Goal: Transaction & Acquisition: Book appointment/travel/reservation

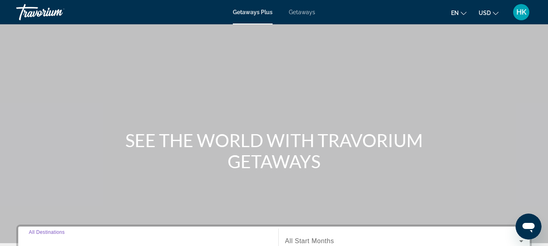
click at [71, 237] on input "Destination All Destinations" at bounding box center [148, 242] width 239 height 10
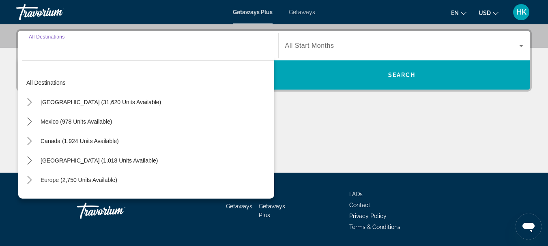
scroll to position [198, 0]
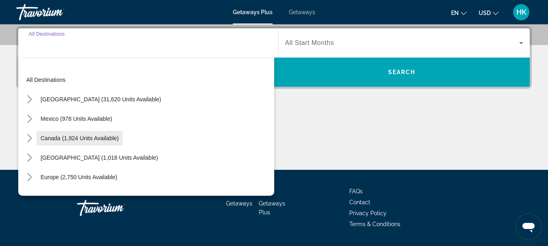
click at [119, 136] on span "Select destination: Canada (1,924 units available)" at bounding box center [79, 138] width 86 height 19
type input "**********"
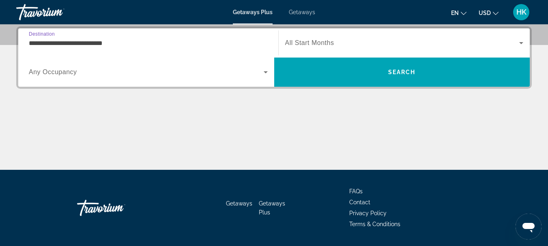
click at [304, 39] on span "Search widget" at bounding box center [402, 43] width 234 height 10
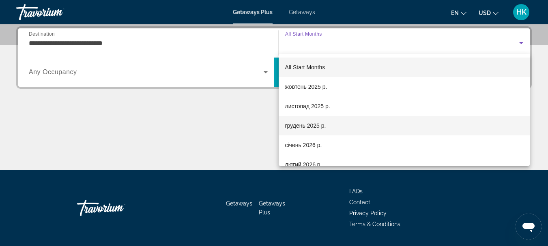
click at [318, 128] on span "грудень 2025 р." at bounding box center [305, 126] width 41 height 10
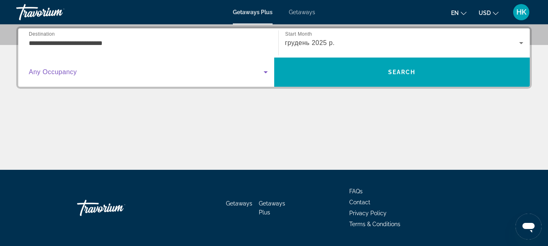
click at [178, 71] on span "Search widget" at bounding box center [146, 72] width 235 height 10
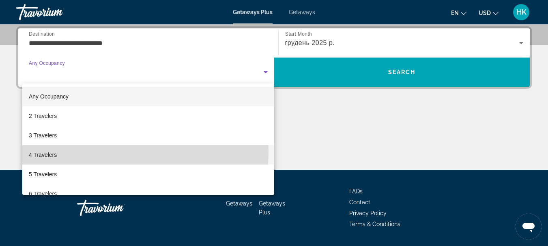
click at [105, 151] on mat-option "4 Travelers" at bounding box center [148, 154] width 252 height 19
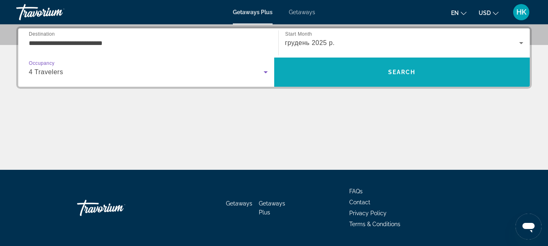
click at [342, 67] on span "Search" at bounding box center [402, 71] width 256 height 19
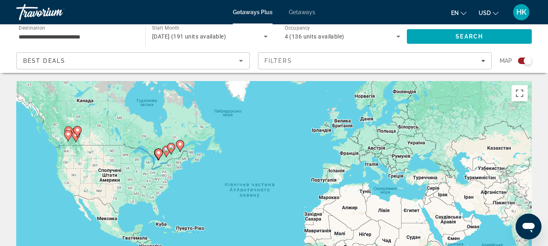
click at [67, 142] on div "Увімкніть режим перетягування за допомогою клавіатури, натиснувши Alt + Enter. …" at bounding box center [273, 202] width 515 height 243
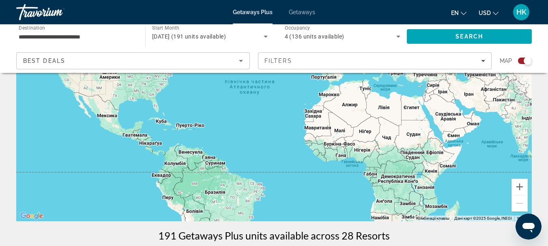
scroll to position [152, 0]
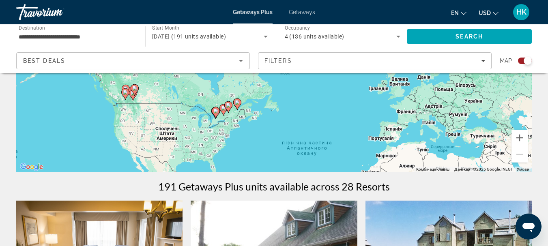
drag, startPoint x: 250, startPoint y: 107, endPoint x: 309, endPoint y: 236, distance: 142.0
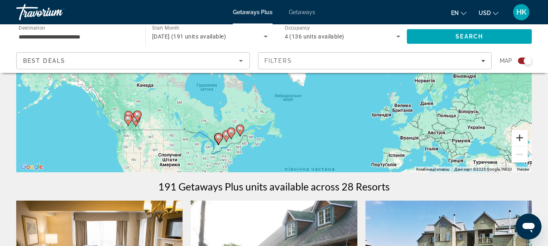
click at [519, 137] on button "Збільшити" at bounding box center [519, 138] width 16 height 16
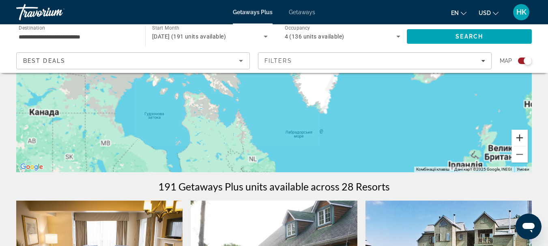
click at [519, 137] on button "Збільшити" at bounding box center [519, 138] width 16 height 16
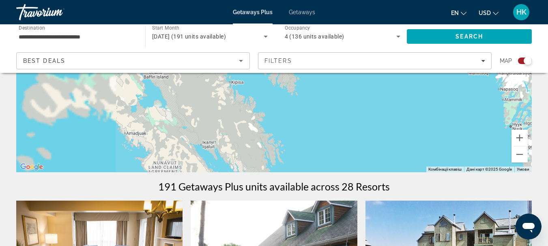
drag, startPoint x: 275, startPoint y: 134, endPoint x: 521, endPoint y: 55, distance: 259.0
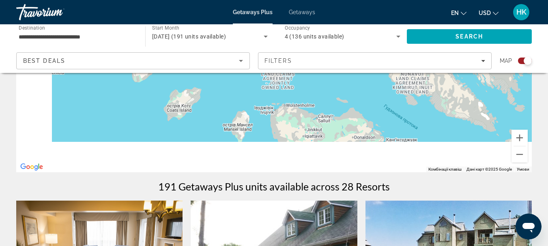
drag, startPoint x: 301, startPoint y: 127, endPoint x: 515, endPoint y: 58, distance: 224.9
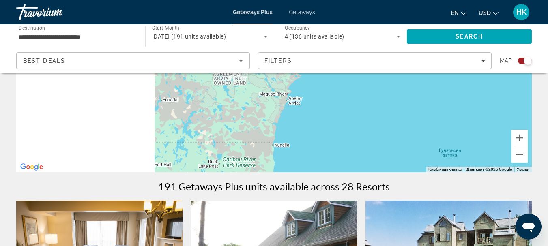
drag, startPoint x: 287, startPoint y: 125, endPoint x: 502, endPoint y: 99, distance: 216.1
click at [495, 100] on div "Main content" at bounding box center [273, 50] width 515 height 243
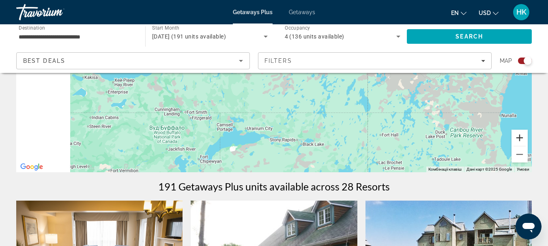
drag, startPoint x: 312, startPoint y: 147, endPoint x: 516, endPoint y: 130, distance: 204.7
click at [515, 130] on div "Комбінації клавіш Картографічні дані Дані карт ©2025 Google Дані карт ©2025 Goo…" at bounding box center [273, 50] width 515 height 243
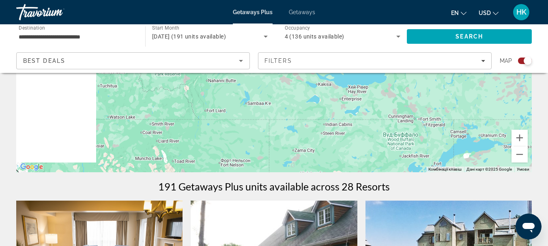
drag, startPoint x: 339, startPoint y: 142, endPoint x: 447, endPoint y: 190, distance: 118.5
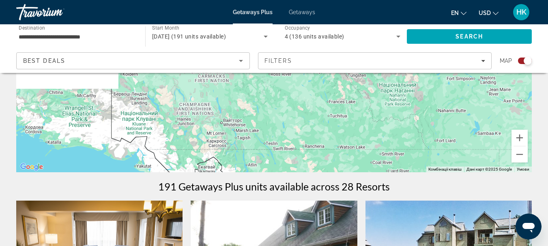
drag, startPoint x: 223, startPoint y: 136, endPoint x: 448, endPoint y: 148, distance: 225.0
click at [436, 161] on div "Main content" at bounding box center [273, 50] width 515 height 243
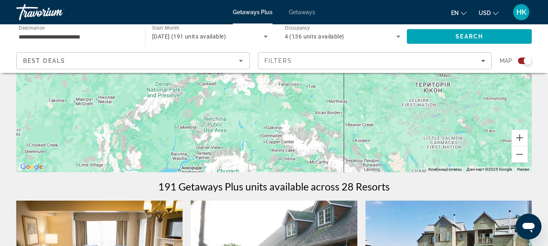
drag, startPoint x: 353, startPoint y: 118, endPoint x: 492, endPoint y: 246, distance: 189.1
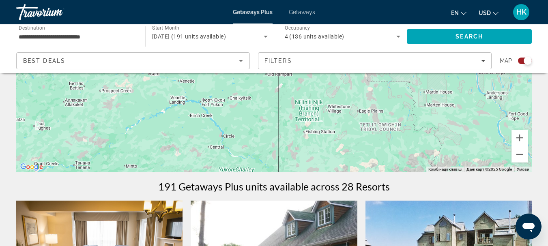
drag, startPoint x: 410, startPoint y: 96, endPoint x: 434, endPoint y: 214, distance: 121.2
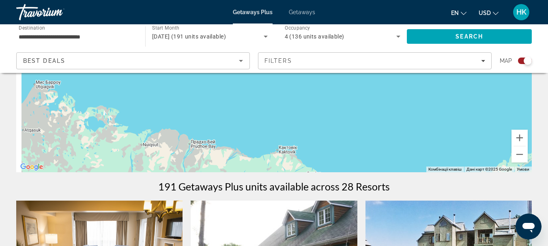
drag, startPoint x: 405, startPoint y: 115, endPoint x: 457, endPoint y: 262, distance: 156.1
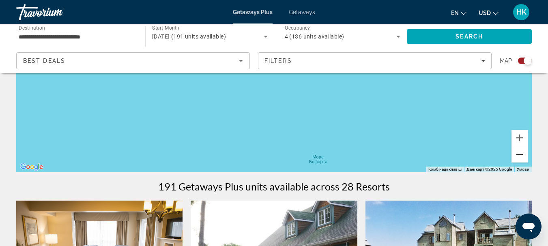
click at [520, 156] on button "Зменшити" at bounding box center [519, 154] width 16 height 16
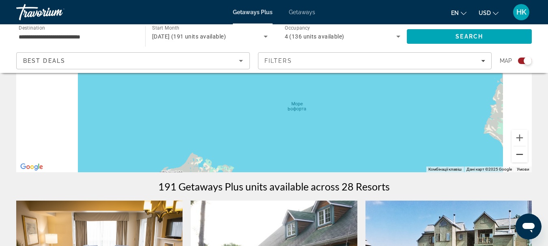
click at [520, 156] on button "Зменшити" at bounding box center [519, 154] width 16 height 16
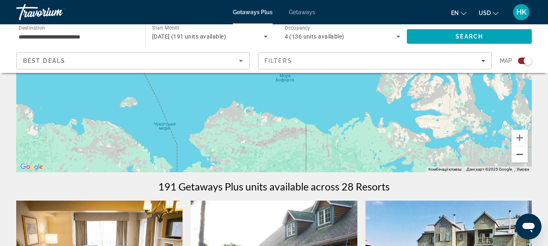
click at [516, 154] on button "Зменшити" at bounding box center [519, 154] width 16 height 16
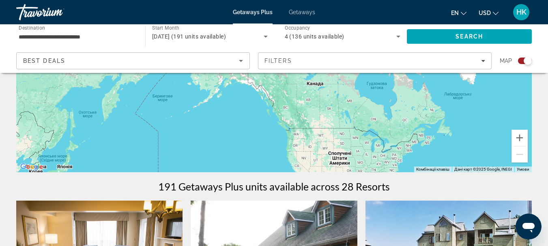
drag, startPoint x: 412, startPoint y: 137, endPoint x: 372, endPoint y: 89, distance: 62.8
click at [372, 89] on div "Main content" at bounding box center [273, 50] width 515 height 243
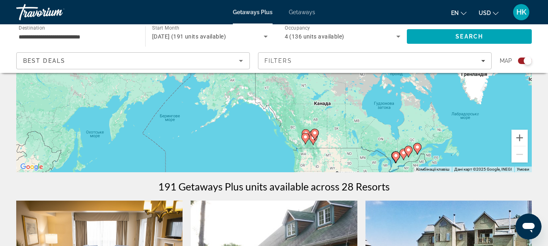
click at [310, 142] on gmp-advanced-marker "Main content" at bounding box center [313, 139] width 8 height 12
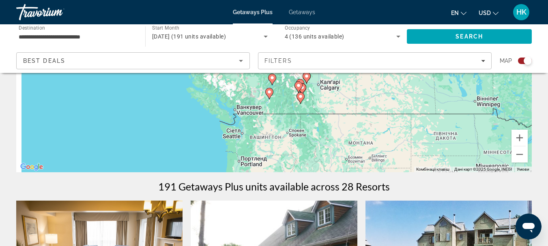
drag, startPoint x: 290, startPoint y: 102, endPoint x: 334, endPoint y: 182, distance: 91.8
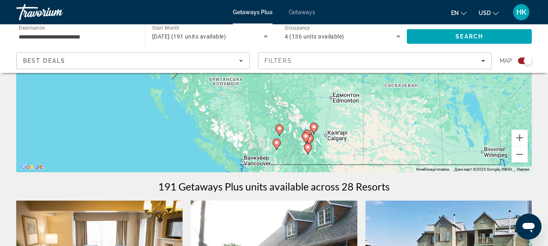
drag, startPoint x: 330, startPoint y: 107, endPoint x: 338, endPoint y: 158, distance: 52.1
click at [338, 158] on div "Увімкніть режим перетягування за допомогою клавіатури, натиснувши Alt + Enter. …" at bounding box center [273, 50] width 515 height 243
click at [276, 129] on icon "Main content" at bounding box center [278, 130] width 7 height 11
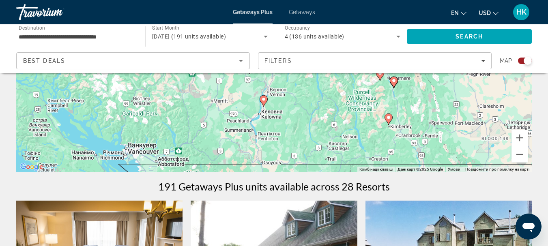
click at [265, 100] on image "Main content" at bounding box center [263, 99] width 5 height 5
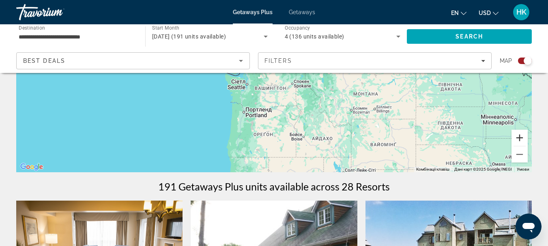
click at [515, 137] on button "Збільшити" at bounding box center [519, 138] width 16 height 16
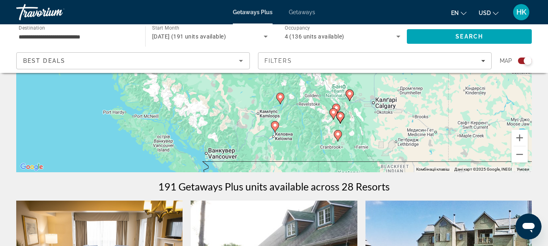
drag, startPoint x: 334, startPoint y: 99, endPoint x: 322, endPoint y: 167, distance: 68.5
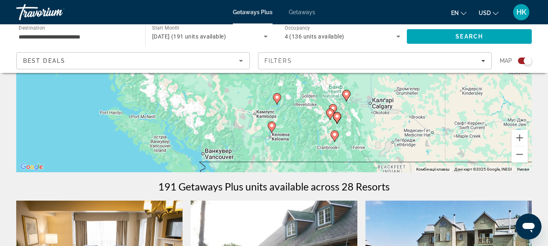
click at [271, 123] on icon "Main content" at bounding box center [271, 127] width 7 height 11
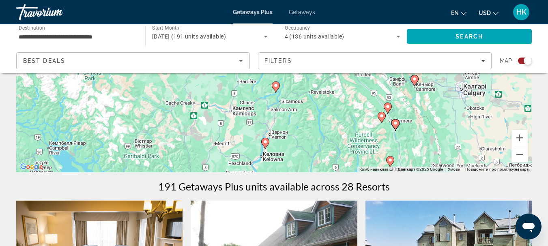
drag, startPoint x: 329, startPoint y: 144, endPoint x: 324, endPoint y: 75, distance: 68.7
click at [324, 75] on div "Увімкніть режим перетягування за допомогою клавіатури, натиснувши Alt + Enter. …" at bounding box center [273, 50] width 515 height 243
click at [266, 144] on image "Main content" at bounding box center [265, 141] width 5 height 5
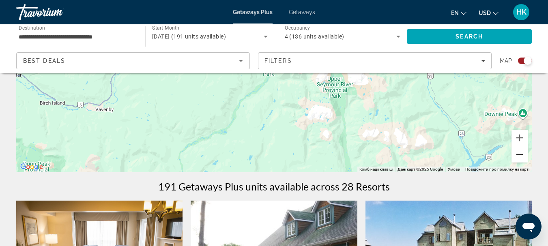
click at [520, 156] on button "Зменшити" at bounding box center [519, 154] width 16 height 16
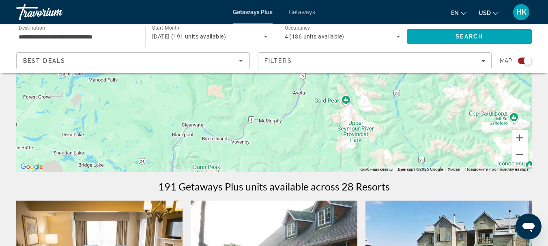
drag, startPoint x: 238, startPoint y: 144, endPoint x: 290, endPoint y: 208, distance: 82.3
click at [519, 155] on button "Зменшити" at bounding box center [519, 154] width 16 height 16
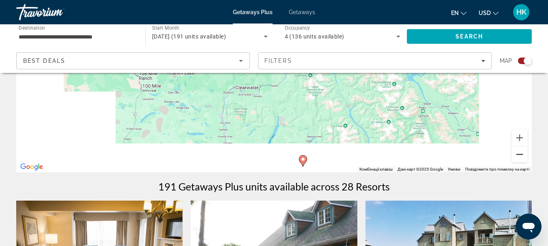
click at [519, 154] on button "Зменшити" at bounding box center [519, 154] width 16 height 16
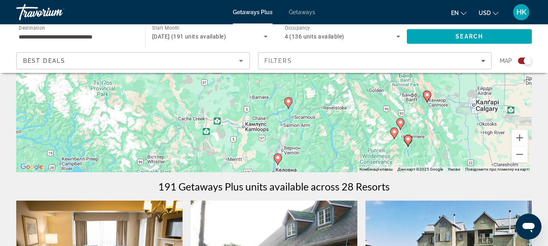
click at [277, 158] on image "Main content" at bounding box center [277, 157] width 5 height 5
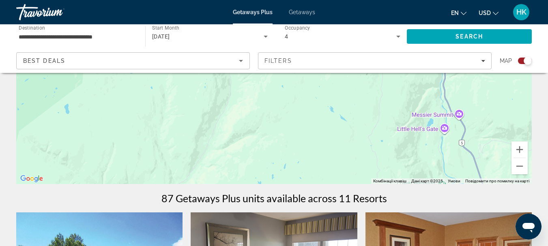
scroll to position [169, 0]
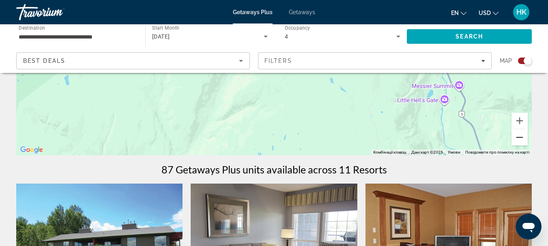
click at [526, 138] on button "Зменшити" at bounding box center [519, 137] width 16 height 16
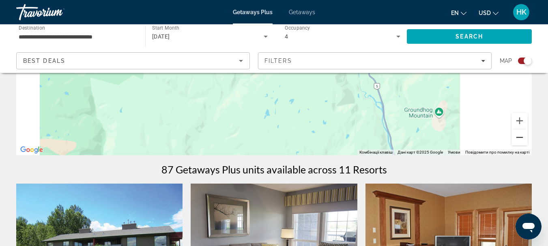
click at [526, 138] on button "Зменшити" at bounding box center [519, 137] width 16 height 16
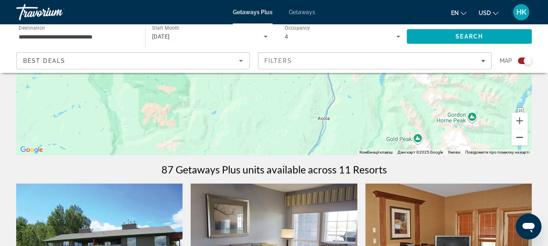
click at [517, 139] on button "Зменшити" at bounding box center [519, 137] width 16 height 16
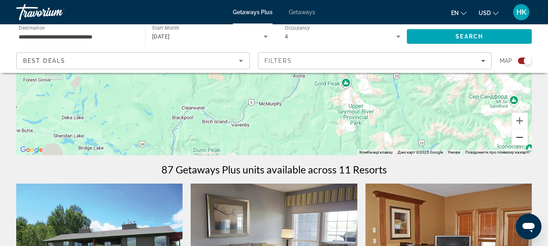
click at [517, 139] on button "Зменшити" at bounding box center [519, 137] width 16 height 16
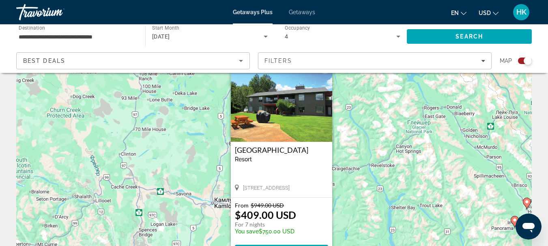
scroll to position [9, 0]
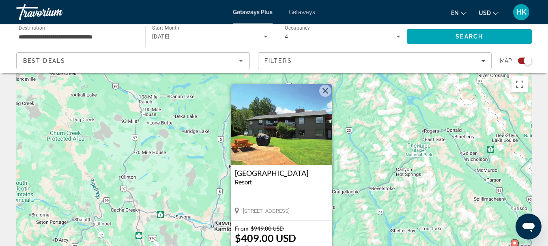
click at [329, 93] on button "Закрити" at bounding box center [325, 91] width 12 height 12
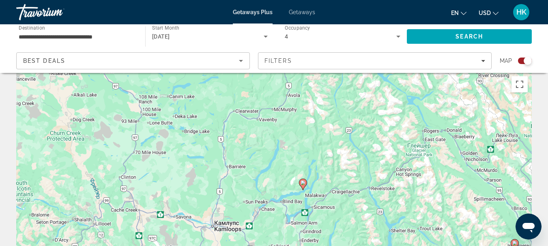
click at [303, 184] on image "Main content" at bounding box center [302, 182] width 5 height 5
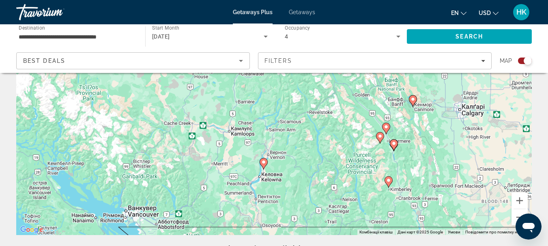
scroll to position [84, 0]
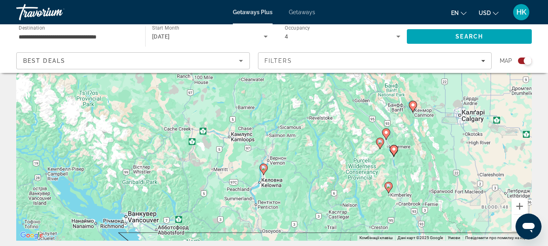
click at [381, 140] on image "Main content" at bounding box center [379, 141] width 5 height 5
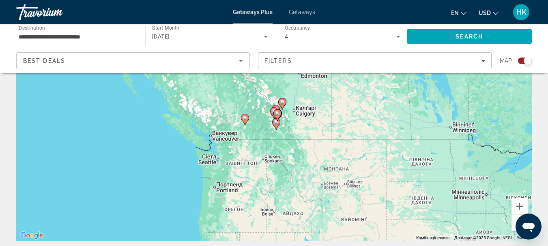
click at [275, 118] on gmp-advanced-marker "Main content" at bounding box center [277, 115] width 8 height 12
type input "**********"
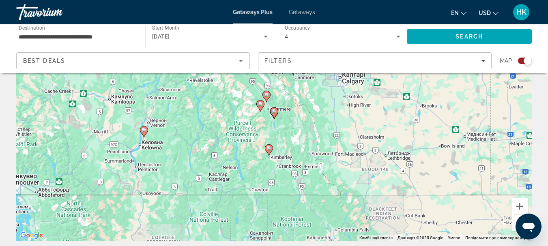
click at [268, 148] on image "Main content" at bounding box center [268, 148] width 5 height 5
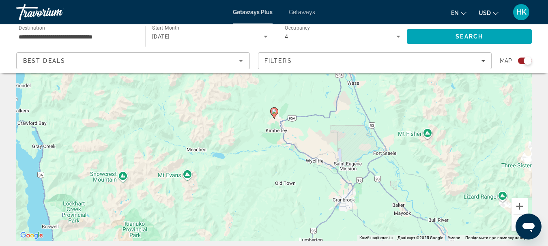
click at [274, 110] on image "Main content" at bounding box center [274, 111] width 5 height 5
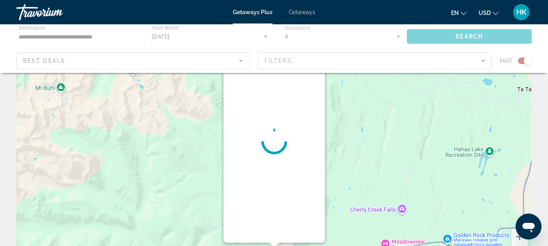
scroll to position [63, 0]
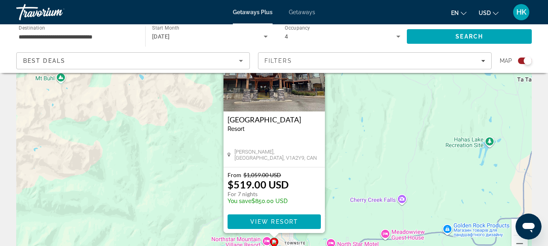
click at [530, 8] on button "HK" at bounding box center [520, 12] width 21 height 17
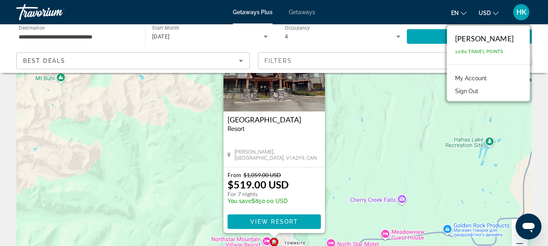
click at [471, 89] on button "Sign Out" at bounding box center [466, 91] width 31 height 11
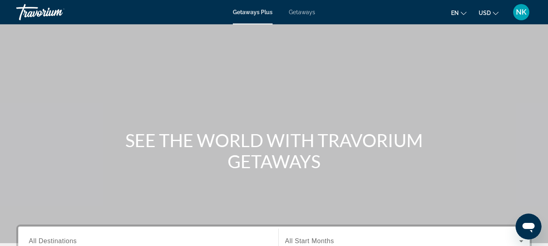
click at [485, 13] on span "USD" at bounding box center [484, 13] width 12 height 6
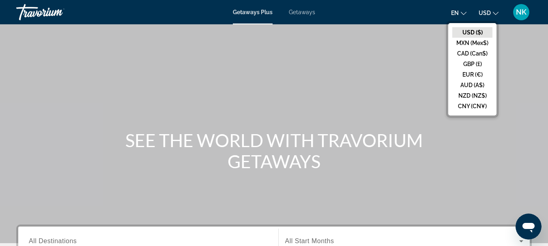
click at [478, 56] on button "CAD (Can$)" at bounding box center [472, 53] width 40 height 11
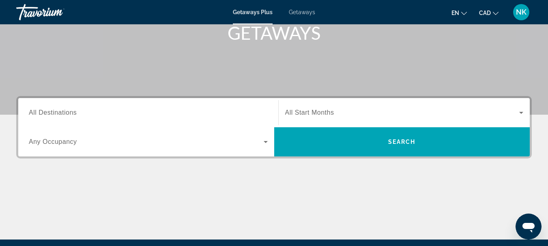
scroll to position [144, 0]
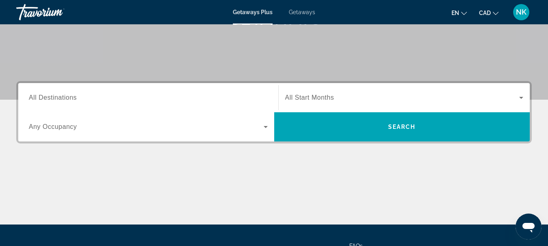
click at [224, 93] on input "Destination All Destinations" at bounding box center [148, 98] width 239 height 10
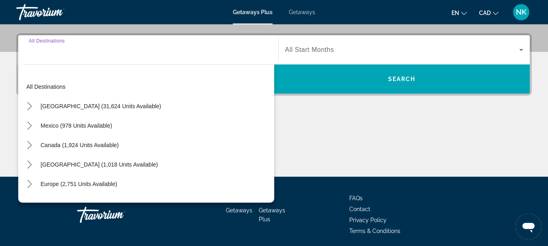
scroll to position [198, 0]
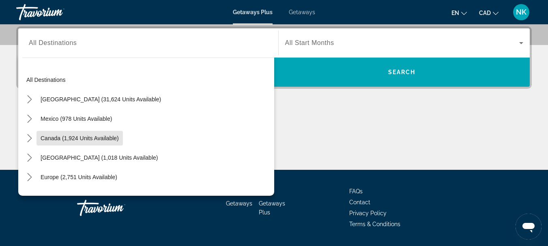
click at [101, 137] on span "Canada (1,924 units available)" at bounding box center [80, 138] width 78 height 6
type input "**********"
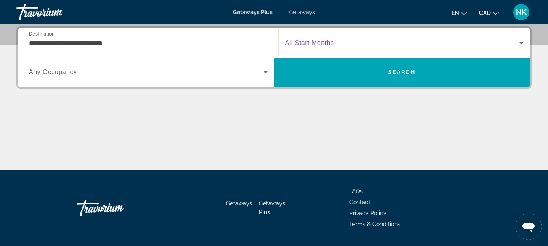
click at [370, 41] on span "Search widget" at bounding box center [402, 43] width 234 height 10
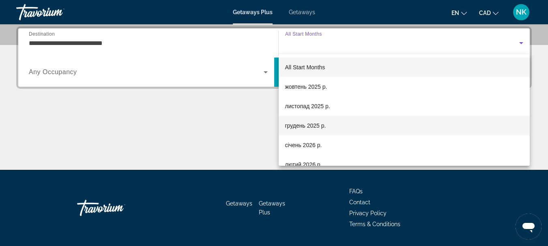
click at [363, 127] on mat-option "грудень 2025 р." at bounding box center [404, 125] width 251 height 19
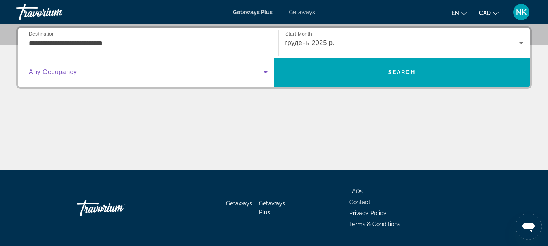
click at [236, 76] on span "Search widget" at bounding box center [146, 72] width 235 height 10
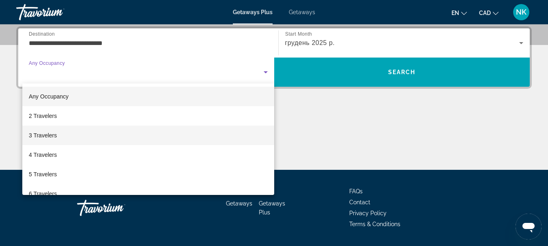
click at [129, 145] on div "Any Occupancy 2 Travelers 3 Travelers 4 Travelers 5 Travelers 6 Travelers 7 Tra…" at bounding box center [148, 140] width 252 height 112
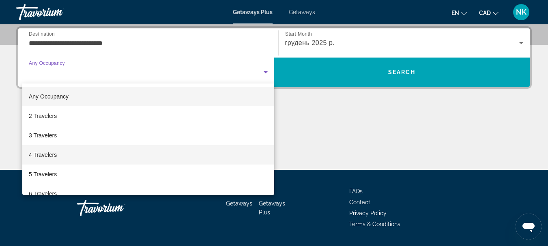
click at [55, 154] on span "4 Travelers" at bounding box center [43, 155] width 28 height 10
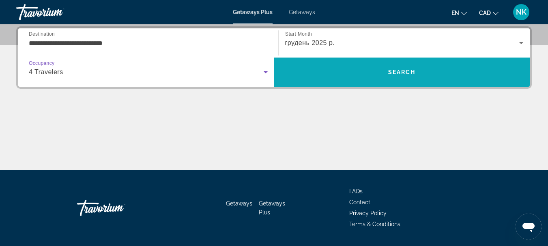
click at [356, 64] on span "Search" at bounding box center [402, 71] width 256 height 19
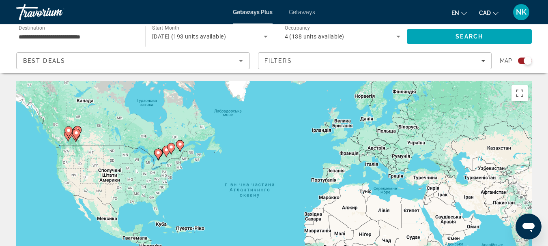
click at [65, 136] on gmp-advanced-marker "Main content" at bounding box center [68, 132] width 8 height 12
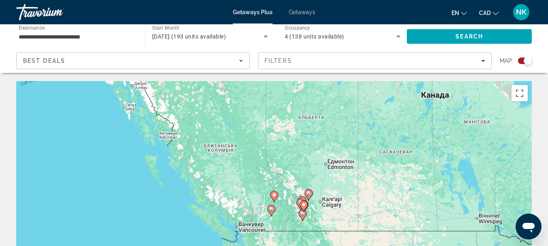
click at [273, 208] on image "Main content" at bounding box center [271, 209] width 5 height 5
type input "**********"
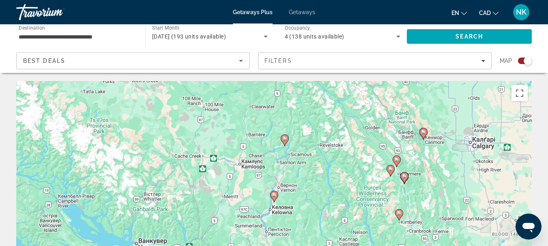
click at [274, 195] on image "Main content" at bounding box center [274, 195] width 5 height 5
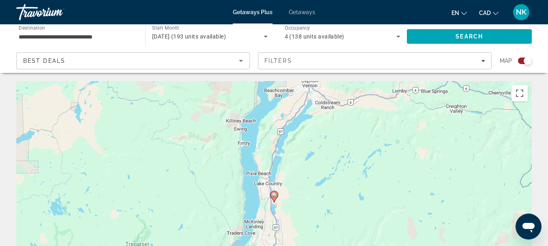
click at [274, 196] on image "Main content" at bounding box center [274, 195] width 5 height 5
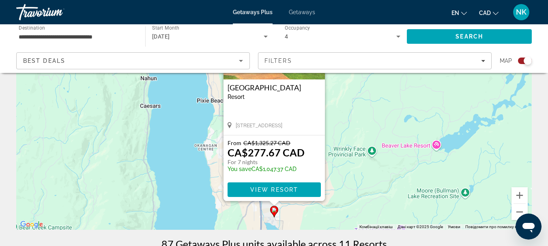
scroll to position [115, 0]
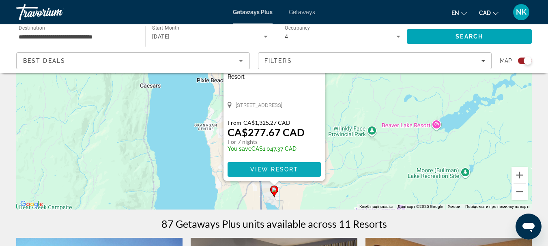
click at [296, 170] on span "View Resort" at bounding box center [274, 169] width 48 height 6
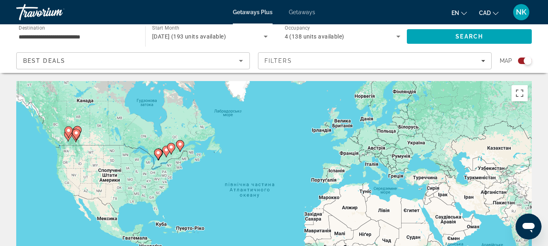
click at [73, 130] on gmp-advanced-marker "Main content" at bounding box center [76, 135] width 8 height 12
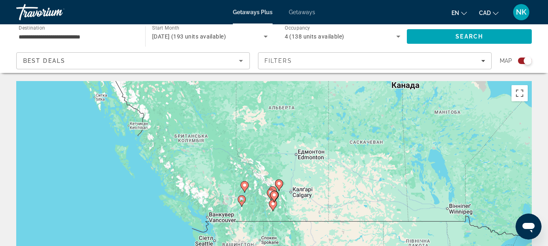
click at [245, 186] on image "Main content" at bounding box center [244, 185] width 5 height 5
type input "**********"
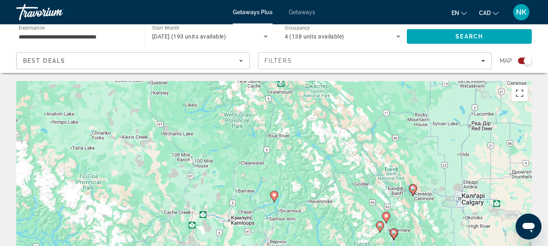
click at [273, 196] on image "Main content" at bounding box center [274, 195] width 5 height 5
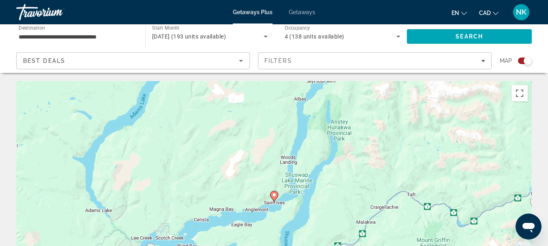
click at [276, 197] on image "Main content" at bounding box center [274, 195] width 5 height 5
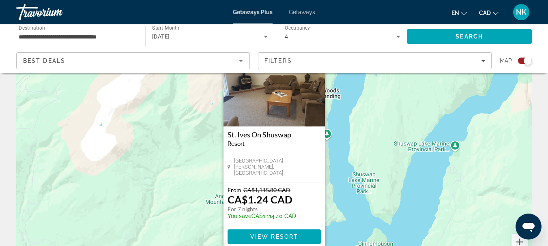
scroll to position [90, 0]
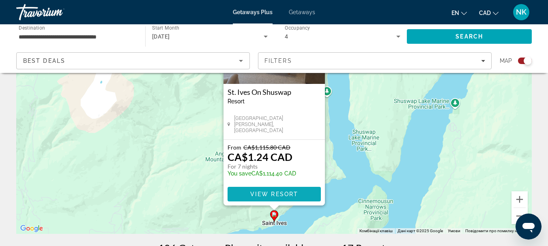
click at [285, 193] on span "View Resort" at bounding box center [274, 194] width 48 height 6
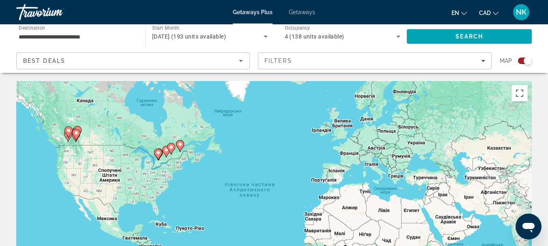
click at [77, 134] on image "Main content" at bounding box center [76, 133] width 5 height 5
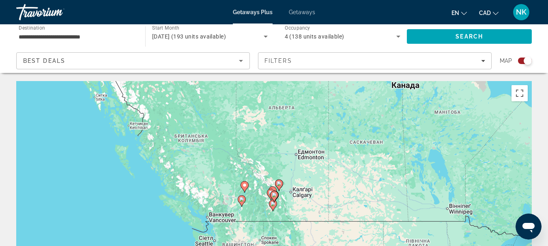
click at [277, 197] on icon "Main content" at bounding box center [274, 196] width 8 height 11
type input "**********"
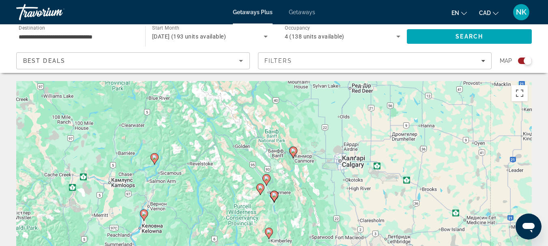
click at [272, 202] on gmp-advanced-marker "Main content" at bounding box center [274, 197] width 8 height 12
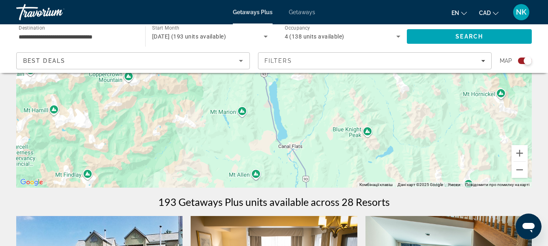
scroll to position [148, 0]
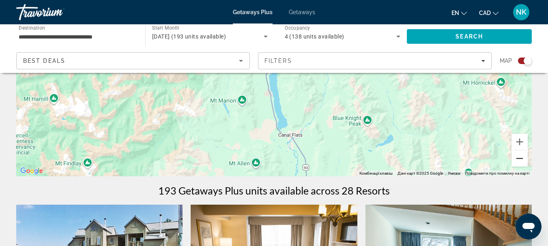
click at [525, 159] on button "Зменшити" at bounding box center [519, 158] width 16 height 16
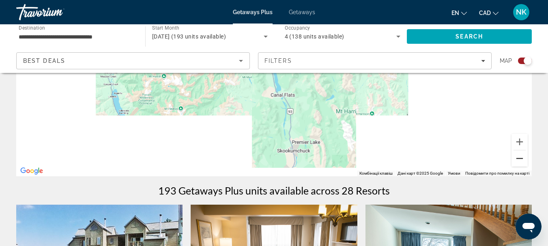
click at [525, 159] on button "Зменшити" at bounding box center [519, 158] width 16 height 16
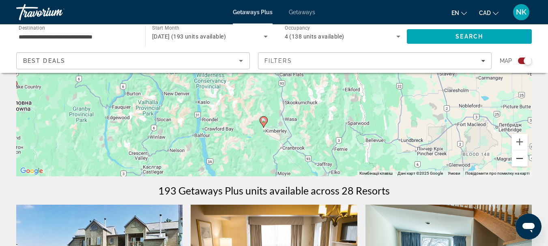
click at [525, 159] on button "Зменшити" at bounding box center [519, 158] width 16 height 16
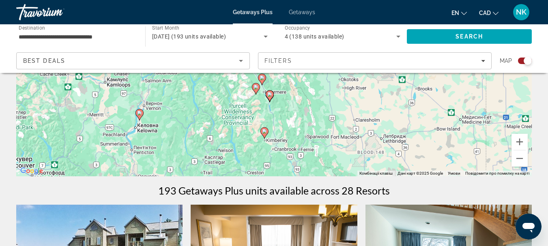
drag, startPoint x: 456, startPoint y: 118, endPoint x: 448, endPoint y: 179, distance: 61.0
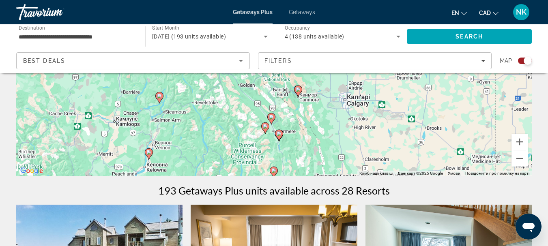
drag, startPoint x: 368, startPoint y: 132, endPoint x: 382, endPoint y: 161, distance: 31.9
click at [382, 161] on div "Увімкніть режим перетягування за допомогою клавіатури, натиснувши Alt + Enter. …" at bounding box center [273, 54] width 515 height 243
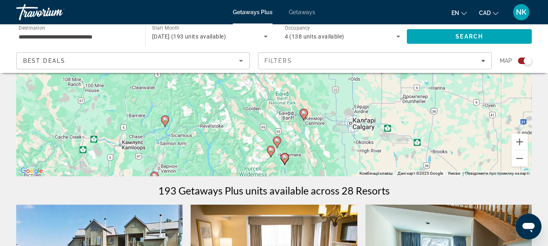
drag, startPoint x: 345, startPoint y: 119, endPoint x: 349, endPoint y: 136, distance: 17.1
click at [349, 136] on div "Увімкніть режим перетягування за допомогою клавіатури, натиснувши Alt + Enter. …" at bounding box center [273, 54] width 515 height 243
click at [276, 138] on icon "Main content" at bounding box center [276, 142] width 7 height 11
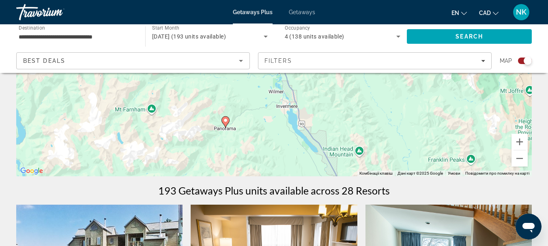
click at [226, 123] on icon "Main content" at bounding box center [224, 122] width 7 height 11
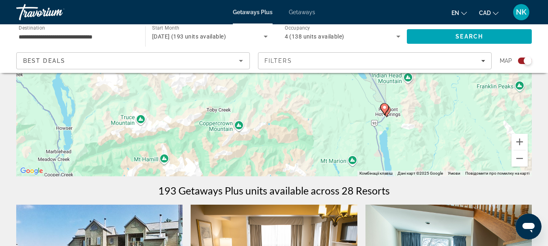
click at [386, 107] on image "Main content" at bounding box center [384, 107] width 5 height 5
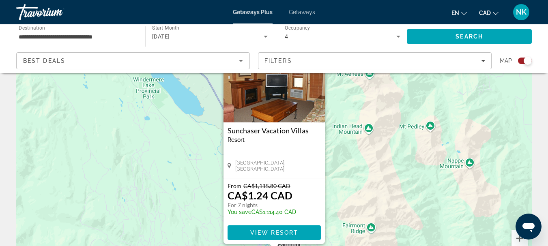
scroll to position [120, 0]
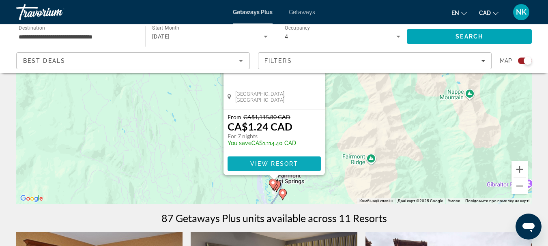
click at [296, 163] on span "View Resort" at bounding box center [274, 164] width 48 height 6
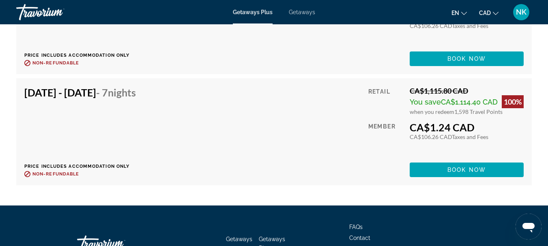
scroll to position [1943, 0]
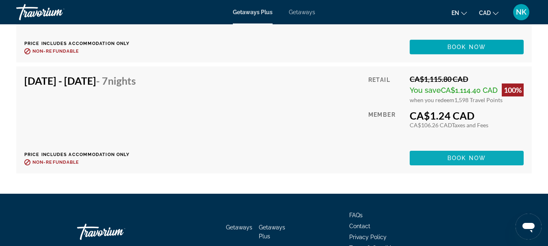
click at [463, 160] on span "Book now" at bounding box center [466, 158] width 39 height 6
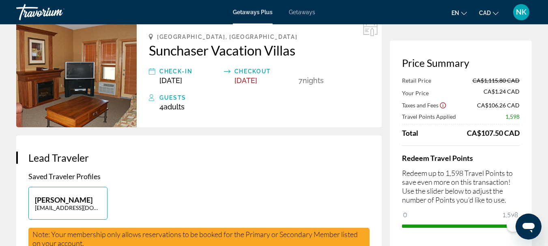
scroll to position [10, 0]
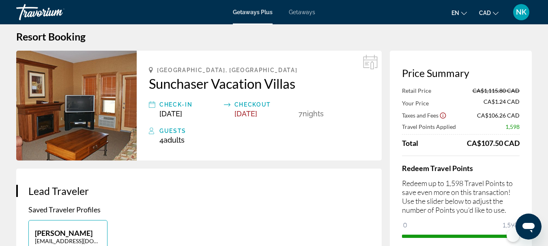
click at [170, 131] on div "Guests" at bounding box center [264, 131] width 210 height 10
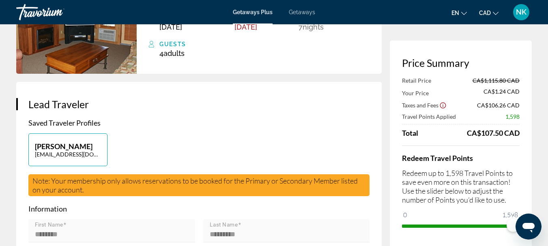
scroll to position [0, 0]
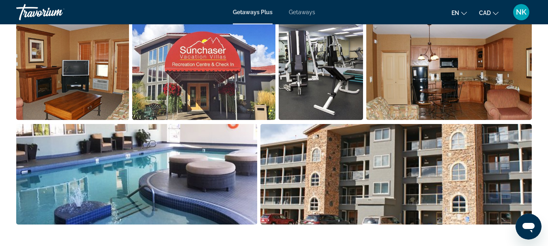
scroll to position [502, 0]
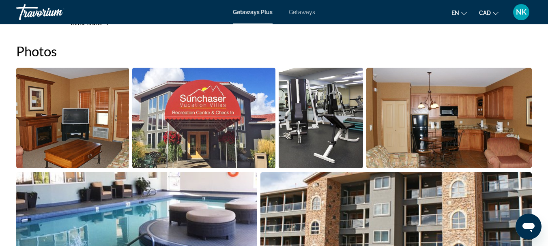
click at [425, 137] on img "Open full-screen image slider" at bounding box center [448, 118] width 165 height 101
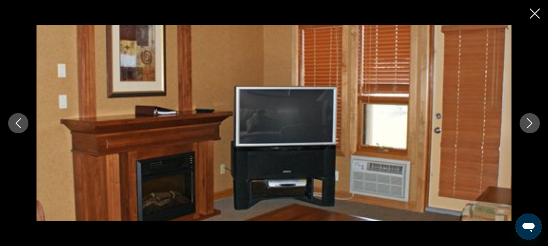
click at [547, 118] on div "prev next" at bounding box center [274, 123] width 548 height 197
click at [527, 123] on icon "Next image" at bounding box center [530, 123] width 10 height 10
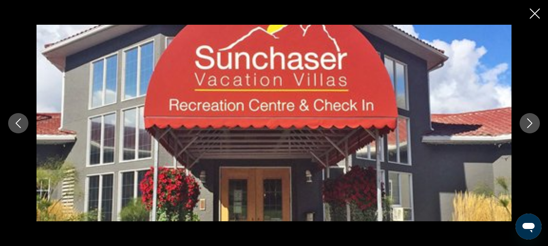
click at [527, 123] on icon "Next image" at bounding box center [530, 123] width 10 height 10
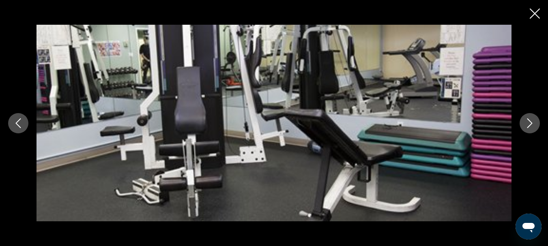
click at [527, 123] on icon "Next image" at bounding box center [530, 123] width 10 height 10
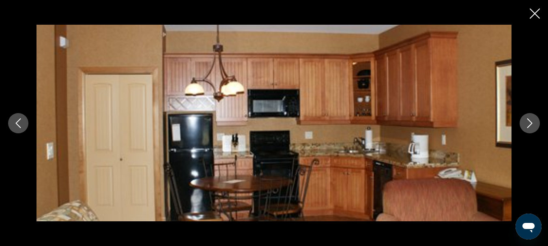
click at [527, 123] on icon "Next image" at bounding box center [530, 123] width 10 height 10
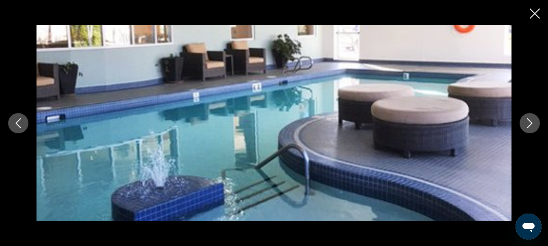
click at [527, 123] on icon "Next image" at bounding box center [530, 123] width 10 height 10
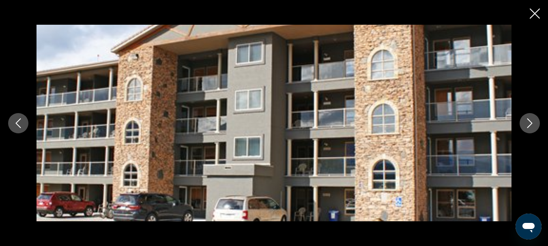
click at [527, 122] on icon "Next image" at bounding box center [530, 123] width 10 height 10
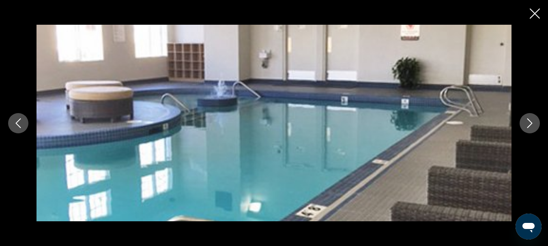
click at [538, 15] on icon "Close slideshow" at bounding box center [535, 14] width 10 height 10
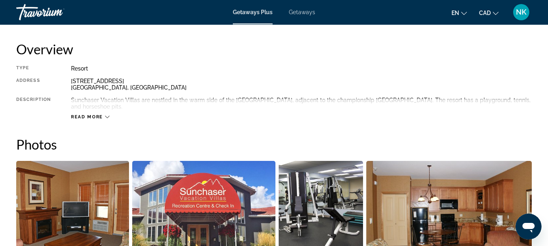
scroll to position [424, 0]
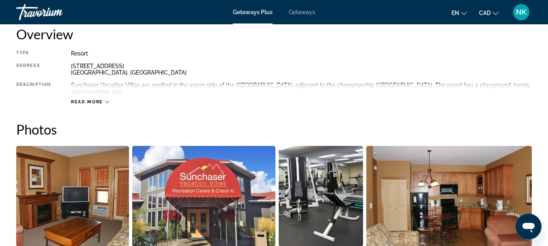
click at [99, 101] on span "Read more" at bounding box center [87, 101] width 32 height 5
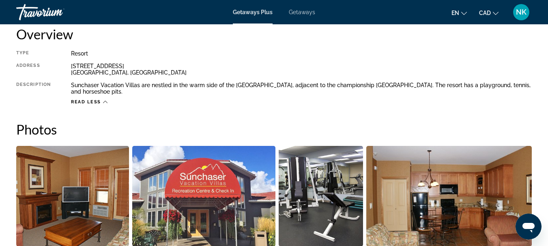
click at [95, 100] on span "Read less" at bounding box center [86, 101] width 30 height 5
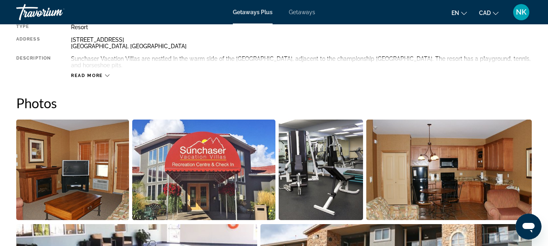
scroll to position [495, 0]
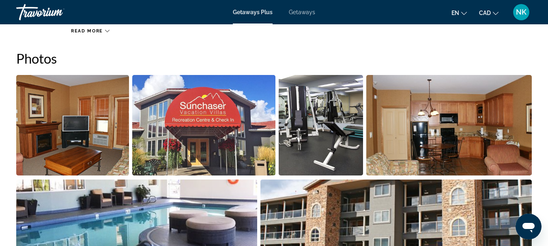
click at [92, 28] on button "Read more" at bounding box center [90, 31] width 39 height 6
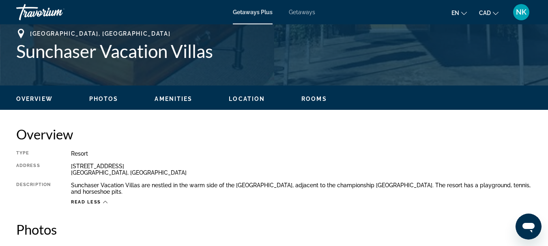
scroll to position [235, 0]
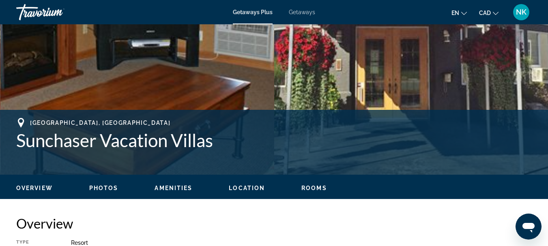
click at [103, 187] on span "Photos" at bounding box center [103, 188] width 29 height 6
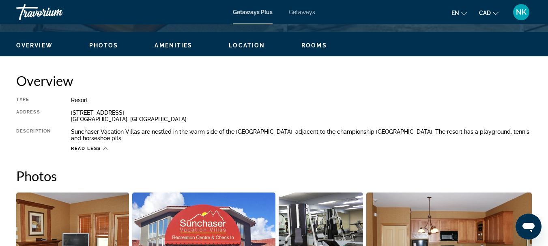
scroll to position [363, 0]
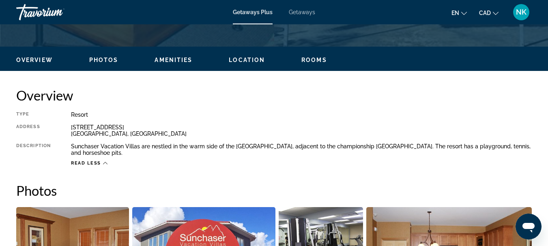
click at [177, 60] on span "Amenities" at bounding box center [173, 60] width 38 height 6
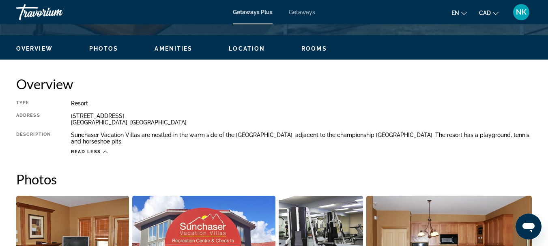
scroll to position [311, 0]
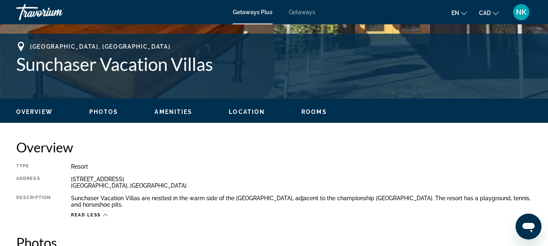
click at [256, 12] on span "Getaways Plus" at bounding box center [253, 12] width 40 height 6
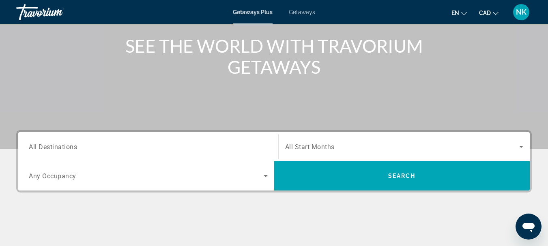
click at [139, 140] on div "Search widget" at bounding box center [148, 146] width 239 height 23
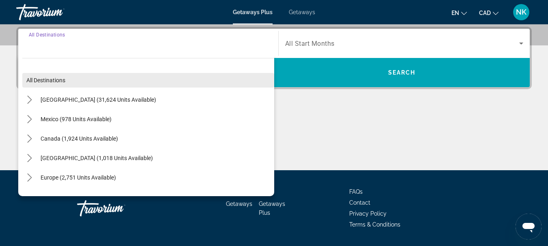
scroll to position [198, 0]
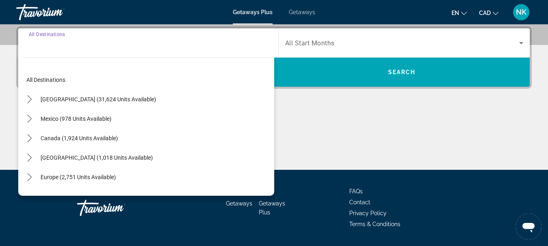
click at [101, 142] on span "Select destination: Canada (1,924 units available)" at bounding box center [79, 138] width 86 height 19
type input "**********"
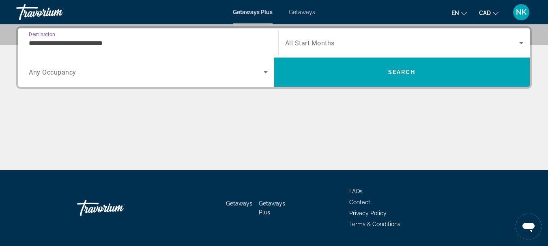
click at [331, 35] on div "Search widget" at bounding box center [404, 43] width 238 height 23
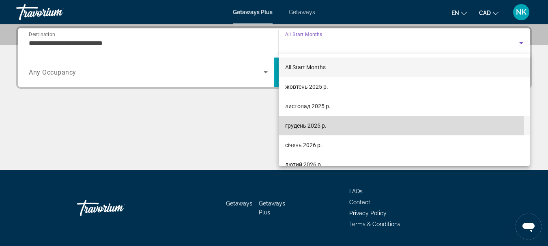
click at [316, 124] on span "грудень 2025 р." at bounding box center [305, 126] width 41 height 10
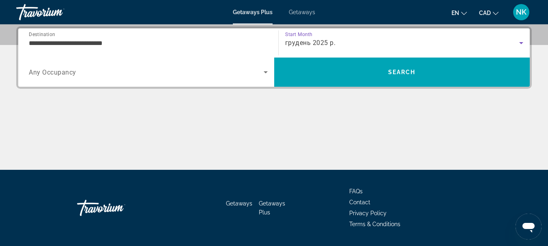
click at [204, 79] on div "Search widget" at bounding box center [148, 72] width 239 height 23
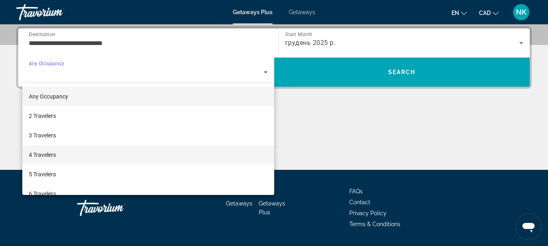
click at [115, 152] on mat-option "4 Travelers" at bounding box center [148, 154] width 252 height 19
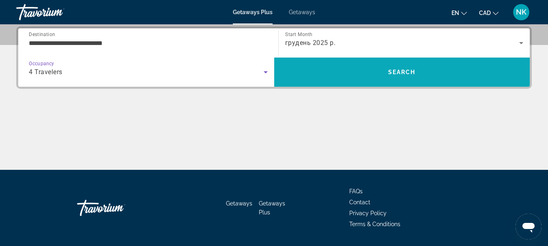
click at [342, 66] on span "Search" at bounding box center [402, 71] width 256 height 19
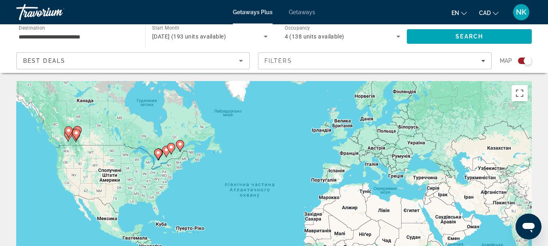
click at [70, 135] on g "Main content" at bounding box center [68, 132] width 8 height 11
click at [69, 133] on image "Main content" at bounding box center [68, 130] width 5 height 5
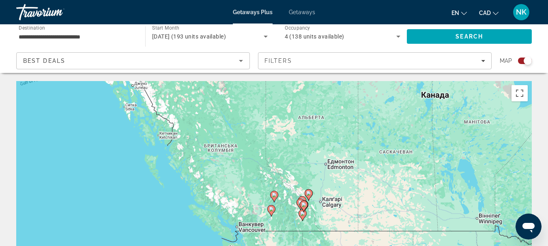
click at [304, 211] on icon "Main content" at bounding box center [303, 206] width 7 height 11
type input "**********"
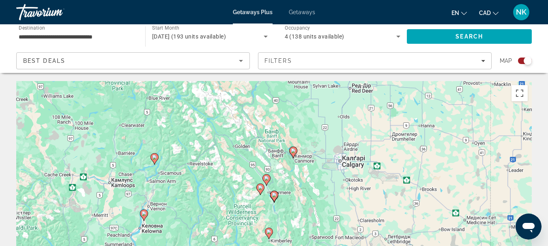
click at [274, 195] on image "Main content" at bounding box center [274, 195] width 5 height 5
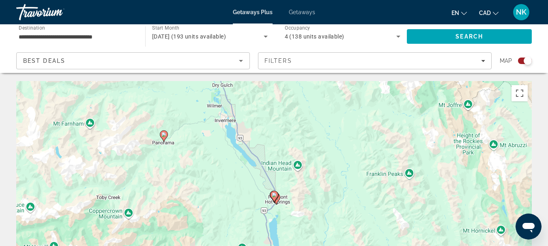
click at [274, 197] on image "Main content" at bounding box center [274, 195] width 5 height 5
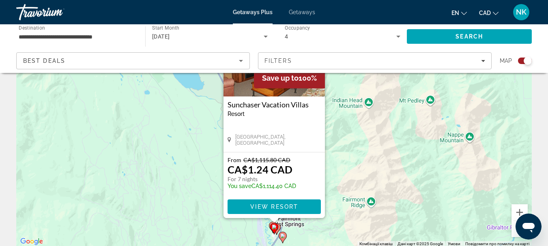
scroll to position [97, 0]
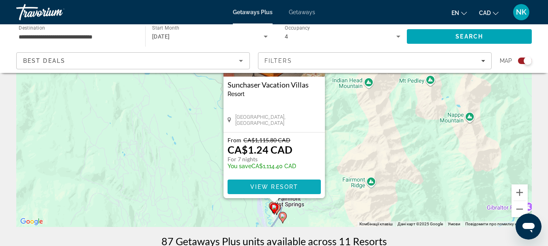
click at [293, 186] on span "View Resort" at bounding box center [274, 187] width 48 height 6
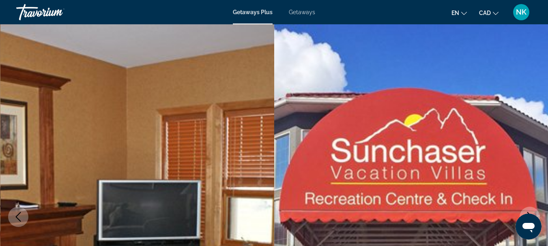
click at [257, 12] on span "Getaways Plus" at bounding box center [253, 12] width 40 height 6
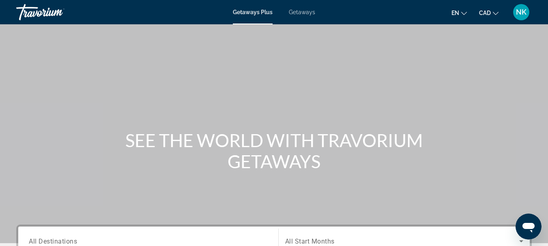
scroll to position [15, 0]
click at [103, 241] on input "Destination All Destinations" at bounding box center [148, 242] width 239 height 10
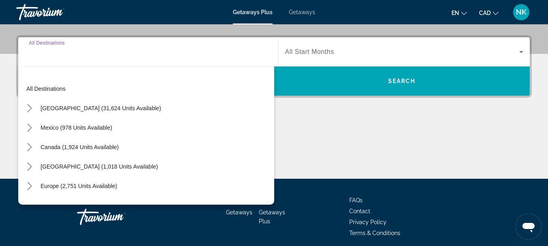
scroll to position [198, 0]
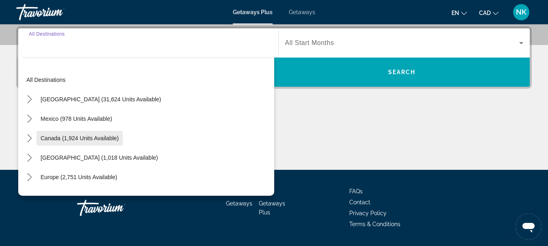
click at [105, 136] on span "Canada (1,924 units available)" at bounding box center [80, 138] width 78 height 6
type input "**********"
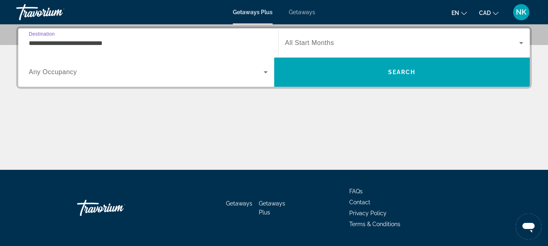
click at [330, 45] on span "All Start Months" at bounding box center [309, 42] width 49 height 7
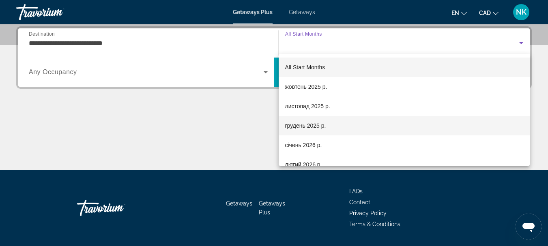
drag, startPoint x: 318, startPoint y: 126, endPoint x: 316, endPoint y: 122, distance: 4.2
click at [319, 125] on span "грудень 2025 р." at bounding box center [305, 126] width 41 height 10
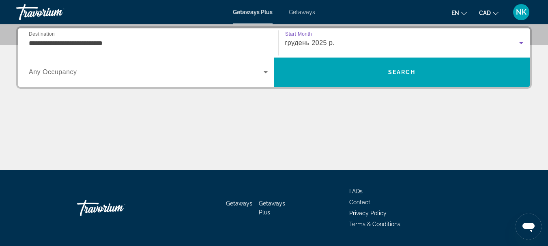
click at [205, 75] on span "Search widget" at bounding box center [146, 72] width 235 height 10
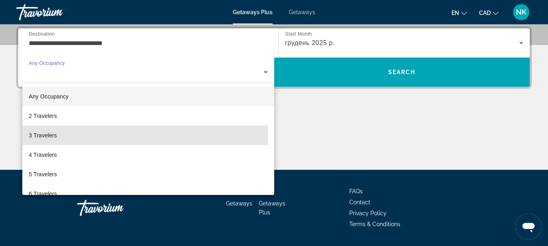
click at [83, 135] on mat-option "3 Travelers" at bounding box center [148, 135] width 252 height 19
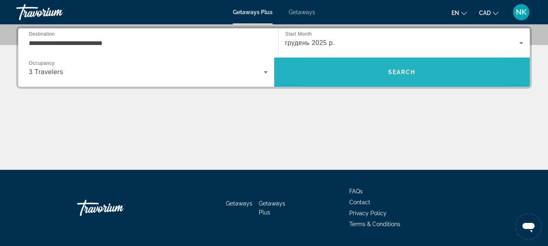
click at [362, 72] on span "Search" at bounding box center [402, 71] width 256 height 19
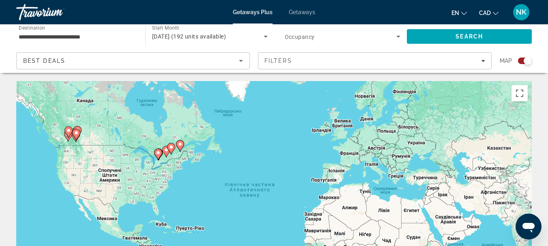
click at [69, 133] on icon "Main content" at bounding box center [67, 132] width 7 height 11
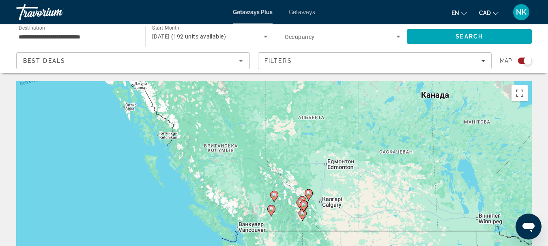
click at [302, 208] on icon "Main content" at bounding box center [304, 206] width 8 height 11
type input "**********"
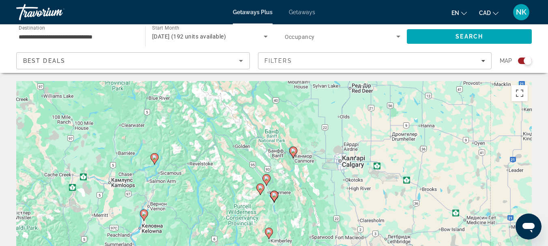
click at [270, 195] on icon "Main content" at bounding box center [273, 196] width 7 height 11
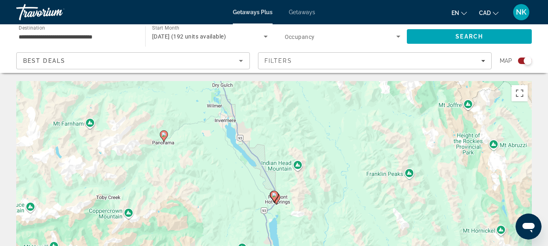
click at [274, 200] on icon "Main content" at bounding box center [273, 196] width 7 height 11
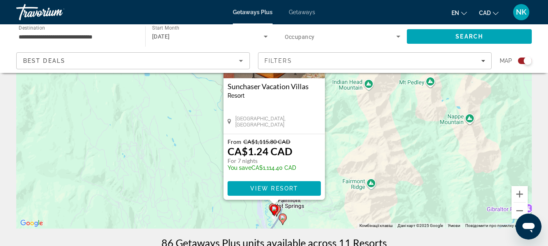
scroll to position [93, 0]
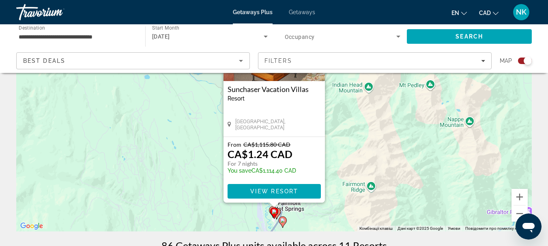
click at [284, 222] on image "Main content" at bounding box center [282, 220] width 5 height 5
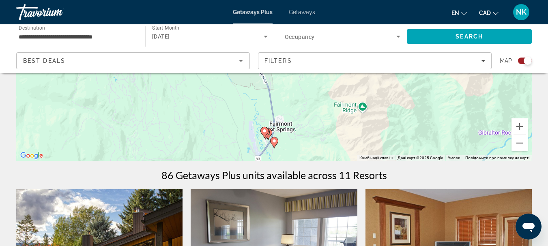
scroll to position [118, 0]
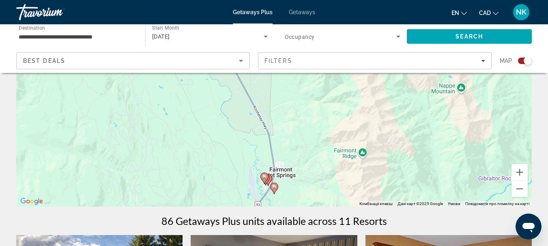
click at [268, 180] on gmp-advanced-marker "Main content" at bounding box center [264, 178] width 8 height 12
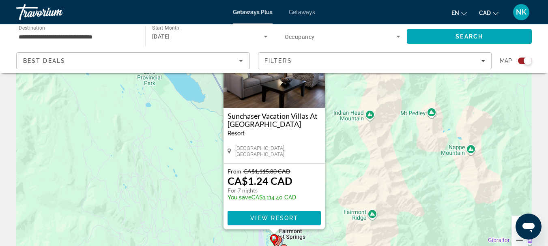
scroll to position [80, 0]
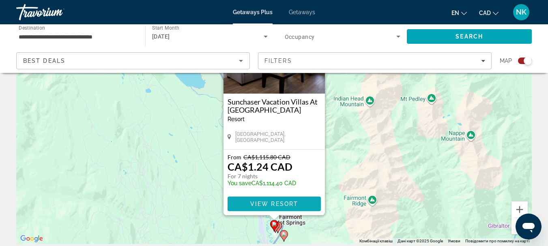
click at [272, 202] on span "View Resort" at bounding box center [274, 204] width 48 height 6
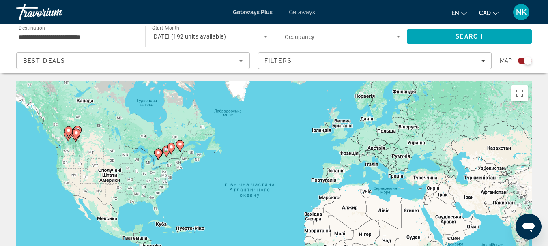
click at [78, 136] on icon "Main content" at bounding box center [75, 134] width 7 height 11
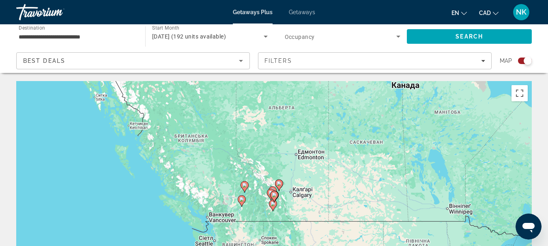
click at [281, 203] on div "Увімкніть режим перетягування за допомогою клавіатури, натиснувши Alt + Enter. …" at bounding box center [273, 202] width 515 height 243
click at [275, 193] on image "Main content" at bounding box center [274, 195] width 5 height 5
type input "**********"
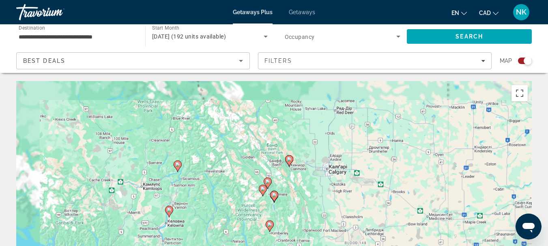
click at [275, 193] on image "Main content" at bounding box center [274, 195] width 5 height 5
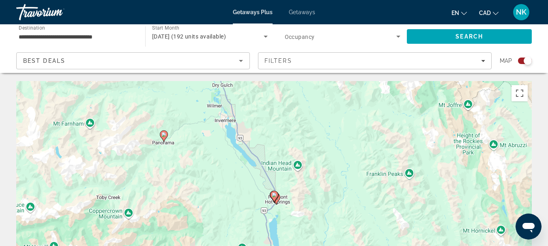
click at [276, 199] on gmp-advanced-marker "Main content" at bounding box center [274, 197] width 8 height 12
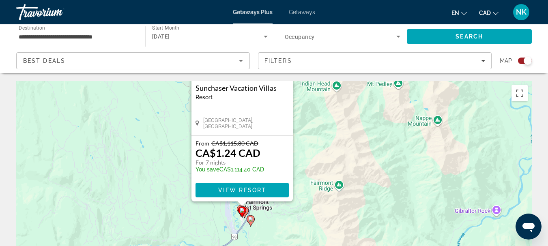
drag, startPoint x: 422, startPoint y: 181, endPoint x: 385, endPoint y: 84, distance: 103.5
click at [387, 84] on div "Увімкніть режим перетягування за допомогою клавіатури, натиснувши Alt + Enter. …" at bounding box center [273, 202] width 515 height 243
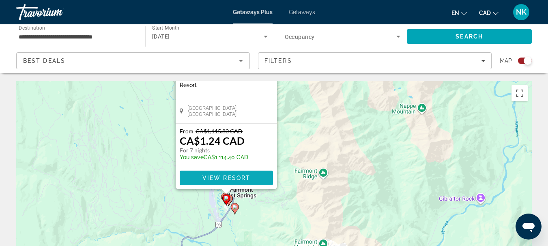
click at [249, 180] on span "View Resort" at bounding box center [226, 178] width 48 height 6
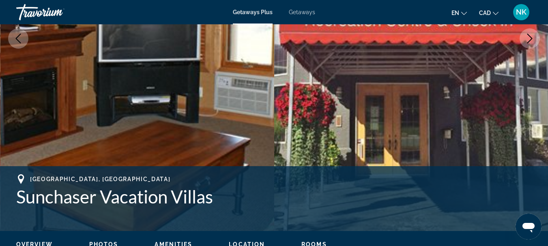
scroll to position [145, 0]
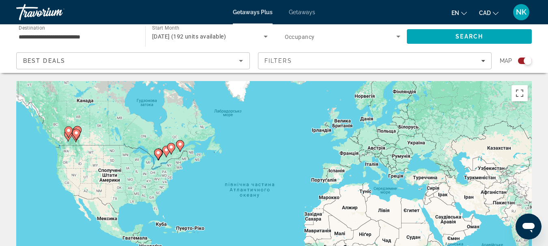
click at [74, 137] on icon "Main content" at bounding box center [76, 134] width 8 height 11
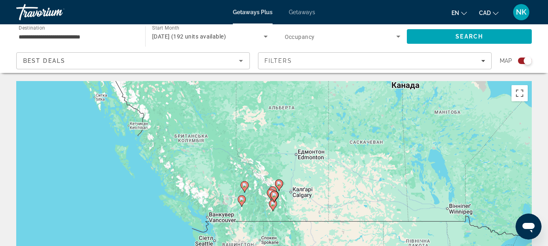
click at [268, 200] on gmp-advanced-marker "Main content" at bounding box center [271, 195] width 8 height 12
type input "**********"
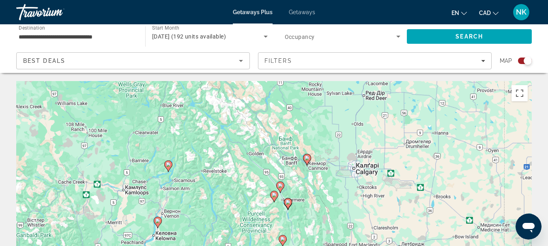
click at [297, 208] on div "Для навігації використовуйте клавіші зі стрілками. Увімкніть режим перетягуванн…" at bounding box center [273, 202] width 515 height 243
click at [287, 206] on icon "Main content" at bounding box center [287, 204] width 7 height 11
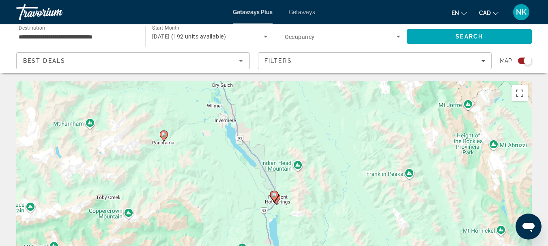
click at [272, 208] on div "Для навігації використовуйте клавіші зі стрілками. Увімкніть режим перетягуванн…" at bounding box center [273, 202] width 515 height 243
click at [275, 194] on image "Main content" at bounding box center [274, 195] width 5 height 5
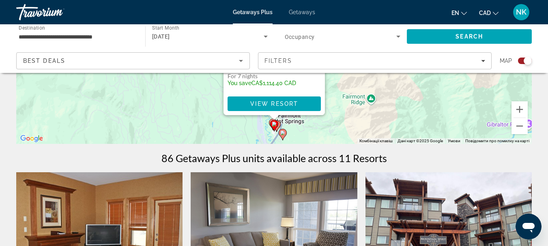
scroll to position [140, 0]
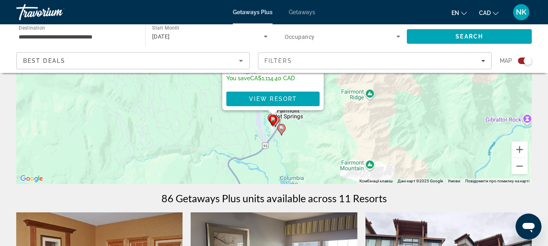
drag, startPoint x: 380, startPoint y: 140, endPoint x: 379, endPoint y: 94, distance: 46.2
click at [379, 94] on div "Увімкніть режим перетягування за допомогою клавіатури, натиснувши Alt + Enter. …" at bounding box center [273, 62] width 515 height 243
click at [524, 150] on button "Збільшити" at bounding box center [519, 150] width 16 height 16
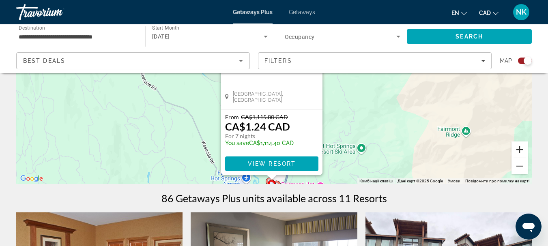
click at [523, 150] on button "Збільшити" at bounding box center [519, 150] width 16 height 16
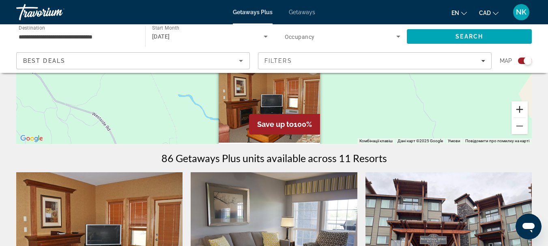
scroll to position [158, 0]
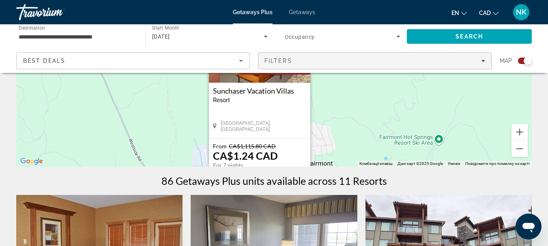
drag, startPoint x: 446, startPoint y: 138, endPoint x: 436, endPoint y: 54, distance: 84.9
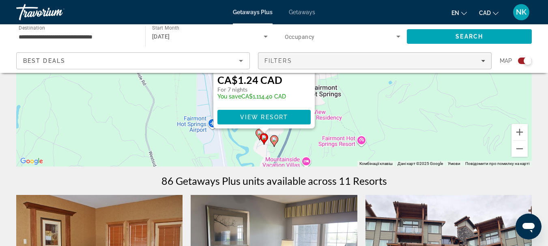
drag, startPoint x: 392, startPoint y: 137, endPoint x: 397, endPoint y: 60, distance: 76.8
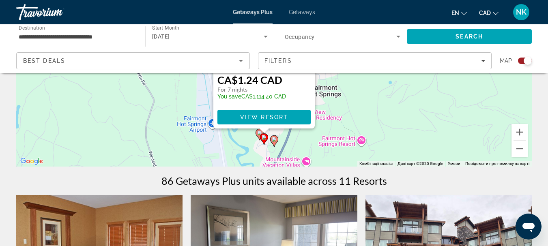
click at [274, 143] on icon "Main content" at bounding box center [273, 141] width 7 height 11
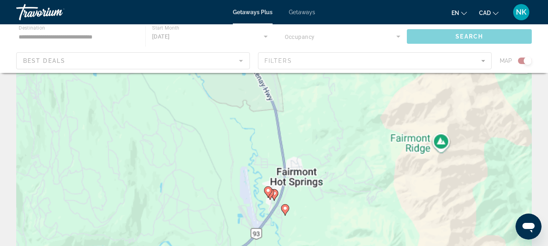
scroll to position [0, 0]
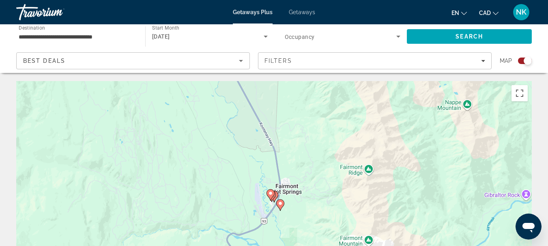
click at [281, 202] on image "Main content" at bounding box center [280, 203] width 5 height 5
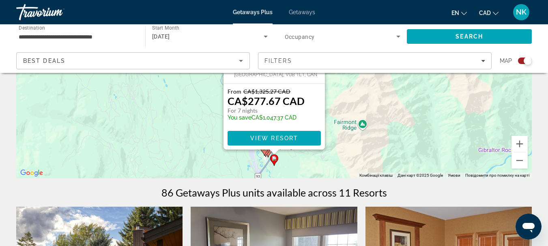
scroll to position [143, 0]
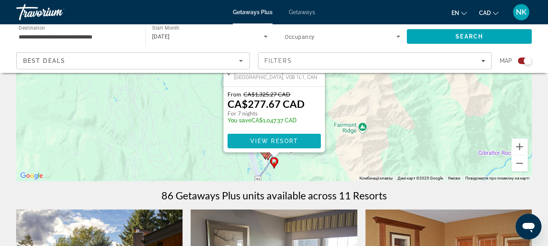
click at [280, 143] on span "View Resort" at bounding box center [274, 141] width 48 height 6
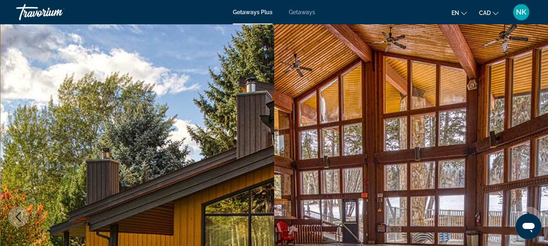
click at [253, 11] on span "Getaways Plus" at bounding box center [253, 12] width 40 height 6
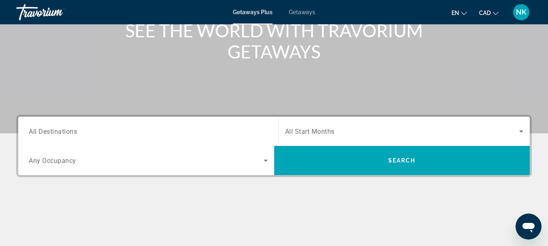
scroll to position [124, 0]
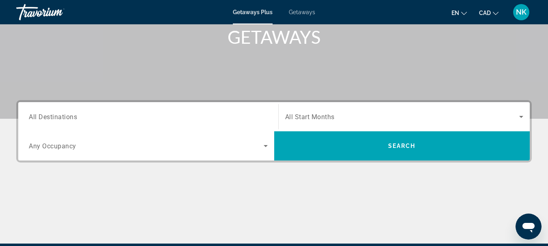
click at [90, 114] on input "Destination All Destinations" at bounding box center [148, 117] width 239 height 10
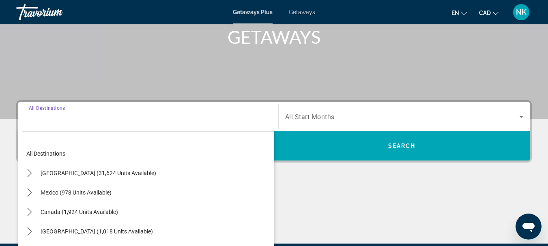
scroll to position [198, 0]
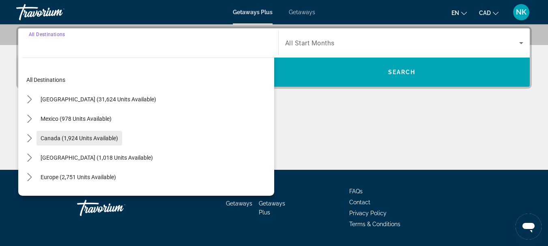
click at [101, 138] on span "Canada (1,924 units available)" at bounding box center [79, 138] width 77 height 6
type input "**********"
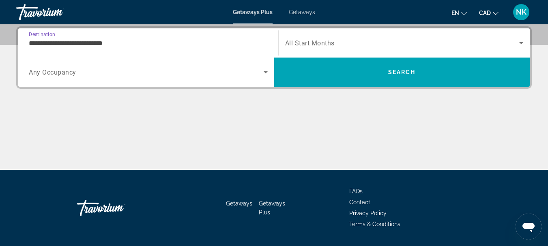
click at [345, 36] on div "Search widget" at bounding box center [404, 43] width 238 height 23
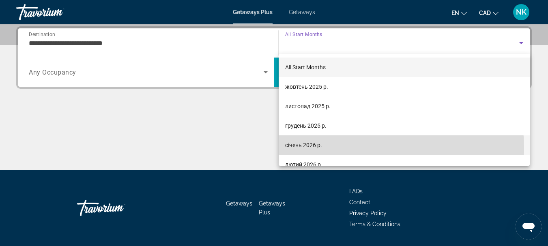
click at [315, 150] on span "січень 2026 р." at bounding box center [303, 145] width 37 height 10
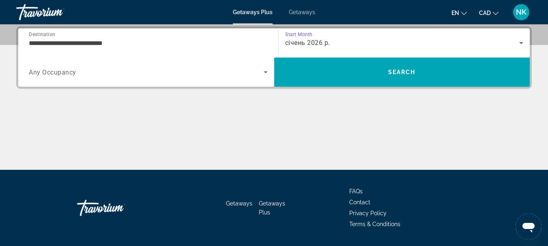
click at [320, 40] on span "січень 2026 р." at bounding box center [307, 43] width 45 height 8
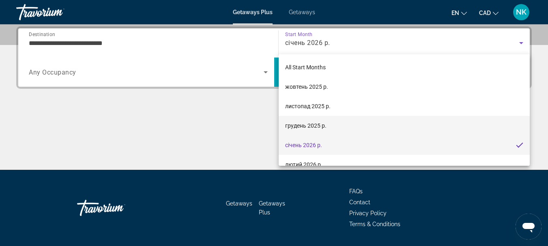
click at [317, 126] on span "грудень 2025 р." at bounding box center [305, 126] width 41 height 10
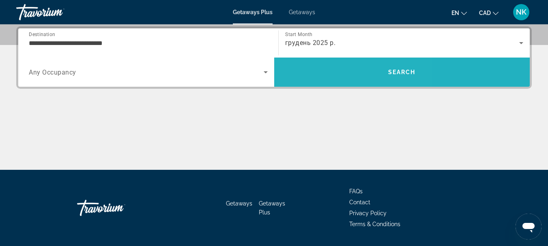
click at [326, 72] on span "Search" at bounding box center [402, 71] width 256 height 19
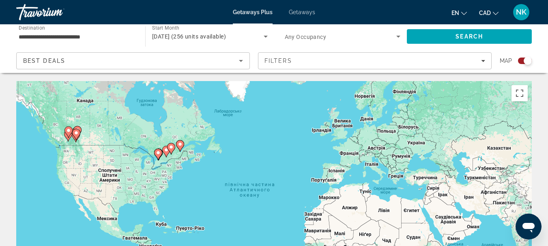
click at [76, 133] on image "Main content" at bounding box center [76, 133] width 5 height 5
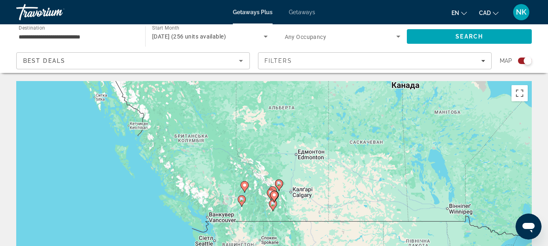
click at [274, 196] on image "Main content" at bounding box center [274, 195] width 5 height 5
type input "**********"
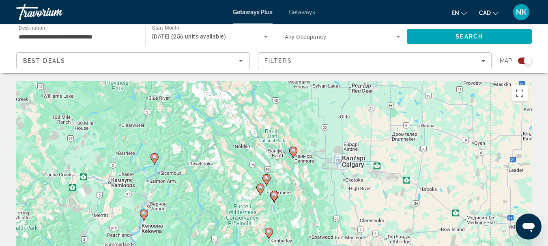
click at [274, 196] on image "Main content" at bounding box center [274, 195] width 5 height 5
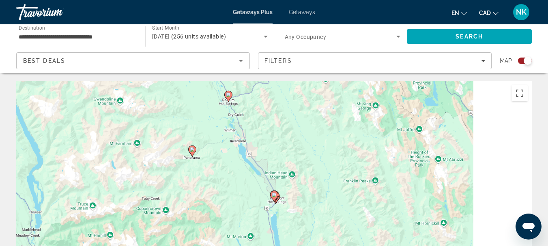
click at [274, 196] on image "Main content" at bounding box center [274, 195] width 5 height 5
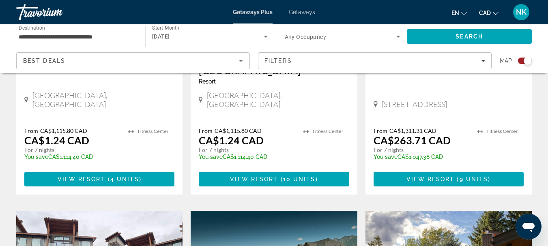
scroll to position [442, 0]
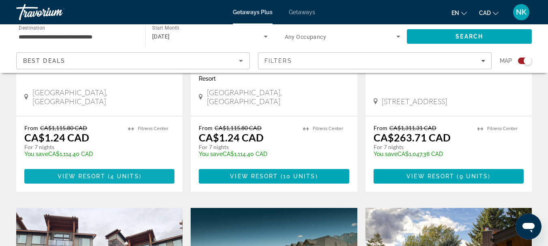
click at [102, 173] on span "View Resort" at bounding box center [82, 176] width 48 height 6
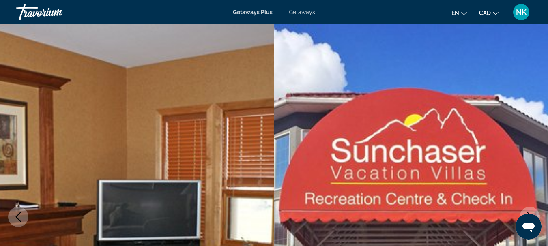
click at [302, 11] on span "Getaways" at bounding box center [302, 12] width 26 height 6
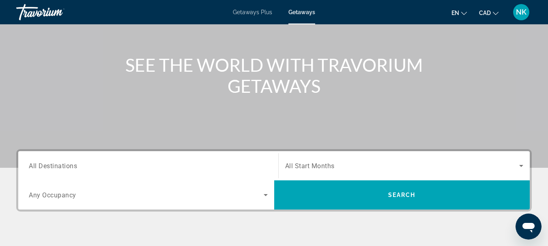
scroll to position [77, 0]
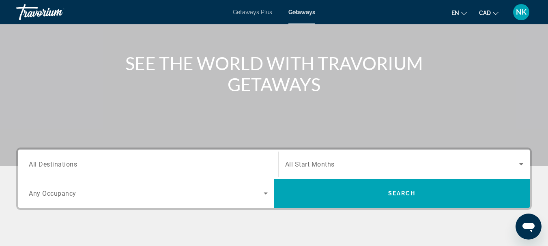
click at [92, 162] on input "Destination All Destinations" at bounding box center [148, 165] width 239 height 10
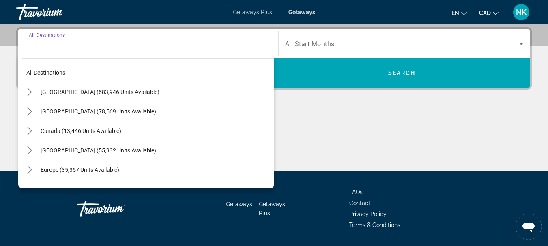
scroll to position [198, 0]
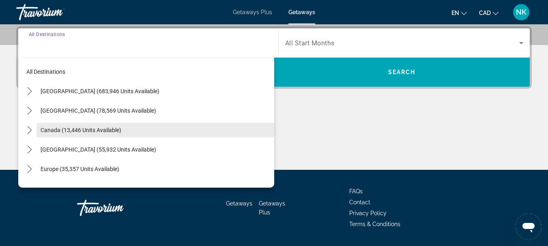
click at [70, 128] on span "Canada (13,446 units available)" at bounding box center [81, 130] width 81 height 6
type input "**********"
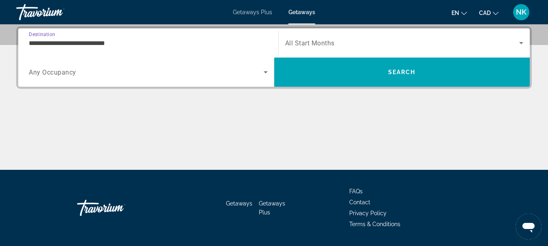
click at [331, 34] on div "Search widget" at bounding box center [404, 43] width 238 height 23
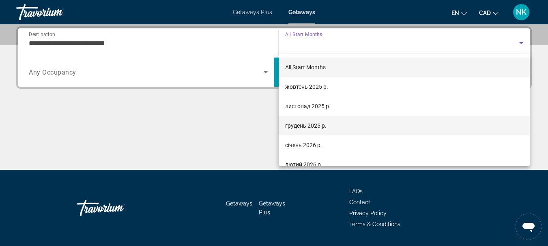
click at [321, 125] on span "грудень 2025 р." at bounding box center [305, 126] width 41 height 10
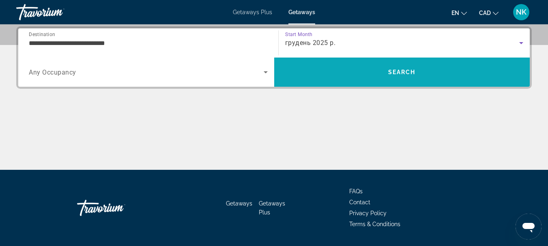
click at [367, 73] on span "Search" at bounding box center [402, 71] width 256 height 19
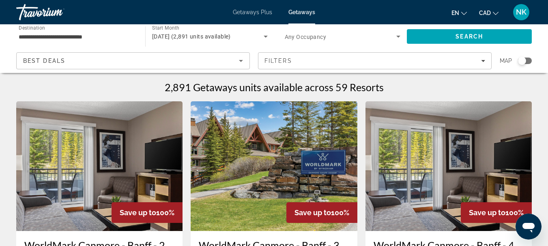
click at [531, 58] on div "Search widget" at bounding box center [525, 61] width 14 height 6
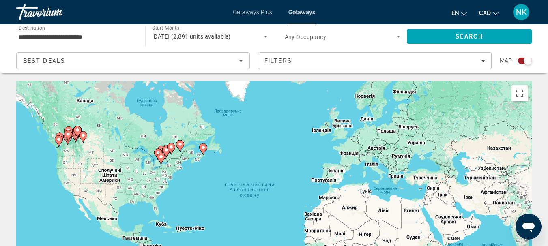
click at [74, 132] on icon "Main content" at bounding box center [77, 131] width 8 height 11
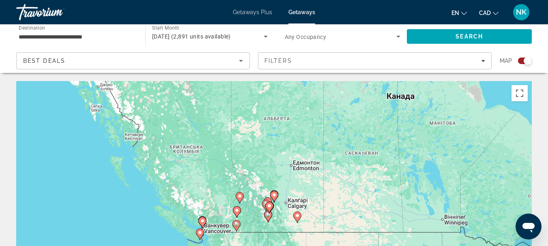
click at [266, 211] on gmp-advanced-marker "Main content" at bounding box center [269, 208] width 8 height 12
type input "**********"
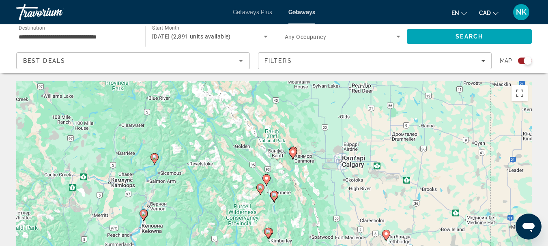
click at [272, 203] on gmp-advanced-marker "Main content" at bounding box center [274, 197] width 8 height 12
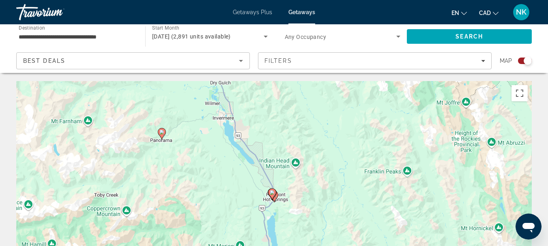
click at [272, 194] on image "Main content" at bounding box center [272, 192] width 5 height 5
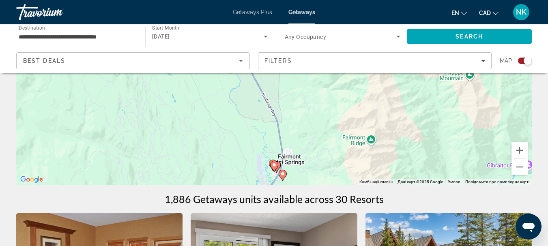
scroll to position [200, 0]
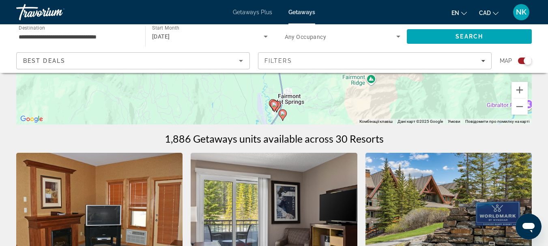
click at [274, 105] on image "Main content" at bounding box center [274, 104] width 5 height 5
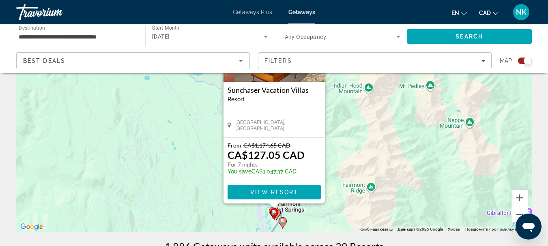
scroll to position [89, 0]
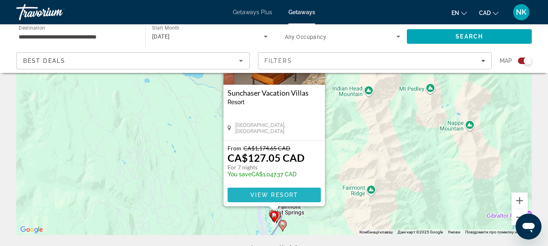
click at [282, 199] on span "Main content" at bounding box center [273, 194] width 93 height 19
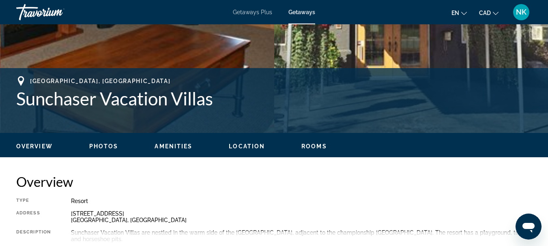
scroll to position [112, 0]
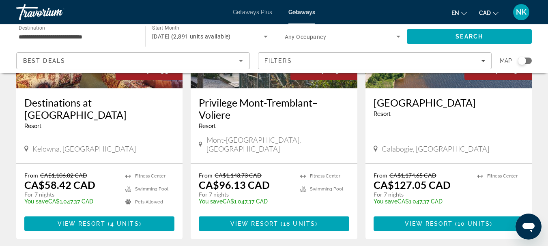
scroll to position [416, 0]
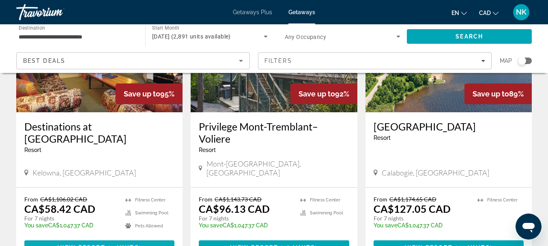
click at [114, 244] on span "4 units" at bounding box center [124, 247] width 29 height 6
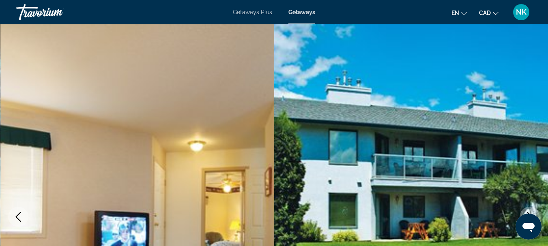
click at [46, 9] on div "Travorium" at bounding box center [56, 12] width 81 height 21
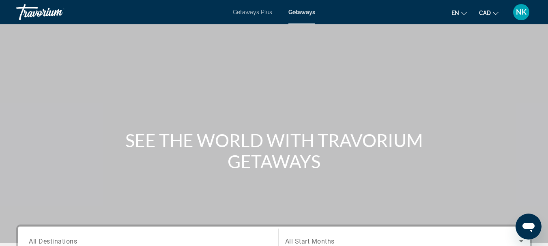
click at [308, 11] on span "Getaways" at bounding box center [301, 12] width 27 height 6
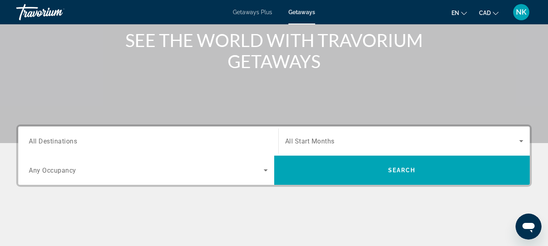
click at [108, 138] on input "Destination All Destinations" at bounding box center [148, 142] width 239 height 10
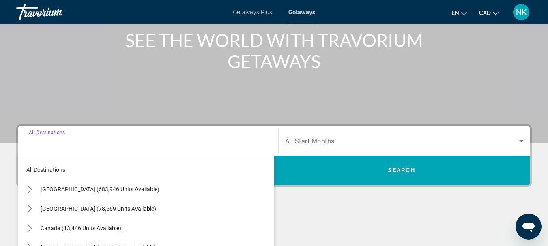
scroll to position [198, 0]
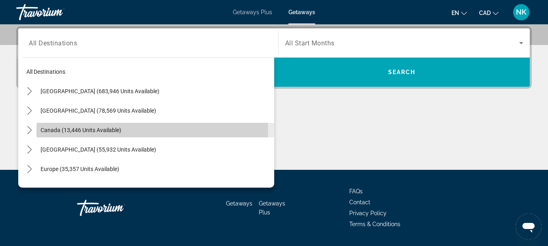
click at [101, 129] on span "Canada (13,446 units available)" at bounding box center [81, 130] width 81 height 6
type input "**********"
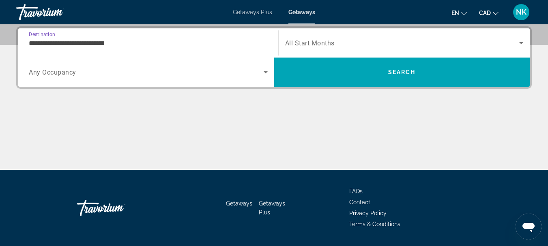
click at [344, 41] on span "Search widget" at bounding box center [402, 43] width 234 height 10
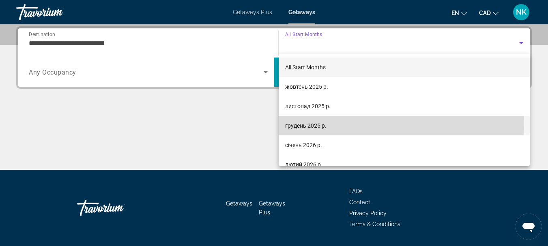
click at [342, 123] on mat-option "грудень 2025 р." at bounding box center [404, 125] width 251 height 19
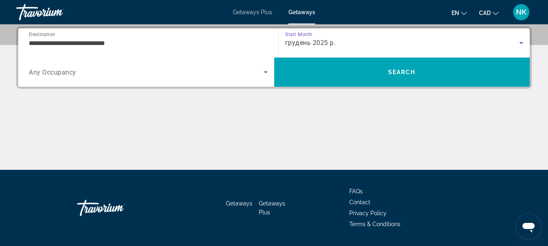
click at [170, 77] on span "Search widget" at bounding box center [146, 72] width 235 height 10
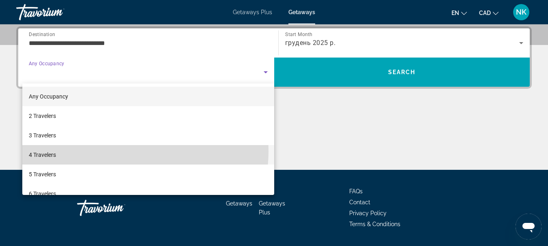
click at [126, 151] on mat-option "4 Travelers" at bounding box center [148, 154] width 252 height 19
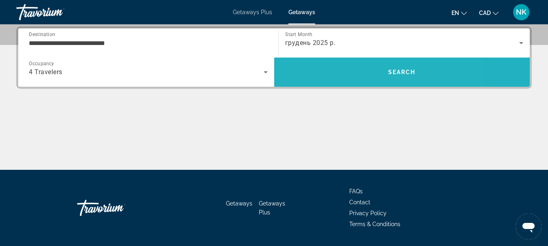
click at [352, 72] on span "Search" at bounding box center [402, 71] width 256 height 19
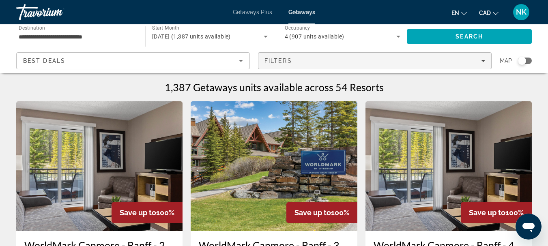
click at [395, 60] on div "Filters" at bounding box center [374, 61] width 221 height 6
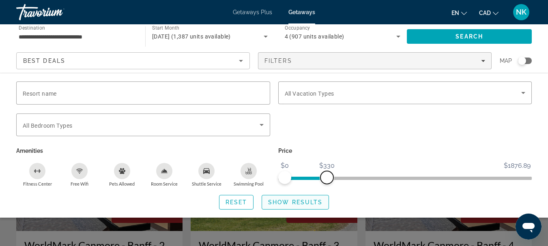
drag, startPoint x: 522, startPoint y: 176, endPoint x: 327, endPoint y: 193, distance: 195.8
click at [327, 193] on div "Resort name Vacation Types All Vacation Types Bedroom Types All Bedroom Types A…" at bounding box center [274, 145] width 548 height 128
click at [278, 203] on span "Show Results" at bounding box center [295, 202] width 54 height 6
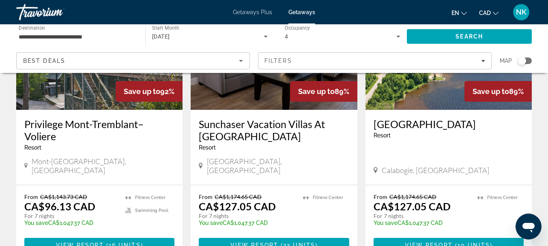
scroll to position [427, 0]
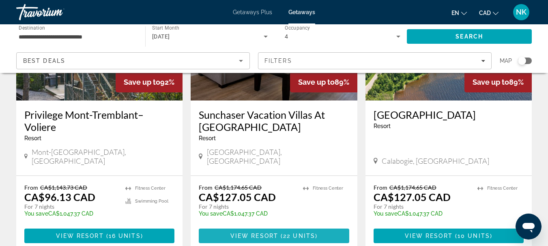
click at [300, 226] on span "Main content" at bounding box center [274, 235] width 150 height 19
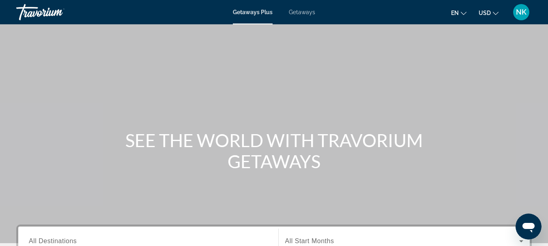
click at [99, 239] on input "Destination All Destinations" at bounding box center [148, 242] width 239 height 10
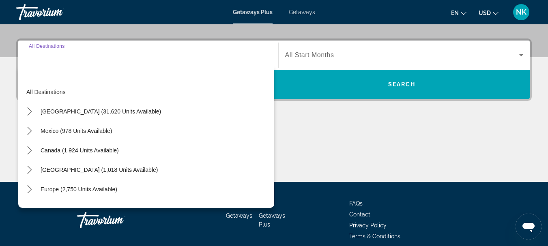
scroll to position [198, 0]
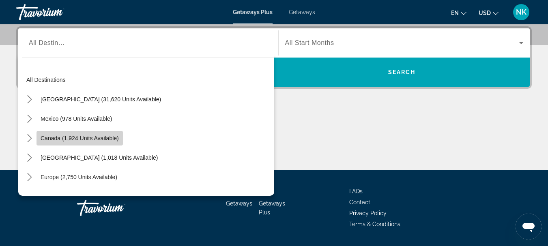
click at [78, 137] on span "Canada (1,924 units available)" at bounding box center [80, 138] width 78 height 6
type input "**********"
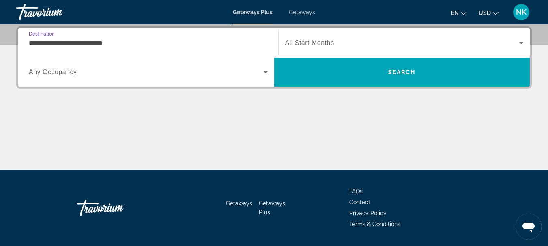
click at [340, 45] on span "Search widget" at bounding box center [402, 43] width 234 height 10
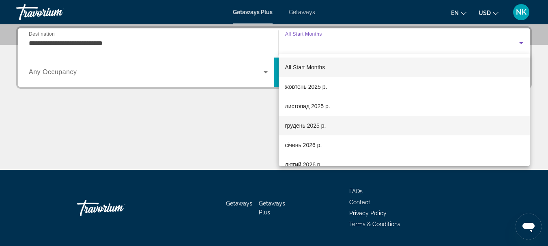
click at [324, 121] on span "грудень 2025 р." at bounding box center [305, 126] width 41 height 10
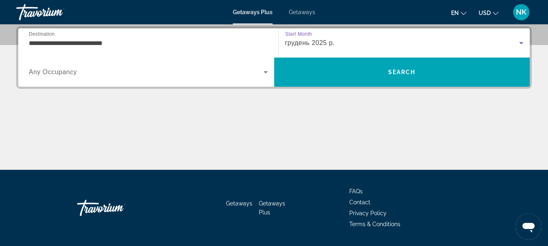
click at [171, 78] on div "Search widget" at bounding box center [148, 72] width 239 height 23
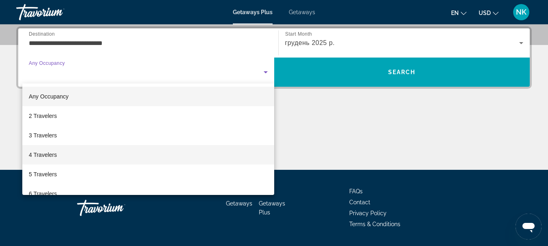
click at [47, 156] on span "4 Travelers" at bounding box center [43, 155] width 28 height 10
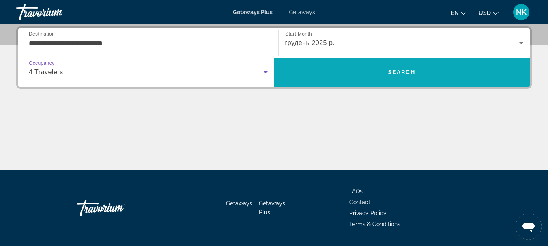
click at [414, 66] on span "Search" at bounding box center [402, 71] width 256 height 19
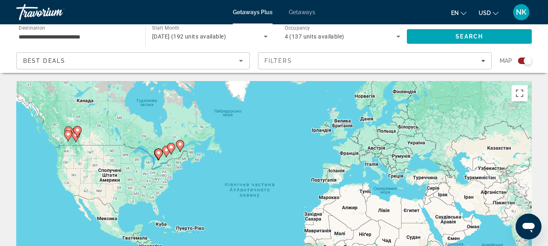
click at [74, 137] on gmp-advanced-marker "Main content" at bounding box center [77, 132] width 8 height 12
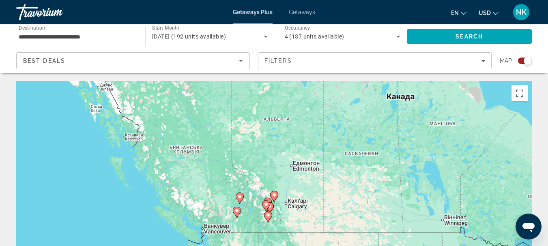
click at [246, 211] on div "Увімкніть режим перетягування за допомогою клавіатури, натиснувши Alt + Enter. …" at bounding box center [273, 202] width 515 height 243
drag, startPoint x: 252, startPoint y: 215, endPoint x: 375, endPoint y: 152, distance: 138.4
click at [375, 154] on div "Увімкніть режим перетягування за допомогою клавіатури, натиснувши Alt + Enter. …" at bounding box center [273, 202] width 515 height 243
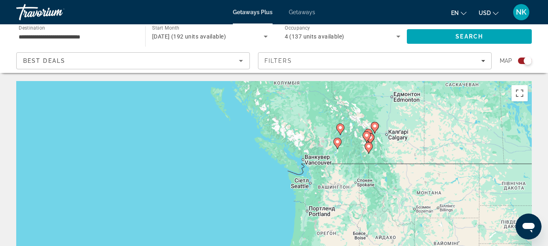
drag, startPoint x: 307, startPoint y: 191, endPoint x: 408, endPoint y: 122, distance: 121.9
click at [408, 122] on div "Увімкніть режим перетягування за допомогою клавіатури, натиснувши Alt + Enter. …" at bounding box center [273, 202] width 515 height 243
click at [338, 148] on icon "Main content" at bounding box center [337, 143] width 8 height 11
type input "**********"
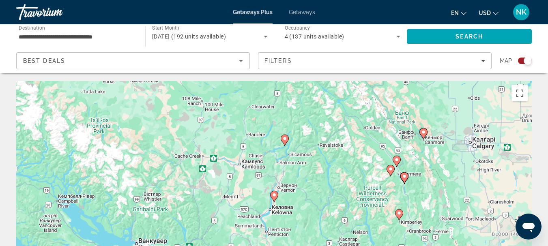
click at [276, 195] on image "Main content" at bounding box center [274, 195] width 5 height 5
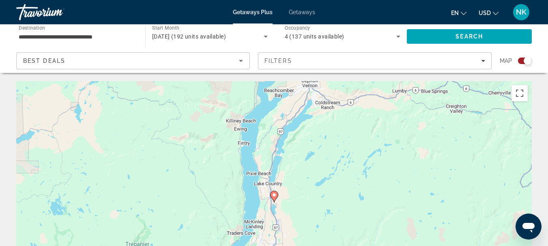
click at [274, 196] on image "Main content" at bounding box center [274, 195] width 5 height 5
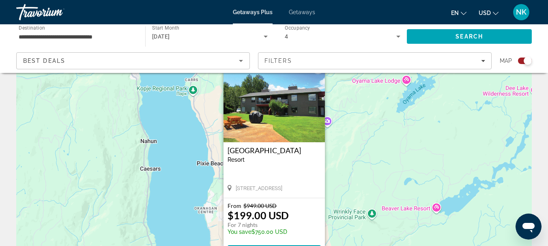
scroll to position [66, 0]
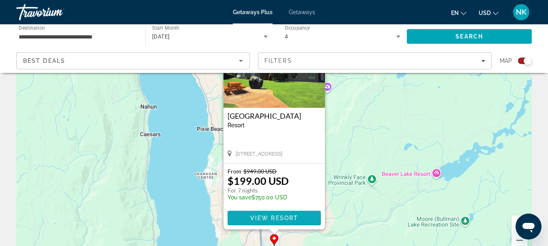
click at [296, 221] on span "View Resort" at bounding box center [274, 218] width 48 height 6
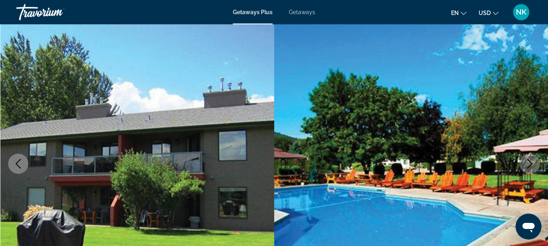
scroll to position [47, 0]
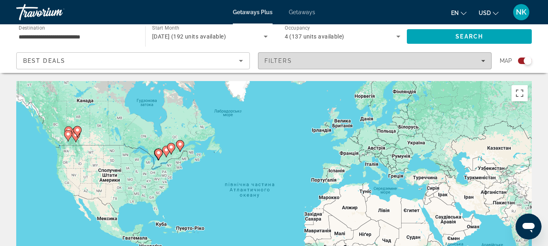
click at [373, 59] on div "Filters" at bounding box center [374, 61] width 221 height 6
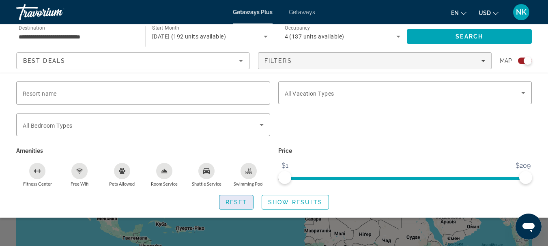
click at [233, 200] on span "Reset" at bounding box center [236, 202] width 22 height 6
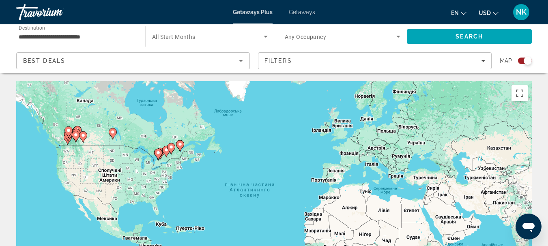
click at [213, 36] on span "Search widget" at bounding box center [208, 37] width 112 height 10
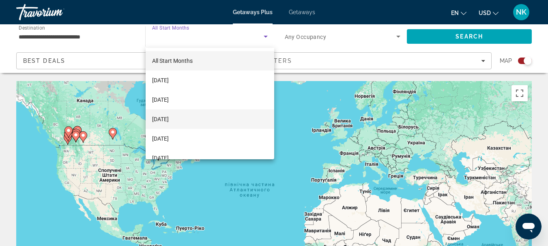
click at [195, 121] on mat-option "[DATE]" at bounding box center [210, 118] width 129 height 19
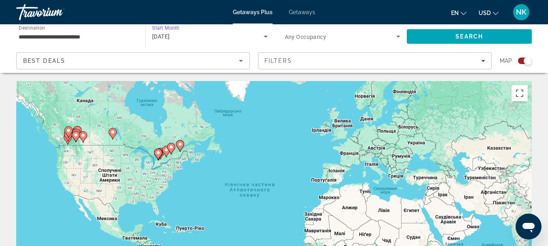
click at [366, 38] on span "Search widget" at bounding box center [341, 37] width 112 height 10
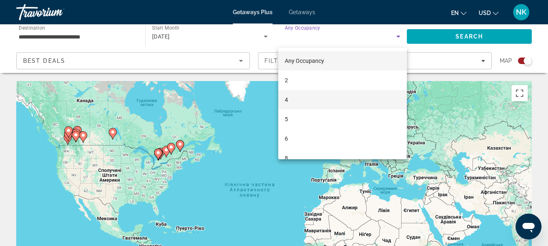
click at [305, 104] on mat-option "4" at bounding box center [342, 99] width 129 height 19
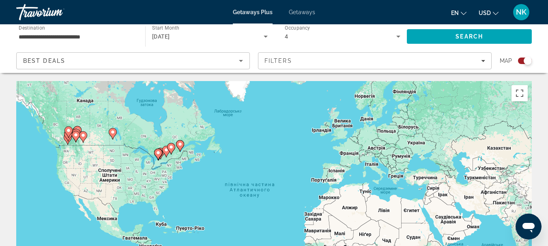
click at [484, 16] on span "USD" at bounding box center [484, 13] width 12 height 6
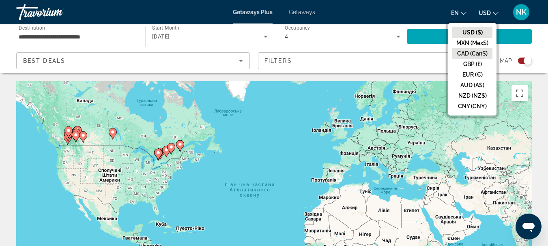
click at [484, 52] on button "CAD (Can$)" at bounding box center [472, 53] width 40 height 11
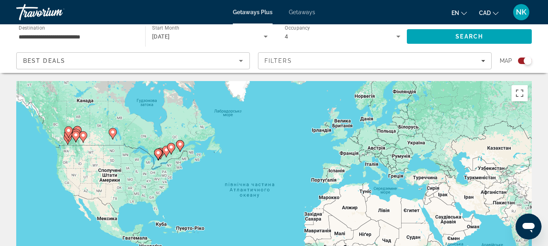
click at [69, 132] on image "Main content" at bounding box center [68, 130] width 5 height 5
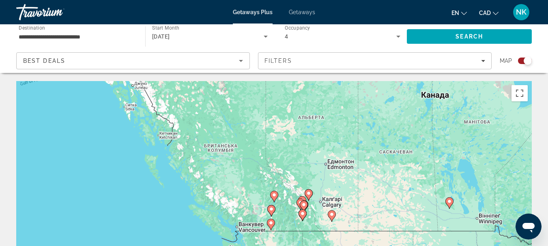
click at [271, 210] on image "Main content" at bounding box center [271, 209] width 5 height 5
type input "**********"
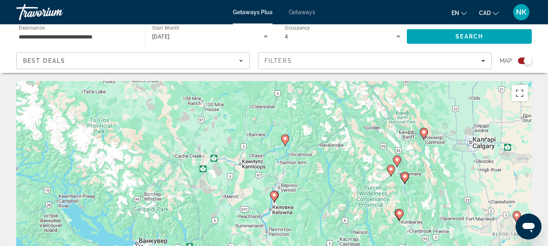
click at [274, 197] on image "Main content" at bounding box center [274, 195] width 5 height 5
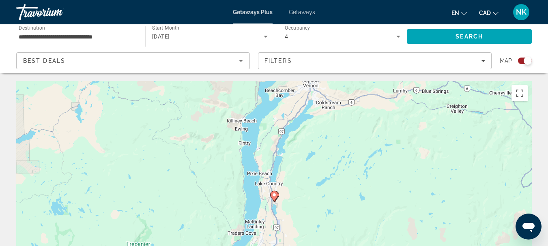
click at [276, 195] on image "Main content" at bounding box center [274, 195] width 5 height 5
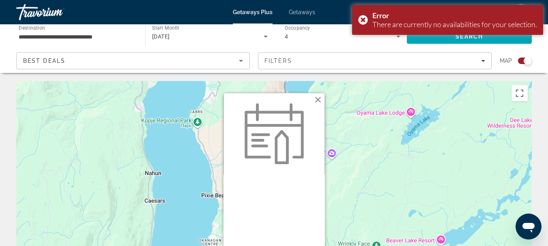
click at [315, 97] on button "Закрити" at bounding box center [318, 100] width 12 height 12
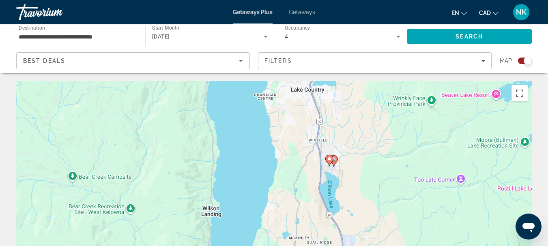
drag, startPoint x: 357, startPoint y: 224, endPoint x: 412, endPoint y: 77, distance: 157.0
click at [336, 165] on gmp-advanced-marker "Main content" at bounding box center [333, 161] width 8 height 12
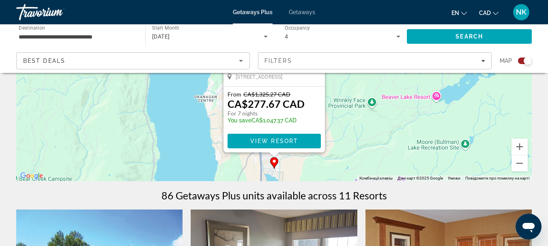
scroll to position [43, 0]
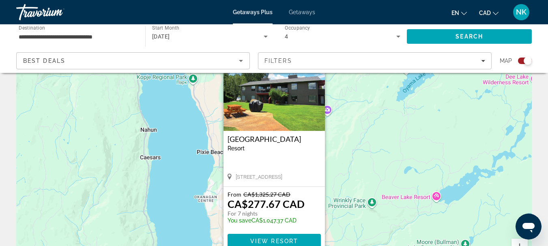
click at [402, 152] on div "Увімкніть режим перетягування за допомогою клавіатури, натиснувши Alt + Enter. …" at bounding box center [273, 159] width 515 height 243
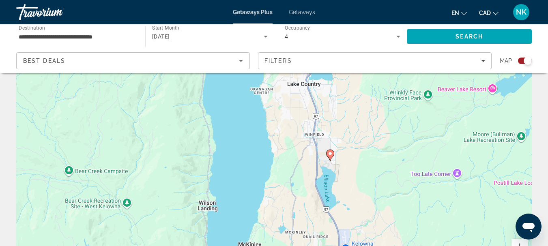
drag, startPoint x: 325, startPoint y: 219, endPoint x: 381, endPoint y: 107, distance: 124.4
click at [381, 107] on div "Увімкніть режим перетягування за допомогою клавіатури, натиснувши Alt + Enter. …" at bounding box center [273, 159] width 515 height 243
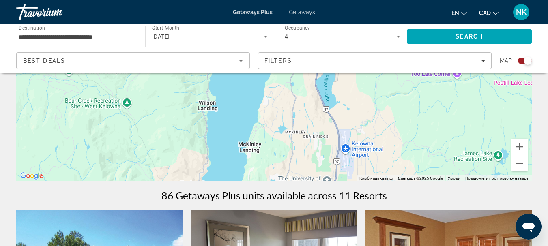
scroll to position [146, 0]
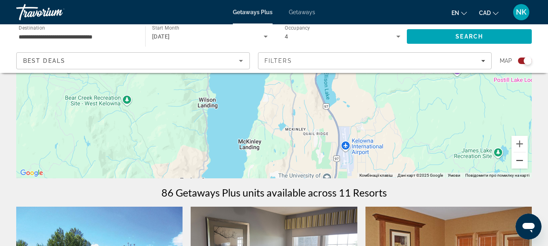
click at [520, 160] on button "Зменшити" at bounding box center [519, 160] width 16 height 16
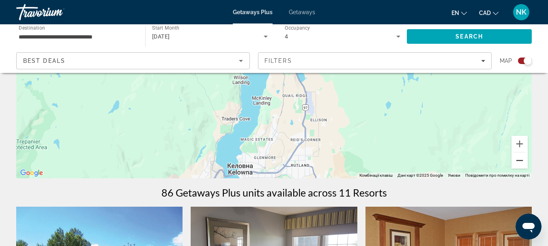
click at [520, 160] on button "Зменшити" at bounding box center [519, 160] width 16 height 16
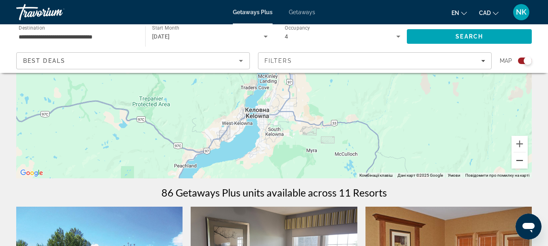
click at [520, 160] on button "Зменшити" at bounding box center [519, 160] width 16 height 16
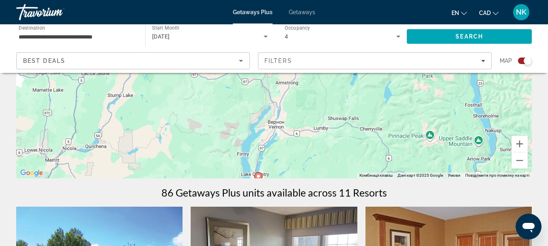
drag, startPoint x: 312, startPoint y: 108, endPoint x: 289, endPoint y: 237, distance: 131.3
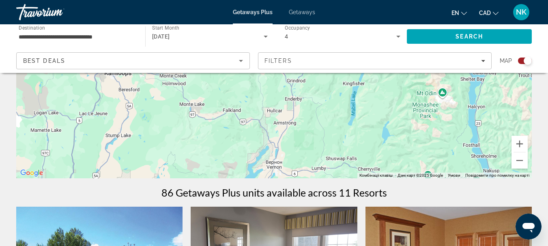
drag, startPoint x: 370, startPoint y: 110, endPoint x: 372, endPoint y: 203, distance: 92.5
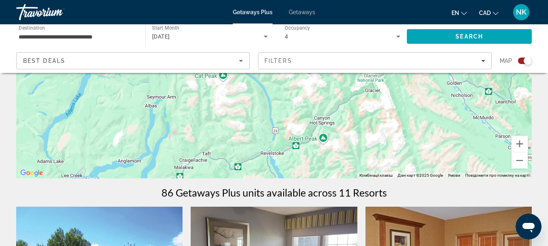
drag, startPoint x: 354, startPoint y: 120, endPoint x: 211, endPoint y: 205, distance: 166.9
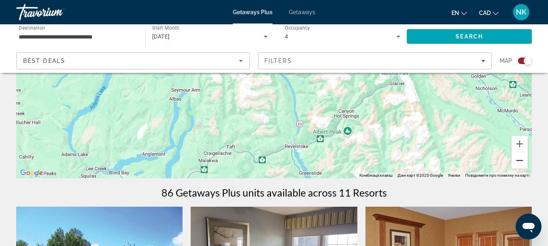
click at [520, 166] on button "Зменшити" at bounding box center [519, 160] width 16 height 16
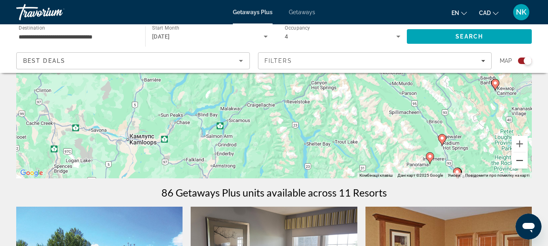
click at [520, 166] on button "Зменшити" at bounding box center [519, 160] width 16 height 16
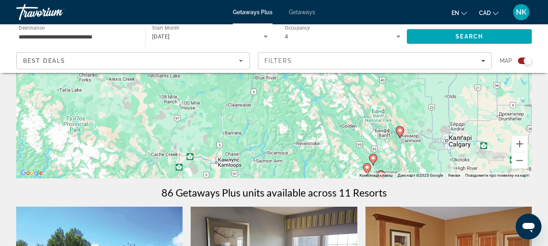
drag, startPoint x: 274, startPoint y: 133, endPoint x: 290, endPoint y: 173, distance: 42.4
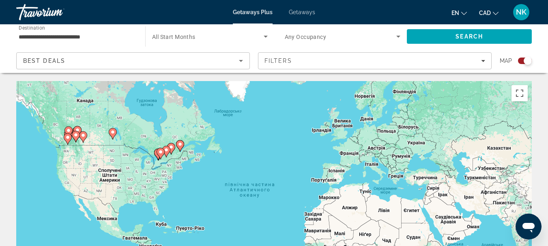
click at [67, 137] on image "Main content" at bounding box center [67, 137] width 5 height 5
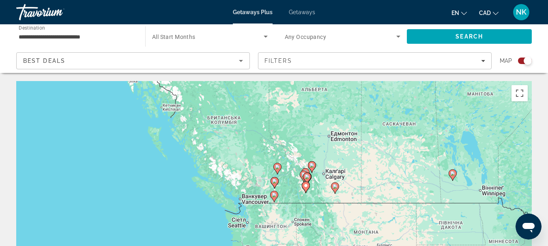
click at [306, 184] on image "Main content" at bounding box center [305, 185] width 5 height 5
type input "**********"
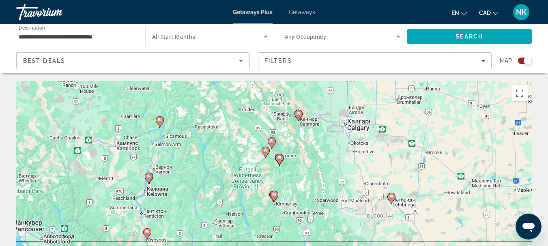
click at [279, 161] on icon "Main content" at bounding box center [278, 159] width 7 height 11
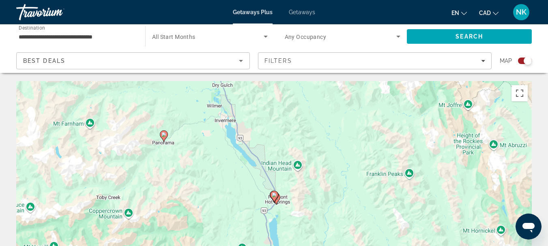
click at [274, 205] on div "Для навігації використовуйте клавіші зі стрілками. Увімкніть режим перетягуванн…" at bounding box center [273, 202] width 515 height 243
click at [279, 202] on gmp-advanced-marker "Main content" at bounding box center [276, 199] width 8 height 12
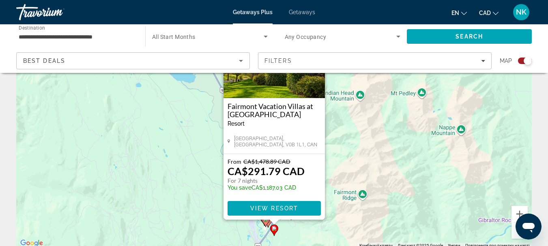
scroll to position [96, 0]
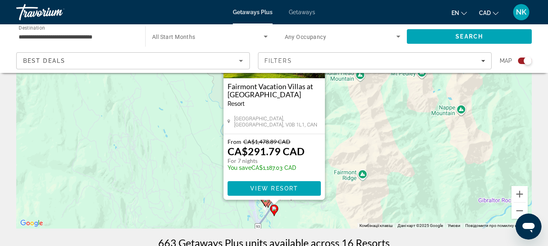
click at [271, 213] on gmp-advanced-marker "Main content" at bounding box center [274, 210] width 8 height 12
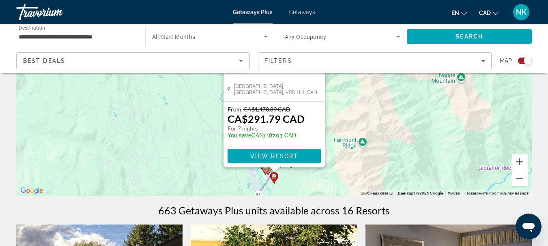
scroll to position [131, 0]
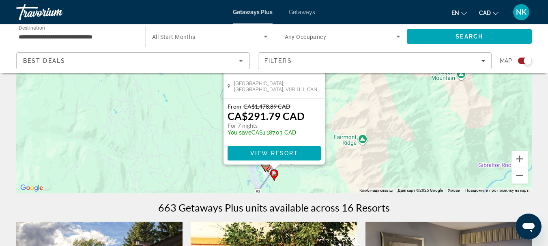
click at [267, 167] on icon "Main content" at bounding box center [265, 166] width 7 height 11
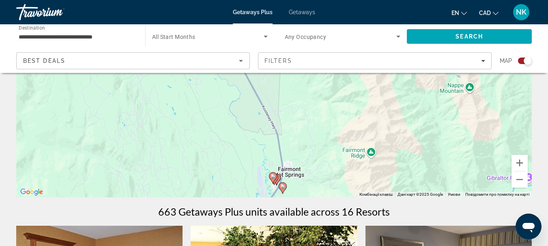
scroll to position [118, 0]
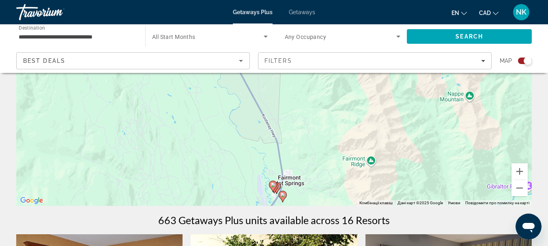
click at [275, 186] on icon "Main content" at bounding box center [272, 186] width 7 height 11
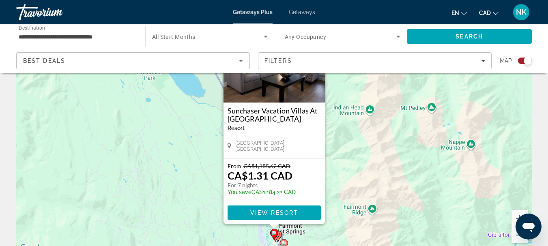
scroll to position [100, 0]
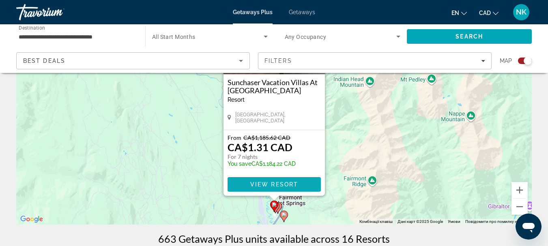
click at [284, 184] on span "View Resort" at bounding box center [274, 184] width 48 height 6
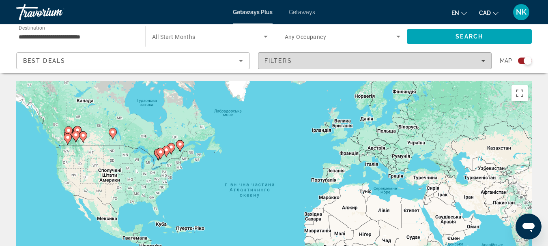
click at [429, 58] on div "Filters" at bounding box center [374, 61] width 221 height 6
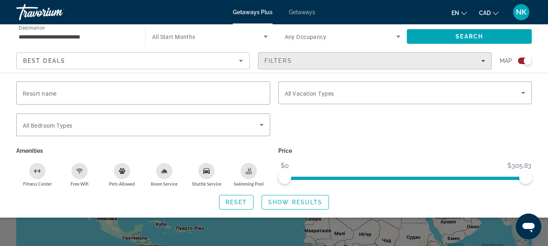
click at [429, 58] on div "Filters" at bounding box center [374, 61] width 221 height 6
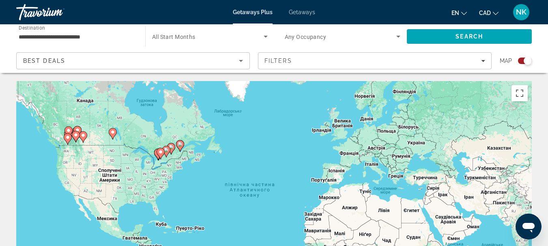
click at [348, 36] on span "Search widget" at bounding box center [341, 37] width 112 height 10
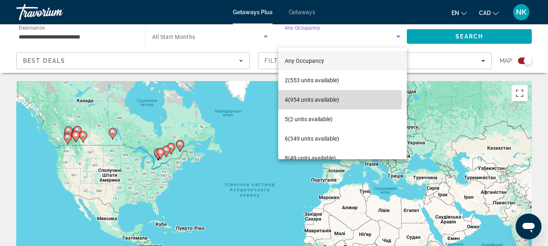
click at [331, 101] on span "4 (954 units available)" at bounding box center [312, 100] width 54 height 10
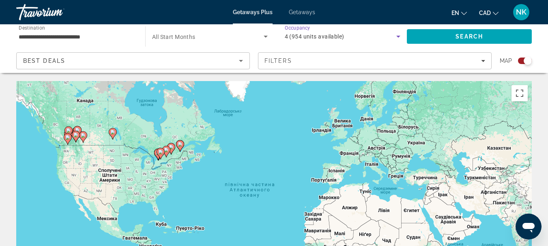
click at [318, 33] on span "4 (954 units available)" at bounding box center [315, 36] width 60 height 6
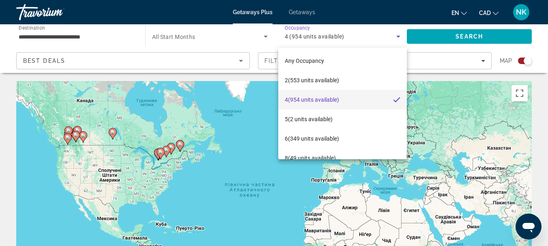
click at [232, 37] on div at bounding box center [274, 123] width 548 height 246
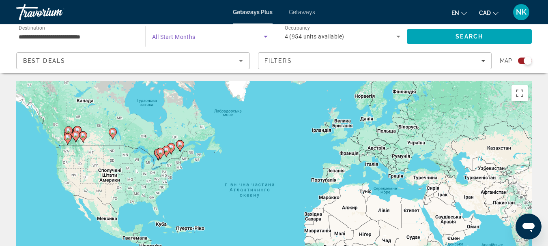
click at [206, 32] on span "Search widget" at bounding box center [208, 37] width 112 height 10
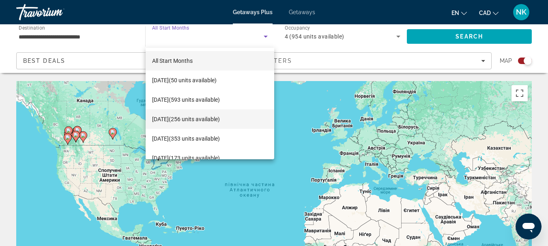
click at [194, 118] on span "[DATE] (256 units available)" at bounding box center [186, 119] width 68 height 10
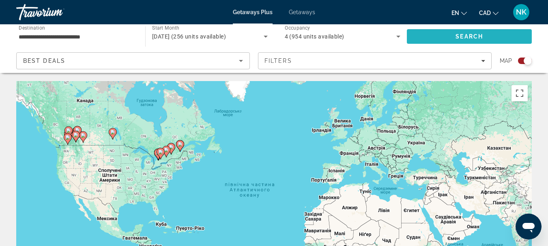
click at [460, 36] on span "Search" at bounding box center [469, 36] width 28 height 6
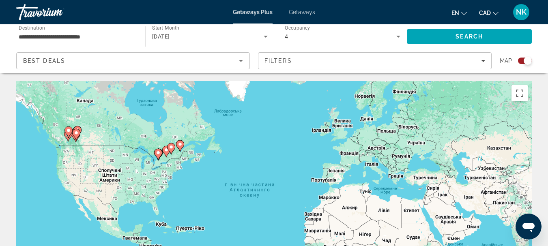
click at [70, 135] on g "Main content" at bounding box center [68, 132] width 8 height 11
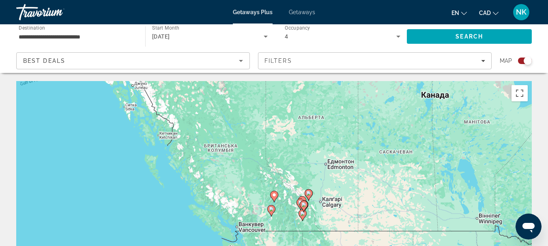
click at [302, 206] on image "Main content" at bounding box center [303, 204] width 5 height 5
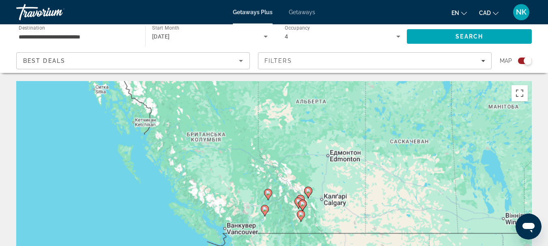
type input "**********"
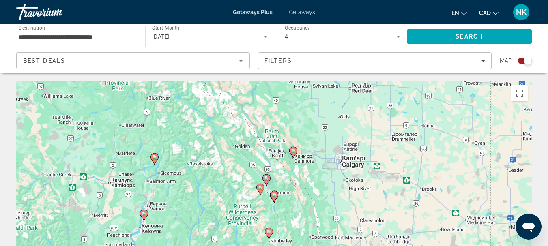
click at [274, 203] on div "Для навігації використовуйте клавіші зі стрілками. Увімкніть режим перетягуванн…" at bounding box center [273, 202] width 515 height 243
click at [275, 192] on icon "Main content" at bounding box center [273, 196] width 7 height 11
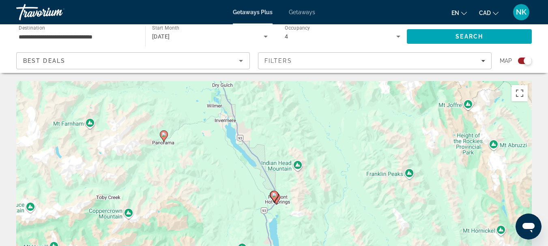
click at [276, 195] on image "Main content" at bounding box center [274, 195] width 5 height 5
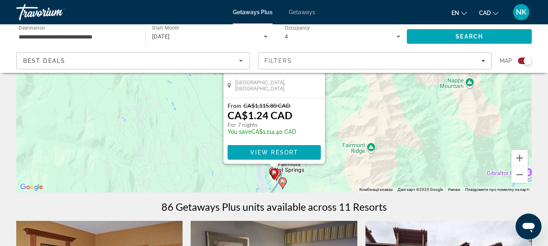
scroll to position [135, 0]
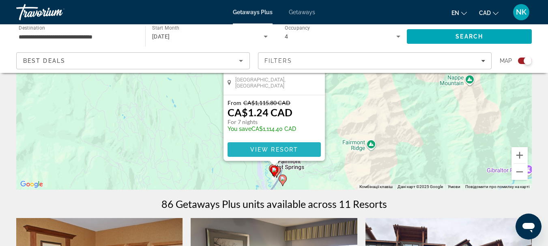
click at [264, 152] on span "View Resort" at bounding box center [274, 149] width 48 height 6
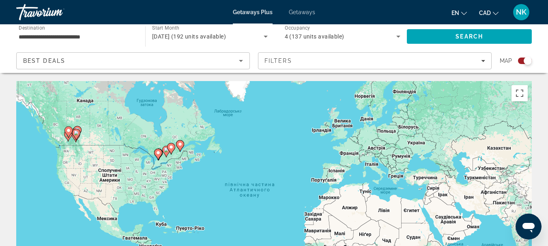
click at [71, 132] on icon "Main content" at bounding box center [67, 132] width 7 height 11
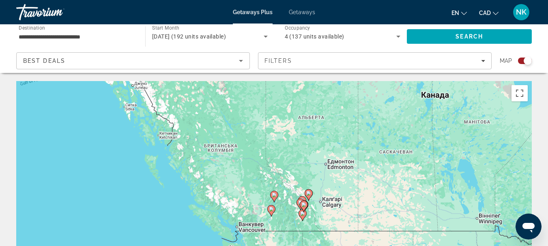
click at [305, 210] on gmp-advanced-marker "Main content" at bounding box center [304, 206] width 8 height 12
type input "**********"
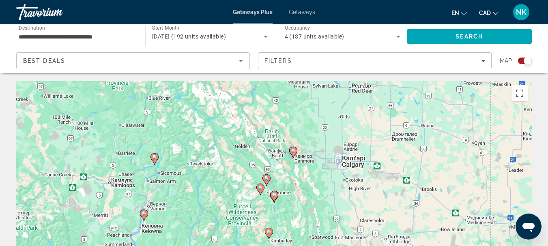
click at [274, 198] on icon "Main content" at bounding box center [273, 196] width 7 height 11
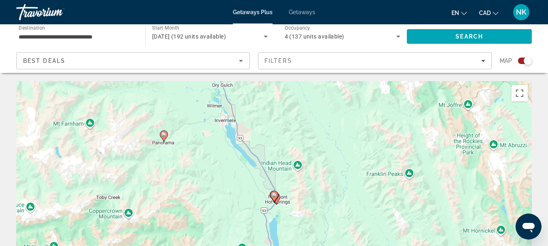
click at [274, 198] on icon "Main content" at bounding box center [273, 196] width 7 height 11
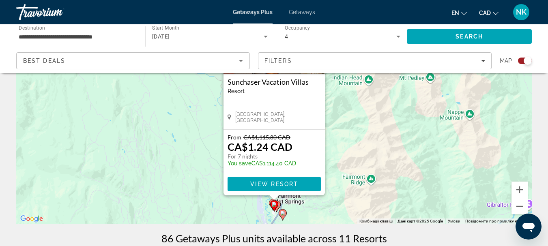
scroll to position [103, 0]
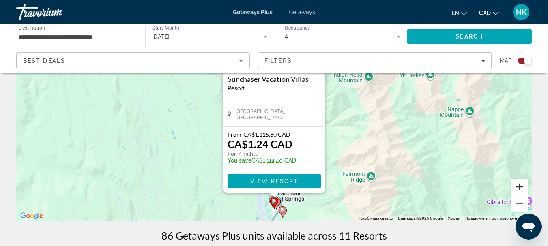
click at [520, 182] on button "Збільшити" at bounding box center [519, 187] width 16 height 16
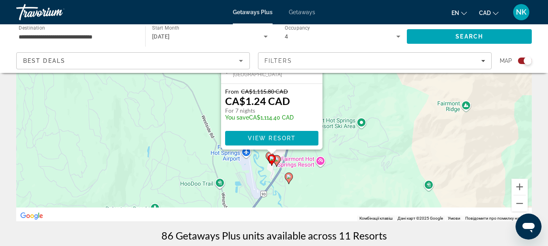
drag, startPoint x: 401, startPoint y: 202, endPoint x: 399, endPoint y: 47, distance: 154.9
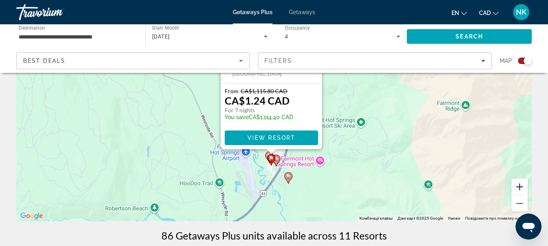
click at [521, 187] on button "Збільшити" at bounding box center [519, 187] width 16 height 16
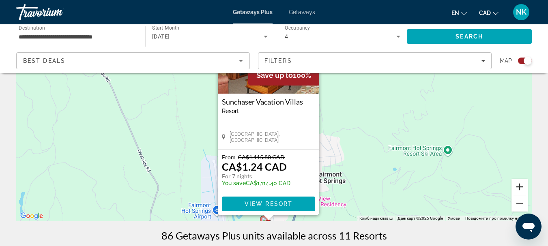
click at [522, 187] on button "Збільшити" at bounding box center [519, 187] width 16 height 16
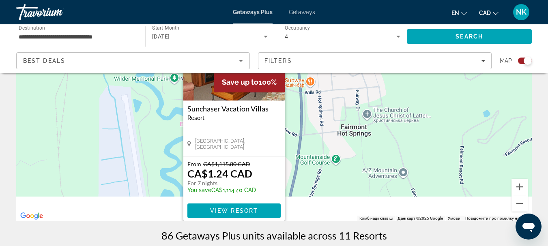
drag, startPoint x: 376, startPoint y: 195, endPoint x: 347, endPoint y: 35, distance: 161.9
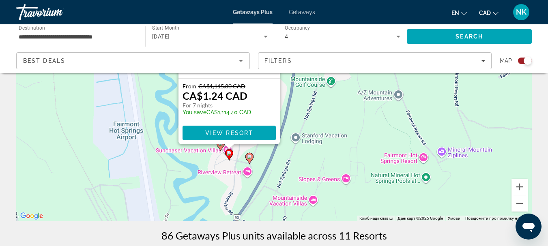
drag, startPoint x: 409, startPoint y: 154, endPoint x: 402, endPoint y: 113, distance: 41.2
click at [402, 114] on div "Увімкніть режим перетягування за допомогою клавіатури, натиснувши Alt + Enter. …" at bounding box center [273, 99] width 515 height 243
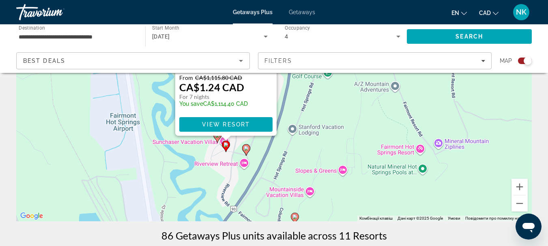
click at [246, 152] on icon "Main content" at bounding box center [245, 150] width 7 height 11
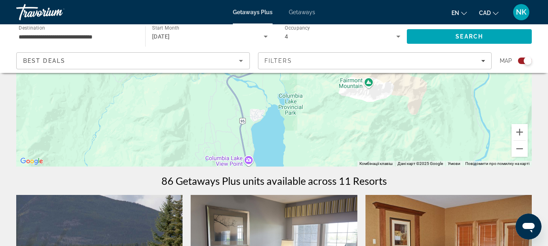
scroll to position [118, 0]
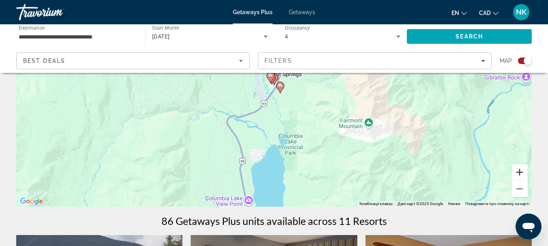
click at [522, 170] on button "Збільшити" at bounding box center [519, 172] width 16 height 16
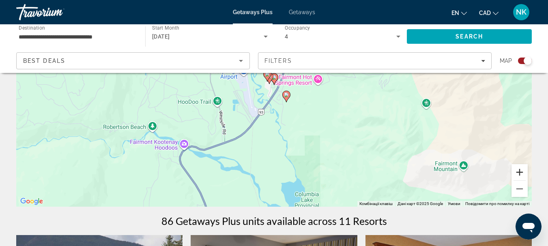
click at [522, 170] on button "Збільшити" at bounding box center [519, 172] width 16 height 16
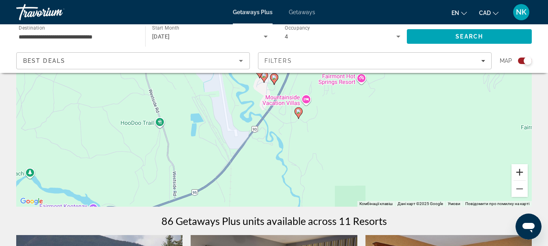
click at [523, 170] on button "Збільшити" at bounding box center [519, 172] width 16 height 16
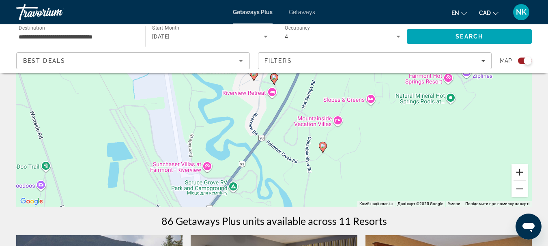
click at [523, 170] on button "Збільшити" at bounding box center [519, 172] width 16 height 16
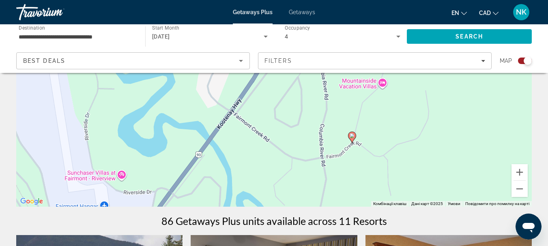
drag, startPoint x: 441, startPoint y: 167, endPoint x: 415, endPoint y: 90, distance: 81.3
click at [422, 86] on div "Увімкніть режим перетягування за допомогою клавіатури, натиснувши Alt + Enter. …" at bounding box center [273, 85] width 515 height 243
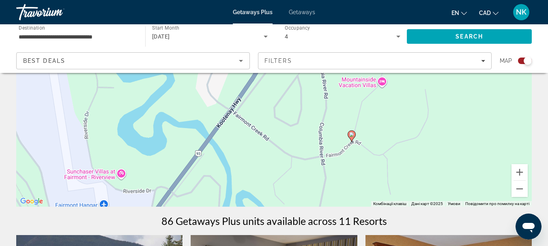
click at [353, 134] on image "Main content" at bounding box center [351, 134] width 5 height 5
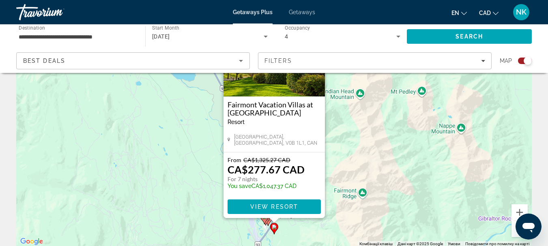
scroll to position [94, 0]
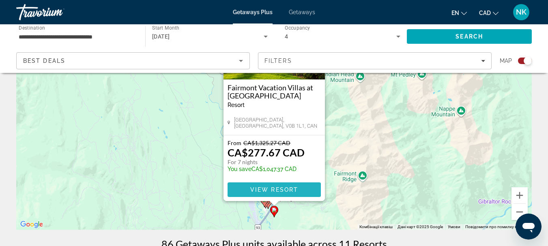
click at [279, 193] on span "Main content" at bounding box center [273, 189] width 93 height 19
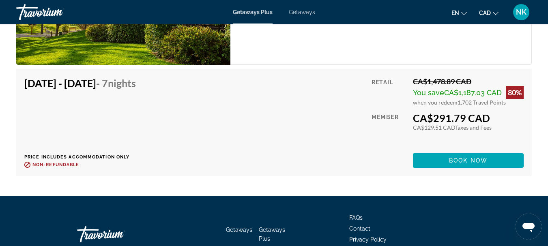
scroll to position [3229, 0]
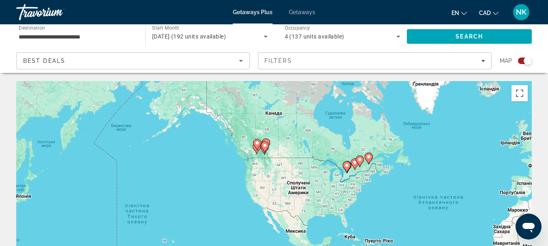
drag, startPoint x: 88, startPoint y: 161, endPoint x: 259, endPoint y: 152, distance: 170.9
click at [263, 158] on div "Увімкніть режим перетягування за допомогою клавіатури, натиснувши Alt + Enter. …" at bounding box center [273, 202] width 515 height 243
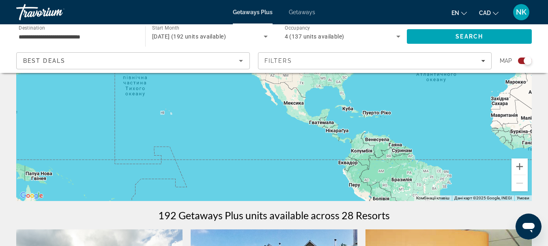
scroll to position [115, 0]
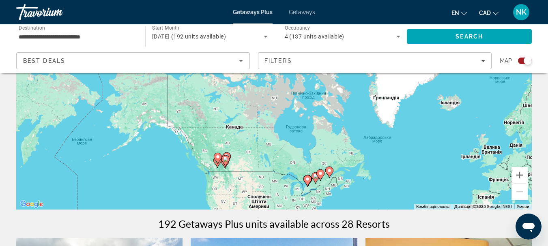
drag, startPoint x: 292, startPoint y: 120, endPoint x: 249, endPoint y: 240, distance: 127.6
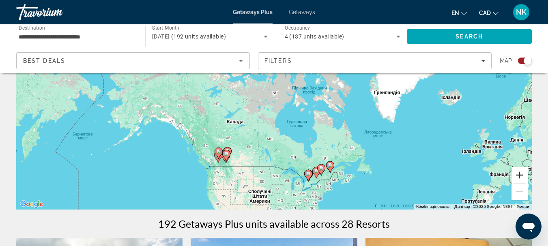
click at [519, 172] on button "Збільшити" at bounding box center [519, 175] width 16 height 16
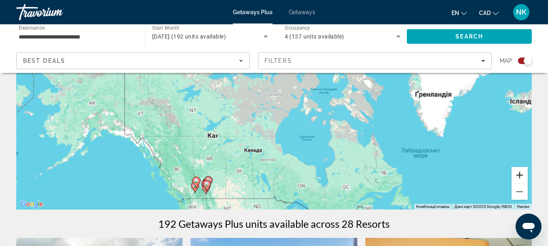
click at [519, 172] on button "Збільшити" at bounding box center [519, 175] width 16 height 16
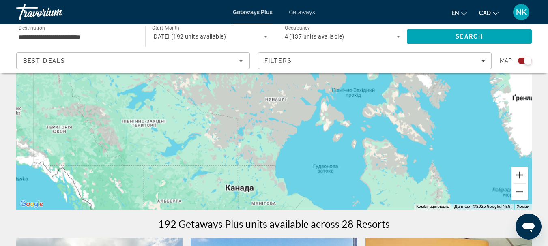
click at [519, 172] on button "Збільшити" at bounding box center [519, 175] width 16 height 16
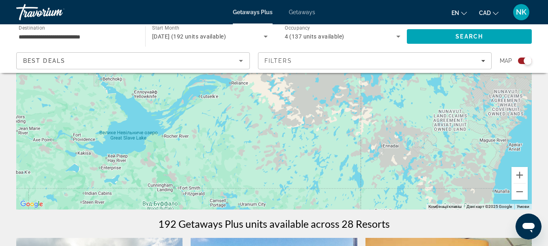
drag, startPoint x: 163, startPoint y: 174, endPoint x: 365, endPoint y: -28, distance: 285.0
click at [365, 0] on html "**********" at bounding box center [274, 8] width 548 height 246
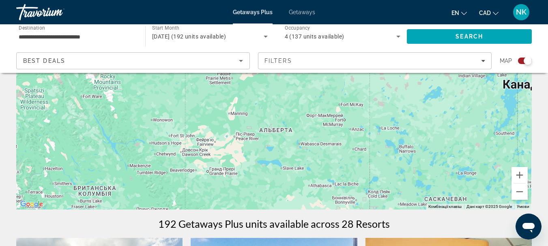
drag, startPoint x: 212, startPoint y: 138, endPoint x: 386, endPoint y: -8, distance: 226.8
click at [386, 0] on html "**********" at bounding box center [274, 8] width 548 height 246
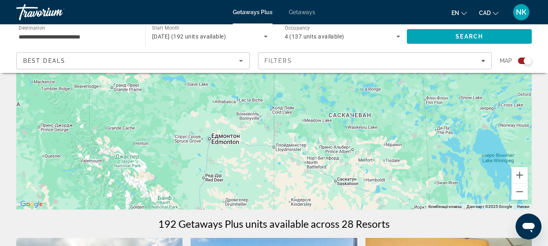
drag, startPoint x: 243, startPoint y: 172, endPoint x: 159, endPoint y: 120, distance: 98.8
click at [159, 120] on div "Main content" at bounding box center [273, 87] width 515 height 243
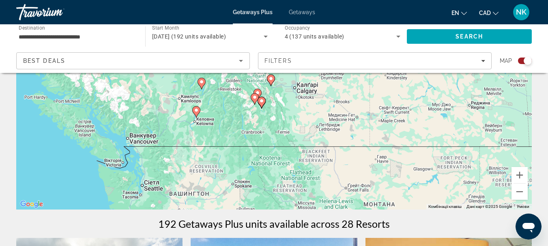
drag, startPoint x: 218, startPoint y: 166, endPoint x: 305, endPoint y: 48, distance: 146.7
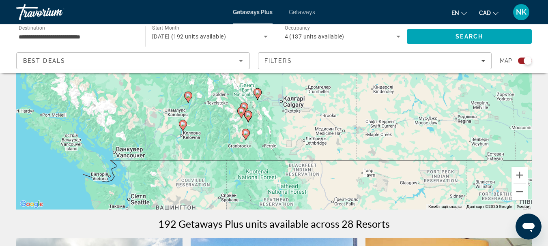
click at [187, 97] on image "Main content" at bounding box center [188, 95] width 5 height 5
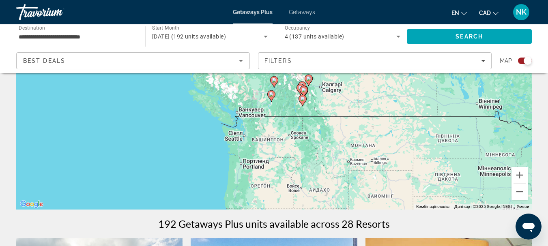
click at [302, 92] on image "Main content" at bounding box center [303, 90] width 5 height 5
type input "**********"
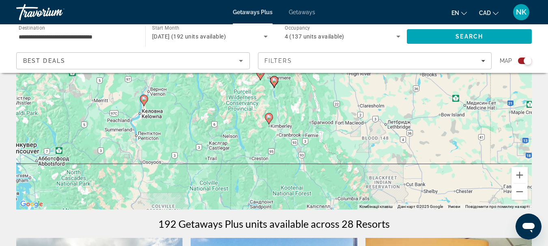
click at [277, 79] on icon "Main content" at bounding box center [273, 82] width 7 height 11
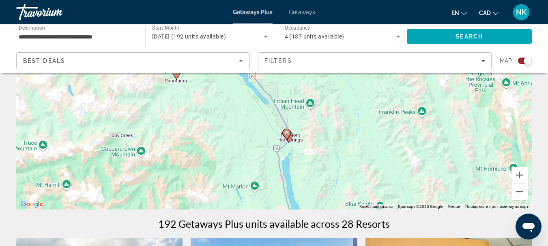
drag, startPoint x: 353, startPoint y: 117, endPoint x: 369, endPoint y: 187, distance: 72.1
click at [369, 187] on div "Увімкніть режим перетягування за допомогою клавіатури, натиснувши Alt + Enter. …" at bounding box center [273, 87] width 515 height 243
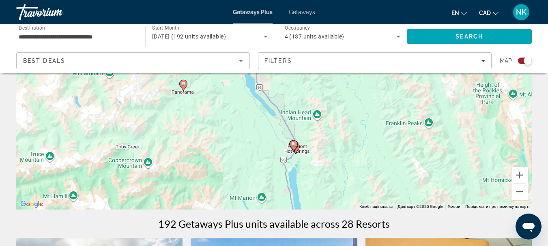
click at [291, 154] on div "Увімкніть режим перетягування за допомогою клавіатури, натиснувши Alt + Enter. …" at bounding box center [273, 87] width 515 height 243
click at [522, 172] on button "Збільшити" at bounding box center [519, 175] width 16 height 16
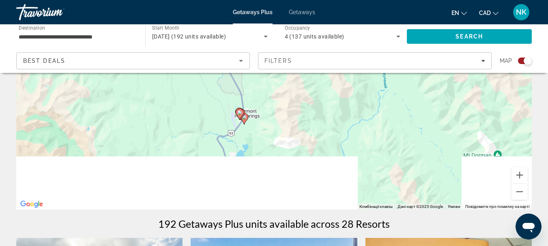
drag, startPoint x: 377, startPoint y: 167, endPoint x: 318, endPoint y: 85, distance: 101.5
click at [318, 85] on div "Увімкніть режим перетягування за допомогою клавіатури, натиснувши Alt + Enter. …" at bounding box center [273, 87] width 515 height 243
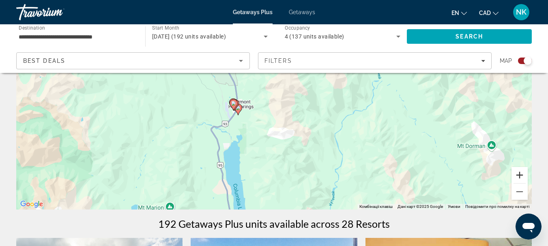
click at [523, 175] on button "Збільшити" at bounding box center [519, 175] width 16 height 16
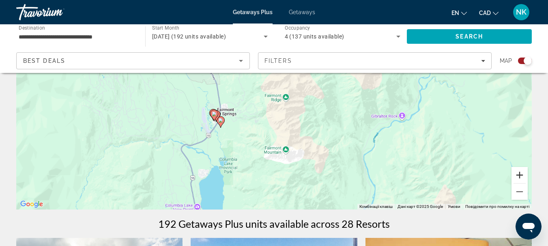
click at [523, 175] on button "Збільшити" at bounding box center [519, 175] width 16 height 16
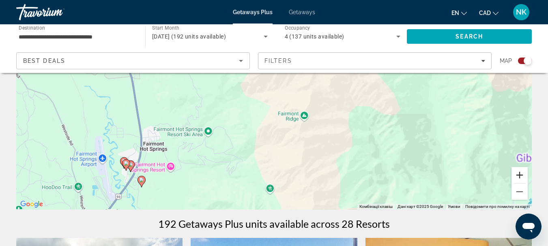
click at [523, 175] on button "Збільшити" at bounding box center [519, 175] width 16 height 16
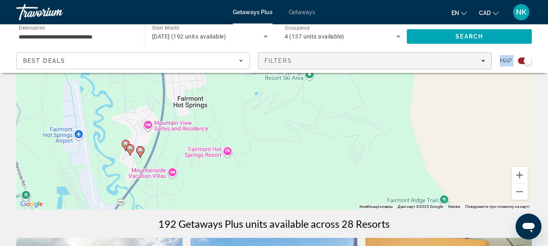
drag, startPoint x: 175, startPoint y: 155, endPoint x: 300, endPoint y: 64, distance: 154.1
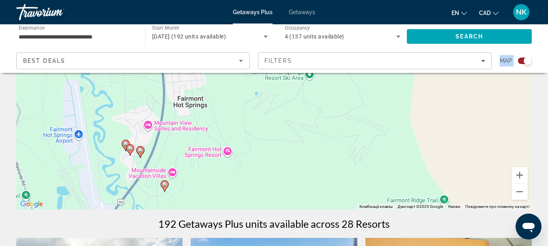
click at [528, 169] on div "Увімкніть режим перетягування за допомогою клавіатури, натиснувши Alt + Enter. …" at bounding box center [273, 87] width 515 height 243
click at [519, 176] on button "Збільшити" at bounding box center [519, 175] width 16 height 16
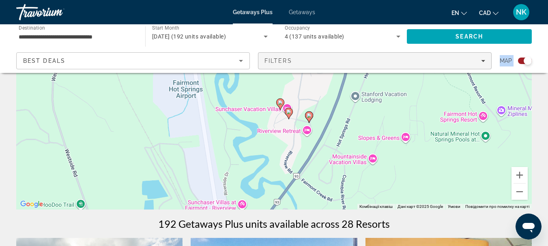
drag, startPoint x: 148, startPoint y: 169, endPoint x: 450, endPoint y: 69, distance: 318.0
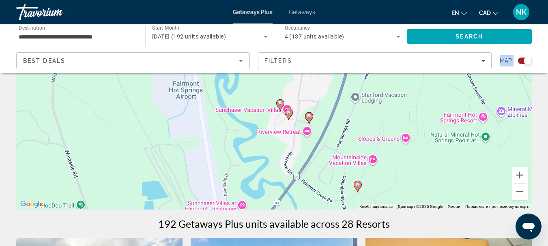
click at [307, 116] on image "Main content" at bounding box center [309, 116] width 5 height 5
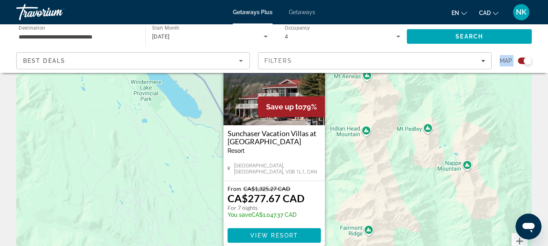
scroll to position [83, 0]
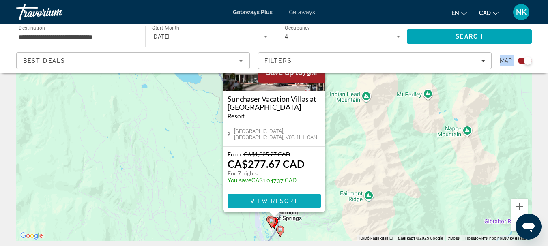
click at [246, 200] on span "Main content" at bounding box center [273, 200] width 93 height 19
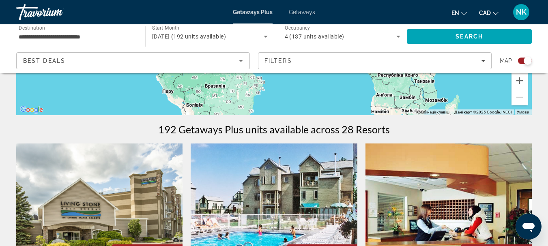
scroll to position [172, 0]
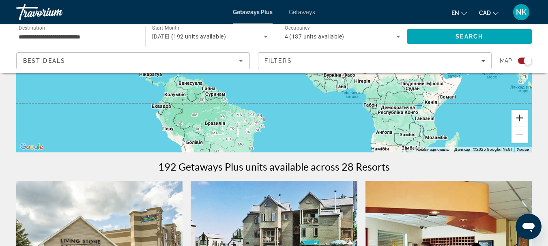
click at [523, 123] on button "Збільшити" at bounding box center [519, 118] width 16 height 16
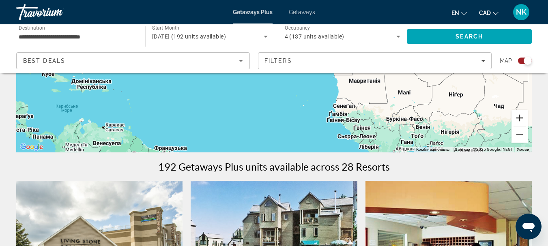
click at [521, 121] on button "Збільшити" at bounding box center [519, 118] width 16 height 16
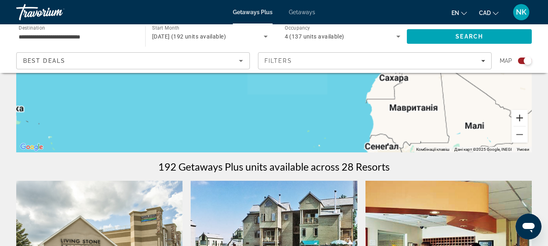
click at [521, 121] on button "Збільшити" at bounding box center [519, 118] width 16 height 16
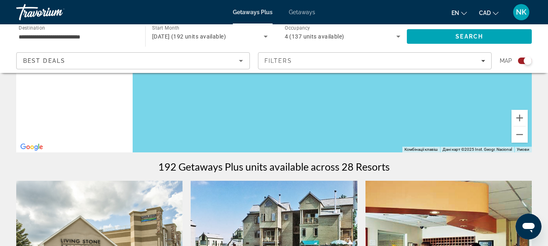
drag, startPoint x: 126, startPoint y: 127, endPoint x: 552, endPoint y: 144, distance: 426.9
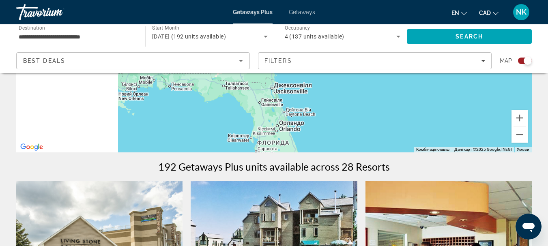
drag, startPoint x: 305, startPoint y: 118, endPoint x: 375, endPoint y: 118, distance: 69.7
click at [375, 118] on div "Main content" at bounding box center [273, 30] width 515 height 243
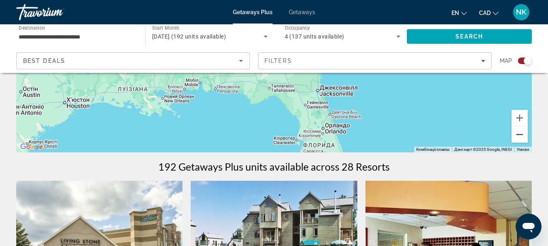
click at [520, 139] on button "Зменшити" at bounding box center [519, 135] width 16 height 16
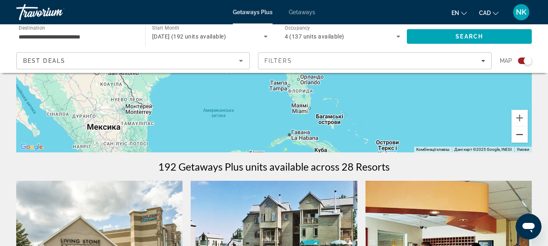
click at [515, 141] on button "Зменшити" at bounding box center [519, 135] width 16 height 16
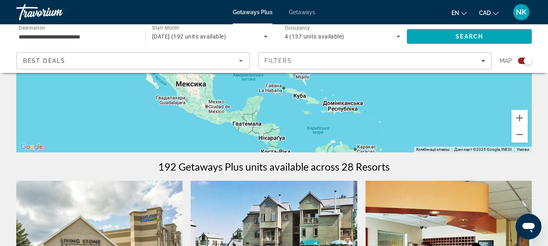
drag, startPoint x: 217, startPoint y: 102, endPoint x: 317, endPoint y: 220, distance: 154.2
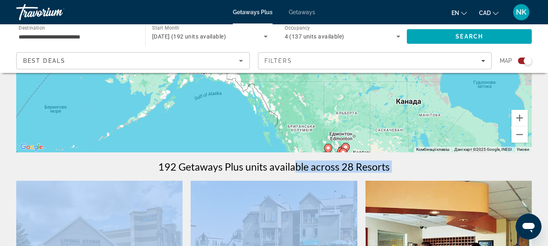
drag, startPoint x: 297, startPoint y: 168, endPoint x: 276, endPoint y: 146, distance: 31.0
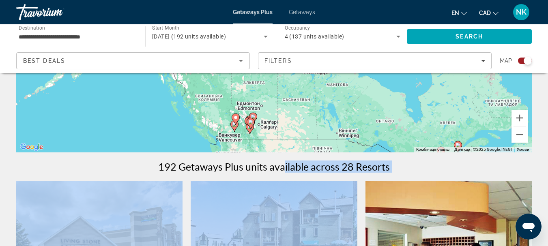
drag, startPoint x: 341, startPoint y: 115, endPoint x: 234, endPoint y: 81, distance: 111.8
click at [234, 81] on div "Увімкніть режим перетягування за допомогою клавіатури, натиснувши Alt + Enter. …" at bounding box center [273, 30] width 515 height 243
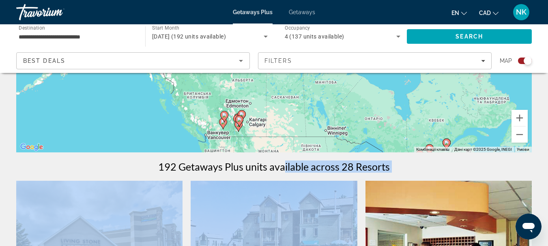
click at [239, 120] on image "Main content" at bounding box center [239, 119] width 5 height 5
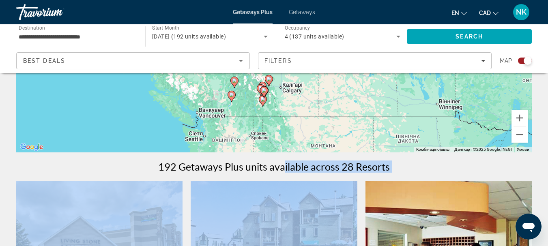
drag, startPoint x: 351, startPoint y: 85, endPoint x: 342, endPoint y: 157, distance: 72.3
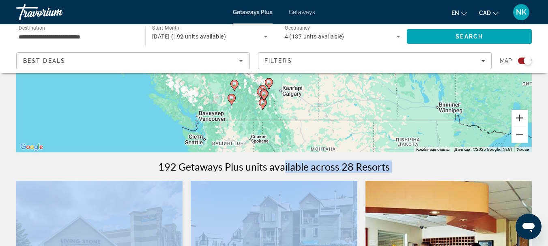
click at [519, 119] on button "Збільшити" at bounding box center [519, 118] width 16 height 16
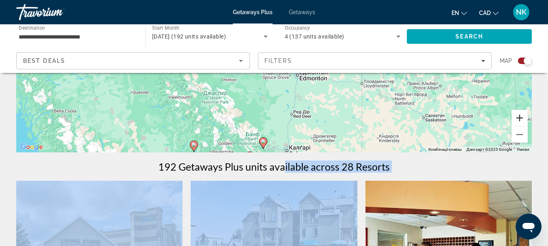
click at [519, 120] on button "Збільшити" at bounding box center [519, 118] width 16 height 16
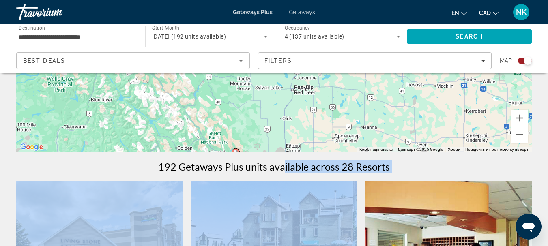
drag, startPoint x: 261, startPoint y: 132, endPoint x: 244, endPoint y: 22, distance: 111.5
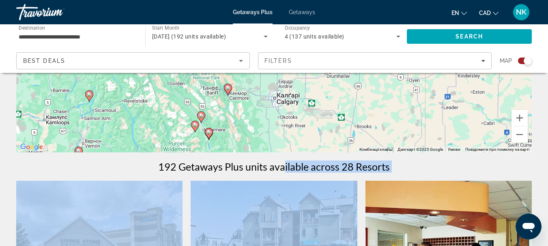
drag, startPoint x: 259, startPoint y: 129, endPoint x: 250, endPoint y: 61, distance: 68.8
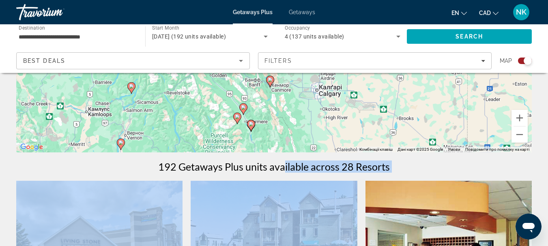
drag, startPoint x: 247, startPoint y: 137, endPoint x: 290, endPoint y: 132, distance: 43.2
click at [290, 132] on div "Увімкніть режим перетягування за допомогою клавіатури, натиснувши Alt + Enter. …" at bounding box center [273, 30] width 515 height 243
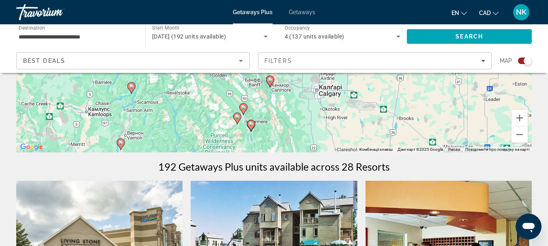
click at [253, 128] on gmp-advanced-marker "Main content" at bounding box center [251, 126] width 8 height 12
type input "**********"
click at [254, 122] on icon "Main content" at bounding box center [251, 125] width 8 height 11
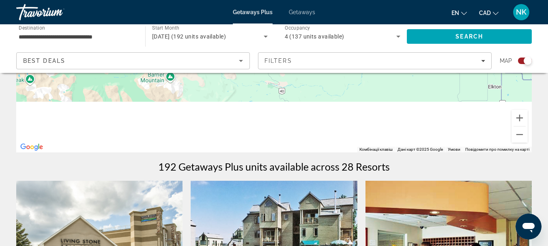
drag, startPoint x: 330, startPoint y: 149, endPoint x: 341, endPoint y: 6, distance: 144.0
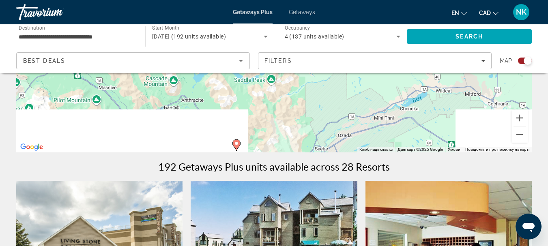
drag, startPoint x: 315, startPoint y: 100, endPoint x: 291, endPoint y: -15, distance: 117.5
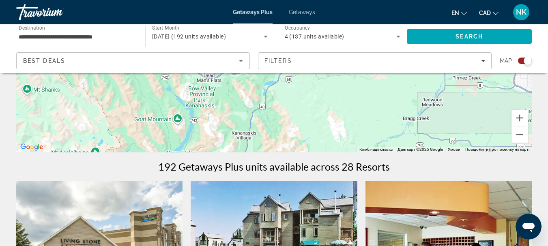
drag, startPoint x: 321, startPoint y: 150, endPoint x: 245, endPoint y: 59, distance: 118.6
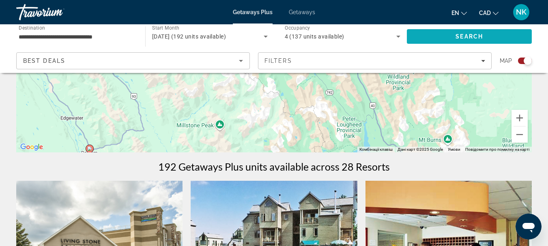
drag, startPoint x: 317, startPoint y: 139, endPoint x: 471, endPoint y: 34, distance: 186.2
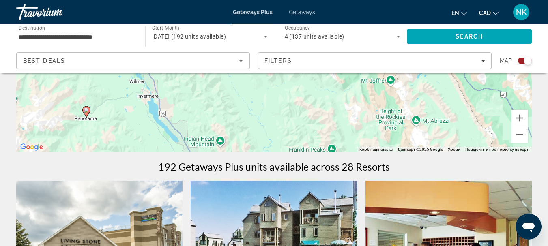
drag, startPoint x: 281, startPoint y: 124, endPoint x: 328, endPoint y: 12, distance: 121.1
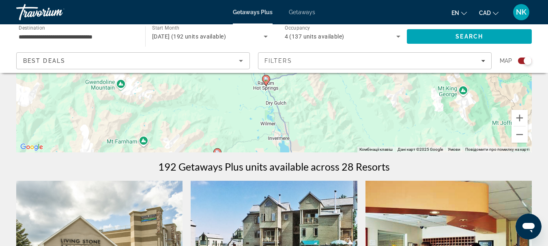
drag, startPoint x: 375, startPoint y: 127, endPoint x: 509, endPoint y: 174, distance: 142.3
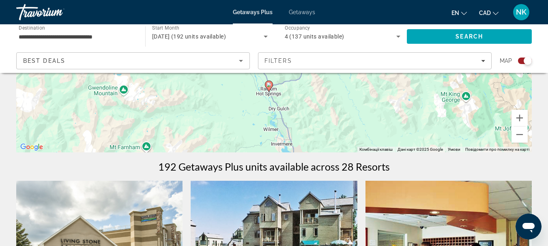
click at [268, 87] on icon "Main content" at bounding box center [268, 86] width 7 height 11
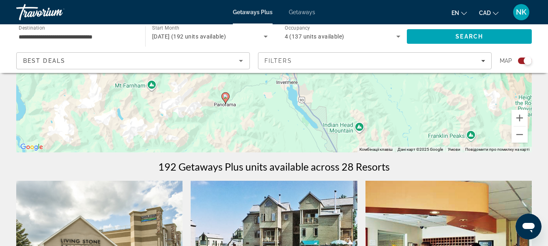
click at [227, 101] on gmp-advanced-marker "Main content" at bounding box center [225, 98] width 8 height 12
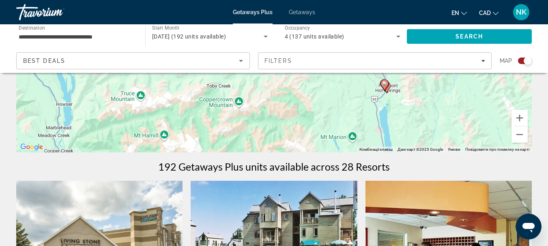
click at [387, 87] on gmp-advanced-marker "Main content" at bounding box center [384, 85] width 8 height 12
click at [527, 118] on button "Збільшити" at bounding box center [519, 118] width 16 height 16
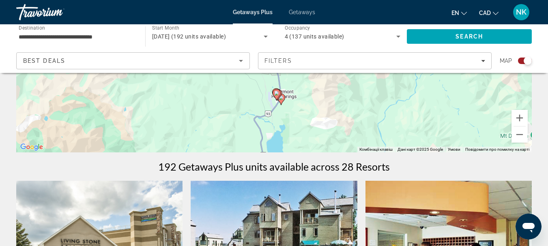
drag, startPoint x: 374, startPoint y: 117, endPoint x: 169, endPoint y: 67, distance: 211.0
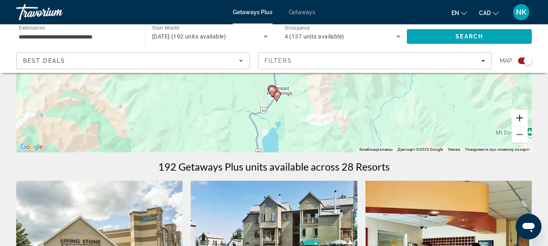
click at [528, 118] on div "Увімкніть режим перетягування за допомогою клавіатури, натиснувши Alt + Enter. …" at bounding box center [273, 30] width 515 height 243
click at [525, 119] on button "Збільшити" at bounding box center [519, 118] width 16 height 16
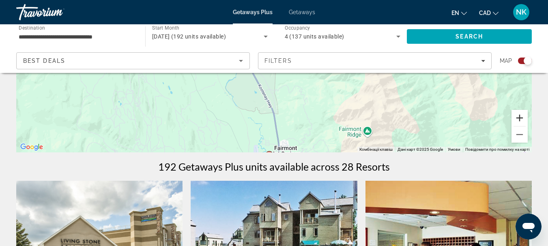
click at [525, 118] on button "Збільшити" at bounding box center [519, 118] width 16 height 16
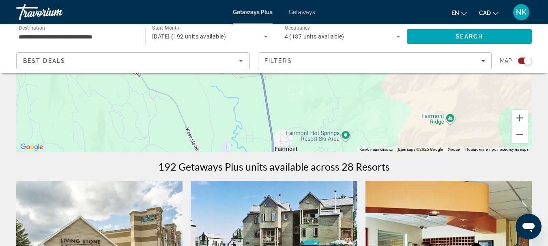
drag, startPoint x: 353, startPoint y: 124, endPoint x: 341, endPoint y: 4, distance: 121.0
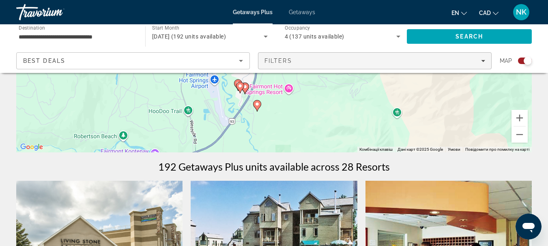
drag, startPoint x: 407, startPoint y: 138, endPoint x: 390, endPoint y: 58, distance: 82.0
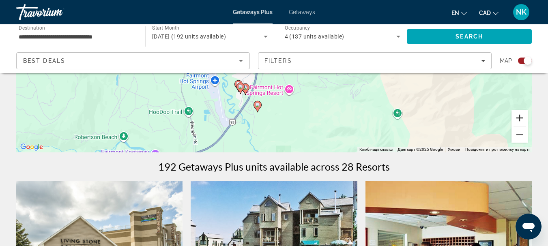
click at [524, 117] on button "Збільшити" at bounding box center [519, 118] width 16 height 16
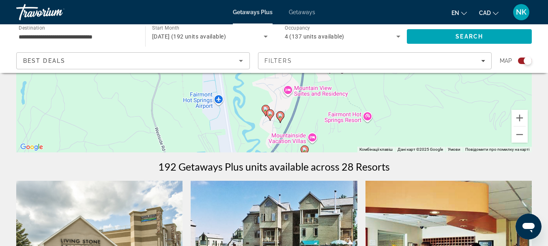
drag, startPoint x: 314, startPoint y: 128, endPoint x: 378, endPoint y: 90, distance: 74.5
click at [378, 90] on div "Увімкніть режим перетягування за допомогою клавіатури, натиснувши Alt + Enter. …" at bounding box center [273, 30] width 515 height 243
click at [263, 108] on icon "Main content" at bounding box center [265, 110] width 7 height 11
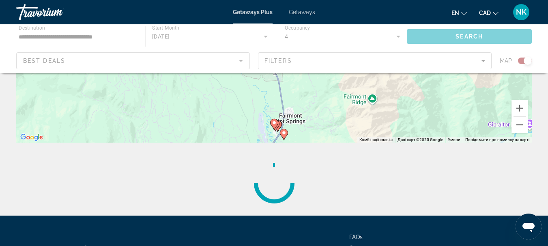
scroll to position [183, 0]
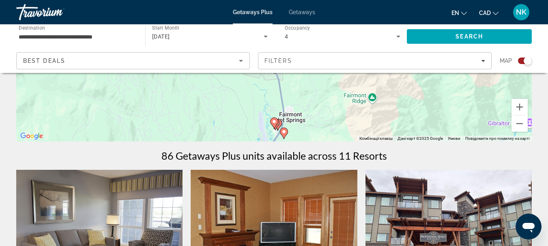
click at [272, 123] on image "Main content" at bounding box center [274, 121] width 5 height 5
click at [274, 121] on image "Main content" at bounding box center [274, 121] width 5 height 5
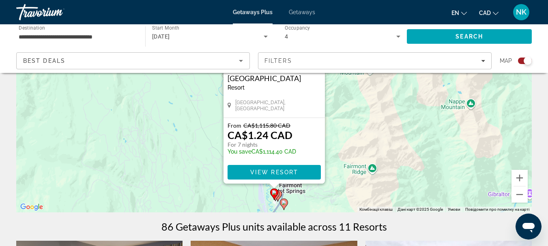
scroll to position [155, 0]
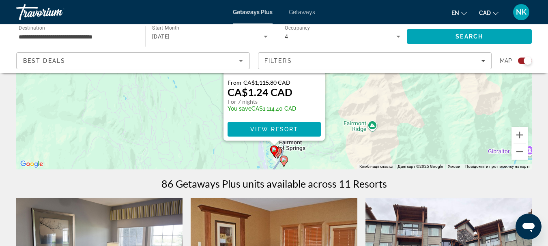
click at [270, 129] on span "View Resort" at bounding box center [274, 129] width 48 height 6
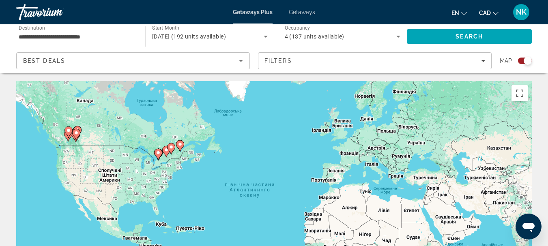
click at [76, 131] on icon "Main content" at bounding box center [75, 134] width 7 height 11
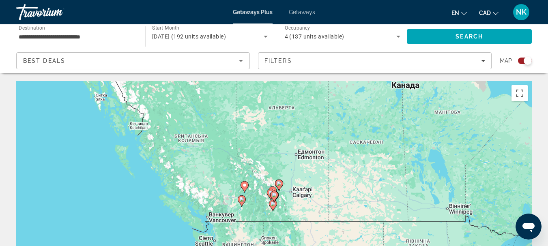
click at [277, 198] on icon "Main content" at bounding box center [274, 196] width 8 height 11
type input "**********"
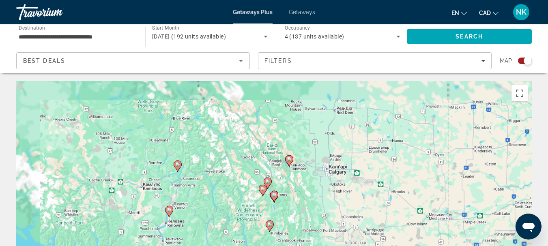
click at [268, 200] on div "Для навігації використовуйте клавіші зі стрілками. Увімкніть режим перетягуванн…" at bounding box center [273, 202] width 515 height 243
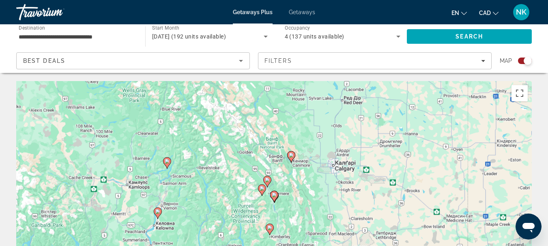
click at [268, 200] on div "Увімкніть режим перетягування за допомогою клавіатури, натиснувши Alt + Enter. …" at bounding box center [273, 202] width 515 height 243
click at [268, 189] on div "Увімкніть режим перетягування за допомогою клавіатури, натиснувши Alt + Enter. …" at bounding box center [273, 202] width 515 height 243
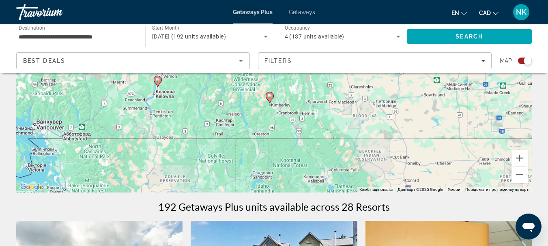
scroll to position [146, 0]
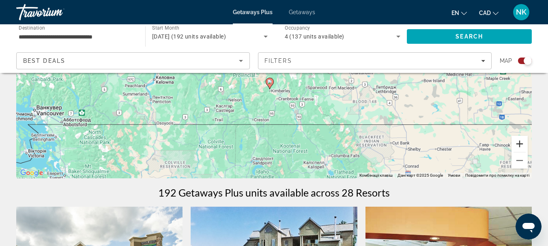
click at [519, 146] on button "Збільшити" at bounding box center [519, 144] width 16 height 16
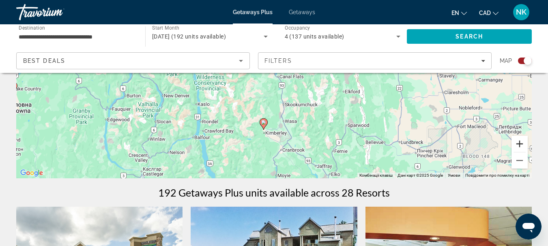
click at [519, 146] on button "Збільшити" at bounding box center [519, 144] width 16 height 16
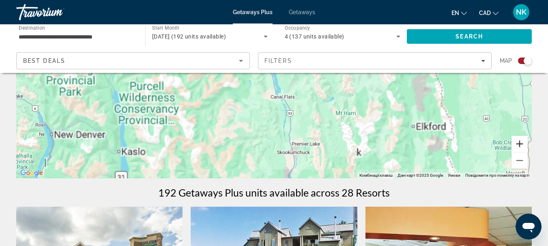
click at [519, 146] on button "Збільшити" at bounding box center [519, 144] width 16 height 16
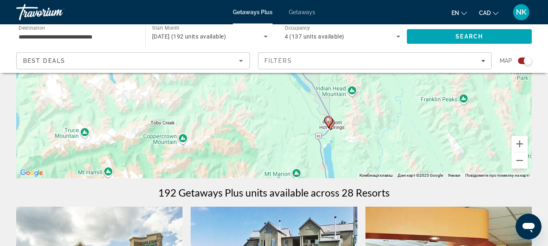
drag, startPoint x: 299, startPoint y: 117, endPoint x: 365, endPoint y: 207, distance: 111.4
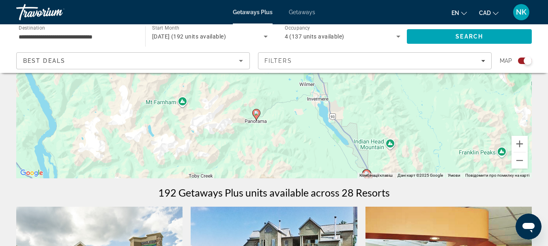
drag, startPoint x: 358, startPoint y: 151, endPoint x: 386, endPoint y: 163, distance: 30.5
click at [388, 165] on div "Увімкніть режим перетягування за допомогою клавіатури, натиснувши Alt + Enter. …" at bounding box center [273, 56] width 515 height 243
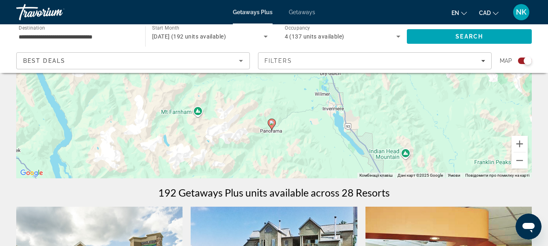
click at [272, 119] on icon "Main content" at bounding box center [272, 124] width 8 height 11
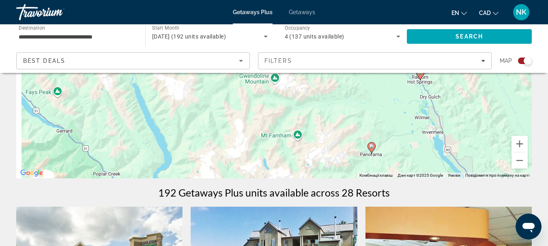
drag, startPoint x: 257, startPoint y: 127, endPoint x: 355, endPoint y: 221, distance: 136.5
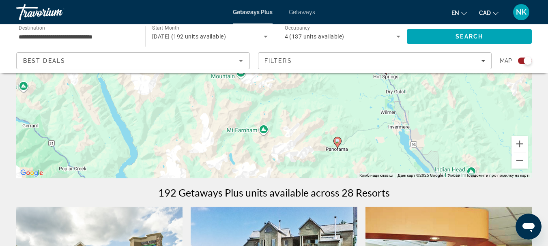
drag, startPoint x: 397, startPoint y: 140, endPoint x: 315, endPoint y: 112, distance: 86.2
click at [315, 112] on div "Увімкніть режим перетягування за допомогою клавіатури, натиснувши Alt + Enter. …" at bounding box center [273, 56] width 515 height 243
click at [338, 143] on image "Main content" at bounding box center [337, 141] width 5 height 5
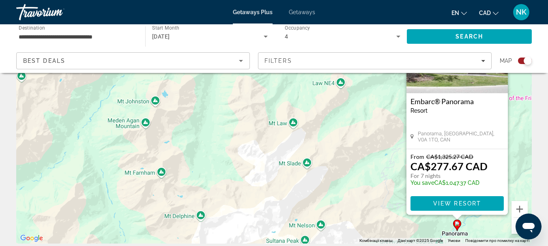
scroll to position [58, 0]
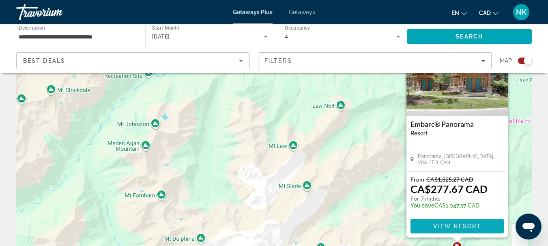
click at [467, 225] on span "View Resort" at bounding box center [457, 226] width 48 height 6
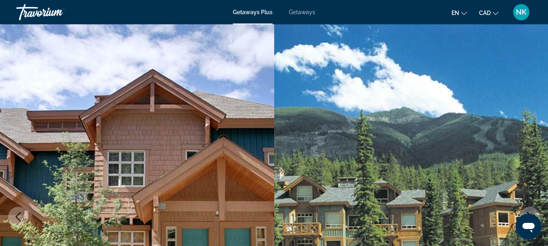
click at [245, 12] on span "Getaways Plus" at bounding box center [253, 12] width 40 height 6
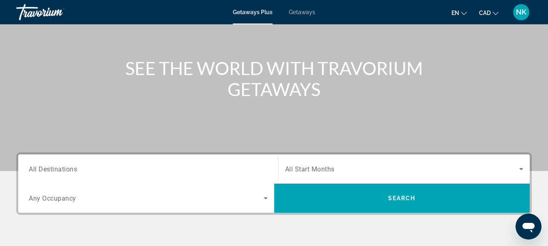
scroll to position [94, 0]
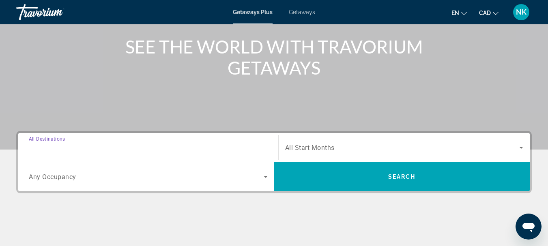
click at [81, 152] on input "Destination All Destinations" at bounding box center [148, 148] width 239 height 10
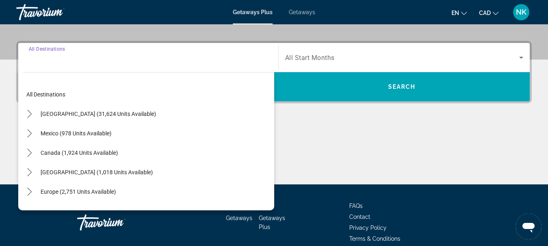
scroll to position [198, 0]
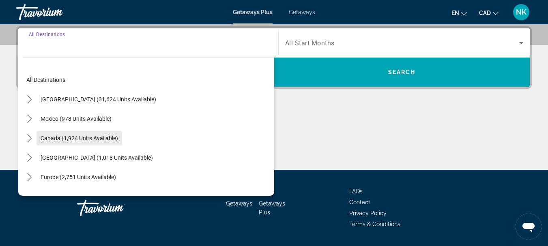
click at [85, 136] on span "Canada (1,924 units available)" at bounding box center [79, 138] width 77 height 6
type input "**********"
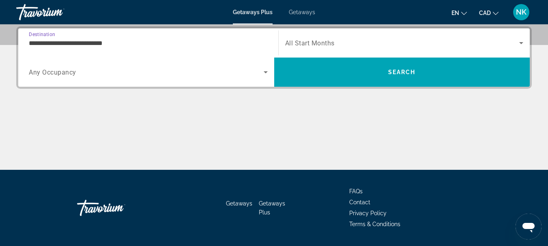
click at [307, 39] on span "All Start Months" at bounding box center [309, 43] width 49 height 8
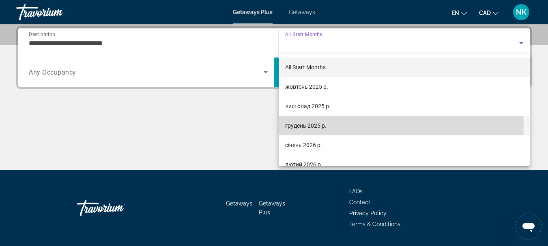
click at [309, 127] on span "грудень 2025 р." at bounding box center [305, 126] width 41 height 10
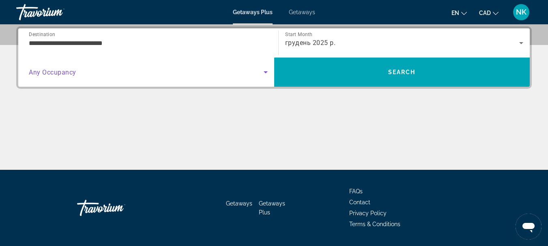
click at [137, 74] on span "Search widget" at bounding box center [146, 72] width 235 height 10
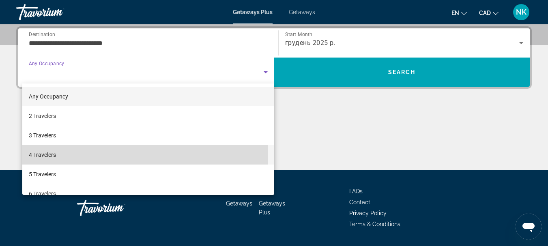
click at [89, 155] on mat-option "4 Travelers" at bounding box center [148, 154] width 252 height 19
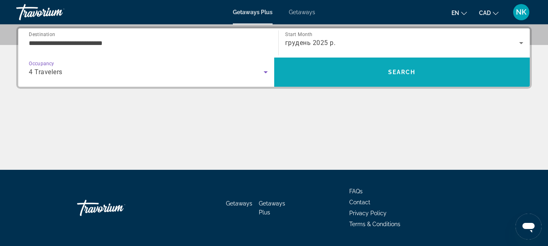
click at [404, 76] on span "Search" at bounding box center [402, 71] width 256 height 19
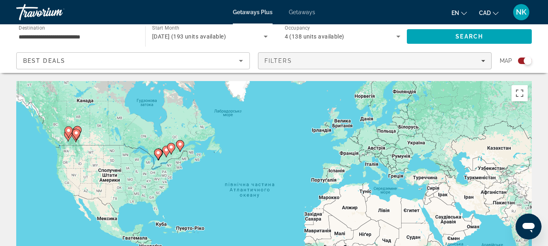
click at [326, 63] on div "Filters" at bounding box center [374, 61] width 221 height 6
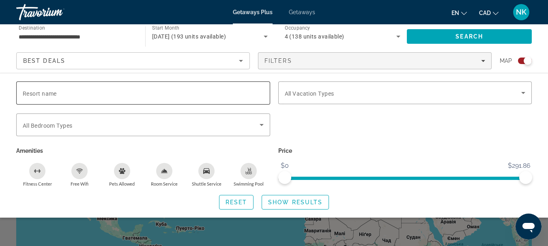
click at [107, 94] on input "Resort name" at bounding box center [143, 93] width 241 height 10
type input "*******"
click at [300, 202] on span "Show Results" at bounding box center [295, 202] width 54 height 6
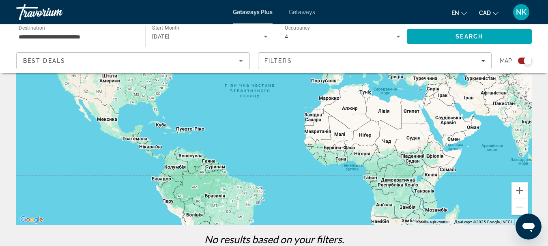
scroll to position [86, 0]
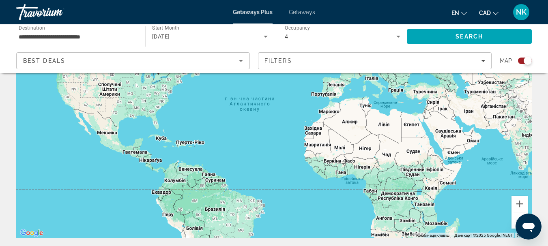
drag, startPoint x: 545, startPoint y: 84, endPoint x: 553, endPoint y: 133, distance: 50.6
click at [547, 141] on html "**********" at bounding box center [274, 37] width 548 height 246
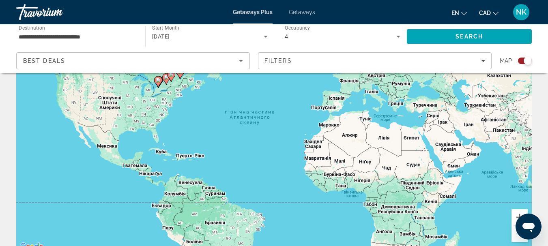
scroll to position [0, 0]
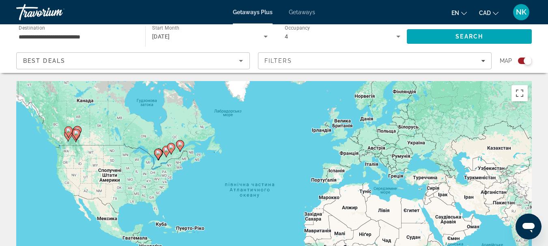
click at [69, 133] on image "Main content" at bounding box center [68, 130] width 5 height 5
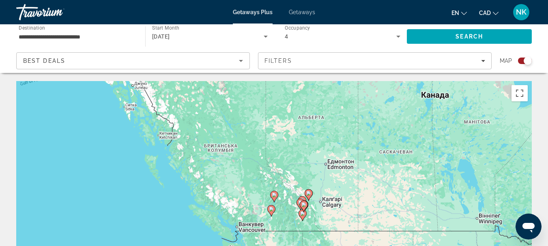
click at [274, 202] on icon "Main content" at bounding box center [274, 196] width 8 height 11
type input "**********"
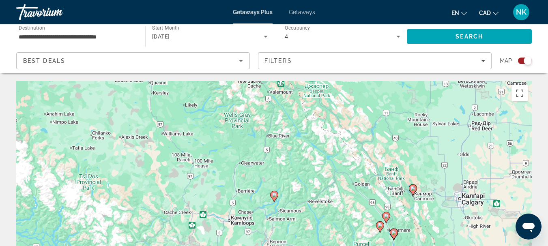
click at [273, 194] on image "Main content" at bounding box center [274, 195] width 5 height 5
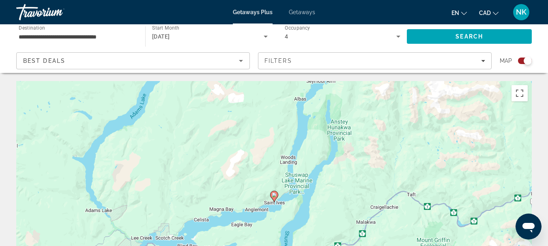
click at [275, 196] on image "Main content" at bounding box center [274, 195] width 5 height 5
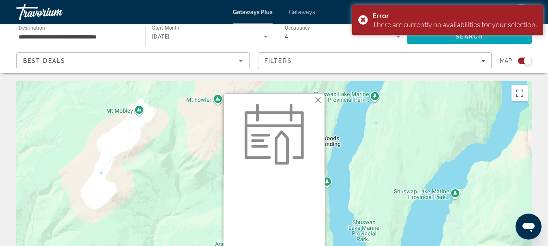
click at [315, 101] on button "Закрити" at bounding box center [318, 100] width 12 height 12
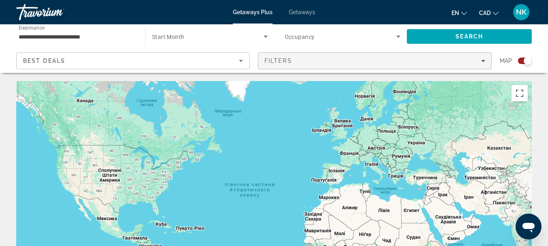
click at [435, 58] on div "Filters" at bounding box center [374, 61] width 221 height 6
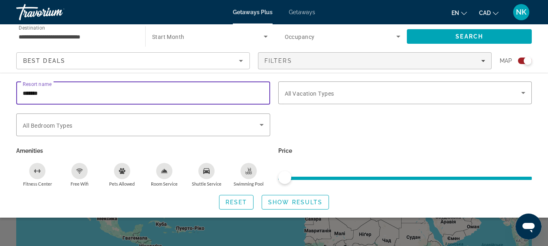
drag, startPoint x: 87, startPoint y: 90, endPoint x: 0, endPoint y: 113, distance: 89.6
click at [0, 112] on div "Resort name ******* Vacation Types All Vacation Types Bedroom Types All Bedroom…" at bounding box center [274, 145] width 548 height 128
type input "**********"
click at [289, 199] on span "Show Results" at bounding box center [295, 202] width 54 height 6
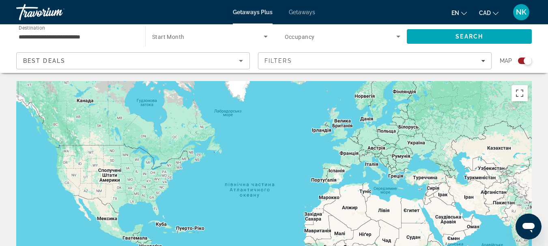
click at [229, 13] on div "Getaways Plus Getaways en English Español Français Italiano Português русский C…" at bounding box center [274, 12] width 548 height 21
click at [268, 13] on span "Getaways Plus" at bounding box center [253, 12] width 40 height 6
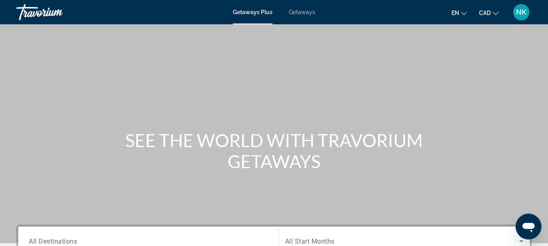
click at [265, 15] on div "Getaways Plus Getaways en English Español Français Italiano Português русский C…" at bounding box center [274, 12] width 548 height 21
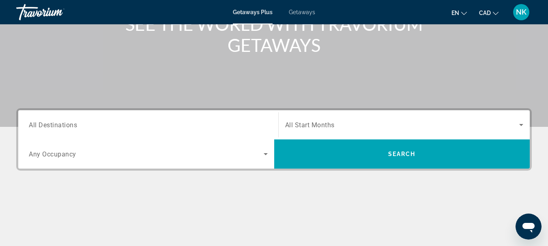
click at [255, 118] on div "Search widget" at bounding box center [148, 125] width 239 height 23
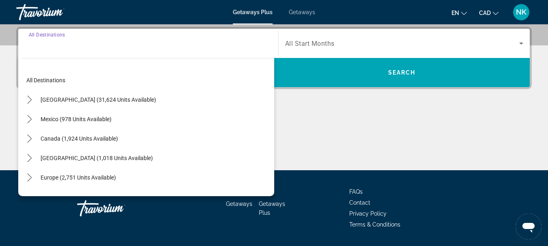
scroll to position [198, 0]
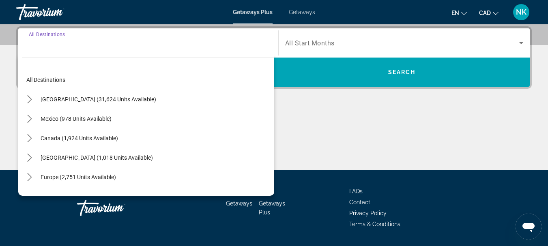
click at [91, 138] on span "Canada (1,924 units available)" at bounding box center [79, 138] width 77 height 6
type input "**********"
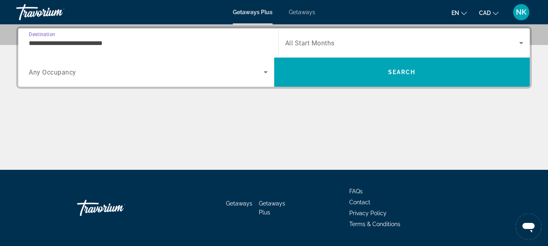
click at [388, 33] on div "Search widget" at bounding box center [404, 43] width 238 height 23
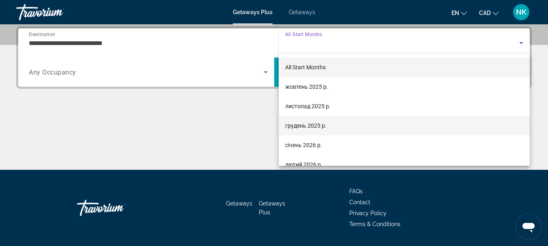
click at [337, 128] on mat-option "грудень 2025 р." at bounding box center [404, 125] width 251 height 19
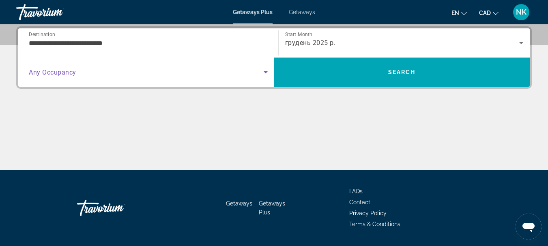
click at [138, 71] on span "Search widget" at bounding box center [146, 72] width 235 height 10
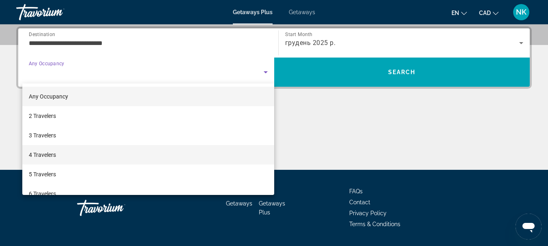
click at [94, 152] on mat-option "4 Travelers" at bounding box center [148, 154] width 252 height 19
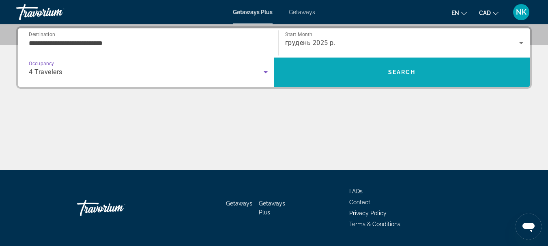
click at [375, 73] on span "Search" at bounding box center [402, 71] width 256 height 19
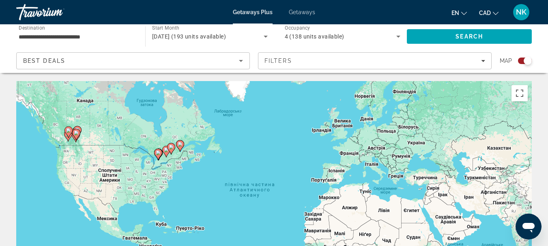
click at [77, 133] on image "Main content" at bounding box center [76, 133] width 5 height 5
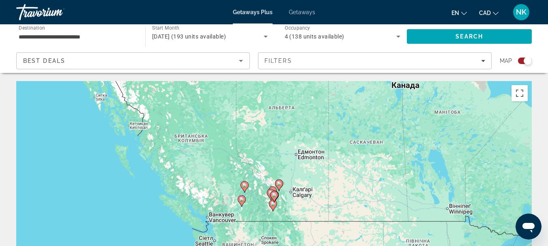
click at [244, 195] on div "Увімкніть режим перетягування за допомогою клавіатури, натиснувши Alt + Enter. …" at bounding box center [273, 202] width 515 height 243
click at [276, 198] on icon "Main content" at bounding box center [273, 196] width 7 height 11
type input "**********"
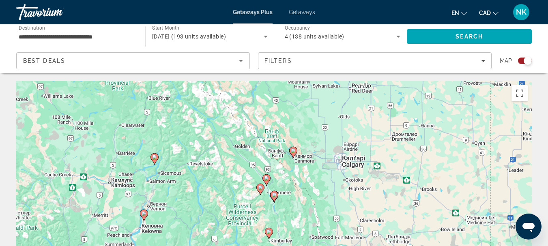
click at [258, 189] on image "Main content" at bounding box center [260, 187] width 5 height 5
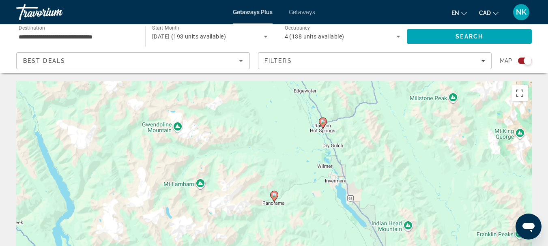
click at [324, 122] on image "Main content" at bounding box center [322, 121] width 5 height 5
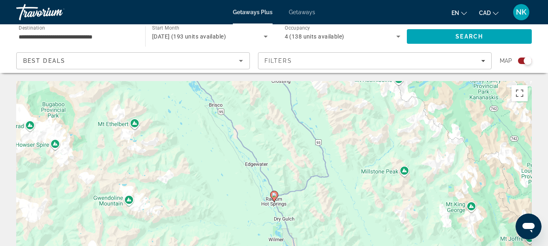
click at [274, 195] on image "Main content" at bounding box center [274, 195] width 5 height 5
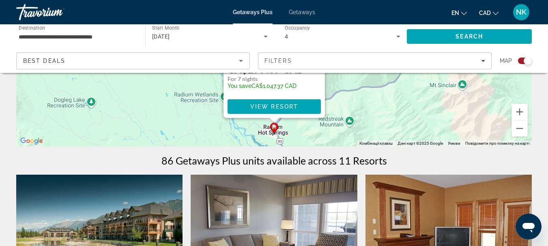
scroll to position [107, 0]
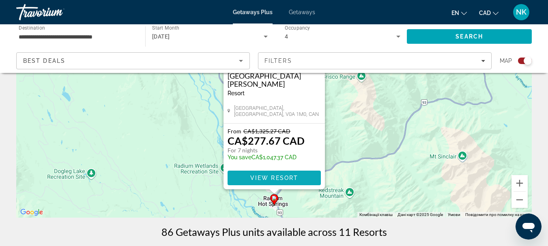
click at [287, 175] on span "View Resort" at bounding box center [274, 178] width 48 height 6
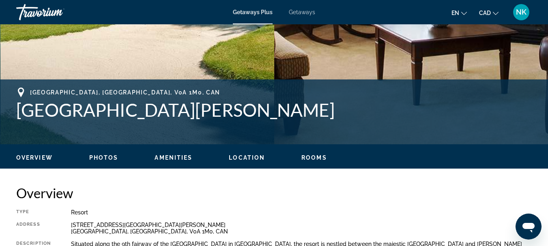
scroll to position [167, 0]
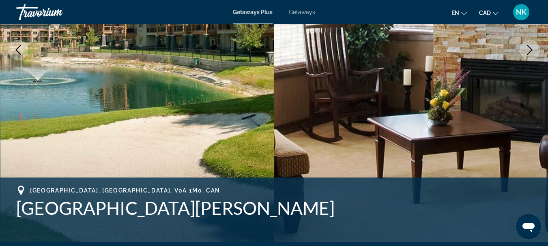
click at [244, 11] on span "Getaways Plus" at bounding box center [253, 12] width 40 height 6
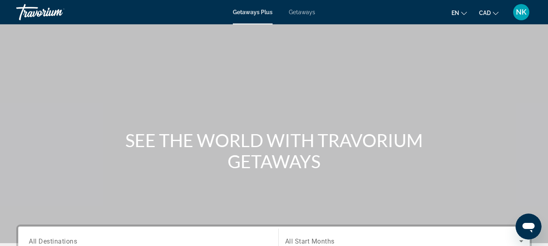
click at [306, 11] on span "Getaways" at bounding box center [302, 12] width 26 height 6
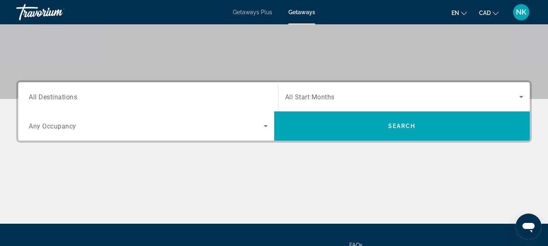
click at [117, 90] on div "Search widget" at bounding box center [148, 97] width 239 height 23
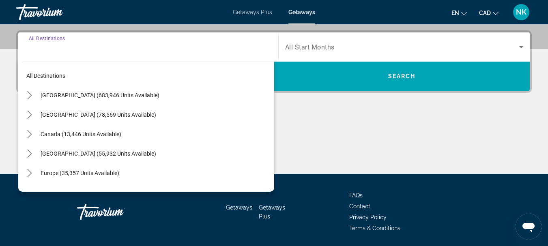
scroll to position [198, 0]
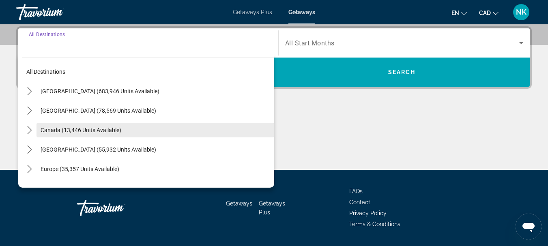
click at [91, 132] on span "Canada (13,446 units available)" at bounding box center [81, 130] width 81 height 6
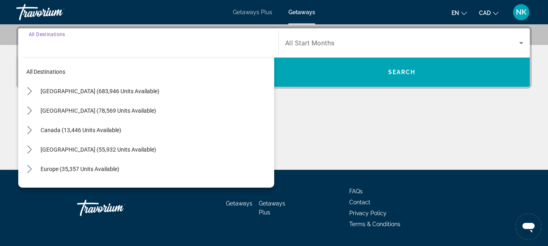
type input "**********"
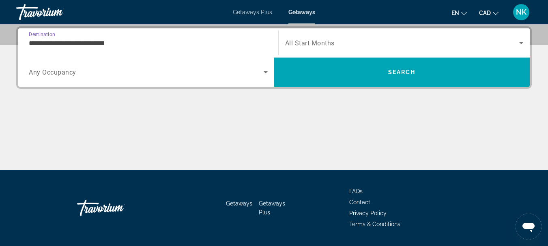
click at [383, 44] on span "Search widget" at bounding box center [402, 43] width 234 height 10
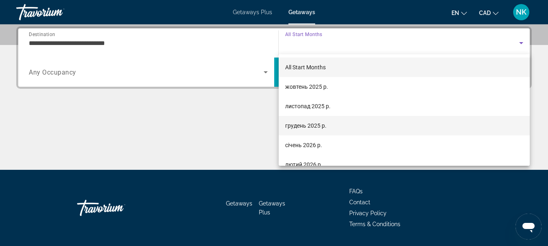
click at [337, 129] on mat-option "грудень 2025 р." at bounding box center [404, 125] width 251 height 19
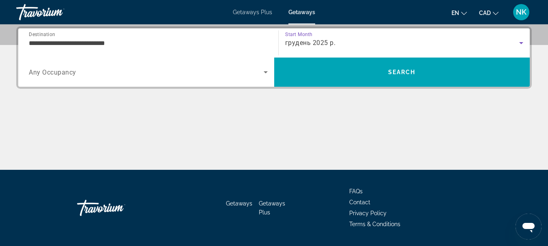
click at [223, 64] on div "Search widget" at bounding box center [148, 72] width 239 height 23
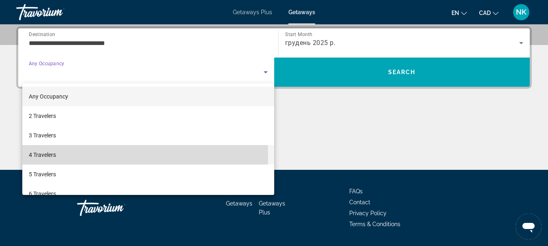
click at [69, 157] on mat-option "4 Travelers" at bounding box center [148, 154] width 252 height 19
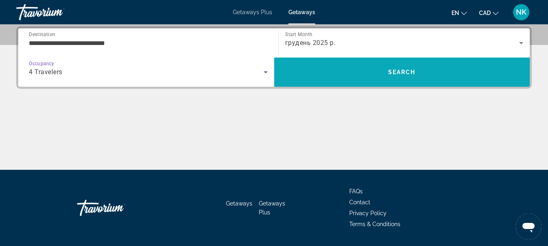
click at [361, 67] on span "Search" at bounding box center [402, 71] width 256 height 19
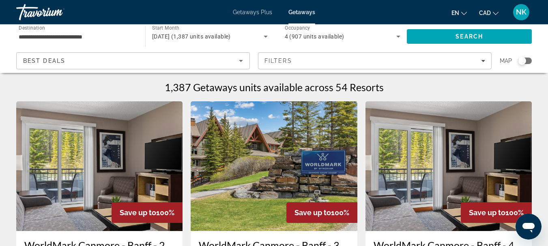
click at [529, 63] on div "Search widget" at bounding box center [525, 61] width 14 height 6
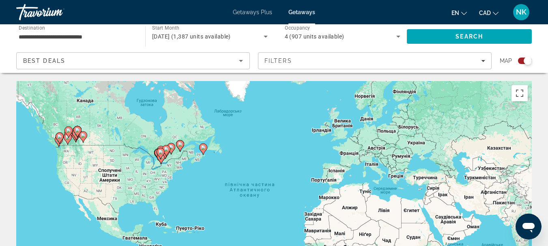
click at [80, 136] on gmp-advanced-marker "Main content" at bounding box center [77, 132] width 8 height 12
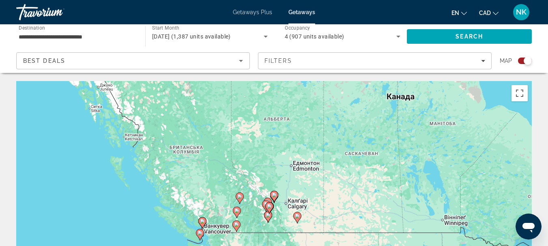
click at [268, 201] on icon "Main content" at bounding box center [266, 205] width 8 height 11
type input "**********"
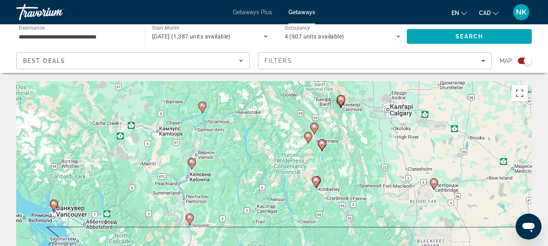
drag, startPoint x: 199, startPoint y: 210, endPoint x: 233, endPoint y: 150, distance: 68.6
click at [233, 150] on div "Увімкніть режим перетягування за допомогою клавіатури, натиснувши Alt + Enter. …" at bounding box center [273, 202] width 515 height 243
click at [309, 135] on image "Main content" at bounding box center [308, 136] width 5 height 5
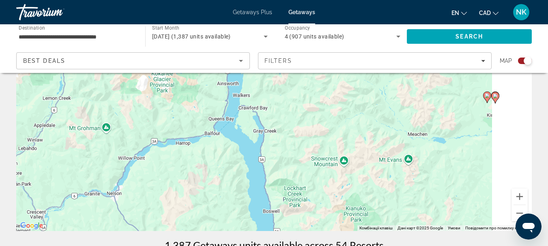
drag, startPoint x: 371, startPoint y: 118, endPoint x: 205, endPoint y: 262, distance: 219.3
click at [205, 153] on html "**********" at bounding box center [274, 30] width 548 height 246
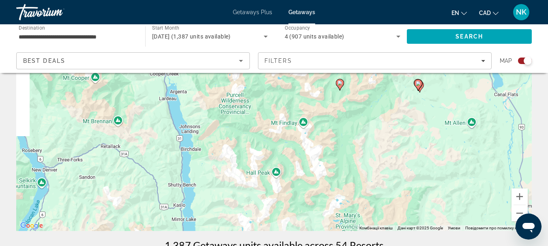
scroll to position [191, 0]
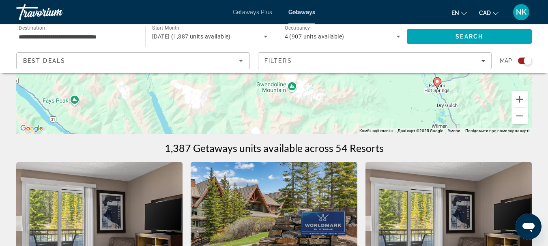
drag, startPoint x: 335, startPoint y: 99, endPoint x: 352, endPoint y: 166, distance: 69.1
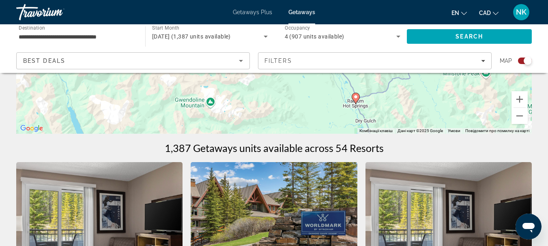
drag, startPoint x: 405, startPoint y: 98, endPoint x: 307, endPoint y: 76, distance: 100.9
click at [306, 77] on div "Для навігації використовуйте клавіші зі стрілками. Увімкніть режим перетягуванн…" at bounding box center [273, 12] width 515 height 243
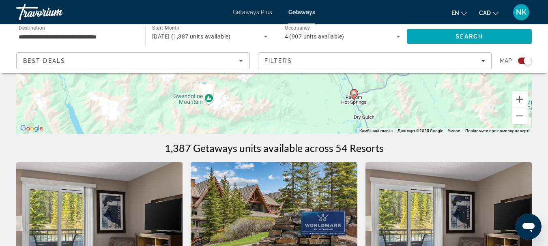
click at [355, 94] on image "Main content" at bounding box center [354, 93] width 5 height 5
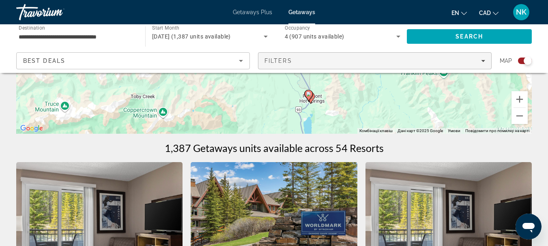
drag, startPoint x: 419, startPoint y: 110, endPoint x: 390, endPoint y: 63, distance: 55.1
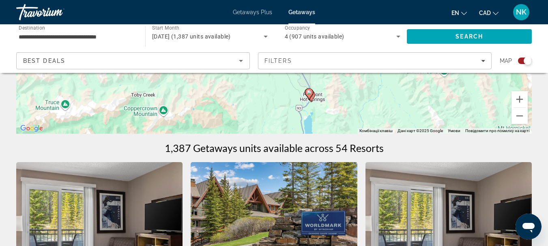
click at [311, 91] on image "Main content" at bounding box center [309, 92] width 5 height 5
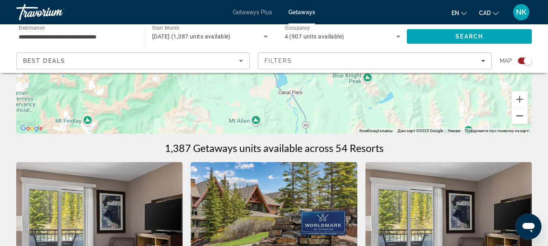
click at [523, 116] on button "Зменшити" at bounding box center [519, 116] width 16 height 16
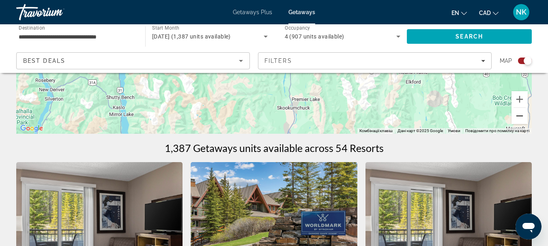
click at [521, 119] on button "Зменшити" at bounding box center [519, 116] width 16 height 16
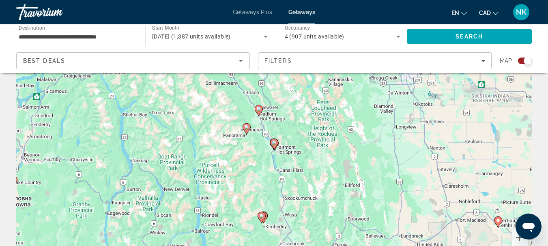
scroll to position [2, 0]
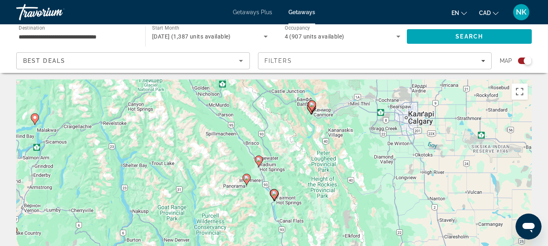
click at [258, 161] on image "Main content" at bounding box center [258, 159] width 5 height 5
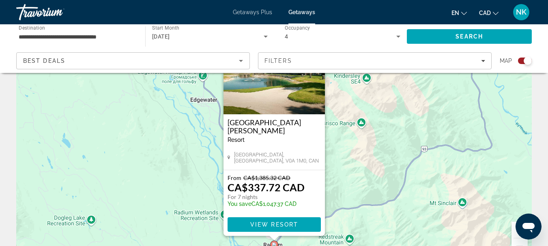
scroll to position [75, 0]
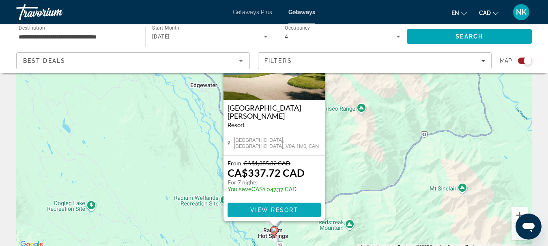
click at [286, 207] on span "View Resort" at bounding box center [274, 210] width 48 height 6
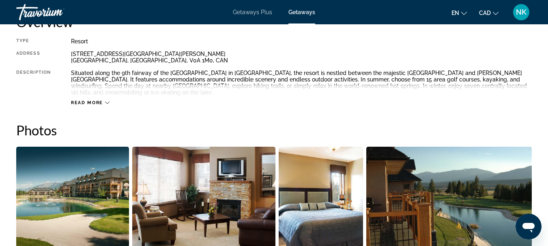
scroll to position [598, 0]
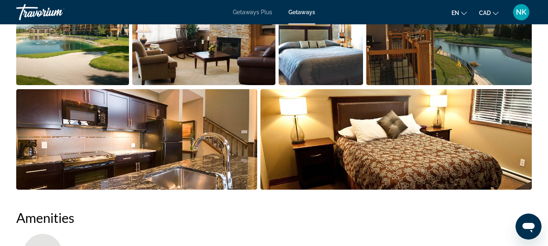
click at [73, 61] on img "Open full-screen image slider" at bounding box center [72, 35] width 113 height 101
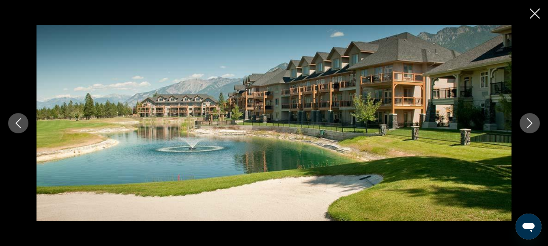
click at [530, 124] on icon "Next image" at bounding box center [530, 123] width 10 height 10
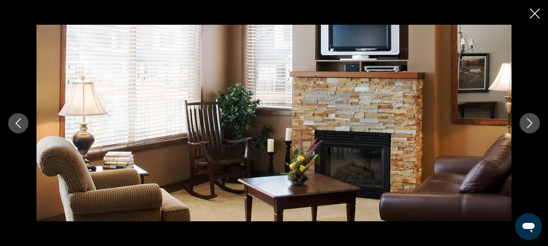
click at [530, 124] on icon "Next image" at bounding box center [530, 123] width 10 height 10
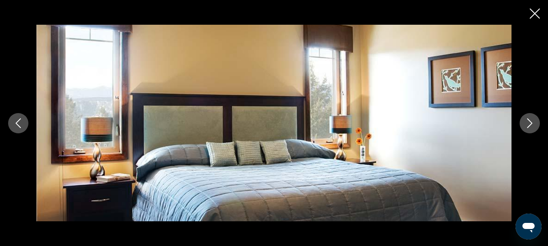
click at [530, 124] on icon "Next image" at bounding box center [530, 123] width 10 height 10
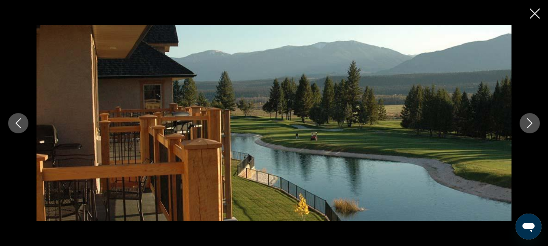
click at [530, 124] on icon "Next image" at bounding box center [530, 123] width 10 height 10
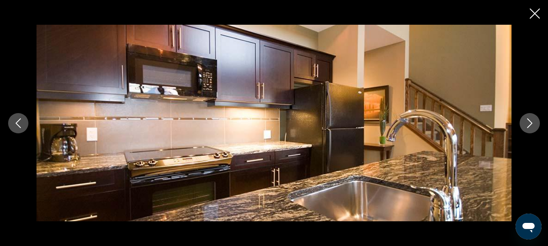
click at [530, 124] on icon "Next image" at bounding box center [530, 123] width 10 height 10
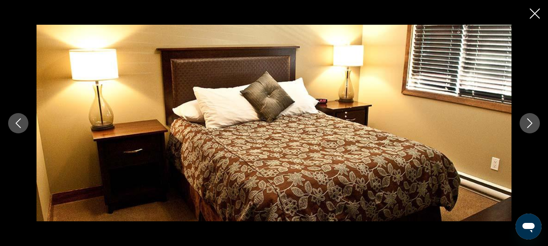
click at [531, 125] on icon "Next image" at bounding box center [530, 123] width 10 height 10
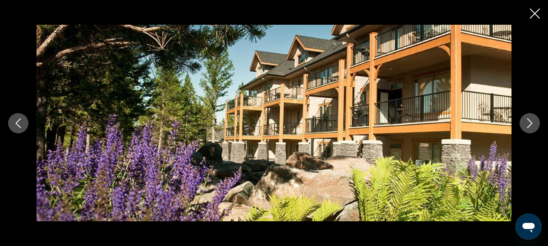
click at [533, 126] on icon "Next image" at bounding box center [530, 123] width 10 height 10
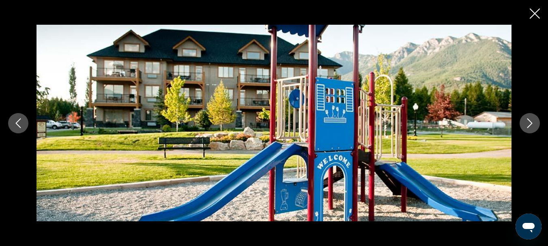
click at [533, 126] on icon "Next image" at bounding box center [530, 123] width 10 height 10
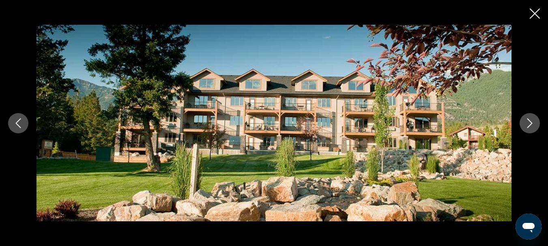
click at [533, 126] on icon "Next image" at bounding box center [530, 123] width 10 height 10
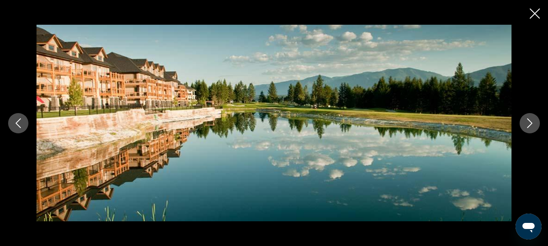
click at [533, 126] on icon "Next image" at bounding box center [530, 123] width 10 height 10
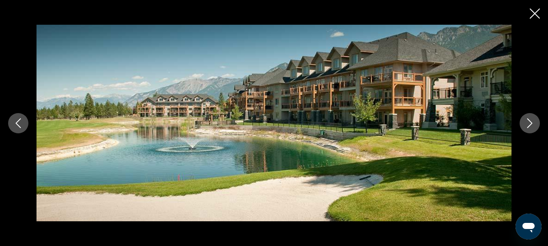
click at [533, 126] on icon "Next image" at bounding box center [530, 123] width 10 height 10
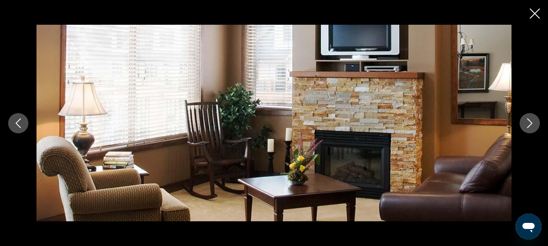
click at [533, 125] on icon "Next image" at bounding box center [530, 123] width 10 height 10
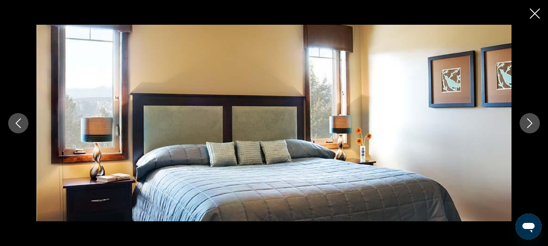
click at [532, 127] on icon "Next image" at bounding box center [530, 123] width 10 height 10
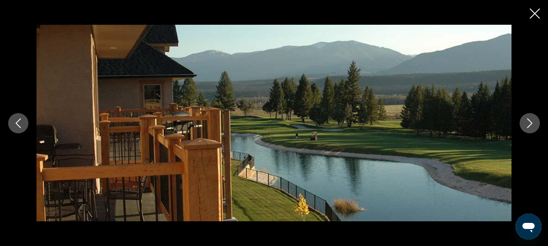
click at [532, 127] on icon "Next image" at bounding box center [530, 123] width 10 height 10
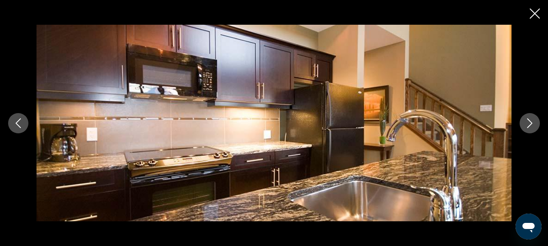
click at [531, 127] on icon "Next image" at bounding box center [530, 123] width 10 height 10
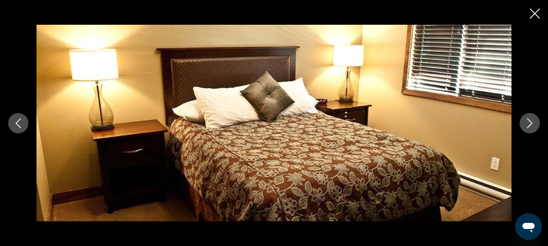
click at [540, 15] on div "prev next" at bounding box center [274, 123] width 548 height 246
click at [532, 13] on icon "Close slideshow" at bounding box center [535, 14] width 10 height 10
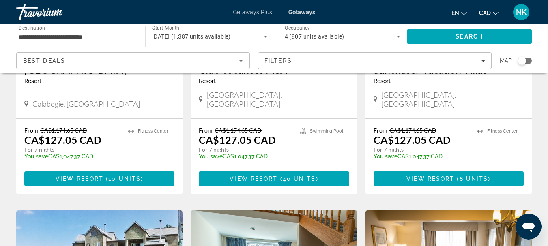
scroll to position [774, 0]
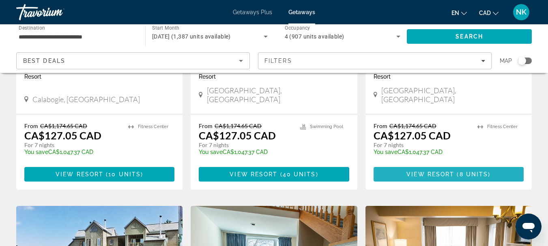
click at [484, 171] on span "8 units" at bounding box center [473, 174] width 29 height 6
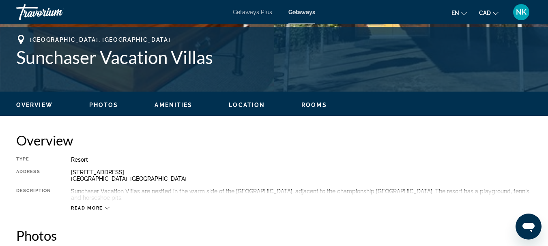
scroll to position [232, 0]
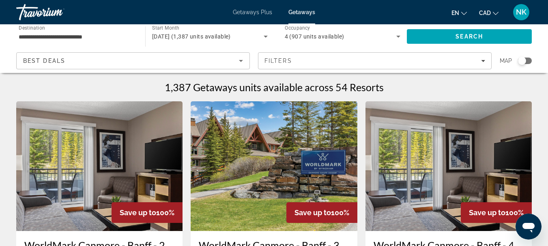
click at [522, 59] on div "Search widget" at bounding box center [522, 61] width 8 height 8
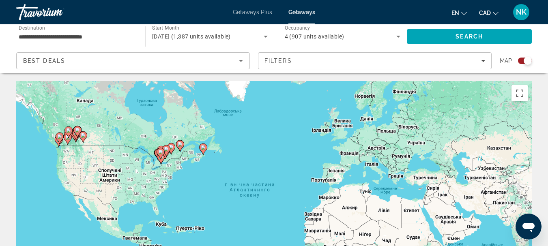
click at [67, 133] on icon "Main content" at bounding box center [67, 132] width 7 height 11
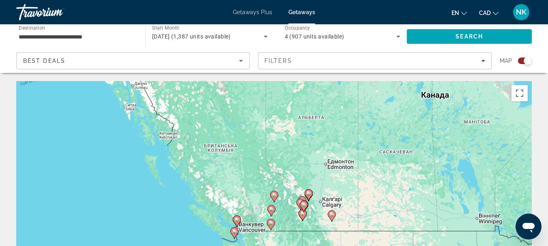
click at [300, 202] on icon "Main content" at bounding box center [304, 206] width 8 height 11
type input "**********"
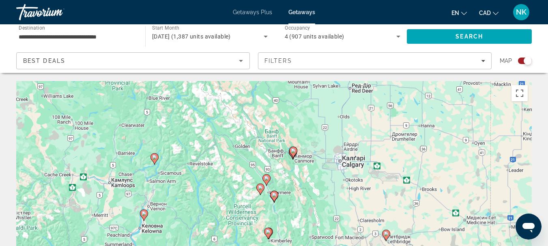
click at [269, 189] on div "Для навігації використовуйте клавіші зі стрілками. Увімкніть режим перетягуванн…" at bounding box center [273, 202] width 515 height 243
click at [293, 150] on image "Main content" at bounding box center [293, 150] width 5 height 5
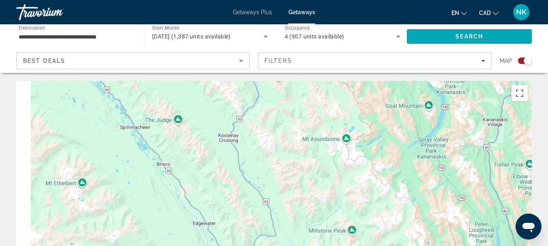
drag, startPoint x: 334, startPoint y: 226, endPoint x: 495, endPoint y: 50, distance: 238.5
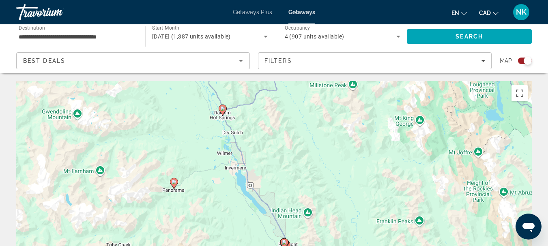
drag, startPoint x: 339, startPoint y: 180, endPoint x: 337, endPoint y: 49, distance: 131.0
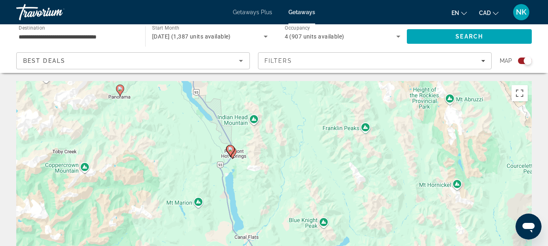
drag, startPoint x: 384, startPoint y: 221, endPoint x: 330, endPoint y: 127, distance: 108.4
click at [330, 127] on div "Увімкніть режим перетягування за допомогою клавіатури, натиснувши Alt + Enter. …" at bounding box center [273, 202] width 515 height 243
click at [231, 152] on icon "Main content" at bounding box center [229, 151] width 7 height 11
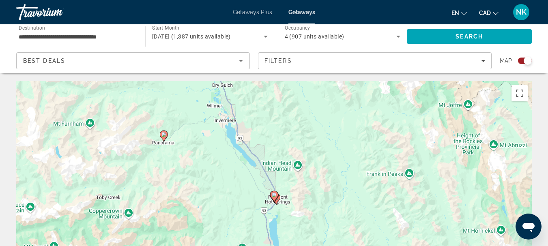
click at [275, 197] on image "Main content" at bounding box center [274, 195] width 5 height 5
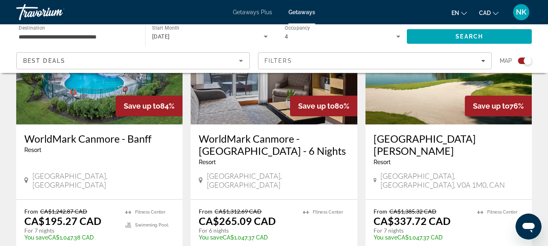
scroll to position [997, 0]
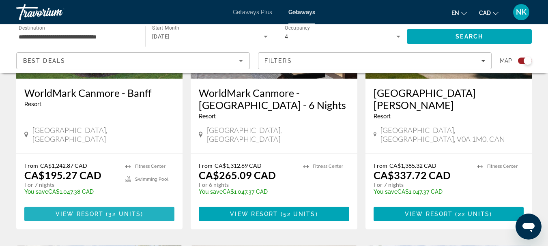
click at [86, 211] on span "View Resort" at bounding box center [80, 214] width 48 height 6
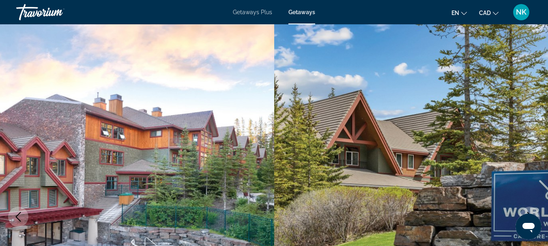
click at [247, 11] on span "Getaways Plus" at bounding box center [252, 12] width 39 height 6
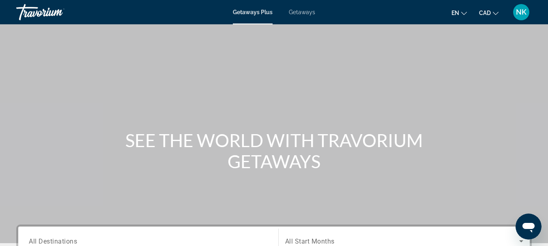
click at [261, 12] on span "Getaways Plus" at bounding box center [253, 12] width 40 height 6
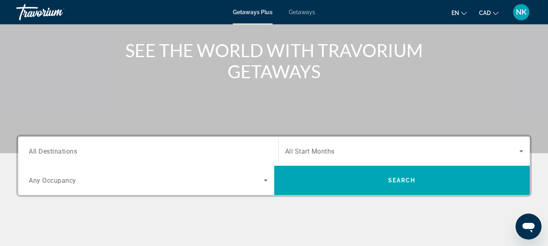
scroll to position [86, 0]
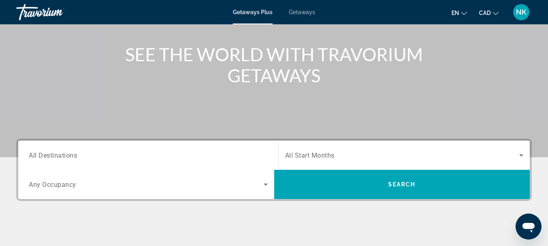
click at [86, 157] on input "Destination All Destinations" at bounding box center [148, 156] width 239 height 10
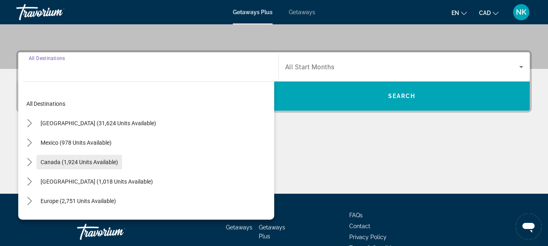
scroll to position [198, 0]
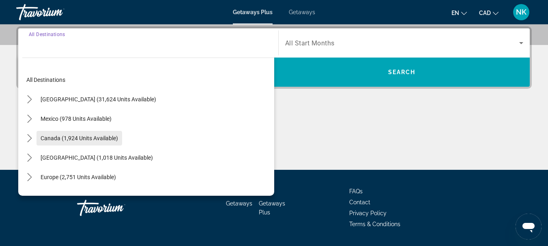
click at [81, 136] on span "Canada (1,924 units available)" at bounding box center [79, 138] width 77 height 6
type input "**********"
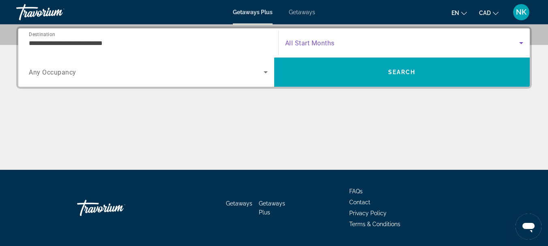
click at [397, 42] on span "Search widget" at bounding box center [402, 43] width 234 height 10
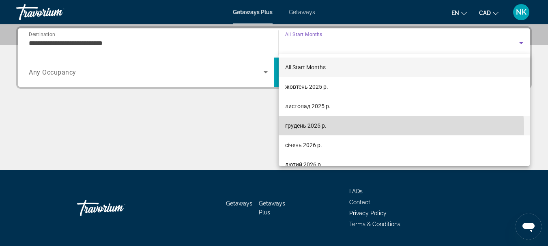
click at [339, 130] on mat-option "грудень 2025 р." at bounding box center [404, 125] width 251 height 19
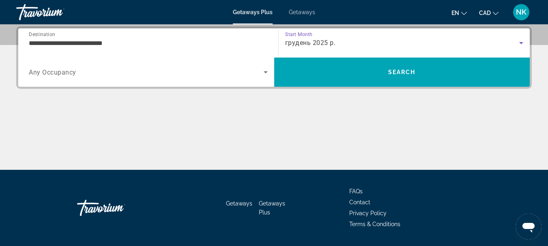
click at [183, 77] on div "Search widget" at bounding box center [148, 72] width 239 height 23
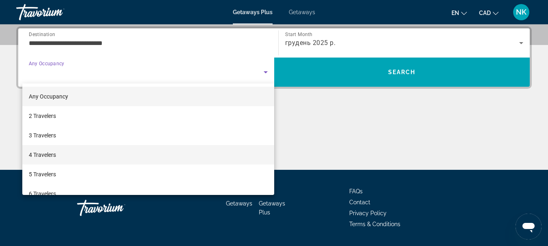
click at [130, 154] on mat-option "4 Travelers" at bounding box center [148, 154] width 252 height 19
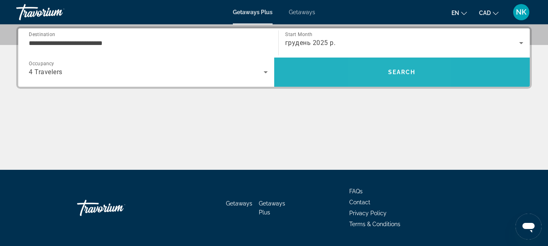
click at [387, 71] on span "Search" at bounding box center [402, 71] width 256 height 19
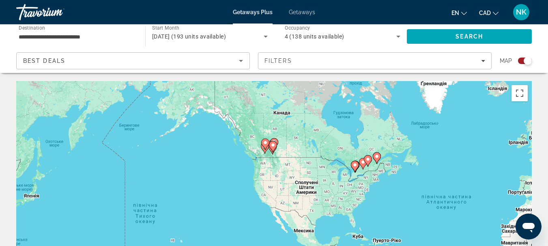
drag, startPoint x: 67, startPoint y: 132, endPoint x: 257, endPoint y: 139, distance: 190.3
click at [261, 139] on g "Main content" at bounding box center [265, 144] width 8 height 11
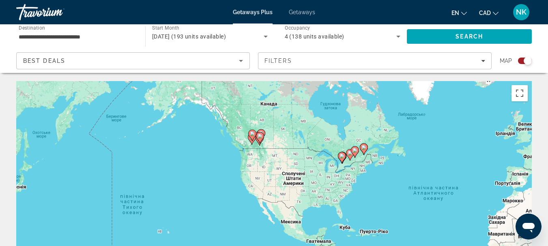
click at [254, 128] on div "Увімкніть режим перетягування за допомогою клавіатури, натиснувши Alt + Enter. …" at bounding box center [273, 202] width 515 height 243
click at [253, 136] on icon "Main content" at bounding box center [251, 135] width 7 height 11
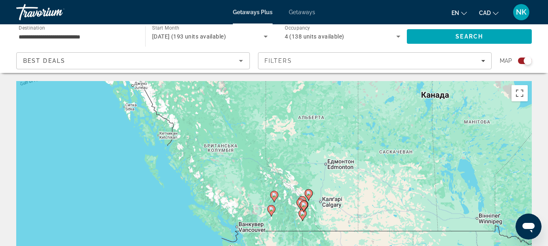
click at [272, 195] on image "Main content" at bounding box center [274, 195] width 5 height 5
type input "**********"
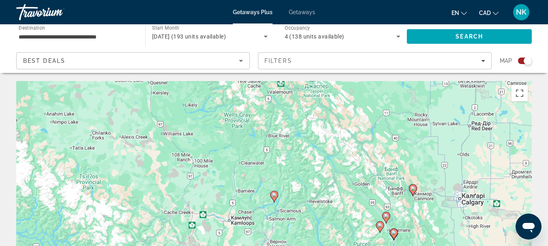
click at [274, 194] on image "Main content" at bounding box center [274, 195] width 5 height 5
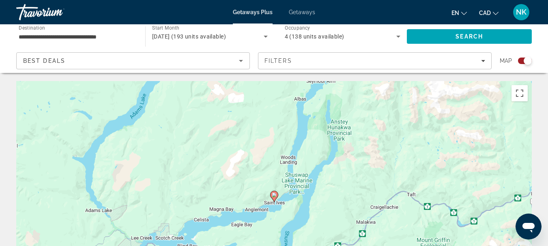
click at [275, 197] on image "Main content" at bounding box center [274, 195] width 5 height 5
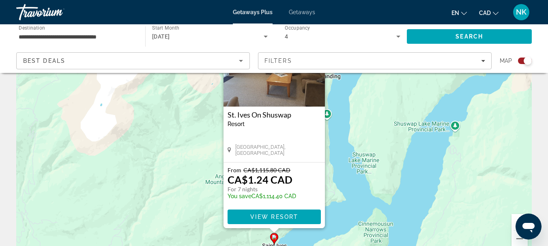
scroll to position [118, 0]
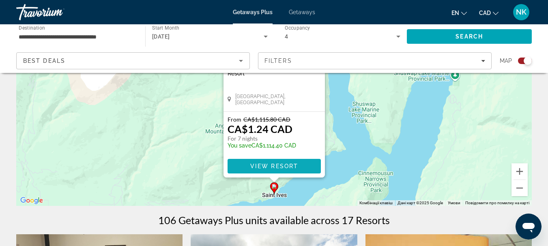
click at [275, 162] on span "Main content" at bounding box center [273, 166] width 93 height 19
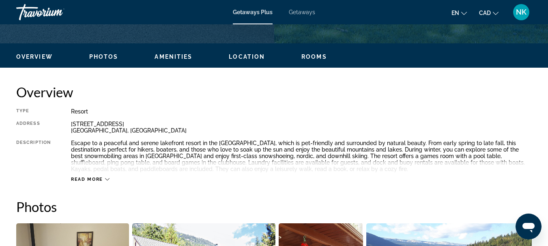
scroll to position [371, 0]
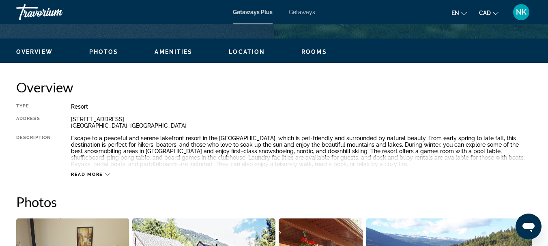
click at [102, 174] on span "Read more" at bounding box center [87, 174] width 32 height 5
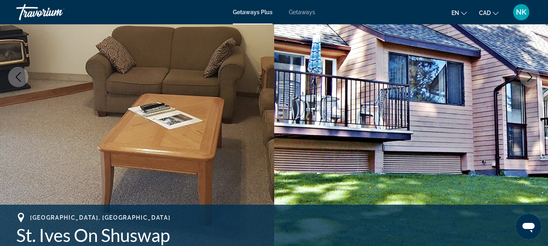
scroll to position [0, 0]
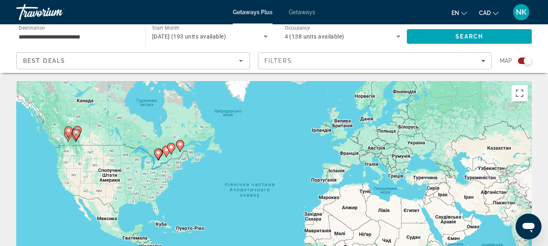
click at [67, 131] on image "Main content" at bounding box center [68, 130] width 5 height 5
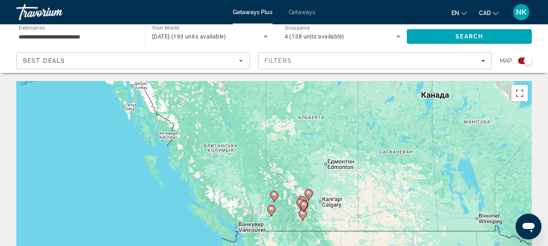
click at [303, 207] on image "Main content" at bounding box center [303, 204] width 5 height 5
type input "**********"
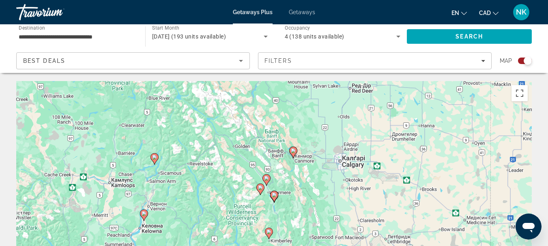
click at [280, 199] on div "Для навігації використовуйте клавіші зі стрілками. Увімкніть режим перетягуванн…" at bounding box center [273, 202] width 515 height 243
click at [274, 197] on icon "Main content" at bounding box center [273, 196] width 7 height 11
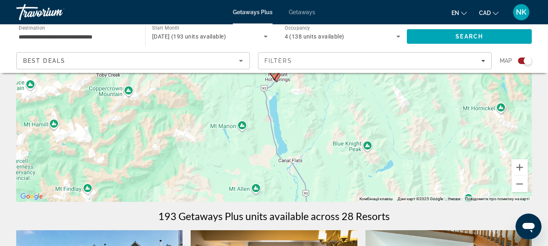
scroll to position [182, 0]
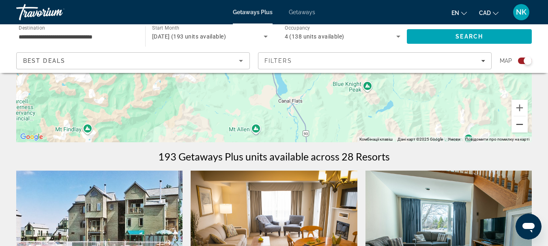
click at [519, 122] on button "Зменшити" at bounding box center [519, 124] width 16 height 16
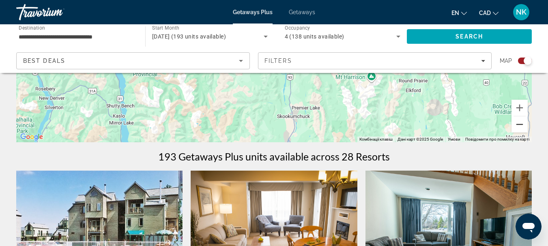
click at [518, 121] on button "Зменшити" at bounding box center [519, 124] width 16 height 16
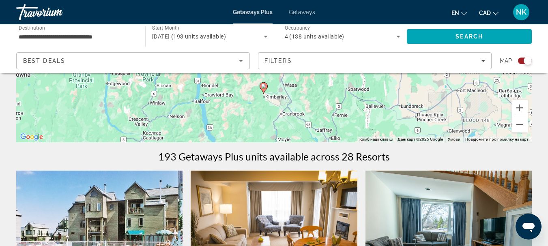
click at [262, 87] on image "Main content" at bounding box center [263, 86] width 5 height 5
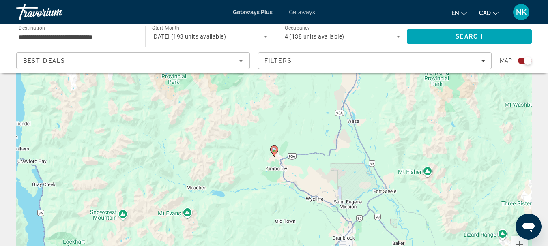
scroll to position [37, 0]
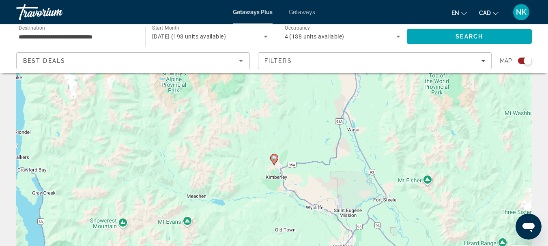
click at [274, 160] on image "Main content" at bounding box center [274, 158] width 5 height 5
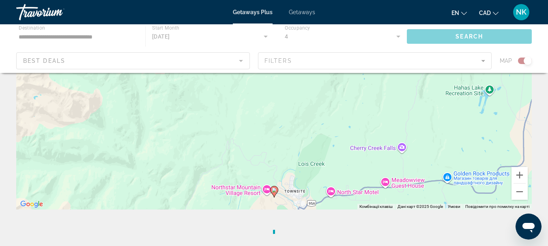
scroll to position [120, 0]
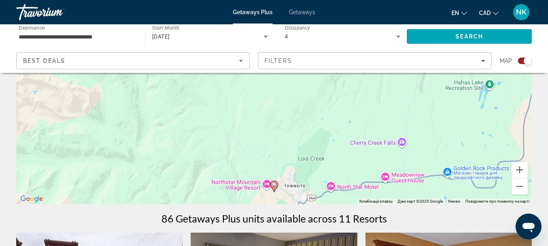
click at [276, 183] on image "Main content" at bounding box center [274, 184] width 5 height 5
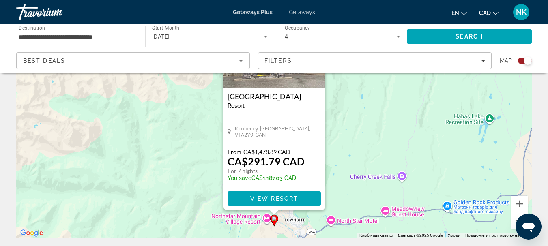
scroll to position [112, 0]
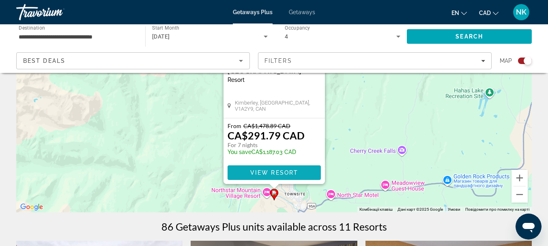
click at [264, 168] on span "Main content" at bounding box center [273, 172] width 93 height 19
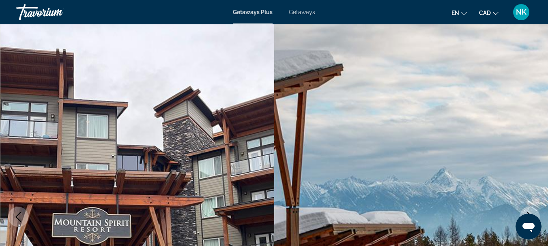
click at [58, 9] on div "Travorium" at bounding box center [56, 12] width 81 height 21
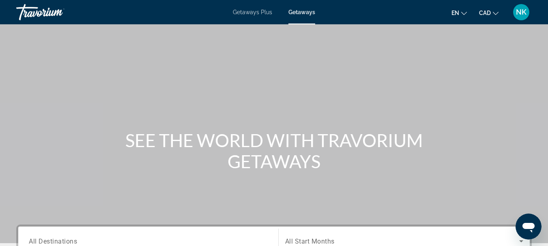
click at [240, 9] on span "Getaways Plus" at bounding box center [252, 12] width 39 height 6
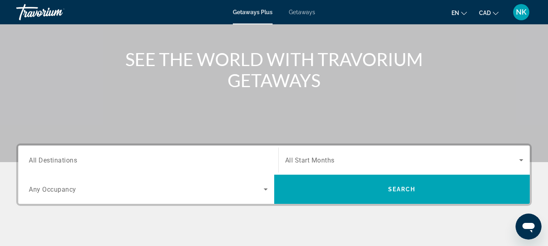
scroll to position [82, 0]
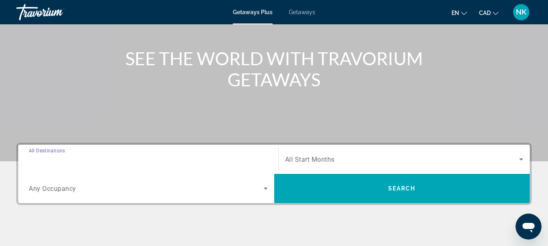
click at [77, 160] on input "Destination All Destinations" at bounding box center [148, 160] width 239 height 10
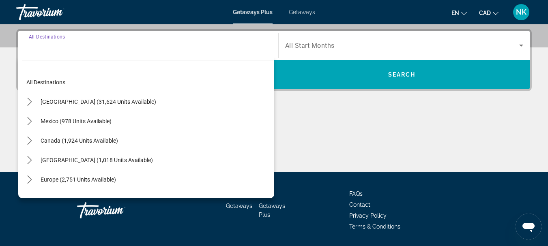
scroll to position [198, 0]
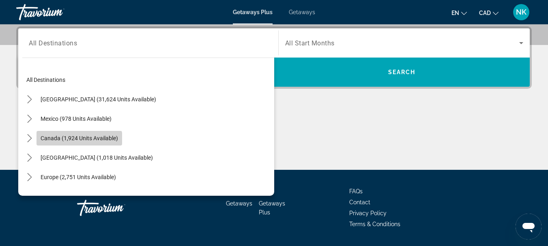
click at [78, 139] on span "Canada (1,924 units available)" at bounding box center [79, 138] width 77 height 6
type input "**********"
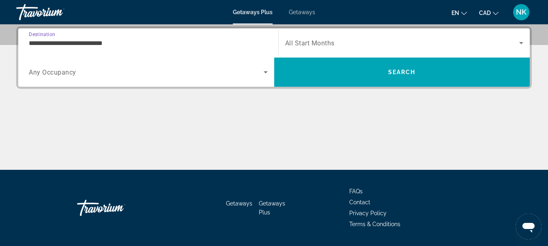
click at [354, 41] on span "Search widget" at bounding box center [402, 43] width 234 height 10
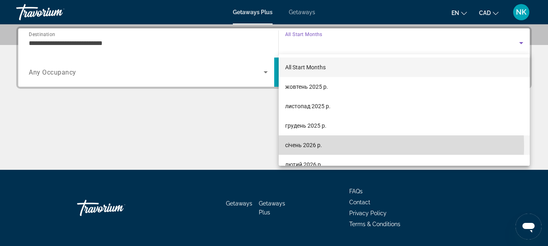
click at [327, 146] on mat-option "січень 2026 р." at bounding box center [404, 144] width 251 height 19
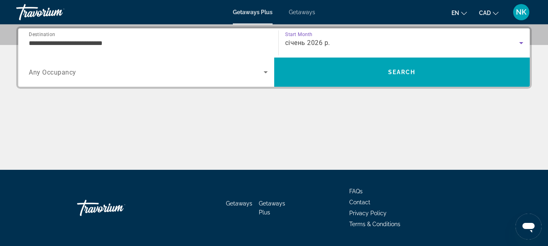
click at [341, 37] on div "січень 2026 р." at bounding box center [404, 43] width 238 height 23
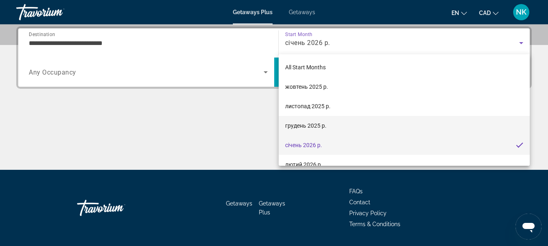
click at [315, 129] on span "грудень 2025 р." at bounding box center [305, 126] width 41 height 10
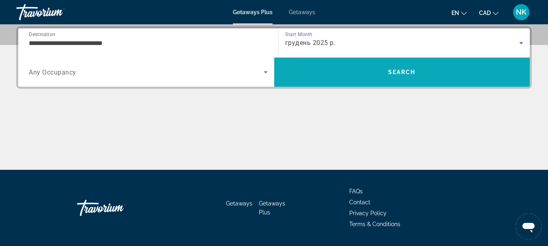
click at [362, 69] on span "Search" at bounding box center [402, 71] width 256 height 19
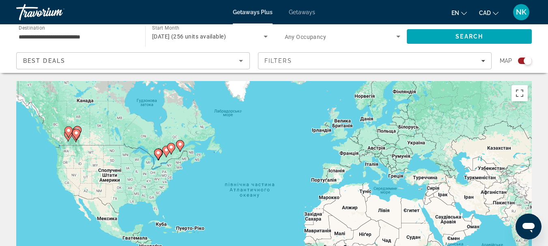
click at [70, 129] on image "Main content" at bounding box center [68, 130] width 5 height 5
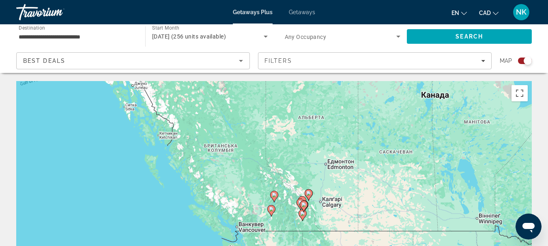
click at [273, 197] on icon "Main content" at bounding box center [273, 196] width 7 height 11
type input "**********"
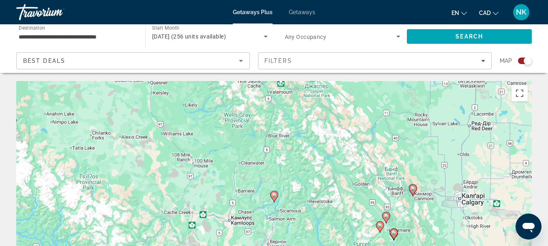
click at [276, 197] on image "Main content" at bounding box center [274, 195] width 5 height 5
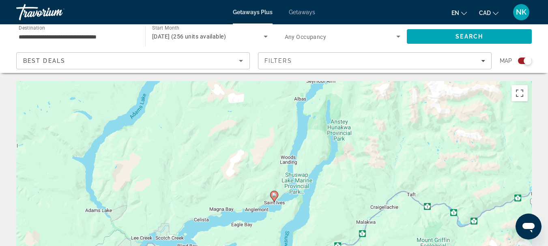
click at [275, 194] on image "Main content" at bounding box center [274, 195] width 5 height 5
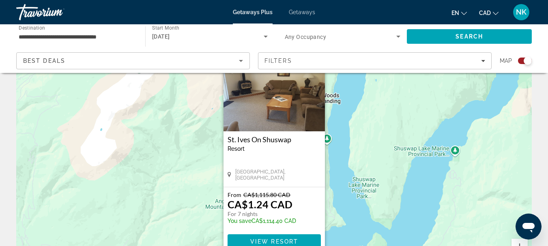
scroll to position [54, 0]
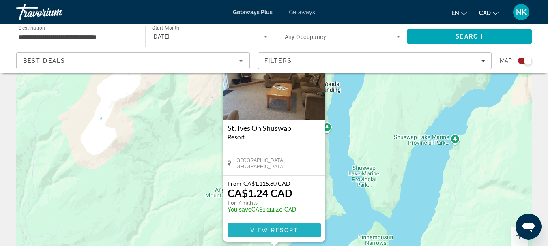
click at [281, 231] on span "View Resort" at bounding box center [274, 230] width 48 height 6
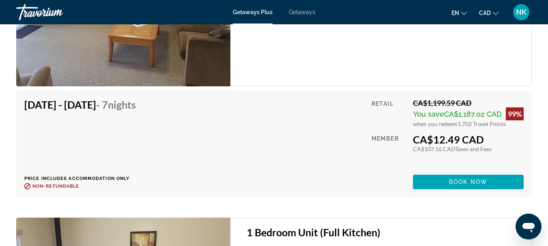
scroll to position [1728, 0]
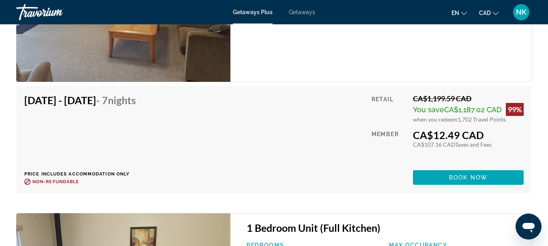
drag, startPoint x: 422, startPoint y: 147, endPoint x: 525, endPoint y: 127, distance: 105.3
click at [525, 127] on div "Dec 20, 2025 - Dec 27, 2025 - 7 Nights Price includes accommodation only Refund…" at bounding box center [273, 139] width 515 height 107
drag, startPoint x: 410, startPoint y: 156, endPoint x: 446, endPoint y: 147, distance: 36.4
click at [446, 147] on div "Retail CA$1,199.59 CAD You save CA$1,187.02 CAD 99% when you redeem 1,702 Trave…" at bounding box center [447, 139] width 152 height 91
click at [485, 181] on span "Book now" at bounding box center [468, 177] width 39 height 6
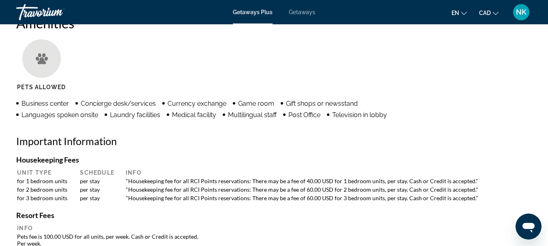
scroll to position [804, 0]
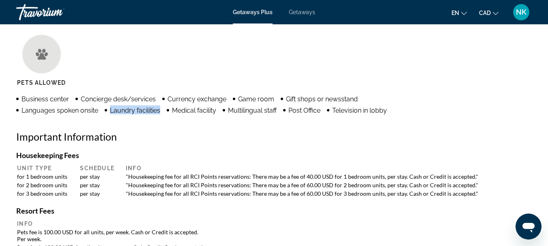
drag, startPoint x: 111, startPoint y: 112, endPoint x: 167, endPoint y: 107, distance: 56.5
click at [167, 107] on ul "Business center Concierge desk/services Currency exchange Game room Gift shops …" at bounding box center [222, 104] width 412 height 20
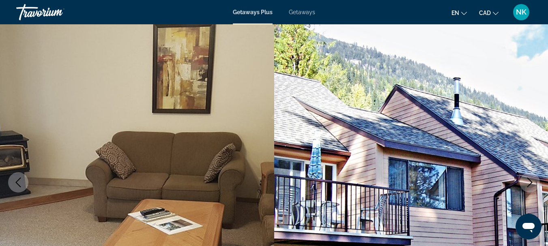
scroll to position [0, 0]
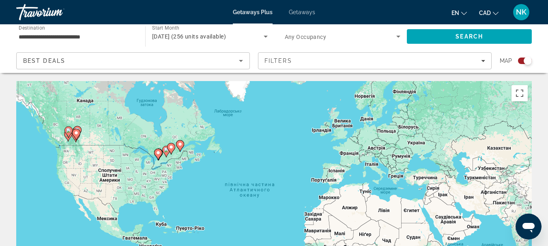
click at [73, 131] on icon "Main content" at bounding box center [76, 134] width 8 height 11
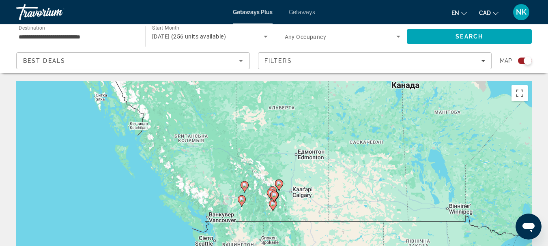
click at [272, 201] on gmp-advanced-marker "Main content" at bounding box center [274, 197] width 8 height 12
type input "**********"
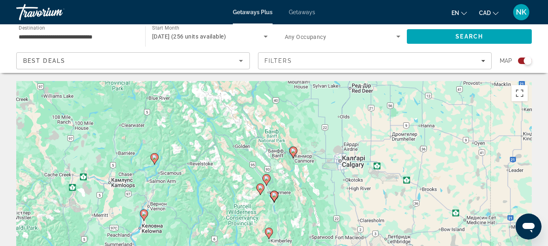
click at [267, 180] on image "Main content" at bounding box center [266, 178] width 5 height 5
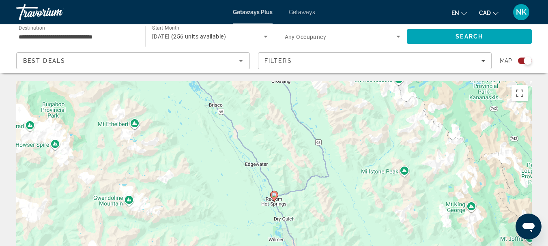
click at [275, 192] on icon "Main content" at bounding box center [273, 196] width 7 height 11
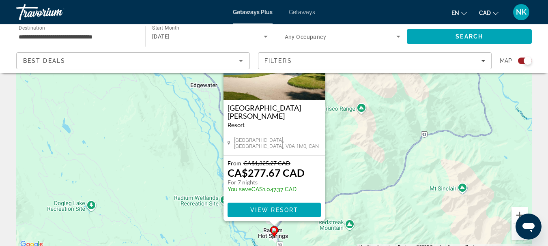
scroll to position [77, 0]
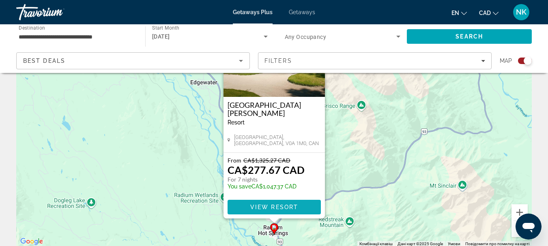
click at [304, 211] on span "Main content" at bounding box center [273, 206] width 93 height 19
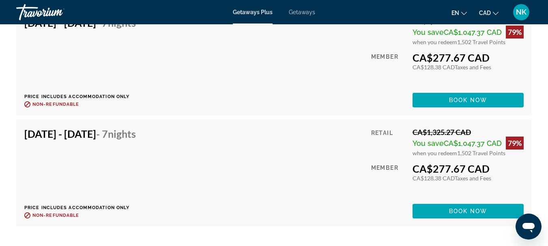
scroll to position [2099, 0]
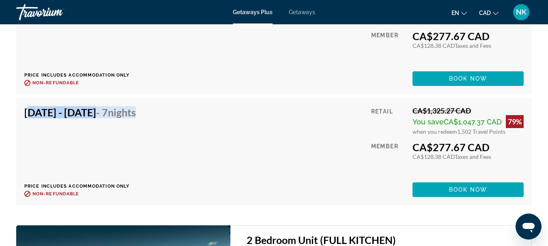
drag, startPoint x: 22, startPoint y: 113, endPoint x: 230, endPoint y: 108, distance: 208.1
click at [230, 108] on div "Dec 21, 2025 - Dec 28, 2025 - 7 Nights Price includes accommodation only Refund…" at bounding box center [273, 151] width 515 height 107
click at [472, 191] on span "Book now" at bounding box center [468, 190] width 39 height 6
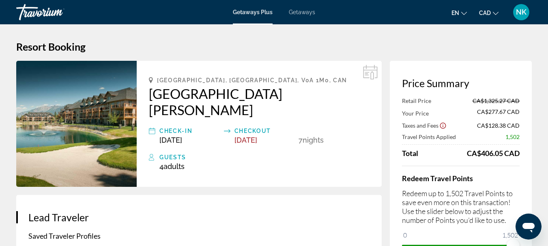
click at [266, 8] on div "Getaways Plus Getaways en English Español Français Italiano Português русский C…" at bounding box center [274, 12] width 548 height 21
click at [256, 17] on div "Getaways Plus Getaways en English Español Français Italiano Português русский C…" at bounding box center [274, 12] width 548 height 21
click at [242, 18] on div "Getaways Plus Getaways en English Español Français Italiano Português русский C…" at bounding box center [274, 12] width 548 height 21
click at [24, 8] on div "Travorium" at bounding box center [56, 12] width 81 height 21
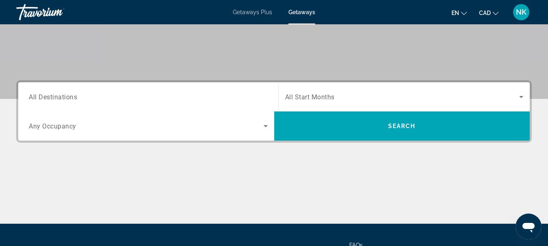
click at [156, 90] on div "Search widget" at bounding box center [148, 97] width 239 height 23
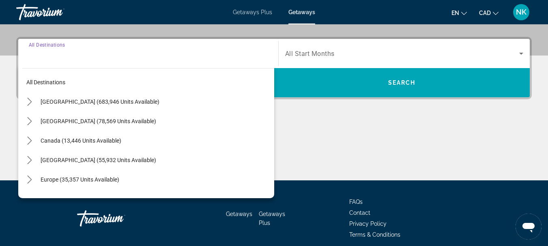
scroll to position [198, 0]
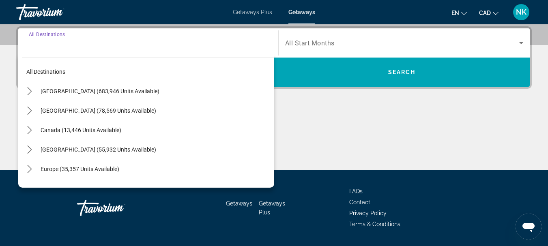
drag, startPoint x: 159, startPoint y: 130, endPoint x: 167, endPoint y: 122, distance: 10.6
click at [159, 129] on span "Select destination: Canada (13,446 units available)" at bounding box center [155, 129] width 238 height 19
type input "**********"
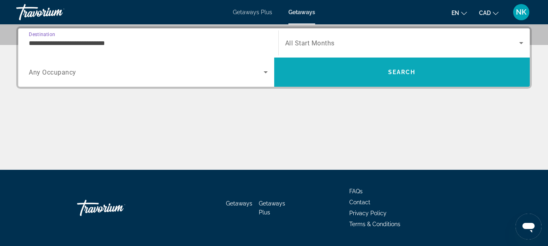
click at [397, 71] on span "Search" at bounding box center [402, 72] width 28 height 6
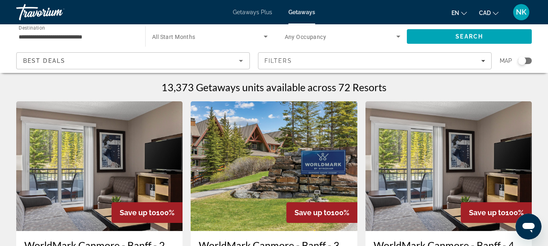
click at [206, 29] on div "Search widget" at bounding box center [210, 36] width 116 height 23
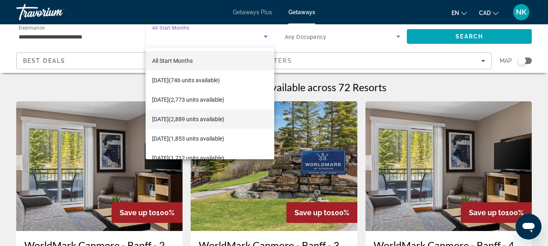
click at [200, 120] on span "December 2025 (2,889 units available)" at bounding box center [188, 119] width 72 height 10
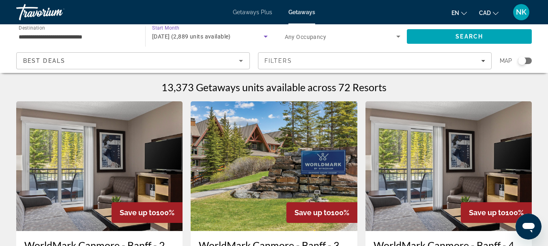
click at [317, 34] on span "Any Occupancy" at bounding box center [306, 37] width 42 height 6
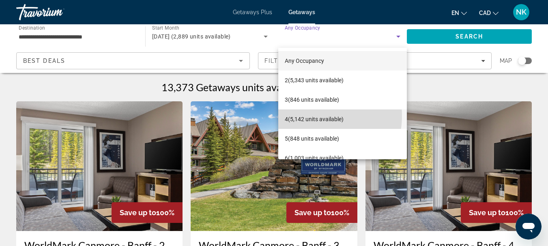
click at [310, 116] on span "4 (5,142 units available)" at bounding box center [314, 119] width 59 height 10
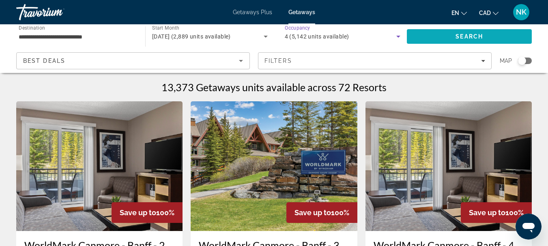
click at [459, 32] on span "Search" at bounding box center [469, 36] width 125 height 19
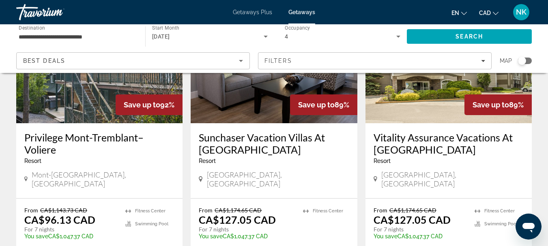
scroll to position [421, 0]
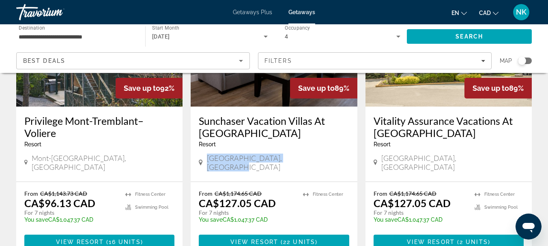
drag, startPoint x: 207, startPoint y: 150, endPoint x: 309, endPoint y: 159, distance: 102.1
click at [309, 159] on div "Sunchaser Vacation Villas At Riverside Resort - This is an adults only resort F…" at bounding box center [274, 144] width 166 height 75
click at [264, 239] on span "View Resort" at bounding box center [254, 242] width 48 height 6
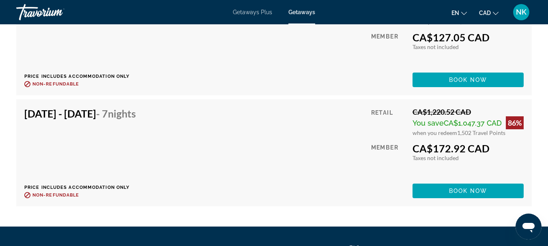
scroll to position [2290, 0]
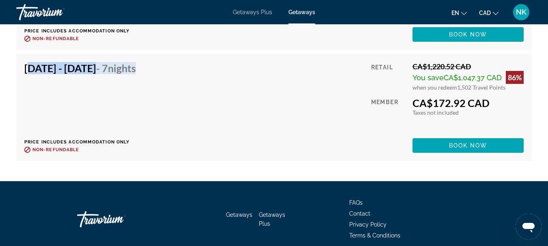
drag, startPoint x: 24, startPoint y: 76, endPoint x: 202, endPoint y: 71, distance: 178.9
click at [202, 71] on div "Dec 19, 2025 - Dec 26, 2025 - 7 Nights Price includes accommodation only Refund…" at bounding box center [273, 107] width 515 height 107
drag, startPoint x: 506, startPoint y: 87, endPoint x: 536, endPoint y: 84, distance: 29.4
click at [41, 15] on div "Travorium" at bounding box center [56, 12] width 81 height 21
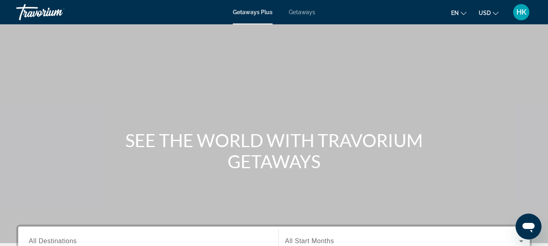
click at [484, 9] on button "USD USD ($) MXN (Mex$) CAD (Can$) GBP (£) EUR (€) AUD (A$) NZD (NZ$) CNY (CN¥)" at bounding box center [488, 13] width 20 height 12
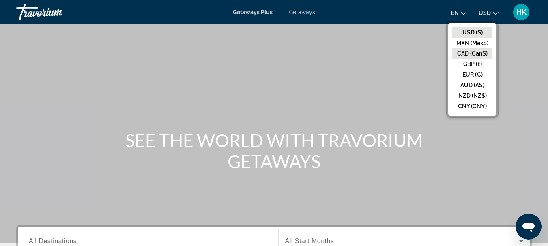
click at [475, 53] on button "CAD (Can$)" at bounding box center [472, 53] width 40 height 11
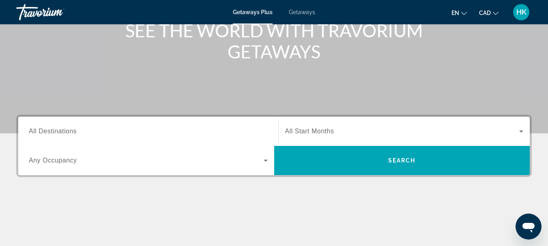
scroll to position [112, 0]
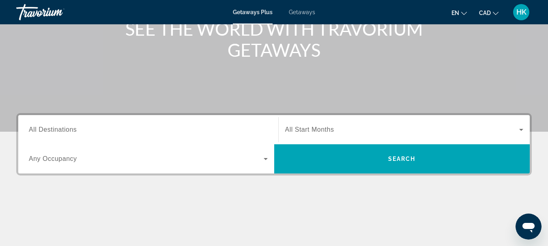
click at [58, 129] on span "All Destinations" at bounding box center [53, 129] width 48 height 7
click at [58, 129] on input "Destination All Destinations" at bounding box center [148, 130] width 239 height 10
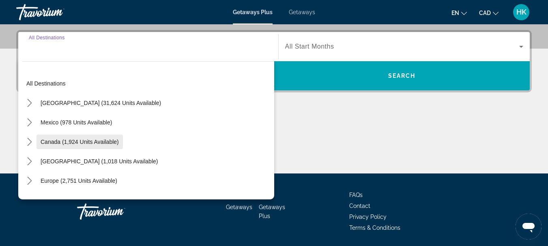
scroll to position [198, 0]
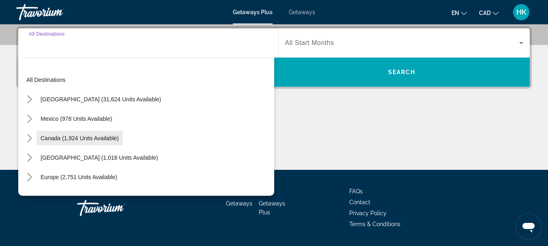
click at [85, 135] on span "Canada (1,924 units available)" at bounding box center [80, 138] width 78 height 6
type input "**********"
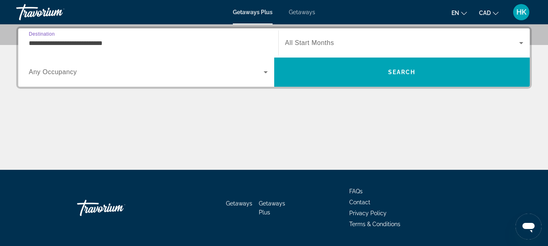
click at [363, 40] on span "Search widget" at bounding box center [402, 43] width 234 height 10
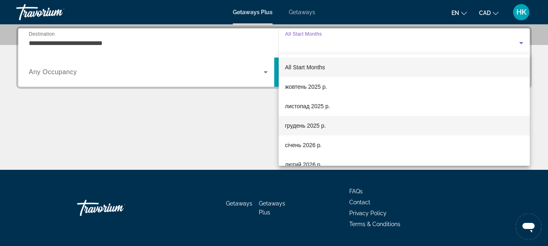
click at [323, 127] on span "грудень 2025 р." at bounding box center [305, 126] width 41 height 10
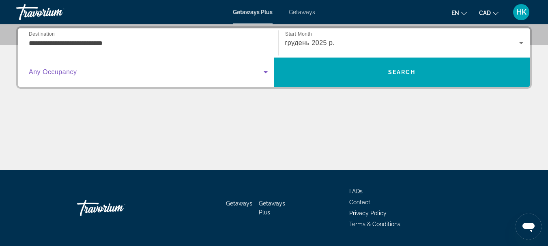
click at [94, 74] on span "Search widget" at bounding box center [146, 72] width 235 height 10
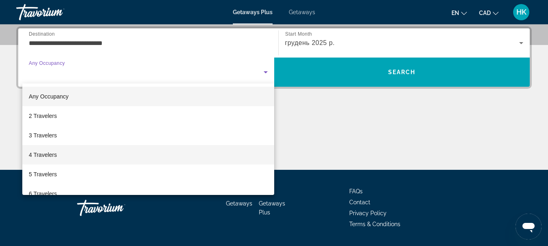
click at [66, 157] on mat-option "4 Travelers" at bounding box center [148, 154] width 252 height 19
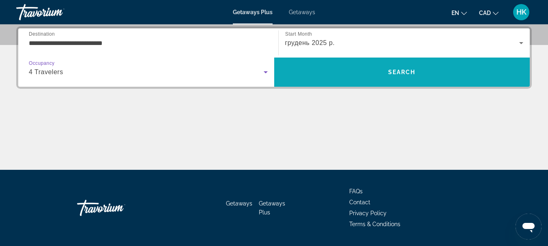
click at [382, 64] on span "Search" at bounding box center [402, 71] width 256 height 19
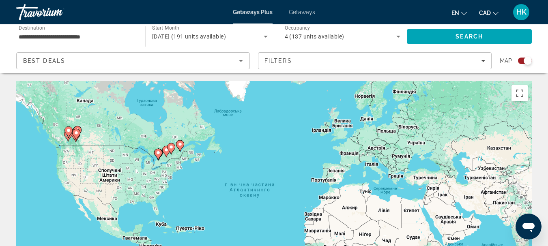
click at [72, 134] on gmp-advanced-marker "Main content" at bounding box center [68, 132] width 8 height 12
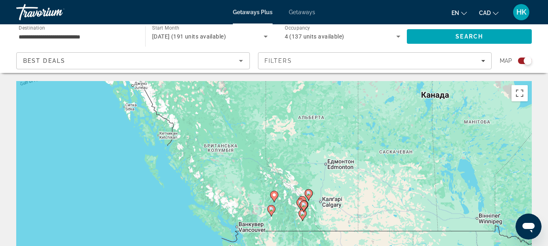
click at [303, 205] on image "Main content" at bounding box center [303, 204] width 5 height 5
type input "**********"
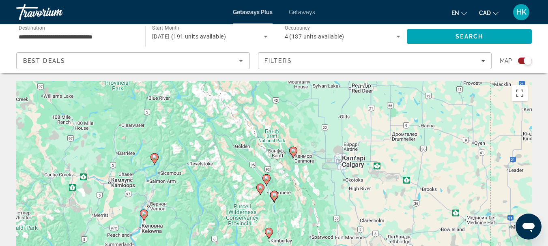
click at [274, 199] on icon "Main content" at bounding box center [273, 196] width 7 height 11
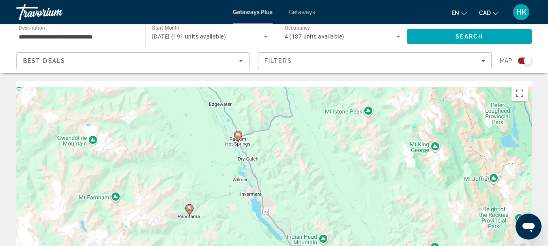
drag, startPoint x: 236, startPoint y: 124, endPoint x: 271, endPoint y: 213, distance: 95.5
click at [271, 213] on div "Увімкніть режим перетягування за допомогою клавіатури, натиснувши Alt + Enter. …" at bounding box center [273, 202] width 515 height 243
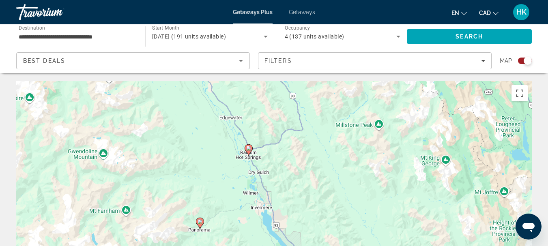
click at [245, 150] on icon "Main content" at bounding box center [247, 150] width 7 height 11
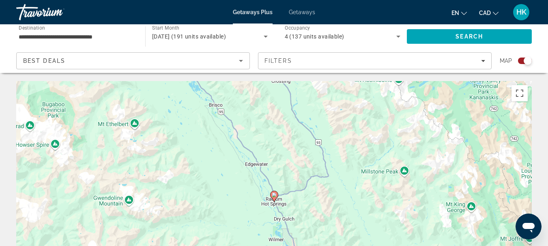
click at [275, 193] on image "Main content" at bounding box center [274, 195] width 5 height 5
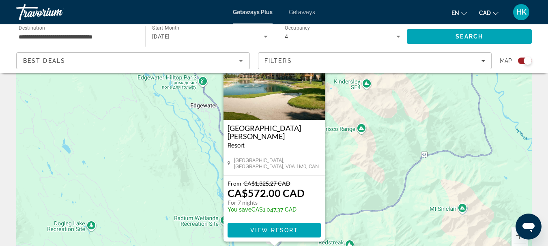
scroll to position [86, 0]
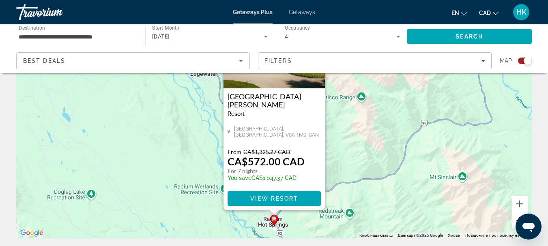
click at [272, 209] on div "From CA$1,325.27 CAD CA$572.00 CAD For 7 nights You save CA$1,047.37 [GEOGRAPHI…" at bounding box center [273, 177] width 101 height 66
click at [281, 198] on span "View Resort" at bounding box center [274, 198] width 48 height 6
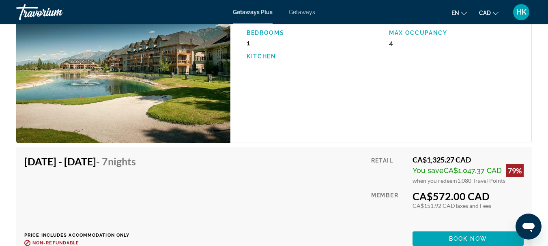
scroll to position [1608, 0]
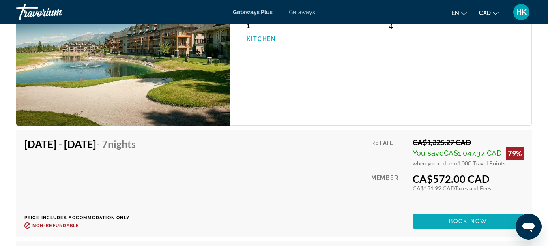
click at [478, 223] on span "Book now" at bounding box center [468, 221] width 39 height 6
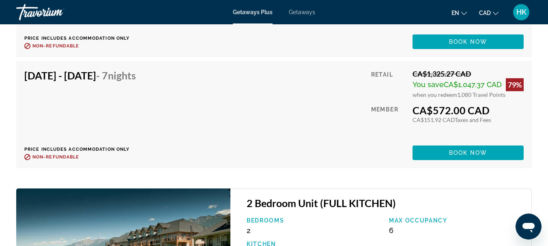
scroll to position [2138, 0]
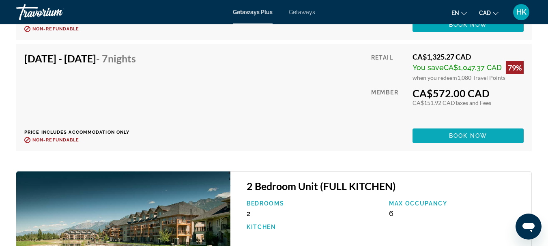
click at [489, 139] on span "Main content" at bounding box center [467, 135] width 111 height 19
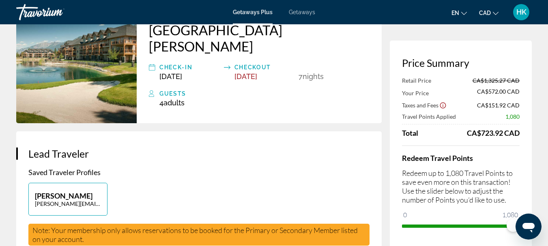
scroll to position [89, 0]
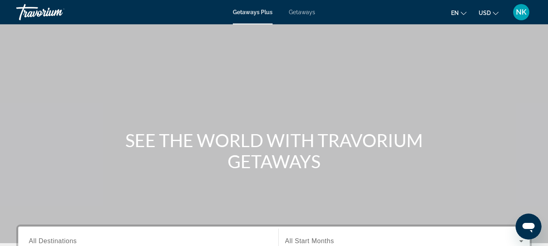
click at [485, 11] on span "USD" at bounding box center [484, 13] width 12 height 6
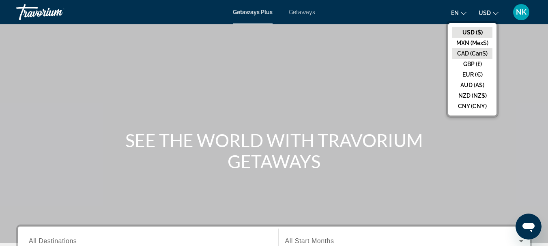
click at [480, 51] on button "CAD (Can$)" at bounding box center [472, 53] width 40 height 11
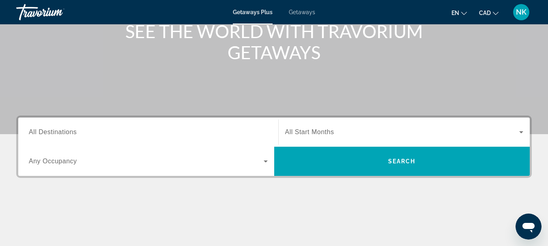
scroll to position [142, 0]
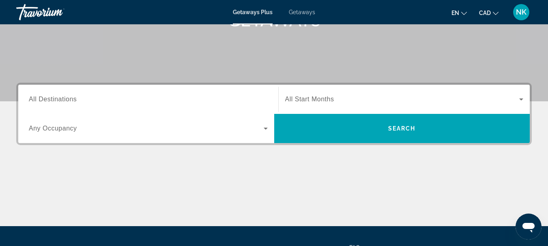
click at [142, 99] on input "Destination All Destinations" at bounding box center [148, 100] width 239 height 10
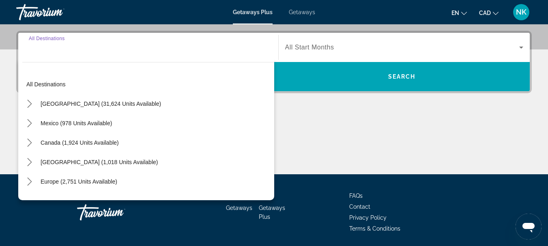
scroll to position [198, 0]
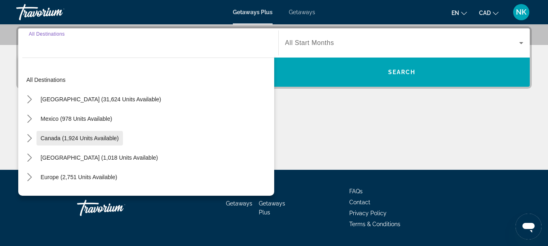
click at [104, 139] on span "Canada (1,924 units available)" at bounding box center [80, 138] width 78 height 6
type input "**********"
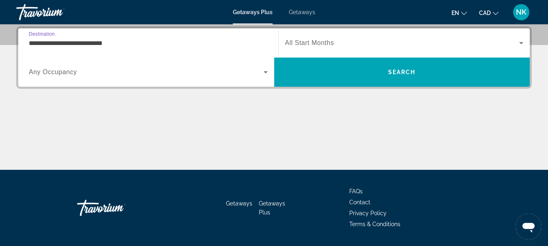
click at [398, 45] on span "Search widget" at bounding box center [402, 43] width 234 height 10
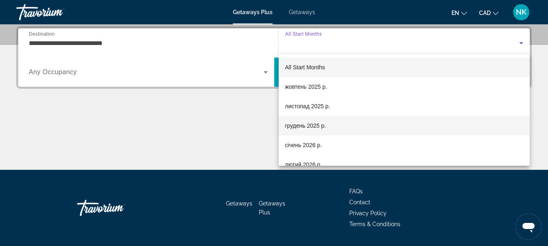
click at [328, 124] on mat-option "грудень 2025 р." at bounding box center [404, 125] width 251 height 19
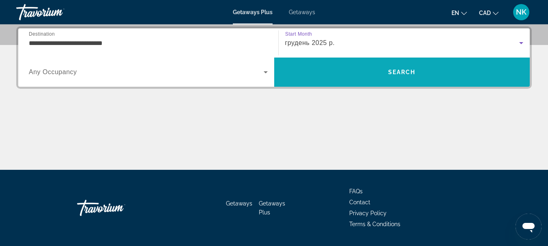
click at [377, 70] on span "Search" at bounding box center [402, 71] width 256 height 19
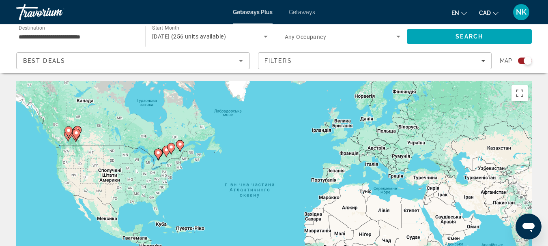
click at [71, 131] on icon "Main content" at bounding box center [67, 132] width 7 height 11
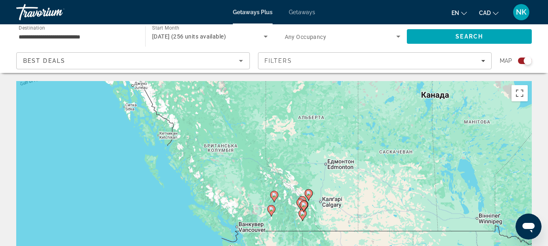
click at [276, 198] on icon "Main content" at bounding box center [273, 196] width 7 height 11
type input "**********"
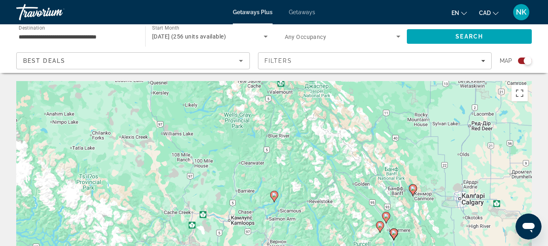
click at [274, 199] on icon "Main content" at bounding box center [273, 196] width 7 height 11
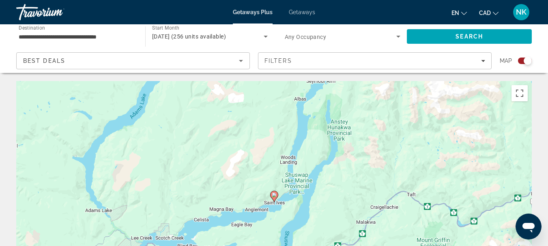
click at [274, 195] on image "Main content" at bounding box center [274, 195] width 5 height 5
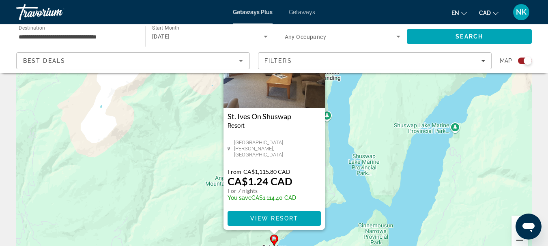
scroll to position [77, 0]
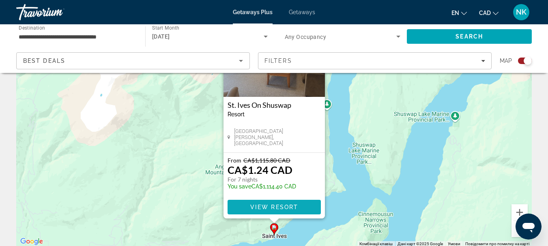
click at [292, 207] on span "View Resort" at bounding box center [274, 207] width 48 height 6
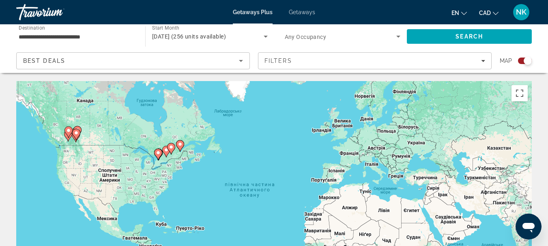
click at [71, 132] on icon "Main content" at bounding box center [67, 132] width 7 height 11
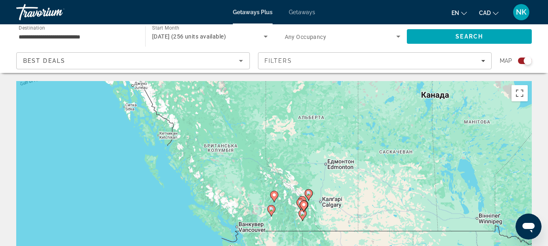
click at [286, 207] on div "Увімкніть режим перетягування за допомогою клавіатури, натиснувши Alt + Enter. …" at bounding box center [273, 202] width 515 height 243
click at [307, 210] on gmp-advanced-marker "Main content" at bounding box center [304, 206] width 8 height 12
type input "**********"
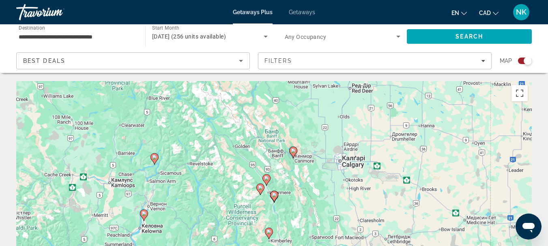
click at [266, 180] on image "Main content" at bounding box center [266, 178] width 5 height 5
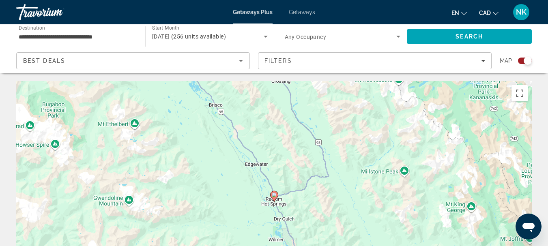
click at [272, 194] on image "Main content" at bounding box center [274, 195] width 5 height 5
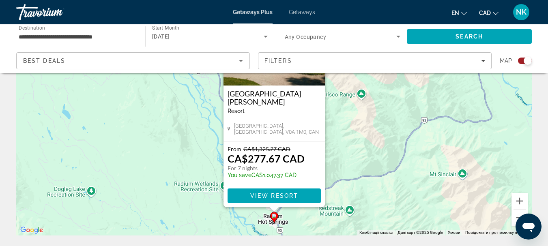
scroll to position [92, 0]
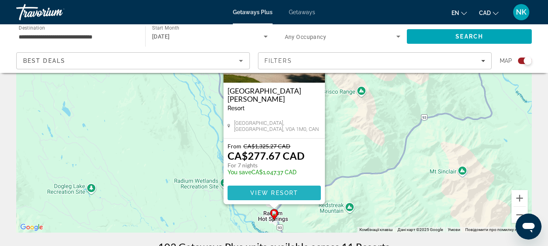
click at [296, 195] on span "View Resort" at bounding box center [274, 193] width 48 height 6
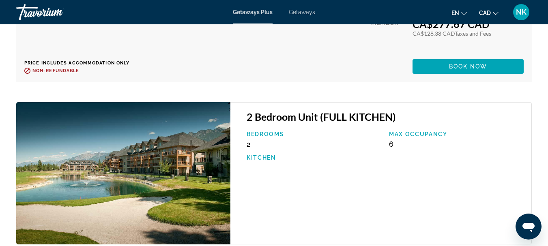
scroll to position [2128, 0]
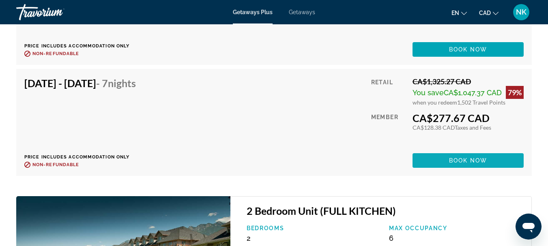
click at [482, 162] on span "Book now" at bounding box center [468, 160] width 39 height 6
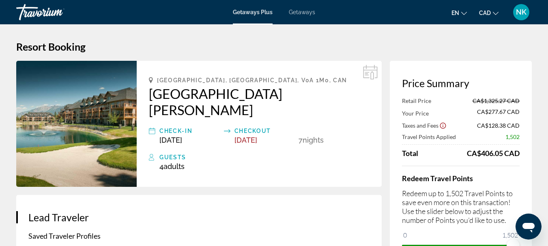
click at [260, 126] on div "Checkout" at bounding box center [264, 131] width 60 height 10
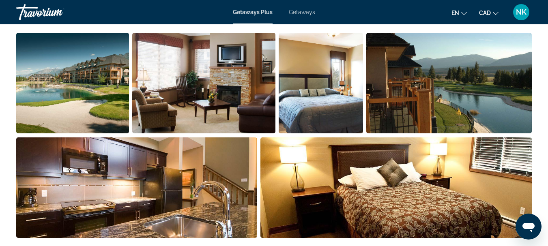
scroll to position [398, 0]
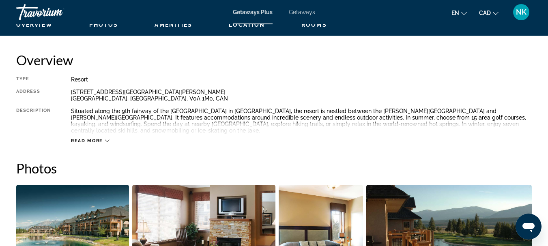
click at [108, 139] on icon "Main content" at bounding box center [107, 141] width 4 height 4
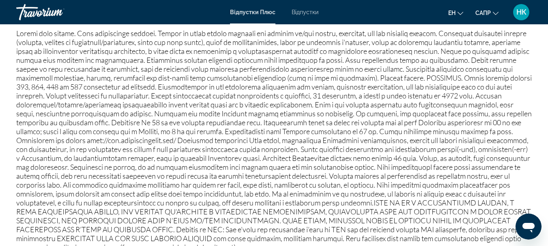
scroll to position [1006, 0]
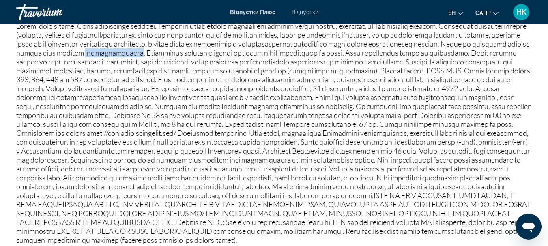
drag, startPoint x: 311, startPoint y: 60, endPoint x: 373, endPoint y: 60, distance: 62.0
click at [373, 60] on font "Основний зміст" at bounding box center [273, 132] width 515 height 223
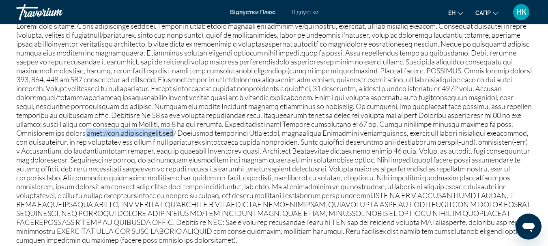
drag, startPoint x: 347, startPoint y: 150, endPoint x: 452, endPoint y: 148, distance: 104.6
click at [453, 149] on font "Основний зміст" at bounding box center [273, 132] width 515 height 223
copy font "[URL][DOMAIN_NAME]"
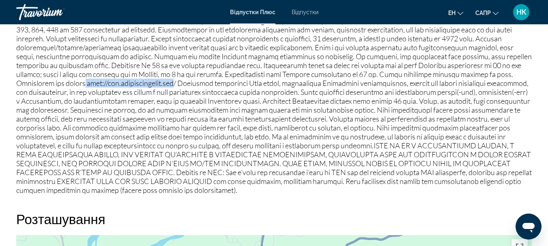
scroll to position [1093, 0]
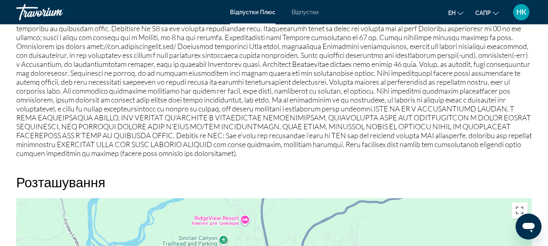
click at [483, 12] on font "САПР" at bounding box center [482, 13] width 15 height 6
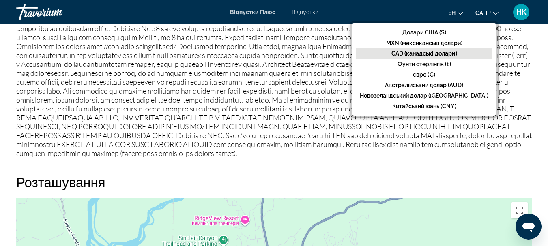
click at [483, 12] on font "САПР" at bounding box center [482, 13] width 15 height 6
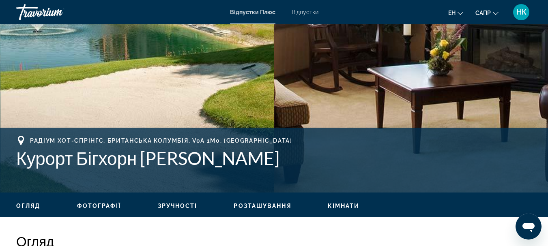
scroll to position [342, 0]
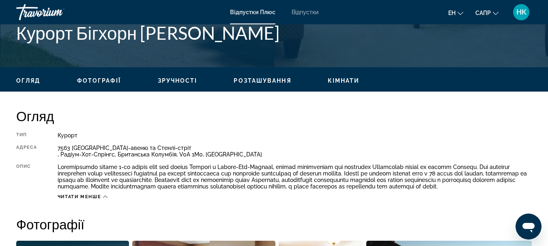
click at [176, 83] on font "Зручності" at bounding box center [178, 80] width 40 height 6
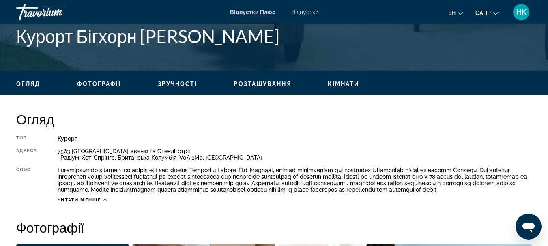
scroll to position [324, 0]
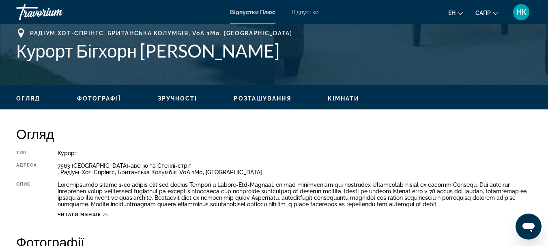
click at [339, 94] on ul "Огляд Фотографії Зручності Розташування Кімнати Пошук" at bounding box center [273, 97] width 515 height 9
click at [341, 99] on font "Кімнати" at bounding box center [344, 98] width 32 height 6
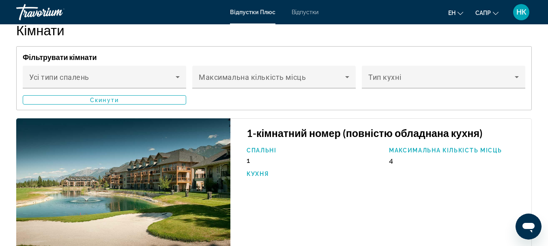
scroll to position [1535, 0]
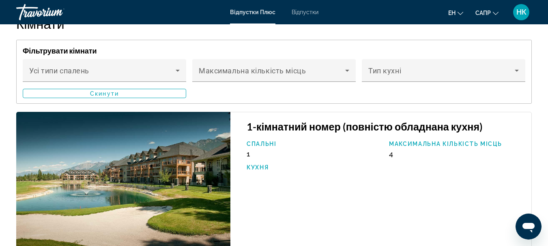
drag, startPoint x: 546, startPoint y: 101, endPoint x: 547, endPoint y: 106, distance: 4.9
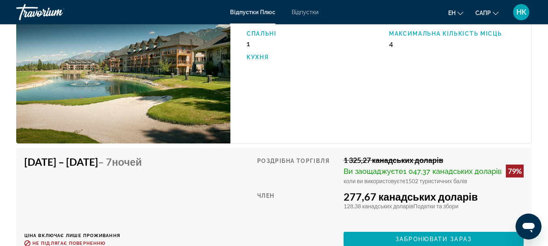
scroll to position [1638, 0]
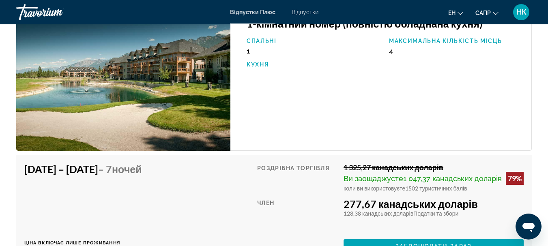
click at [60, 99] on img "Основний зміст" at bounding box center [123, 80] width 214 height 142
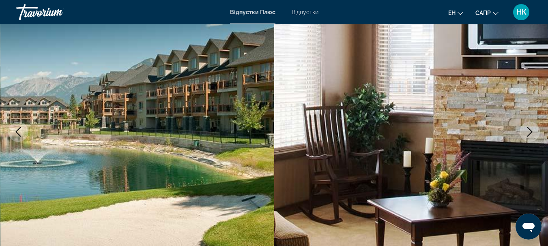
scroll to position [0, 0]
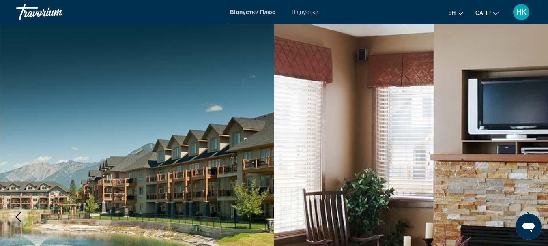
click at [302, 9] on font "Відпустки" at bounding box center [305, 12] width 27 height 6
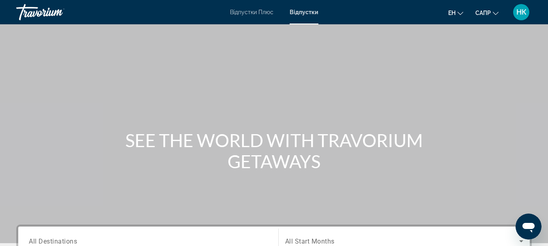
click at [287, 11] on li "Відпустки" at bounding box center [299, 12] width 37 height 6
click at [300, 11] on font "Відпустки" at bounding box center [304, 12] width 29 height 6
click at [538, 84] on div "Main content" at bounding box center [274, 121] width 548 height 243
click at [259, 15] on div "Getaways Plus Getaways en English Español Français Italiano Português русский C…" at bounding box center [274, 12] width 548 height 21
click at [264, 9] on span "Getaways Plus" at bounding box center [252, 12] width 39 height 6
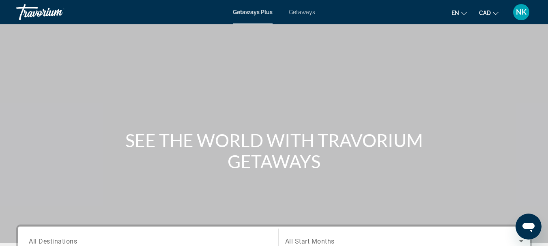
click at [287, 12] on li "Getaways" at bounding box center [298, 12] width 34 height 6
click at [300, 10] on span "Getaways" at bounding box center [302, 12] width 26 height 6
click at [256, 10] on span "Getaways Plus" at bounding box center [252, 12] width 39 height 6
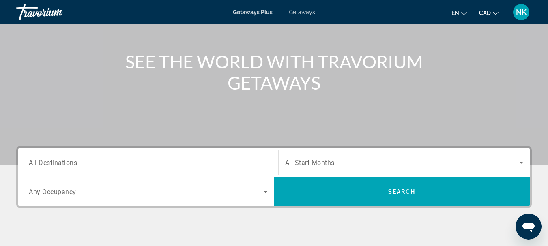
scroll to position [123, 0]
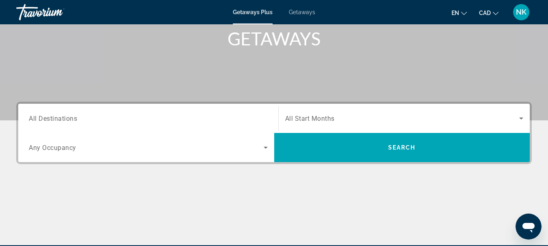
click at [112, 116] on input "Destination All Destinations" at bounding box center [148, 119] width 239 height 10
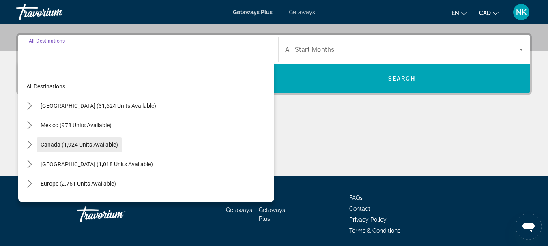
scroll to position [198, 0]
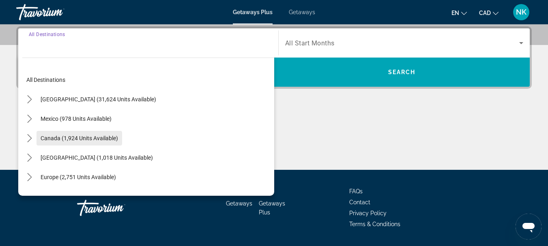
click at [94, 144] on span "Select destination: Canada (1,924 units available)" at bounding box center [79, 138] width 86 height 19
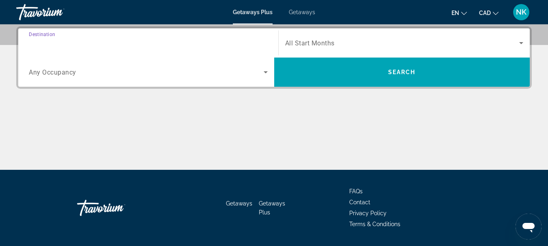
type input "**********"
click at [318, 37] on div "Search widget" at bounding box center [404, 43] width 238 height 23
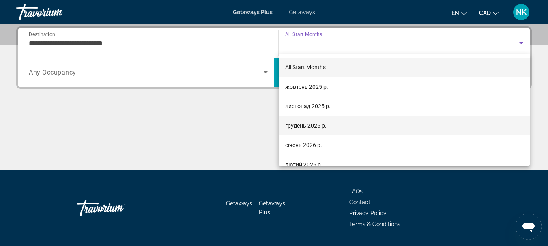
click at [324, 126] on span "грудень 2025 р." at bounding box center [305, 126] width 41 height 10
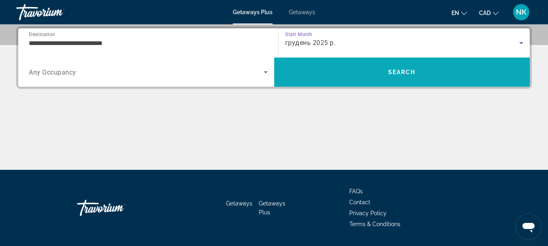
click at [372, 72] on span "Search" at bounding box center [402, 71] width 256 height 19
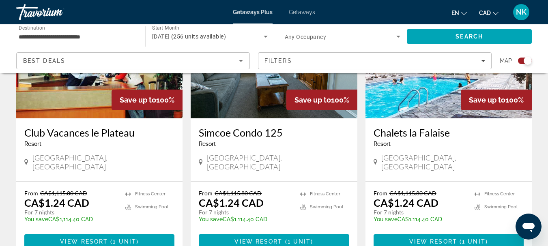
scroll to position [370, 0]
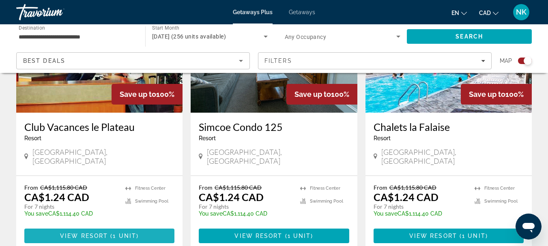
click at [81, 233] on span "View Resort" at bounding box center [84, 236] width 48 height 6
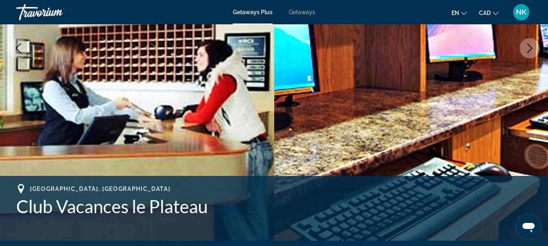
scroll to position [43, 0]
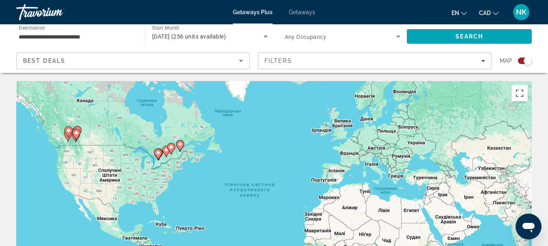
click at [167, 151] on gmp-advanced-marker "Main content" at bounding box center [171, 149] width 8 height 12
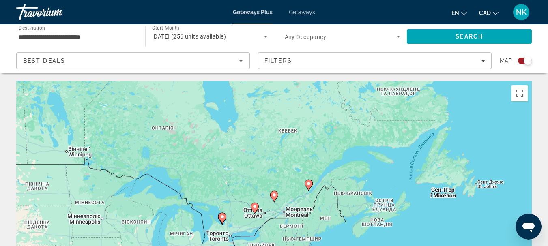
click at [256, 208] on image "Main content" at bounding box center [254, 206] width 5 height 5
type input "**********"
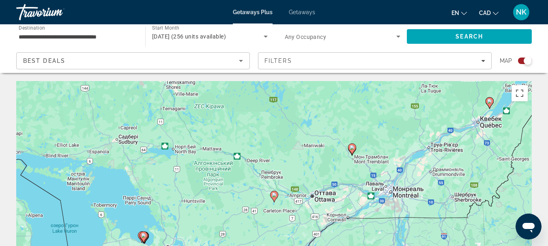
click at [352, 148] on image "Main content" at bounding box center [352, 147] width 5 height 5
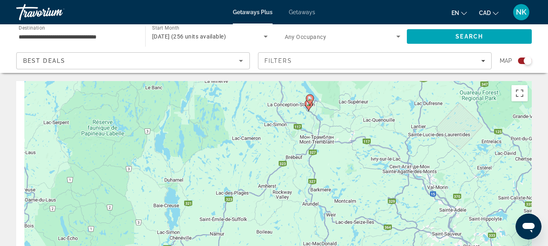
drag, startPoint x: 386, startPoint y: 218, endPoint x: 422, endPoint y: 119, distance: 105.3
click at [422, 119] on div "Для навігації використовуйте клавіші зі стрілками. Увімкніть режим перетягуванн…" at bounding box center [273, 202] width 515 height 243
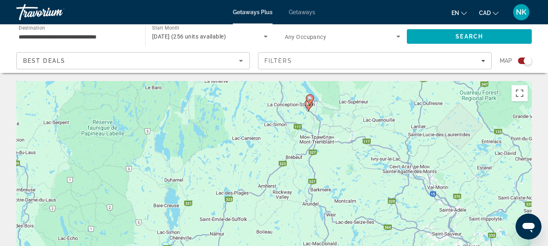
click at [307, 106] on icon "Main content" at bounding box center [308, 105] width 7 height 11
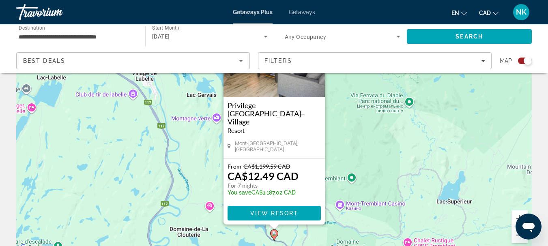
scroll to position [86, 0]
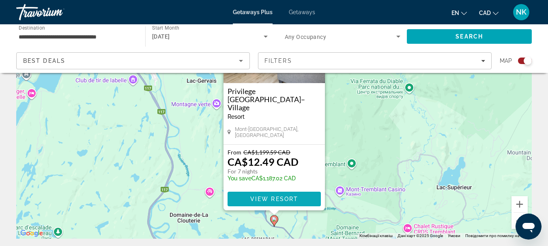
click at [270, 196] on span "View Resort" at bounding box center [274, 199] width 48 height 6
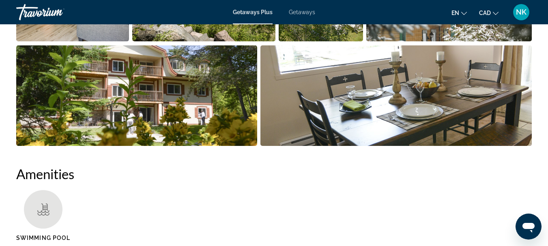
scroll to position [439, 0]
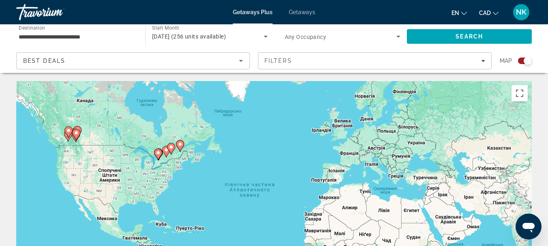
click at [183, 149] on gmp-advanced-marker "Main content" at bounding box center [180, 146] width 8 height 12
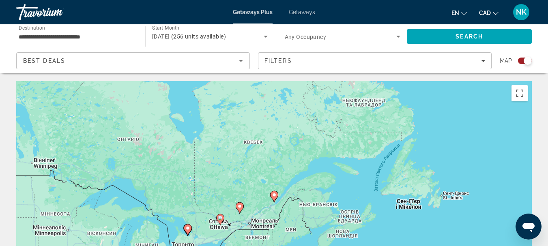
click at [240, 211] on icon "Main content" at bounding box center [239, 208] width 7 height 11
type input "**********"
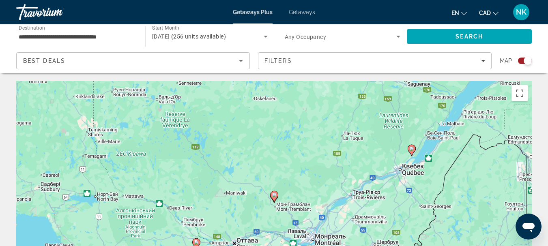
click at [278, 199] on div "Для навігації використовуйте клавіші зі стрілками. Увімкніть режим перетягуванн…" at bounding box center [273, 202] width 515 height 243
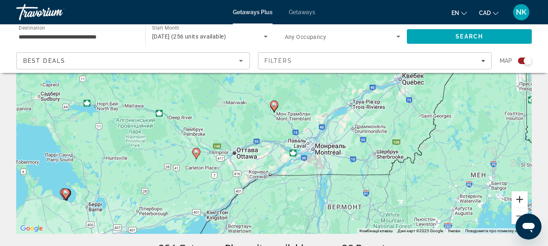
click at [521, 203] on button "Збільшити" at bounding box center [519, 199] width 16 height 16
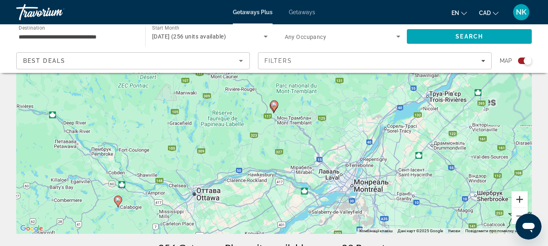
click at [523, 202] on button "Збільшити" at bounding box center [519, 199] width 16 height 16
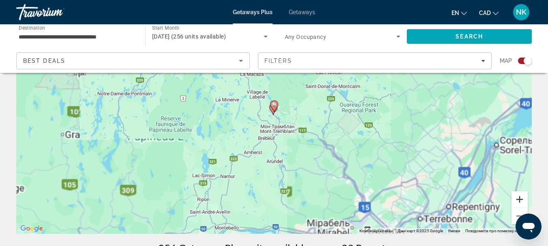
click at [523, 202] on button "Збільшити" at bounding box center [519, 199] width 16 height 16
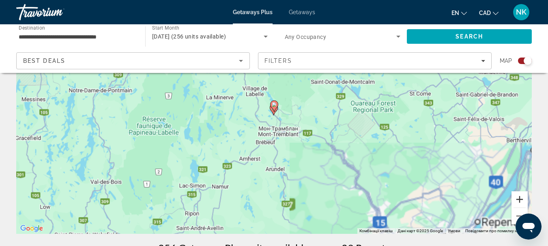
click at [523, 202] on button "Збільшити" at bounding box center [519, 199] width 16 height 16
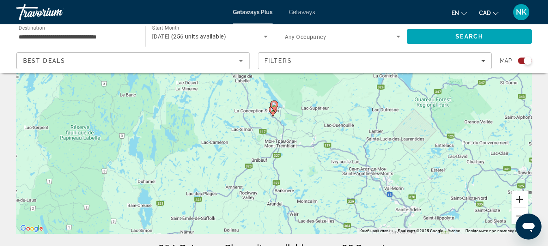
click at [523, 202] on button "Збільшити" at bounding box center [519, 199] width 16 height 16
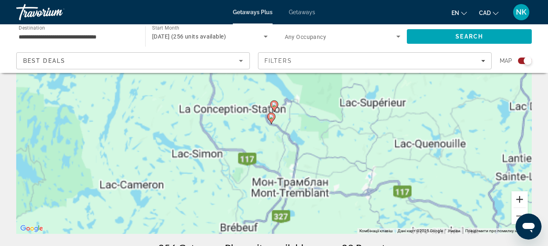
click at [523, 202] on button "Збільшити" at bounding box center [519, 199] width 16 height 16
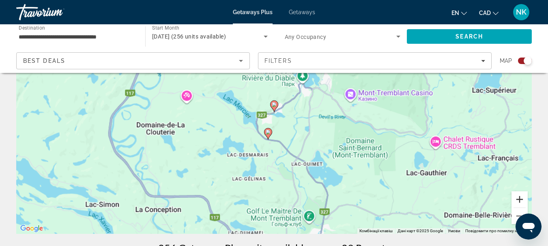
click at [523, 202] on button "Збільшити" at bounding box center [519, 199] width 16 height 16
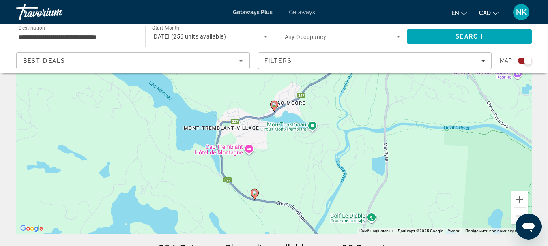
click at [275, 107] on icon "Main content" at bounding box center [273, 106] width 7 height 11
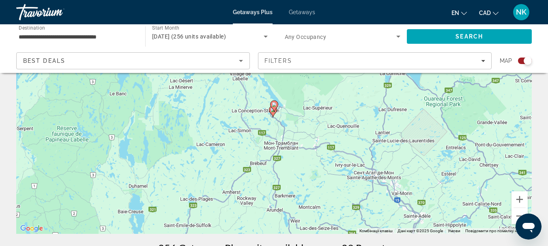
click at [276, 104] on image "Main content" at bounding box center [274, 104] width 5 height 5
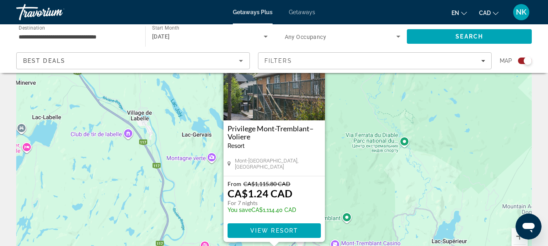
scroll to position [88, 0]
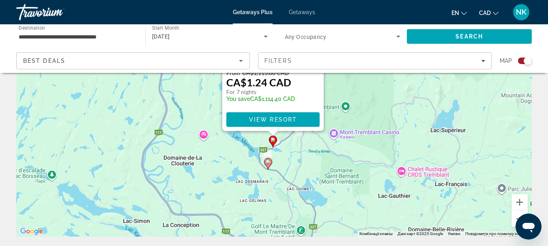
drag, startPoint x: 353, startPoint y: 222, endPoint x: 352, endPoint y: 143, distance: 79.1
click at [352, 143] on div "Увімкніть режим перетягування за допомогою клавіатури, натиснувши Alt + Enter. …" at bounding box center [273, 115] width 515 height 243
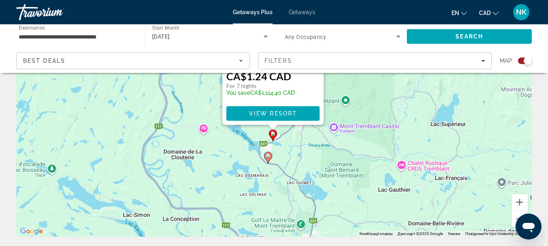
click at [266, 156] on icon "Main content" at bounding box center [267, 157] width 7 height 11
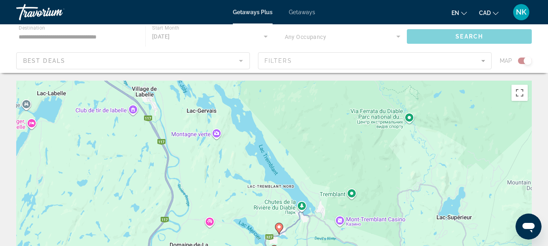
scroll to position [0, 0]
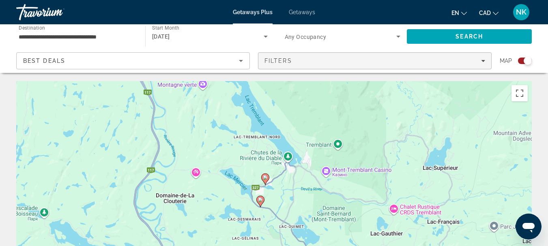
drag, startPoint x: 458, startPoint y: 175, endPoint x: 444, endPoint y: 66, distance: 109.6
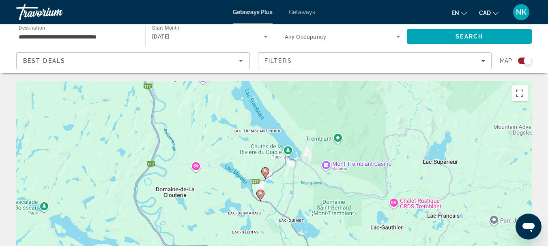
click at [261, 194] on image "Main content" at bounding box center [260, 193] width 5 height 5
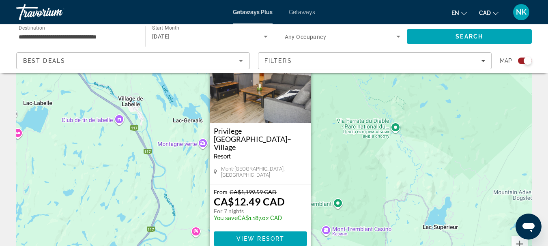
scroll to position [86, 0]
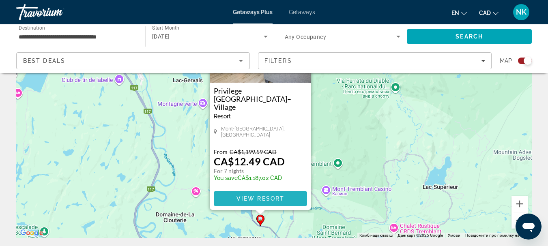
click at [248, 198] on span "View Resort" at bounding box center [260, 198] width 48 height 6
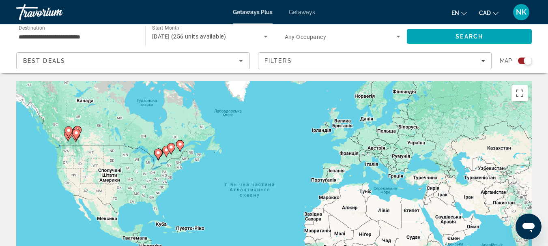
click at [178, 144] on image "Main content" at bounding box center [180, 144] width 5 height 5
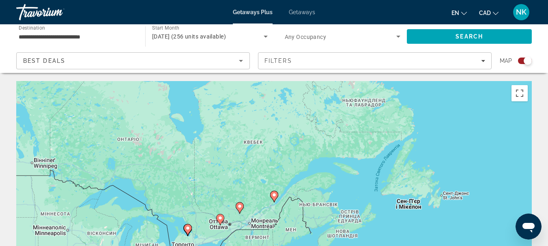
click at [239, 207] on image "Main content" at bounding box center [239, 206] width 5 height 5
type input "**********"
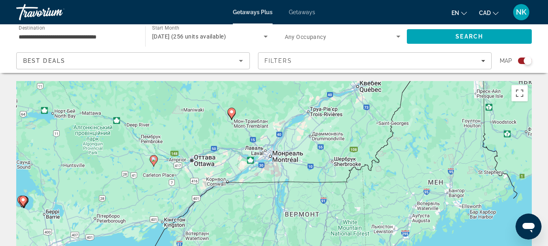
drag, startPoint x: 300, startPoint y: 215, endPoint x: 257, endPoint y: 130, distance: 95.0
click at [257, 130] on div "Увімкніть режим перетягування за допомогою клавіатури, натиснувши Alt + Enter. …" at bounding box center [273, 202] width 515 height 243
click at [231, 112] on image "Main content" at bounding box center [231, 111] width 5 height 5
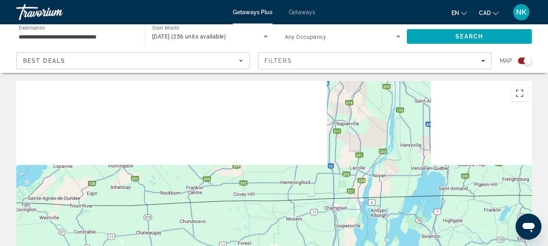
drag, startPoint x: 279, startPoint y: 101, endPoint x: 334, endPoint y: 244, distance: 152.5
click at [335, 246] on html "**********" at bounding box center [274, 123] width 548 height 246
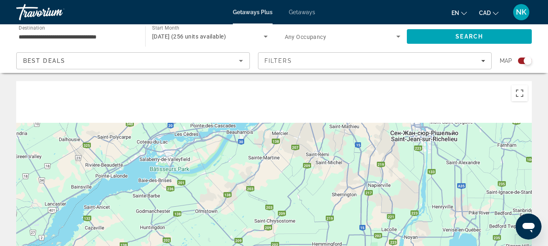
drag, startPoint x: 311, startPoint y: 121, endPoint x: 368, endPoint y: 247, distance: 138.1
click at [368, 246] on html "**********" at bounding box center [274, 123] width 548 height 246
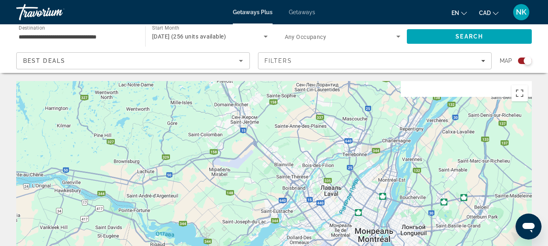
drag, startPoint x: 319, startPoint y: 140, endPoint x: 329, endPoint y: 246, distance: 106.7
click at [329, 246] on html "**********" at bounding box center [274, 123] width 548 height 246
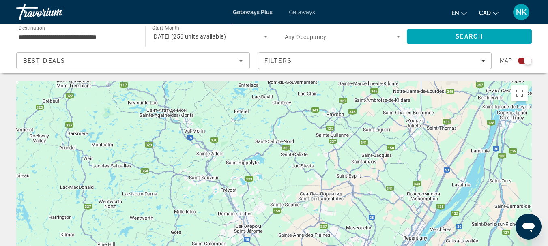
drag, startPoint x: 370, startPoint y: 110, endPoint x: 371, endPoint y: 213, distance: 103.0
click at [371, 213] on div "Для навігації використовуйте клавіші зі стрілками. Увімкніть режим перетягуванн…" at bounding box center [273, 202] width 515 height 243
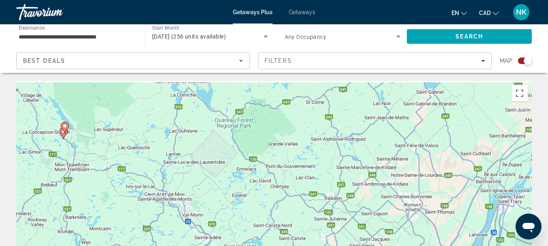
drag, startPoint x: 371, startPoint y: 142, endPoint x: 369, endPoint y: 227, distance: 85.6
click at [369, 227] on div "Для навігації використовуйте клавіші зі стрілками. Увімкніть режим перетягуванн…" at bounding box center [273, 202] width 515 height 243
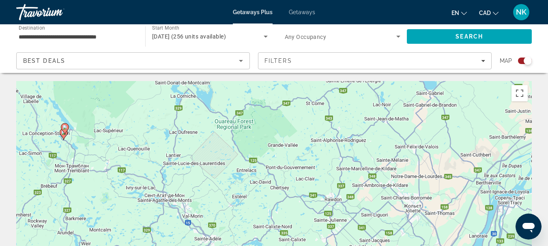
click at [283, 187] on div "Для навігації використовуйте клавіші зі стрілками. Увімкніть режим перетягуванн…" at bounding box center [273, 202] width 515 height 243
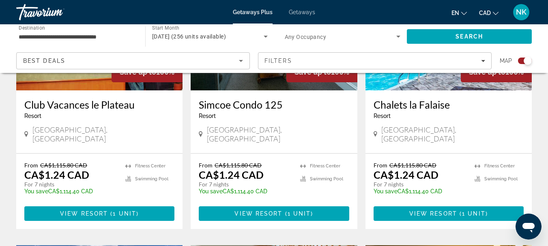
scroll to position [375, 0]
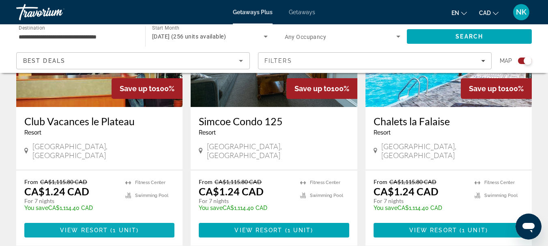
click at [109, 227] on span "Main content" at bounding box center [109, 230] width 2 height 6
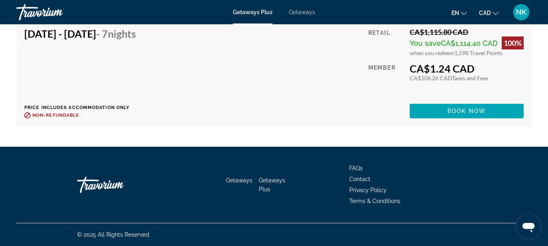
scroll to position [1492, 0]
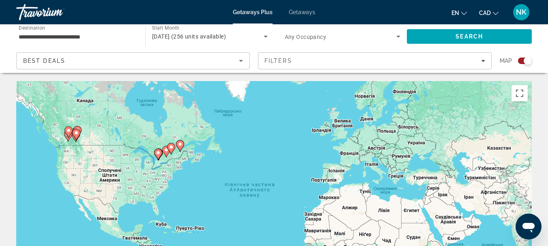
click at [169, 145] on image "Main content" at bounding box center [171, 147] width 5 height 5
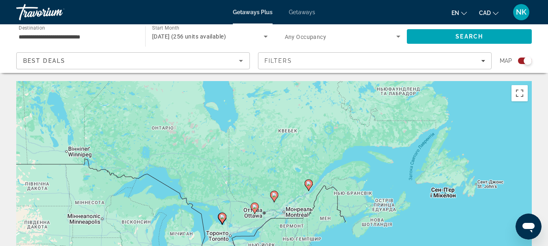
click at [221, 222] on icon "Main content" at bounding box center [222, 218] width 8 height 11
type input "**********"
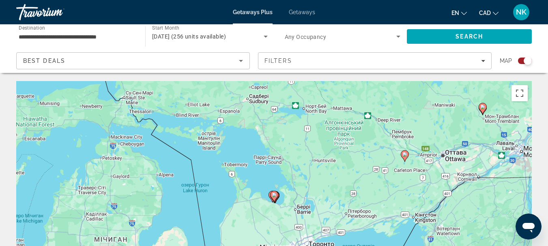
click at [275, 198] on icon "Main content" at bounding box center [273, 196] width 7 height 11
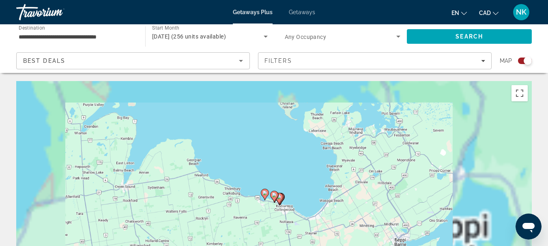
click at [275, 197] on image "Main content" at bounding box center [274, 195] width 5 height 5
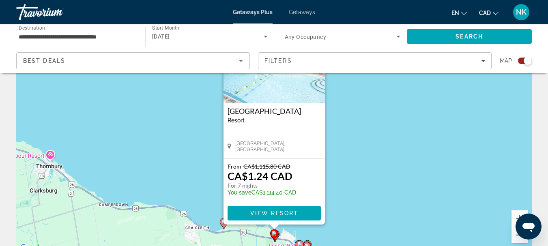
scroll to position [108, 0]
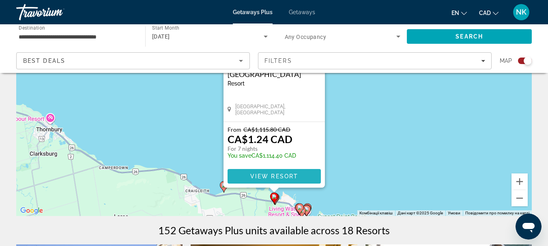
click at [278, 177] on span "View Resort" at bounding box center [274, 176] width 48 height 6
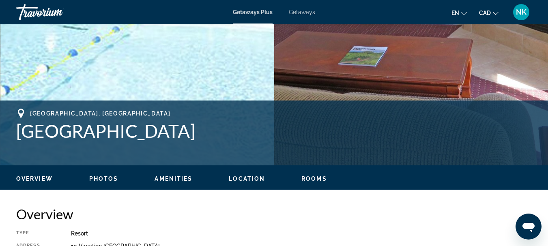
scroll to position [144, 0]
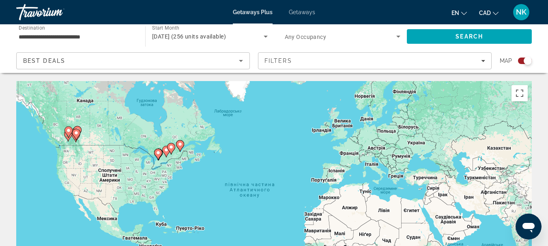
click at [171, 146] on image "Main content" at bounding box center [171, 147] width 5 height 5
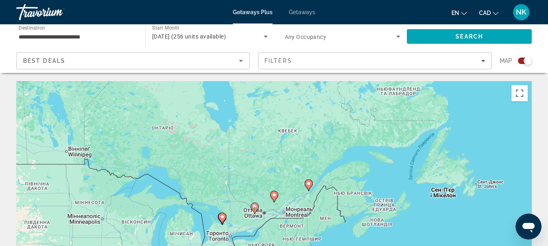
click at [251, 206] on icon "Main content" at bounding box center [255, 208] width 8 height 11
type input "**********"
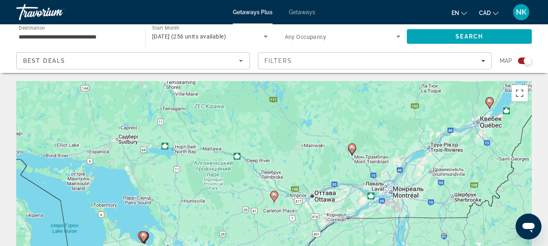
click at [273, 194] on image "Main content" at bounding box center [274, 195] width 5 height 5
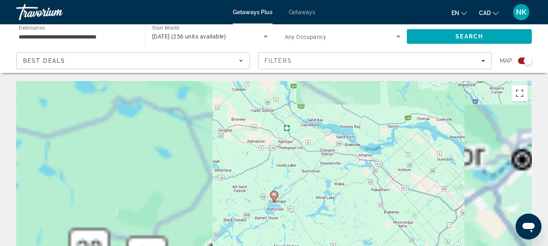
click at [272, 194] on image "Main content" at bounding box center [274, 195] width 5 height 5
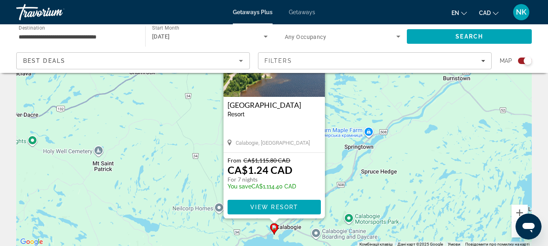
scroll to position [83, 0]
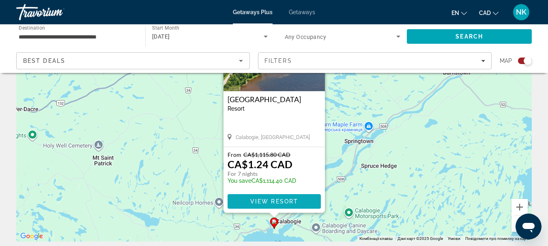
click at [307, 194] on span "Main content" at bounding box center [273, 201] width 93 height 19
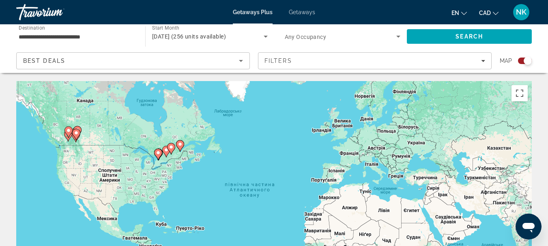
click at [179, 142] on image "Main content" at bounding box center [180, 144] width 5 height 5
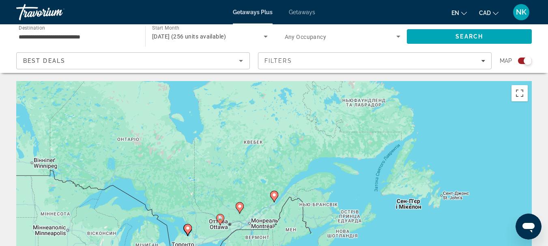
click at [277, 195] on icon "Main content" at bounding box center [273, 196] width 7 height 11
type input "**********"
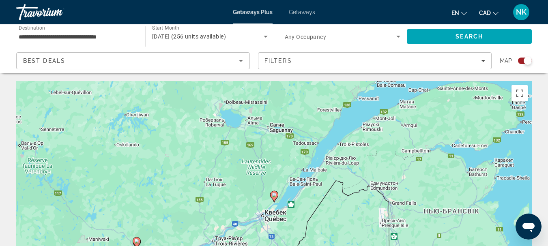
click at [274, 199] on icon "Main content" at bounding box center [273, 196] width 7 height 11
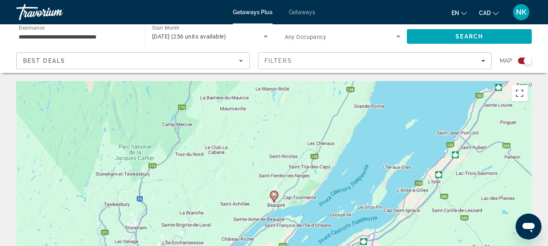
click at [274, 196] on image "Main content" at bounding box center [274, 195] width 5 height 5
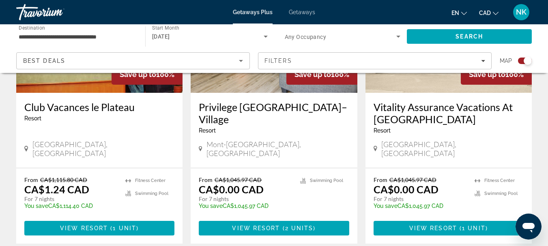
scroll to position [370, 0]
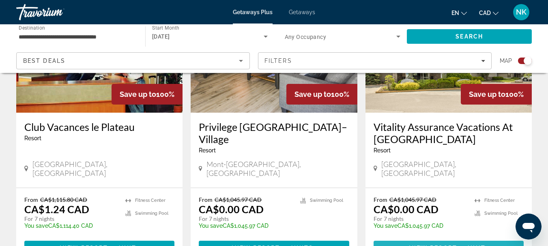
click at [427, 242] on span "Main content" at bounding box center [448, 247] width 150 height 19
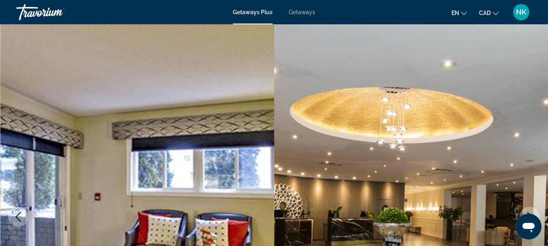
click at [31, 16] on div "Travorium" at bounding box center [56, 12] width 81 height 21
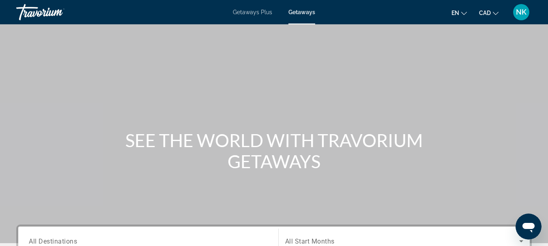
click at [248, 11] on span "Getaways Plus" at bounding box center [252, 12] width 39 height 6
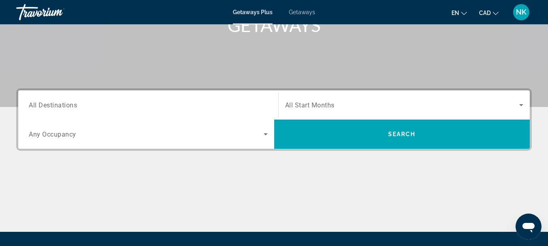
click at [188, 109] on input "Destination All Destinations" at bounding box center [148, 106] width 239 height 10
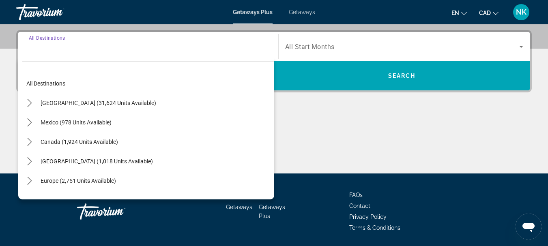
scroll to position [198, 0]
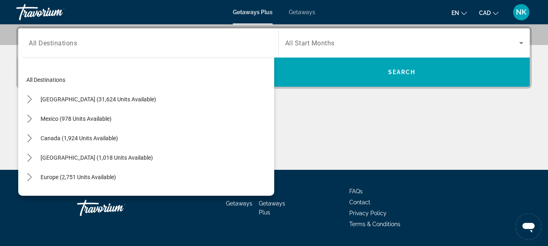
click at [145, 142] on div "Canada (1,924 units available)" at bounding box center [148, 138] width 252 height 19
click at [111, 141] on span "Canada (1,924 units available)" at bounding box center [79, 138] width 77 height 6
type input "**********"
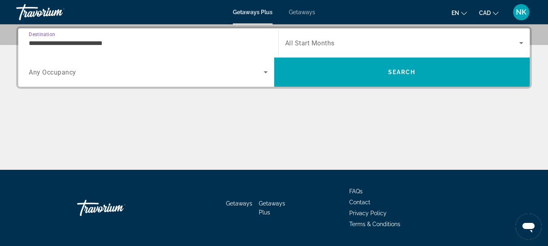
click at [325, 37] on div "Search widget" at bounding box center [404, 43] width 238 height 23
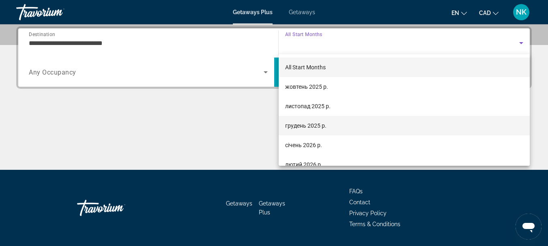
click at [343, 126] on mat-option "грудень 2025 р." at bounding box center [404, 125] width 251 height 19
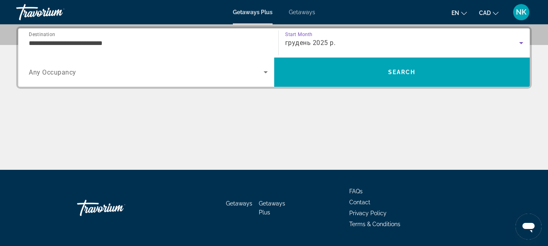
click at [224, 72] on span "Search widget" at bounding box center [146, 72] width 235 height 10
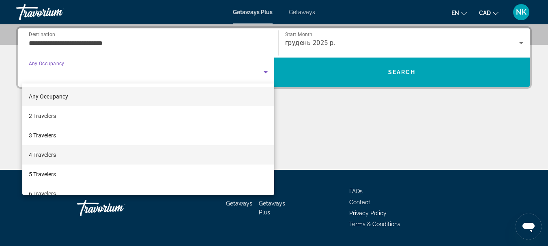
click at [93, 156] on mat-option "4 Travelers" at bounding box center [148, 154] width 252 height 19
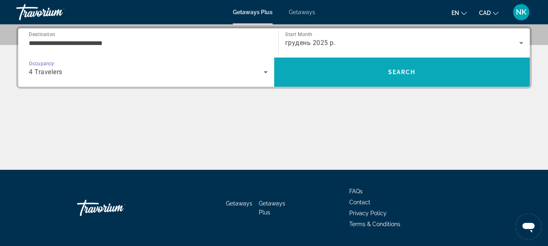
click at [320, 74] on span "Search" at bounding box center [402, 71] width 256 height 19
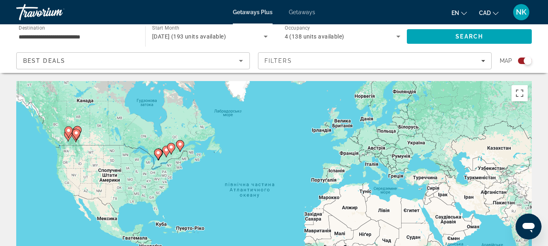
click at [176, 144] on icon "Main content" at bounding box center [179, 146] width 7 height 11
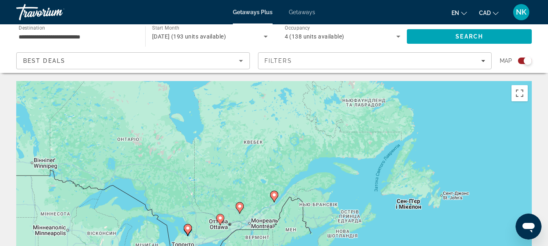
click at [274, 200] on icon "Main content" at bounding box center [273, 196] width 7 height 11
type input "**********"
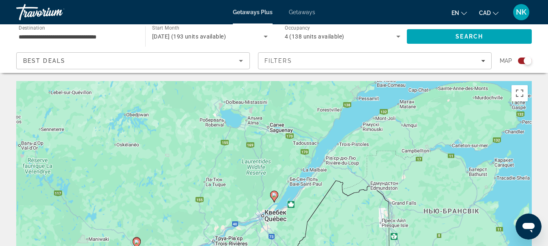
click at [274, 198] on icon "Main content" at bounding box center [273, 196] width 7 height 11
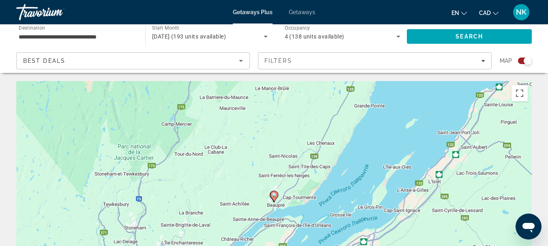
click at [272, 195] on image "Main content" at bounding box center [274, 195] width 5 height 5
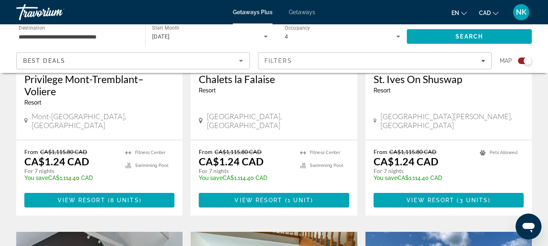
scroll to position [1002, 0]
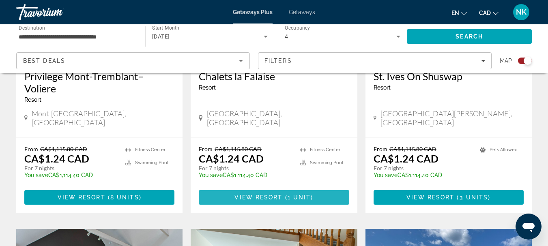
click at [298, 194] on span "1 unit" at bounding box center [299, 197] width 24 height 6
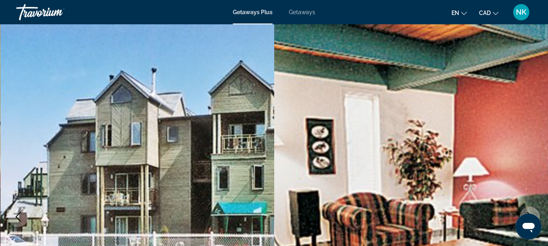
click at [25, 13] on div "Travorium" at bounding box center [56, 12] width 81 height 21
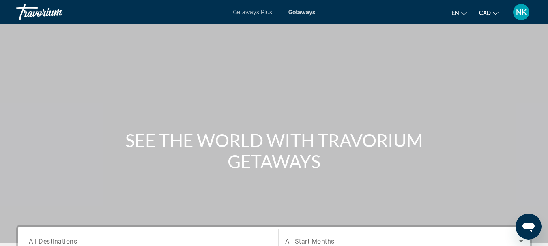
click at [242, 11] on span "Getaways Plus" at bounding box center [252, 12] width 39 height 6
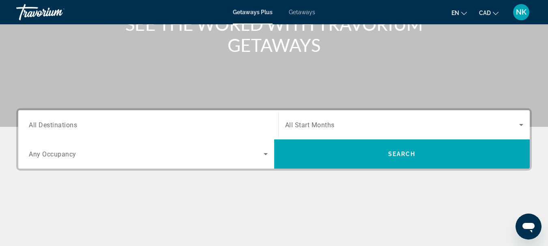
click at [258, 118] on div "Search widget" at bounding box center [148, 125] width 239 height 23
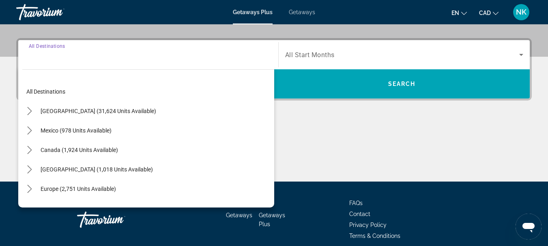
scroll to position [198, 0]
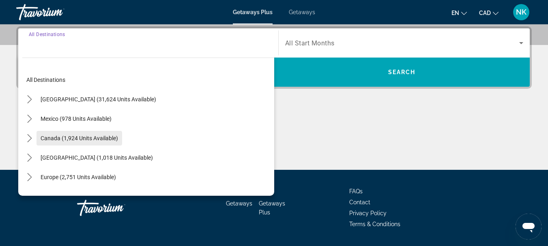
click at [56, 143] on span "Select destination: Canada (1,924 units available)" at bounding box center [79, 138] width 86 height 19
type input "**********"
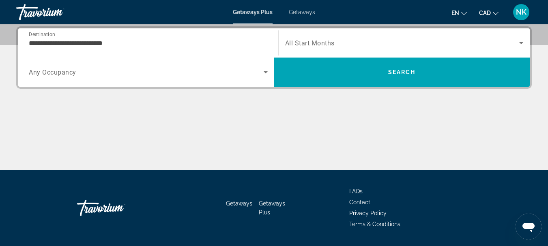
click at [380, 38] on div "Search widget" at bounding box center [404, 43] width 238 height 23
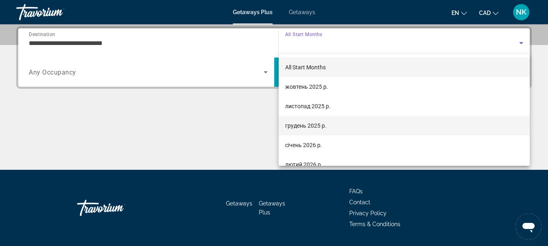
click at [343, 127] on mat-option "грудень 2025 р." at bounding box center [404, 125] width 251 height 19
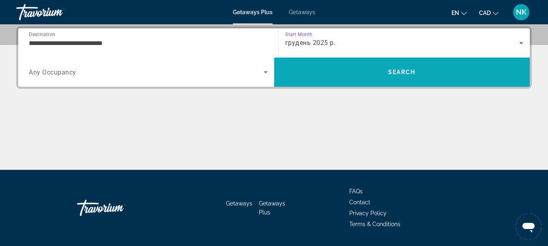
click at [362, 66] on span "Search" at bounding box center [402, 71] width 256 height 19
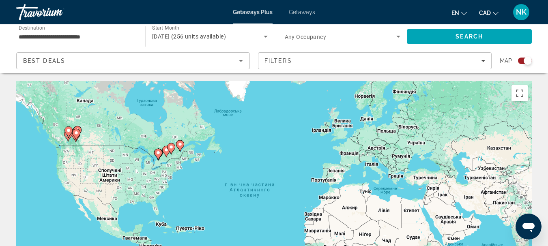
click at [169, 148] on image "Main content" at bounding box center [171, 147] width 5 height 5
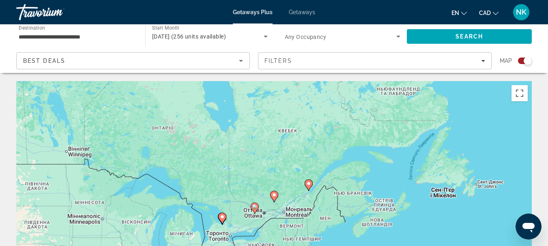
click at [273, 195] on image "Main content" at bounding box center [274, 195] width 5 height 5
type input "**********"
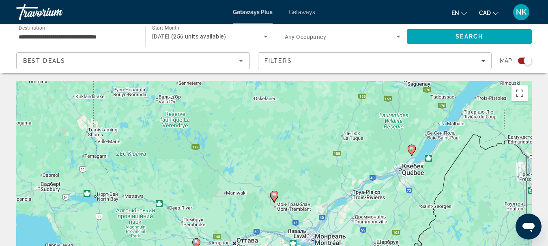
click at [274, 195] on image "Main content" at bounding box center [274, 195] width 5 height 5
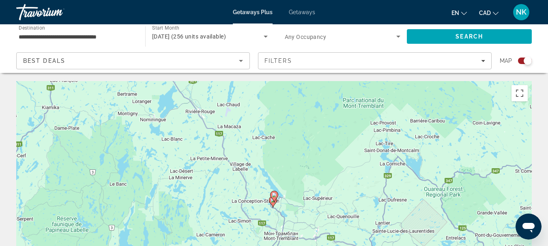
click at [274, 198] on icon "Main content" at bounding box center [273, 196] width 7 height 11
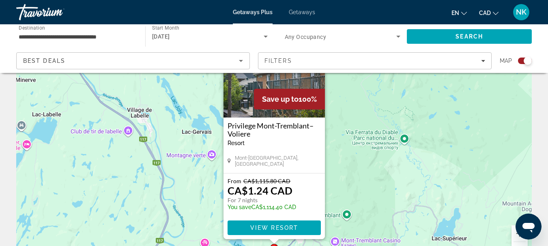
scroll to position [124, 0]
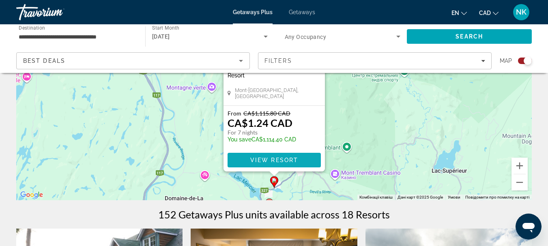
click at [252, 156] on span "Main content" at bounding box center [273, 159] width 93 height 19
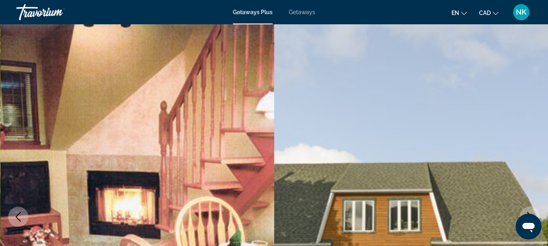
click at [247, 8] on div "Getaways Plus Getaways en English Español Français Italiano Português русский C…" at bounding box center [274, 12] width 548 height 21
click at [246, 14] on span "Getaways Plus" at bounding box center [253, 12] width 40 height 6
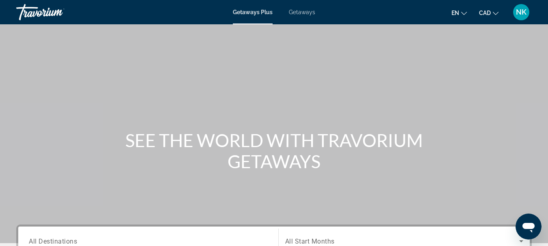
click at [124, 232] on div "Search widget" at bounding box center [148, 241] width 239 height 23
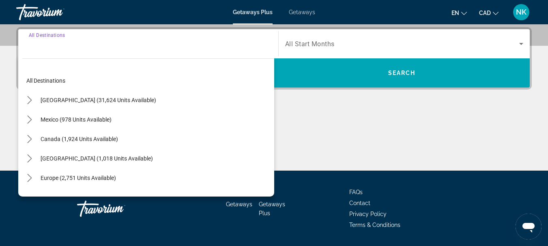
scroll to position [198, 0]
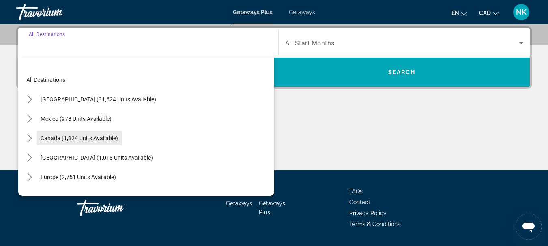
click at [112, 139] on span "Canada (1,924 units available)" at bounding box center [79, 138] width 77 height 6
type input "**********"
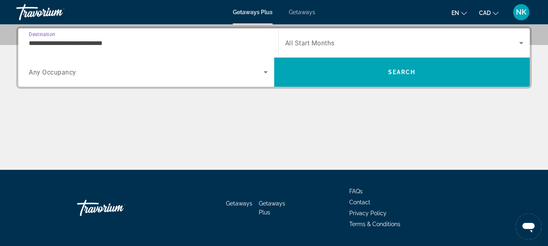
click at [313, 45] on span "All Start Months" at bounding box center [309, 43] width 49 height 8
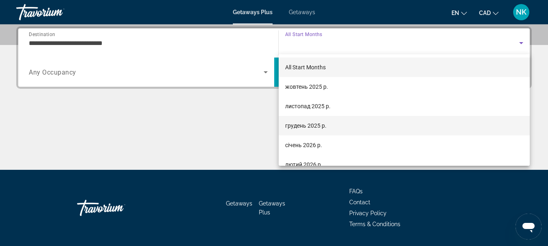
click at [307, 124] on span "грудень 2025 р." at bounding box center [305, 126] width 41 height 10
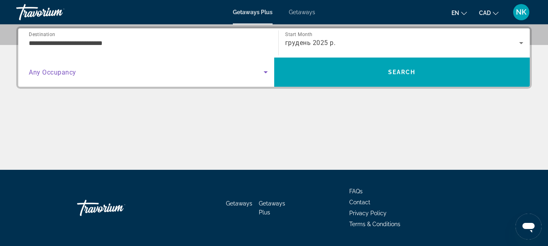
click at [178, 70] on span "Search widget" at bounding box center [146, 72] width 235 height 10
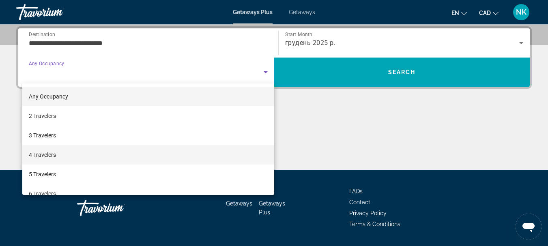
click at [100, 157] on mat-option "4 Travelers" at bounding box center [148, 154] width 252 height 19
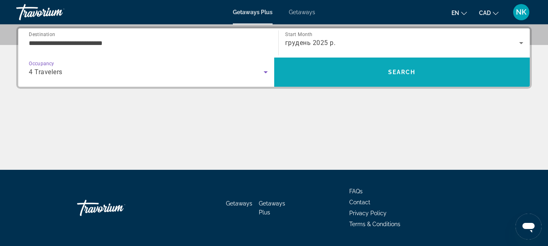
click at [412, 73] on span "Search" at bounding box center [402, 72] width 28 height 6
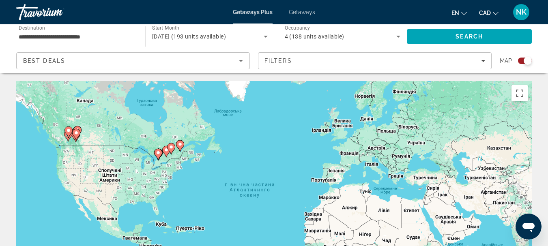
click at [182, 148] on icon "Main content" at bounding box center [179, 146] width 7 height 11
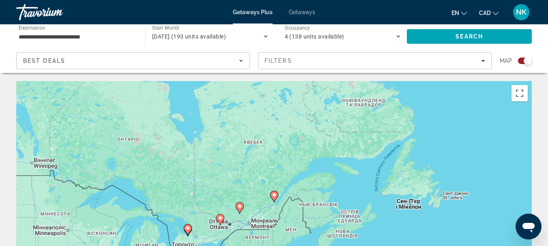
click at [274, 200] on icon "Main content" at bounding box center [273, 196] width 7 height 11
type input "**********"
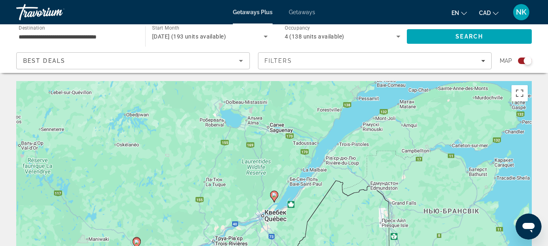
click at [273, 191] on icon "Main content" at bounding box center [274, 196] width 8 height 11
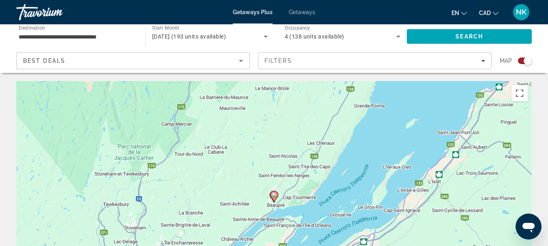
click at [273, 200] on icon "Main content" at bounding box center [273, 196] width 7 height 11
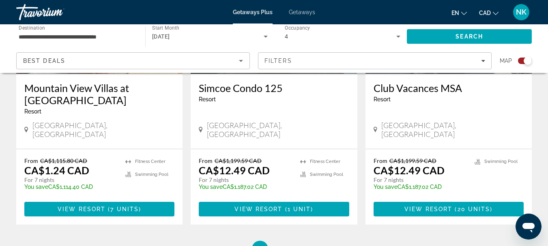
scroll to position [1290, 0]
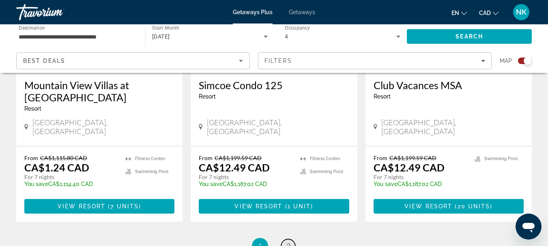
click at [292, 239] on link "page 2" at bounding box center [288, 246] width 14 height 14
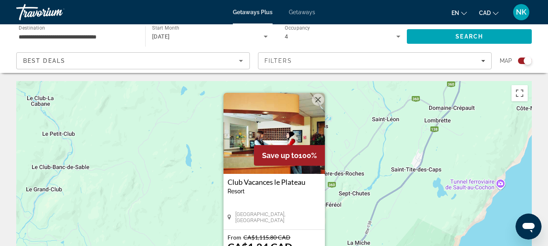
click at [66, 13] on div "Travorium" at bounding box center [56, 12] width 81 height 21
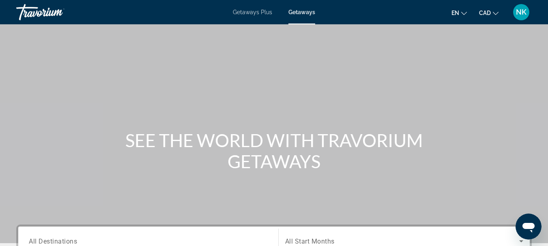
click at [223, 234] on div "Search widget" at bounding box center [148, 241] width 239 height 23
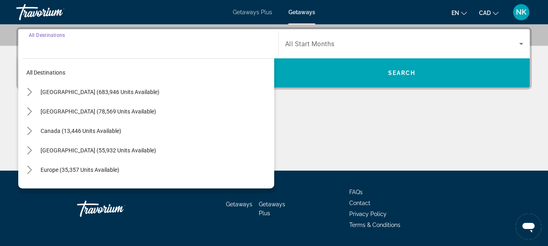
scroll to position [198, 0]
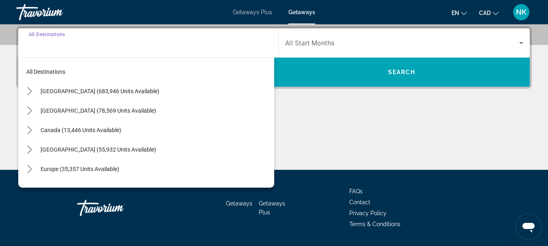
click at [184, 135] on span "Select destination: Canada (13,446 units available)" at bounding box center [155, 129] width 238 height 19
type input "**********"
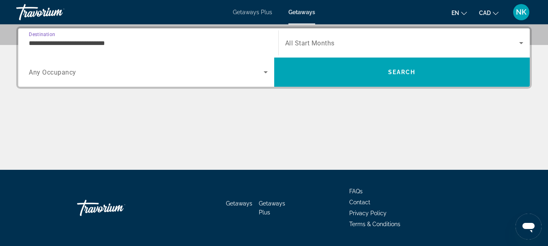
click at [312, 36] on div "Search widget" at bounding box center [404, 43] width 238 height 23
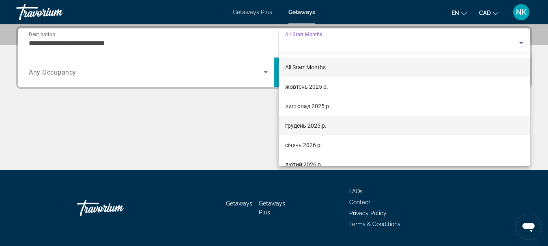
click at [328, 126] on mat-option "грудень 2025 р." at bounding box center [404, 125] width 251 height 19
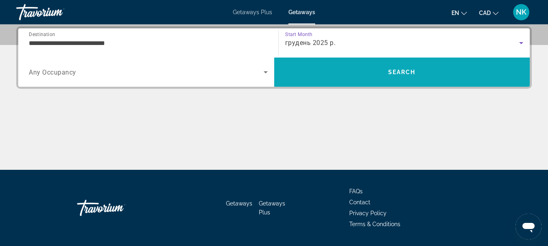
click at [404, 69] on span "Search" at bounding box center [402, 72] width 28 height 6
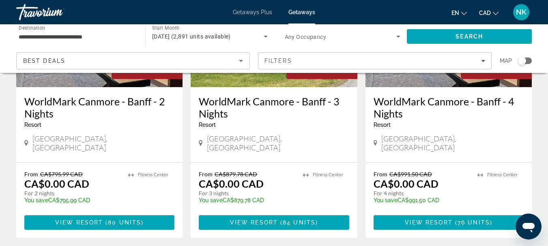
scroll to position [168, 0]
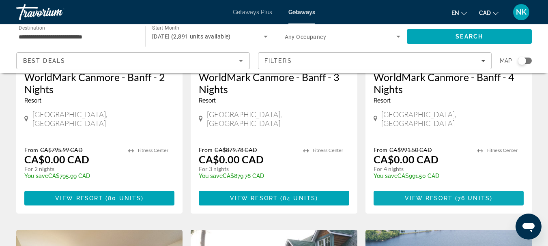
click at [433, 189] on span "Main content" at bounding box center [448, 198] width 150 height 19
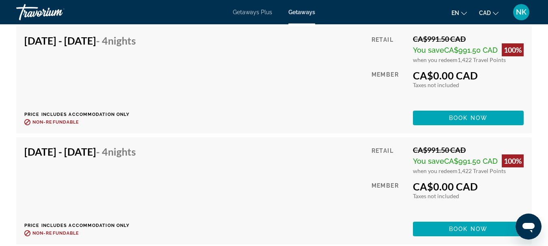
scroll to position [4029, 0]
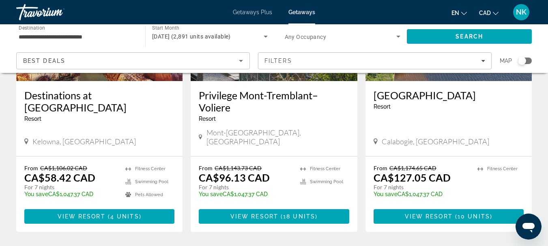
scroll to position [452, 0]
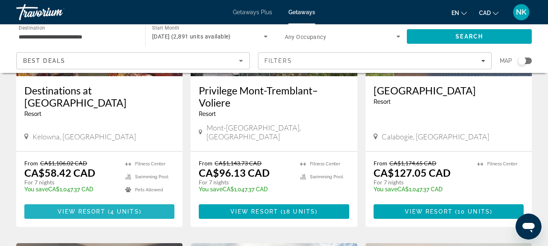
click at [84, 202] on span "Main content" at bounding box center [99, 211] width 150 height 19
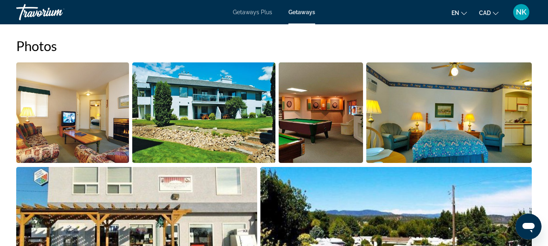
scroll to position [492, 0]
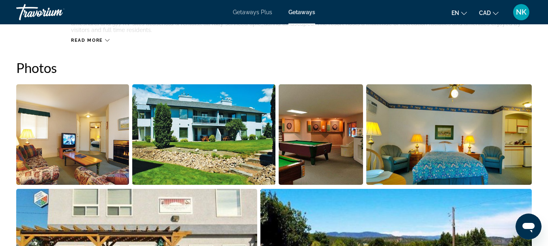
click at [264, 12] on span "Getaways Plus" at bounding box center [252, 12] width 39 height 6
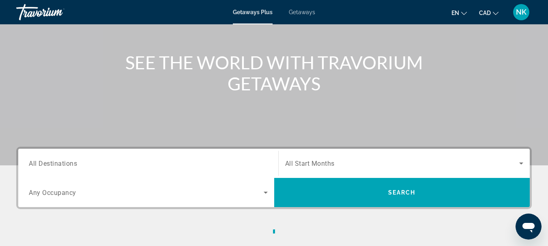
scroll to position [95, 0]
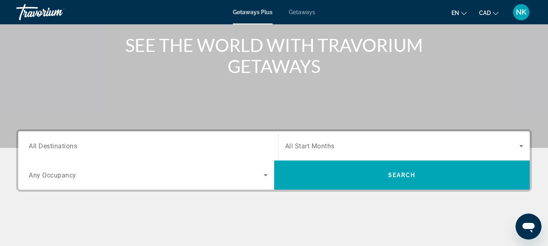
click at [132, 152] on div "Search widget" at bounding box center [148, 146] width 239 height 23
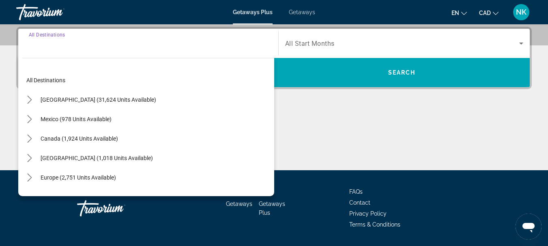
scroll to position [198, 0]
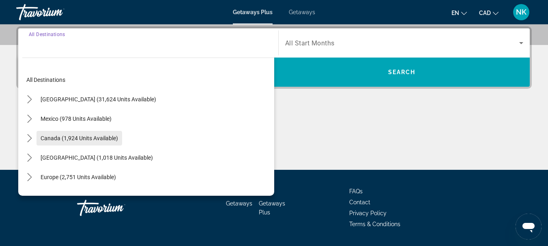
click at [89, 137] on span "Canada (1,924 units available)" at bounding box center [79, 138] width 77 height 6
type input "**********"
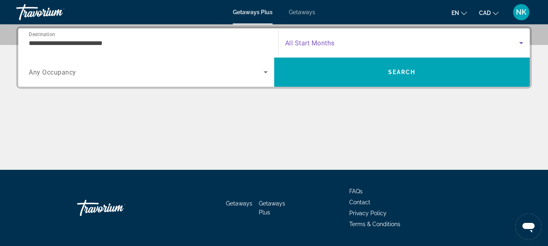
click at [369, 42] on span "Search widget" at bounding box center [402, 43] width 234 height 10
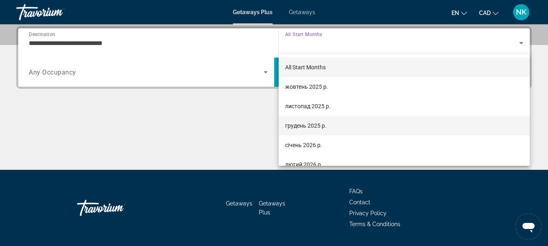
click at [330, 125] on mat-option "грудень 2025 р." at bounding box center [404, 125] width 251 height 19
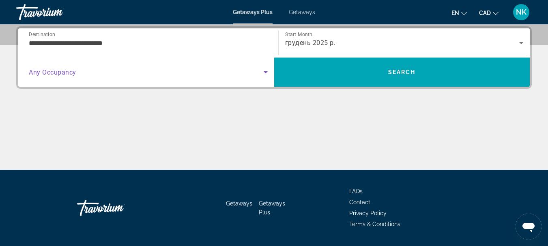
click at [149, 75] on span "Search widget" at bounding box center [146, 72] width 235 height 10
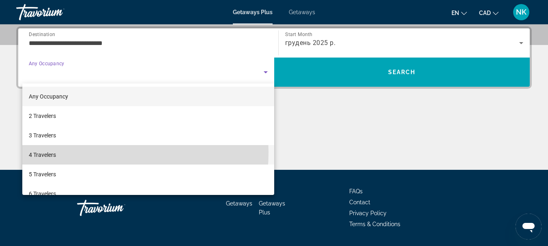
click at [90, 152] on mat-option "4 Travelers" at bounding box center [148, 154] width 252 height 19
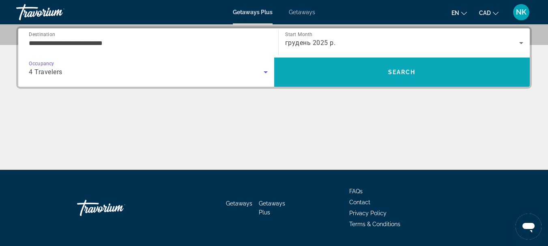
click at [367, 73] on span "Search" at bounding box center [402, 71] width 256 height 19
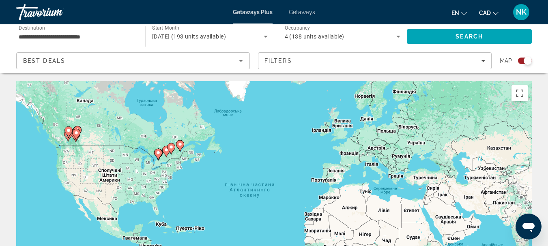
click at [75, 130] on icon "Main content" at bounding box center [75, 134] width 7 height 11
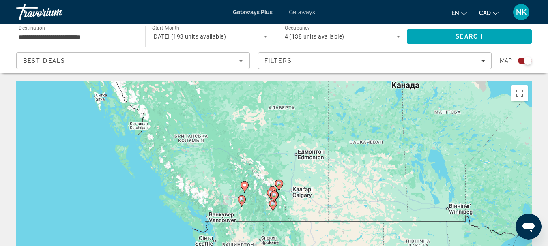
click at [279, 194] on div "Увімкніть режим перетягування за допомогою клавіатури, натиснувши Alt + Enter. …" at bounding box center [273, 202] width 515 height 243
click at [271, 193] on icon "Main content" at bounding box center [273, 196] width 7 height 11
type input "**********"
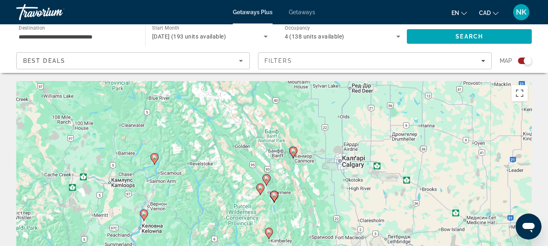
click at [271, 193] on icon "Main content" at bounding box center [273, 196] width 7 height 11
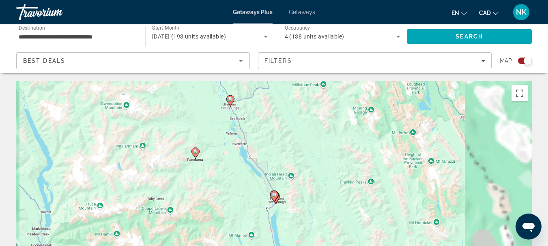
click at [270, 193] on gmp-advanced-marker "Main content" at bounding box center [274, 197] width 8 height 12
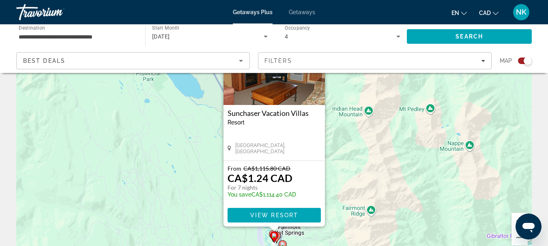
scroll to position [146, 0]
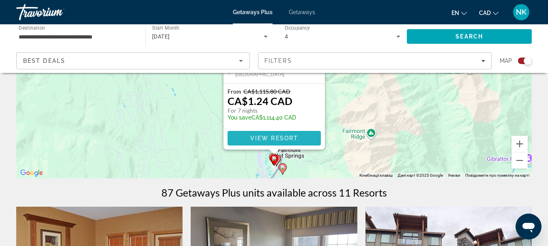
click at [295, 137] on span "View Resort" at bounding box center [274, 138] width 48 height 6
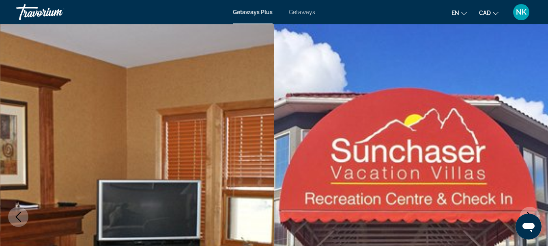
drag, startPoint x: 50, startPoint y: 11, endPoint x: 46, endPoint y: 11, distance: 4.5
click at [50, 11] on div "Travorium" at bounding box center [56, 12] width 81 height 21
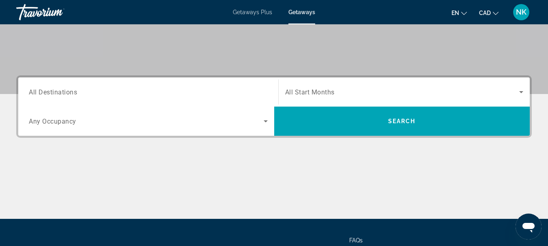
scroll to position [121, 0]
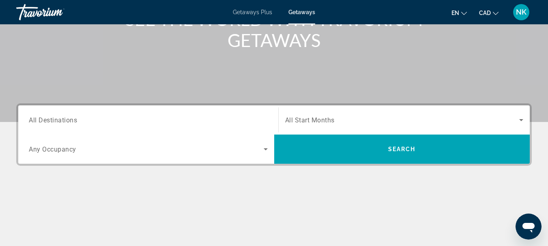
click at [116, 121] on input "Destination All Destinations" at bounding box center [148, 121] width 239 height 10
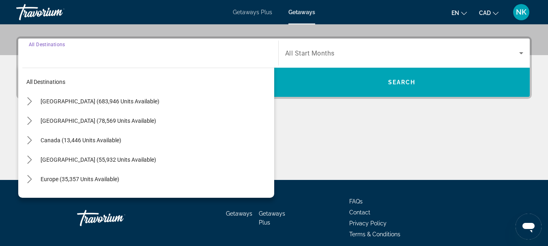
scroll to position [198, 0]
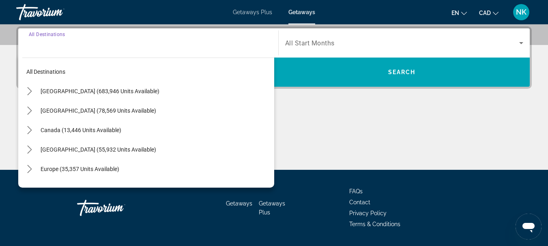
click at [116, 121] on span "Select destination: Canada (13,446 units available)" at bounding box center [155, 129] width 238 height 19
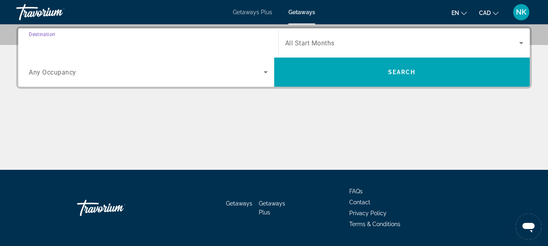
type input "**********"
click at [315, 39] on span "All Start Months" at bounding box center [309, 43] width 49 height 8
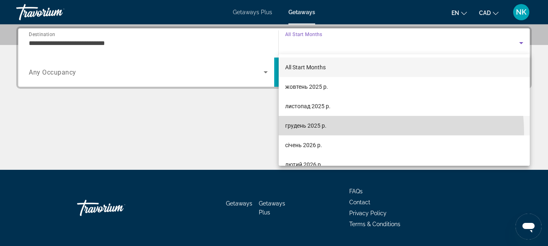
click at [333, 133] on mat-option "грудень 2025 р." at bounding box center [404, 125] width 251 height 19
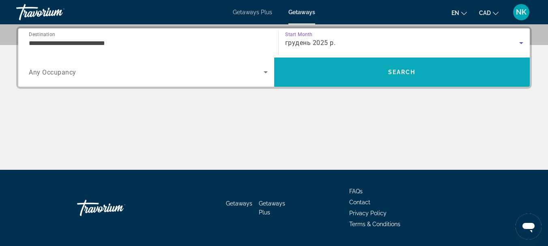
click at [362, 67] on span "Search" at bounding box center [402, 71] width 256 height 19
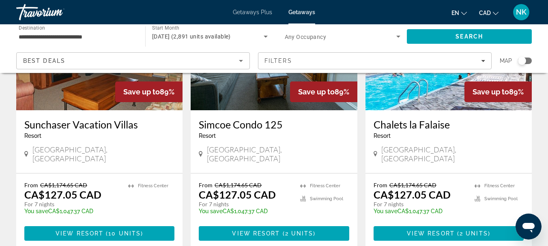
scroll to position [1035, 0]
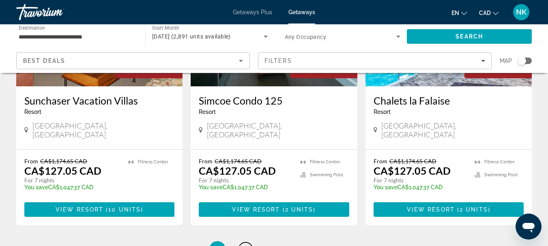
click at [249, 242] on link "page 2" at bounding box center [245, 249] width 14 height 14
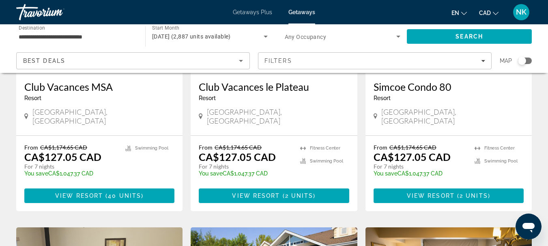
scroll to position [137, 0]
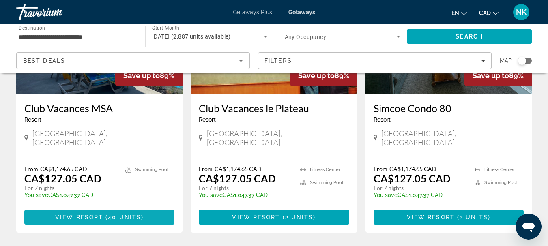
click at [149, 209] on span "Main content" at bounding box center [99, 217] width 150 height 19
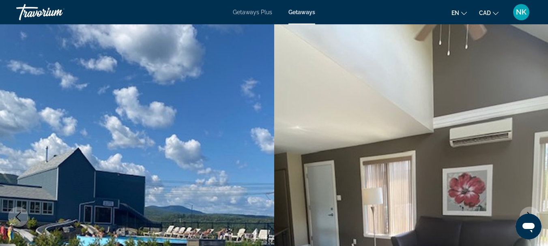
click at [264, 11] on span "Getaways Plus" at bounding box center [252, 12] width 39 height 6
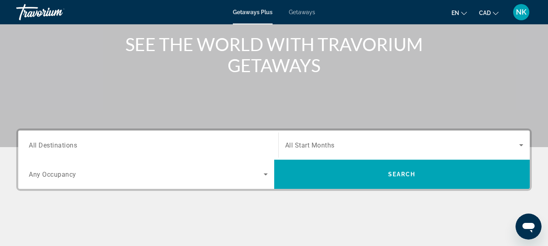
click at [190, 154] on div "Search widget" at bounding box center [148, 145] width 239 height 23
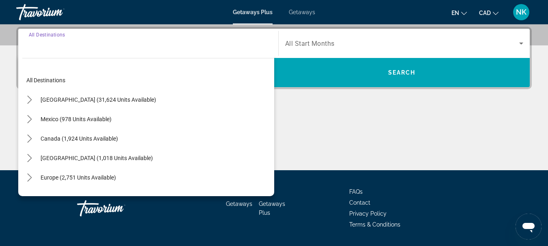
scroll to position [198, 0]
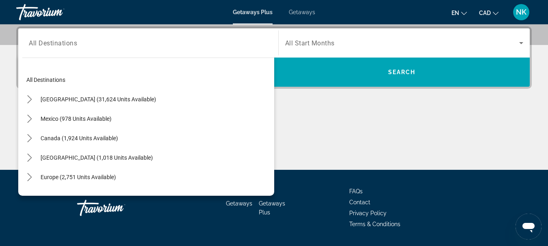
click at [149, 135] on div "Canada (1,924 units available)" at bounding box center [148, 138] width 252 height 19
click at [83, 143] on span "Select destination: Canada (1,924 units available)" at bounding box center [79, 138] width 86 height 19
type input "**********"
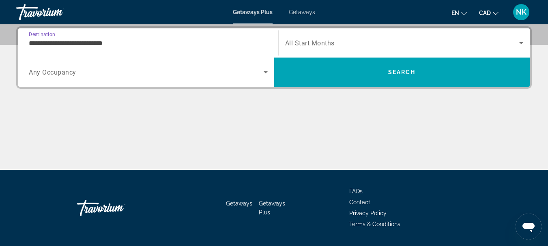
click at [358, 41] on span "Search widget" at bounding box center [402, 43] width 234 height 10
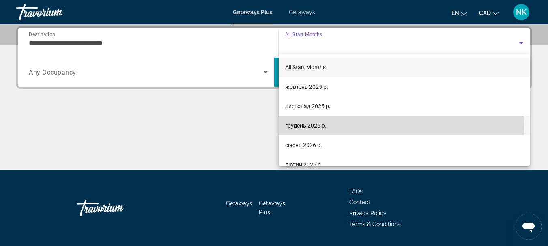
click at [307, 128] on span "грудень 2025 р." at bounding box center [305, 126] width 41 height 10
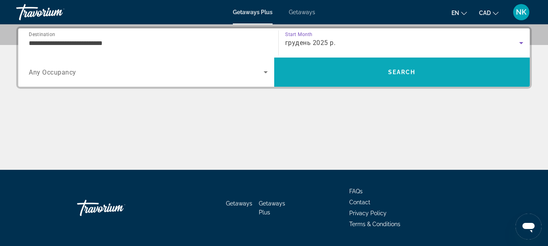
click at [362, 65] on span "Search" at bounding box center [402, 71] width 256 height 19
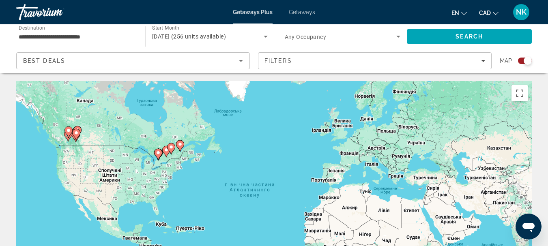
click at [157, 149] on icon "Main content" at bounding box center [158, 154] width 8 height 11
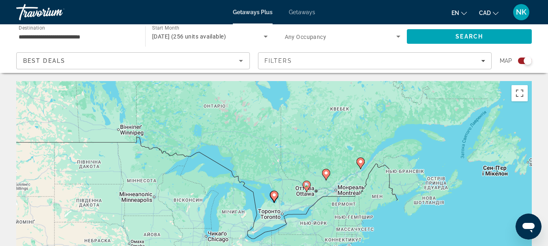
click at [270, 214] on div "Увімкніть режим перетягування за допомогою клавіатури, натиснувши Alt + Enter. …" at bounding box center [273, 202] width 515 height 243
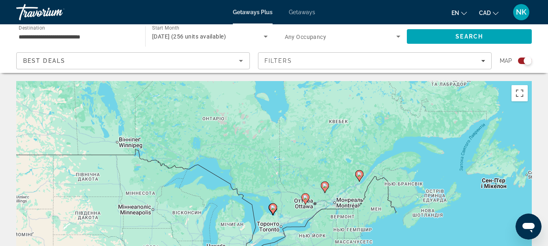
click at [276, 208] on icon "Main content" at bounding box center [272, 209] width 7 height 11
type input "**********"
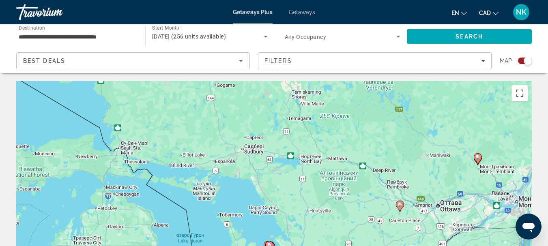
click at [480, 161] on icon "Main content" at bounding box center [478, 158] width 8 height 11
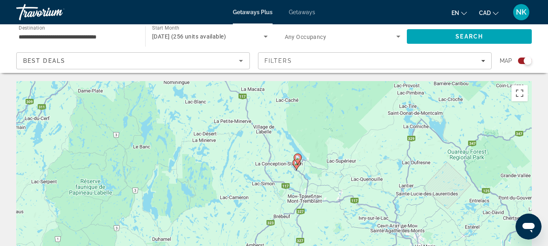
drag, startPoint x: 416, startPoint y: 208, endPoint x: 446, endPoint y: 152, distance: 63.7
click at [446, 152] on div "Увімкніть режим перетягування за допомогою клавіатури, натиснувши Alt + Enter. …" at bounding box center [273, 202] width 515 height 243
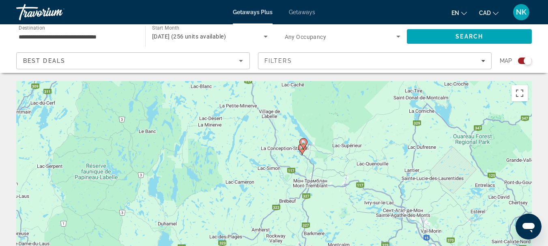
click at [303, 144] on image "Main content" at bounding box center [303, 142] width 5 height 5
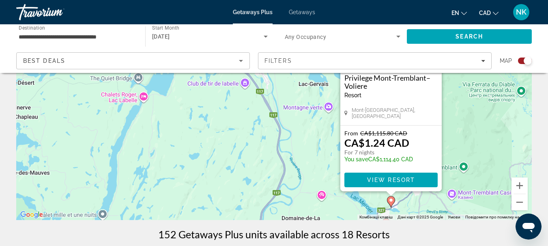
scroll to position [144, 0]
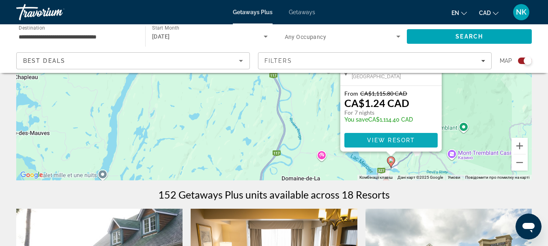
click at [390, 139] on span "View Resort" at bounding box center [391, 140] width 48 height 6
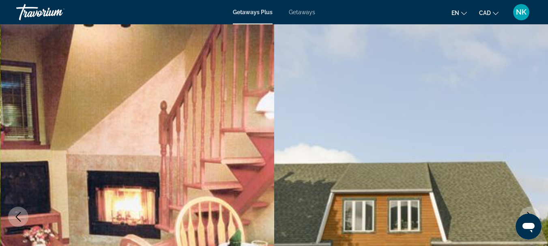
click at [264, 11] on span "Getaways Plus" at bounding box center [253, 12] width 40 height 6
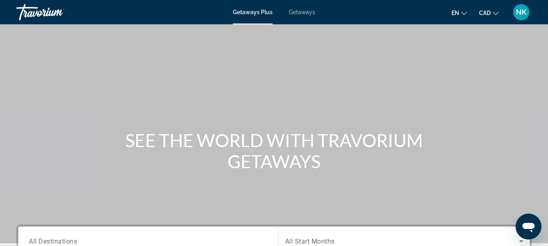
click at [139, 240] on input "Destination All Destinations" at bounding box center [148, 242] width 239 height 10
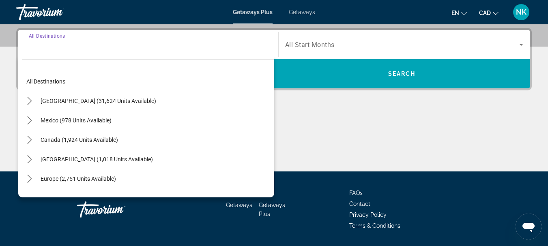
scroll to position [198, 0]
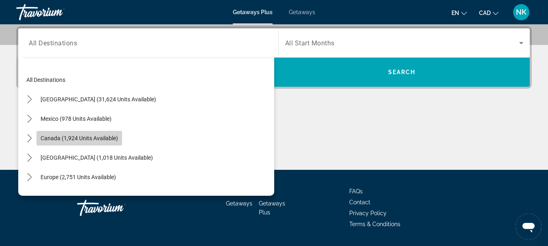
click at [106, 141] on span "Canada (1,924 units available)" at bounding box center [79, 138] width 77 height 6
type input "**********"
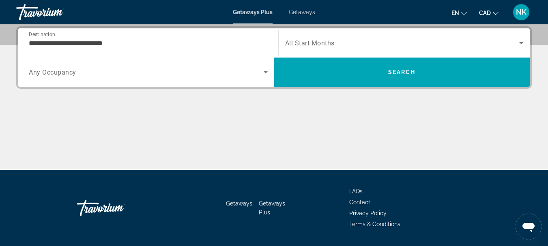
click at [352, 49] on div "Search widget" at bounding box center [404, 43] width 238 height 23
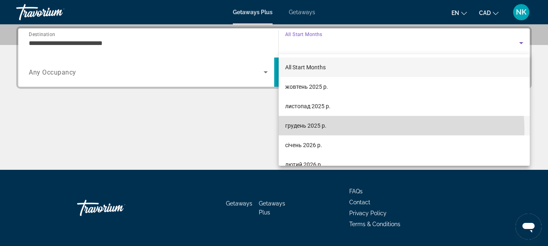
click at [346, 131] on mat-option "грудень 2025 р." at bounding box center [404, 125] width 251 height 19
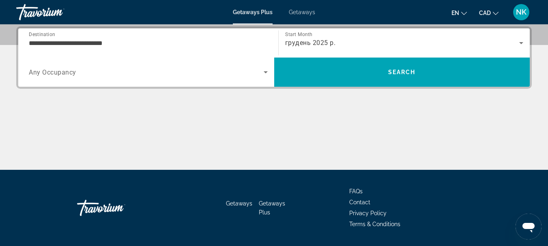
click at [204, 85] on div "Occupancy Any Occupancy" at bounding box center [148, 72] width 252 height 29
click at [126, 75] on span "Search widget" at bounding box center [146, 72] width 235 height 10
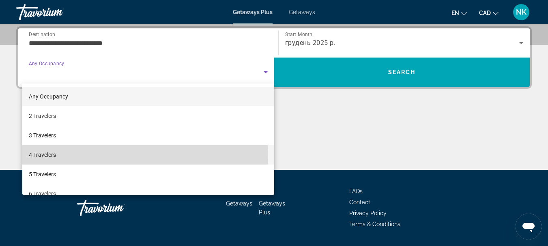
click at [52, 156] on span "4 Travelers" at bounding box center [42, 155] width 27 height 10
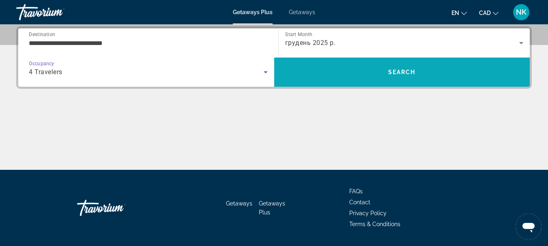
click at [365, 70] on span "Search" at bounding box center [402, 71] width 256 height 19
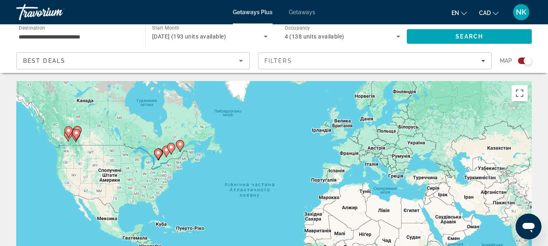
click at [68, 131] on image "Main content" at bounding box center [68, 130] width 5 height 5
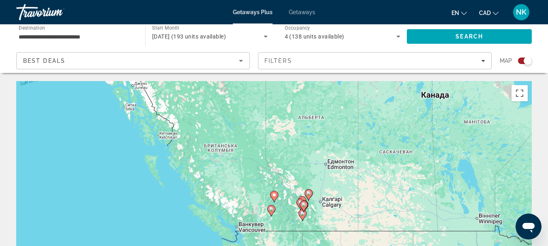
click at [272, 194] on icon "Main content" at bounding box center [273, 196] width 7 height 11
type input "**********"
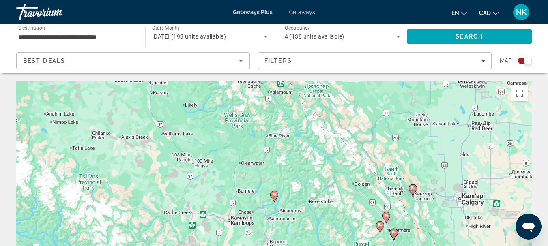
click at [275, 195] on image "Main content" at bounding box center [274, 195] width 5 height 5
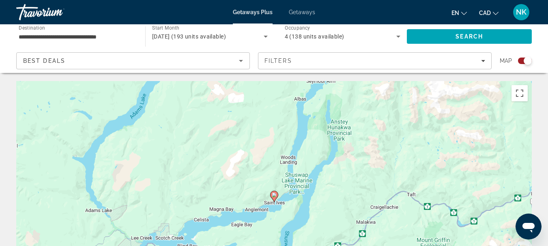
click at [275, 195] on image "Main content" at bounding box center [274, 195] width 5 height 5
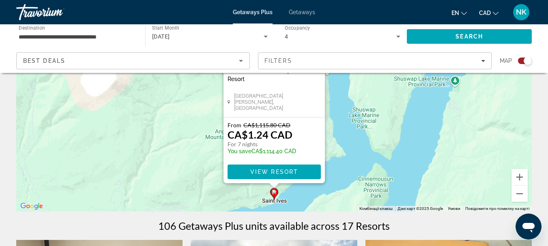
scroll to position [124, 0]
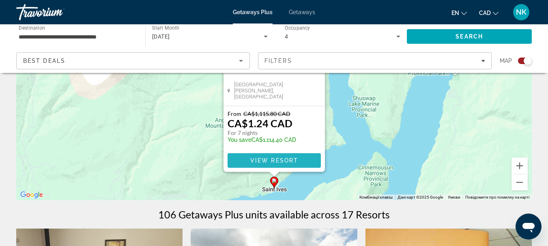
click at [291, 166] on span "Main content" at bounding box center [273, 160] width 93 height 19
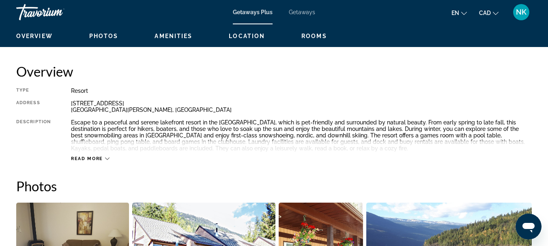
scroll to position [365, 0]
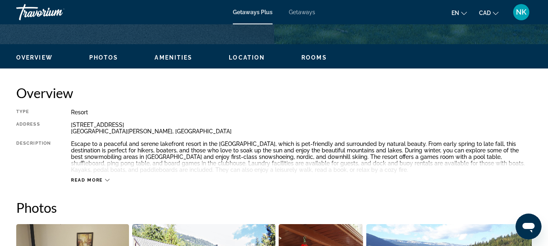
click at [101, 180] on span "Read more" at bounding box center [87, 180] width 32 height 5
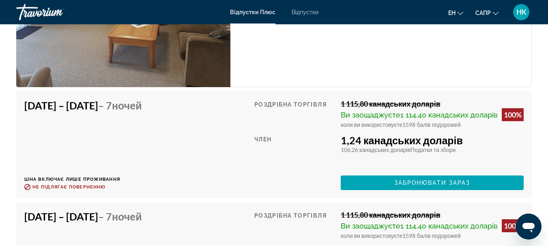
scroll to position [1784, 0]
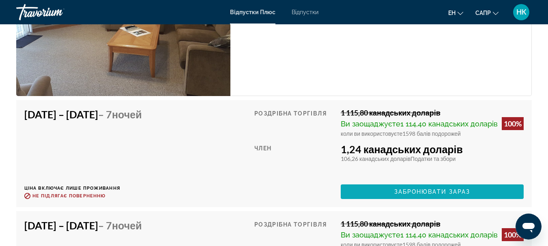
click at [452, 194] on font "Забронювати зараз" at bounding box center [432, 192] width 76 height 6
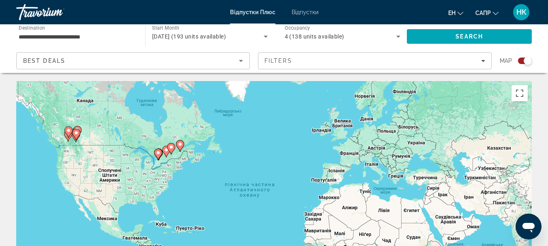
click at [68, 135] on icon "Основний зміст" at bounding box center [67, 132] width 7 height 11
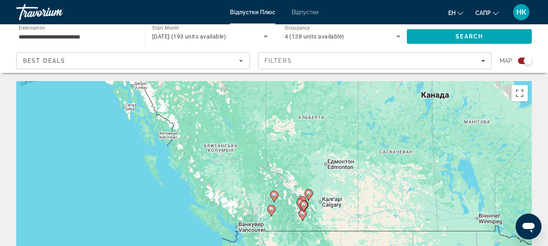
click at [268, 210] on icon "Основний зміст" at bounding box center [270, 211] width 7 height 11
type input "**********"
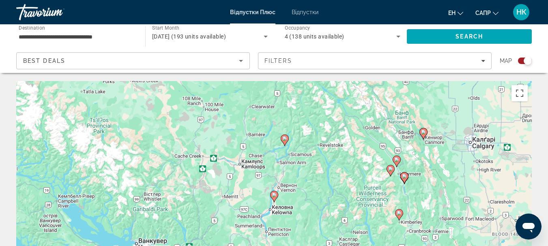
click at [274, 200] on icon "Основний зміст" at bounding box center [273, 196] width 7 height 11
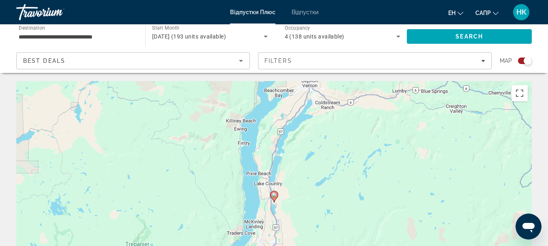
click at [274, 195] on image "Основний зміст" at bounding box center [274, 195] width 5 height 5
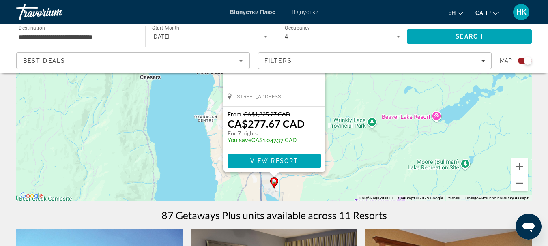
scroll to position [137, 0]
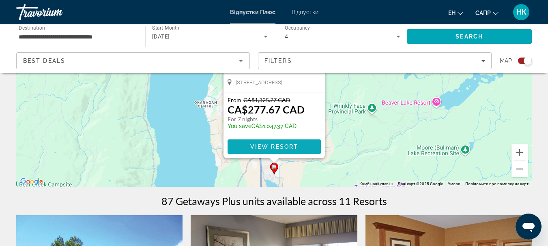
click at [262, 144] on span "View Resort" at bounding box center [274, 147] width 48 height 6
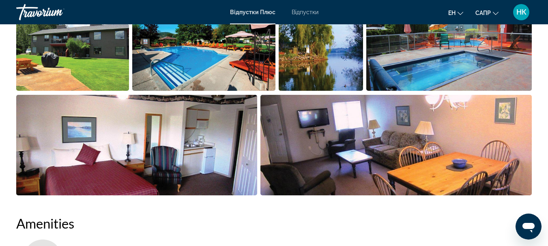
scroll to position [676, 0]
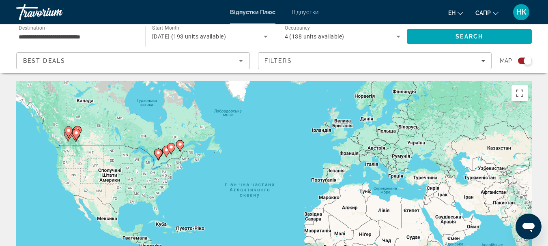
click at [73, 133] on icon "Основний зміст" at bounding box center [75, 134] width 7 height 11
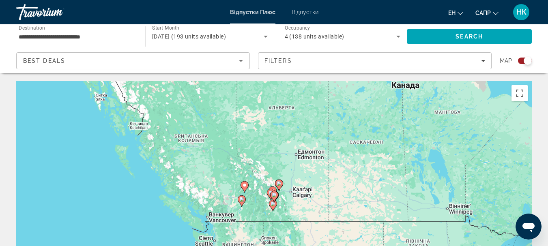
click at [275, 195] on image "Основний зміст" at bounding box center [274, 195] width 5 height 5
type input "**********"
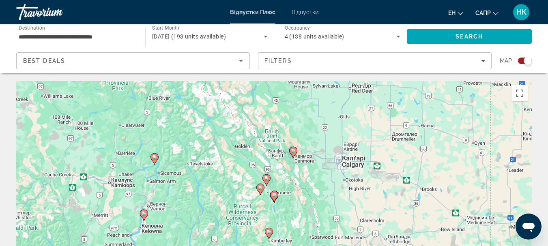
click at [272, 232] on icon "Основний зміст" at bounding box center [268, 233] width 7 height 11
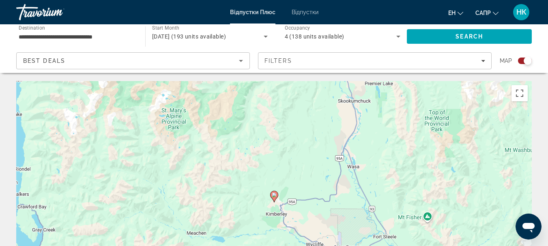
click at [276, 198] on icon "Основний зміст" at bounding box center [273, 196] width 7 height 11
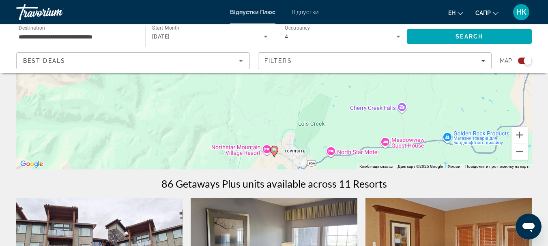
scroll to position [152, 0]
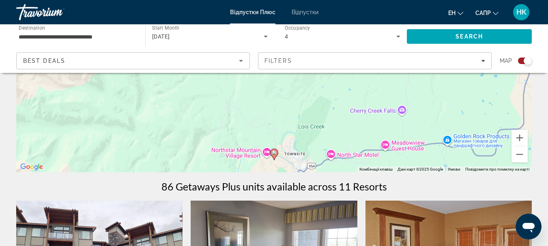
click at [273, 154] on image "Основний зміст" at bounding box center [274, 152] width 5 height 5
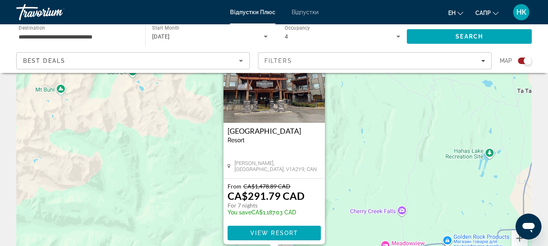
scroll to position [66, 0]
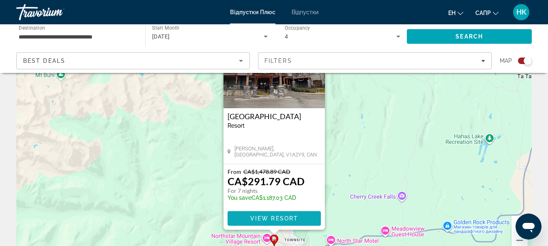
click at [283, 221] on span "View Resort" at bounding box center [274, 218] width 48 height 6
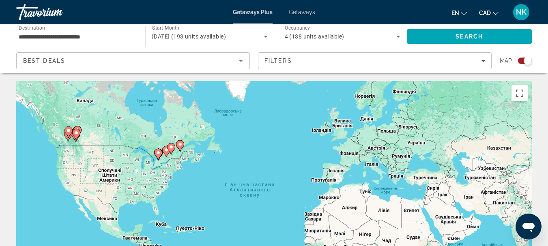
click at [67, 138] on icon "Main content" at bounding box center [67, 136] width 7 height 11
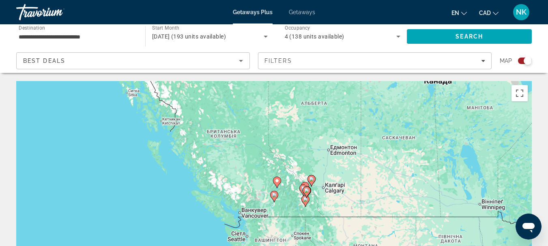
click at [310, 190] on icon "Main content" at bounding box center [305, 192] width 7 height 11
type input "**********"
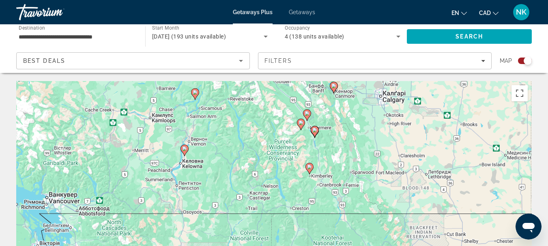
drag, startPoint x: 295, startPoint y: 227, endPoint x: 336, endPoint y: 161, distance: 77.9
click at [336, 161] on div "Увімкніть режим перетягування за допомогою клавіатури, натиснувши Alt + Enter. …" at bounding box center [273, 202] width 515 height 243
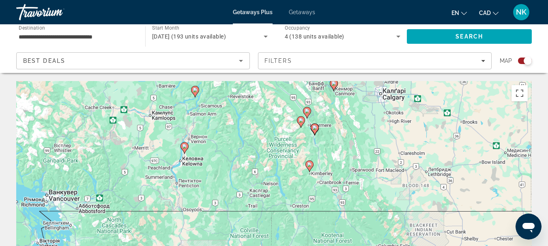
click at [314, 129] on image "Main content" at bounding box center [314, 127] width 5 height 5
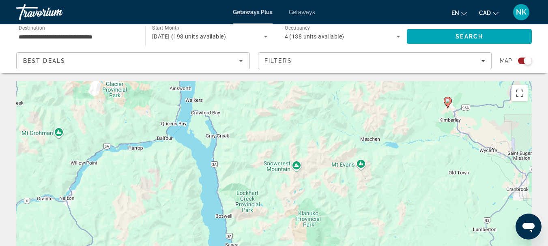
drag, startPoint x: 415, startPoint y: 107, endPoint x: 294, endPoint y: 262, distance: 195.9
click at [294, 246] on html "**********" at bounding box center [274, 123] width 548 height 246
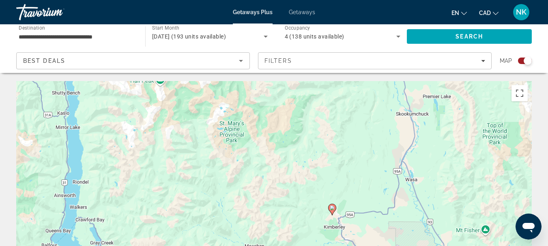
drag, startPoint x: 365, startPoint y: 143, endPoint x: 268, endPoint y: 256, distance: 148.9
click at [268, 246] on html "**********" at bounding box center [274, 123] width 548 height 246
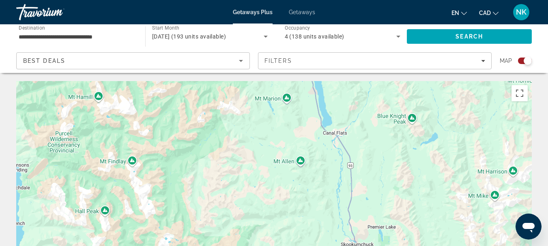
drag, startPoint x: 334, startPoint y: 163, endPoint x: 285, endPoint y: 262, distance: 109.7
click at [285, 246] on html "**********" at bounding box center [274, 123] width 548 height 246
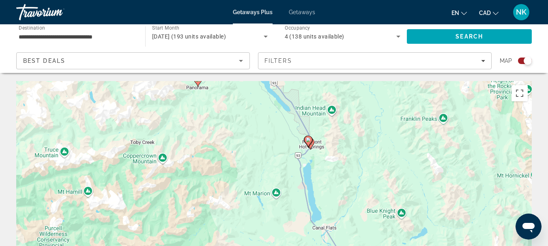
drag, startPoint x: 333, startPoint y: 156, endPoint x: 323, endPoint y: 187, distance: 32.8
click at [324, 223] on div "Для навігації використовуйте клавіші зі стрілками. Увімкніть режим перетягуванн…" at bounding box center [273, 202] width 515 height 243
click at [308, 139] on image "Main content" at bounding box center [307, 139] width 5 height 5
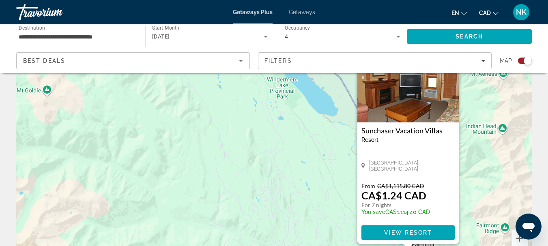
scroll to position [103, 0]
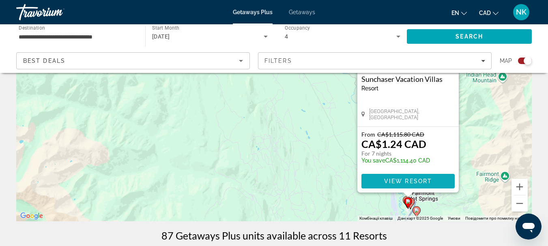
click at [421, 179] on span "View Resort" at bounding box center [408, 181] width 48 height 6
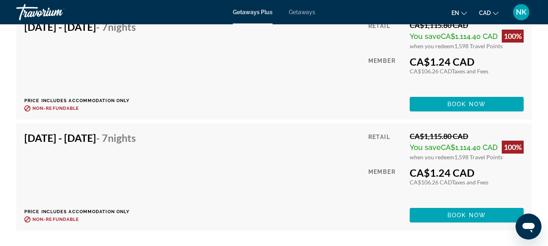
scroll to position [1760, 0]
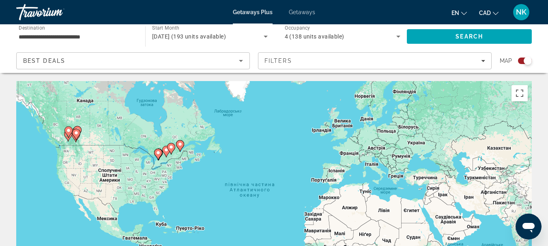
click at [69, 131] on image "Main content" at bounding box center [68, 130] width 5 height 5
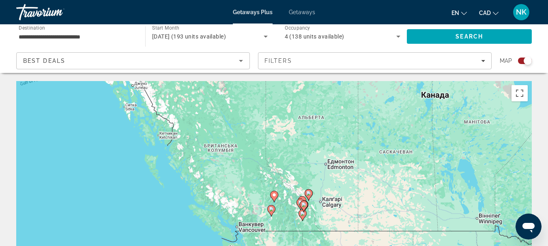
click at [307, 205] on icon "Main content" at bounding box center [303, 206] width 7 height 11
type input "**********"
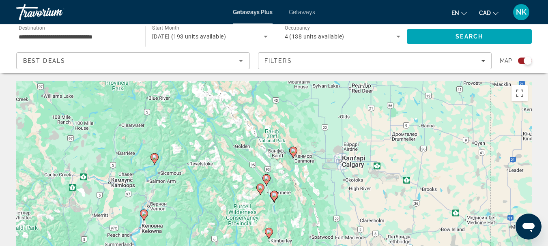
click at [273, 195] on image "Main content" at bounding box center [274, 195] width 5 height 5
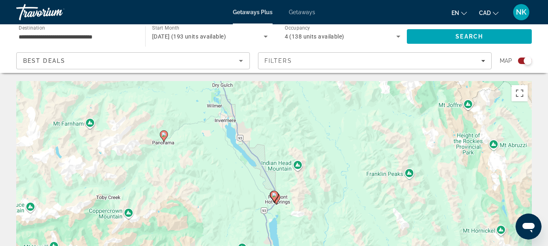
click at [272, 196] on icon "Main content" at bounding box center [273, 196] width 7 height 11
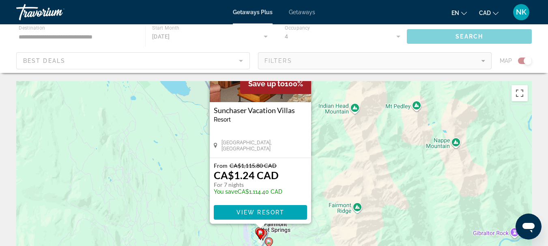
drag, startPoint x: 390, startPoint y: 193, endPoint x: 374, endPoint y: 55, distance: 138.4
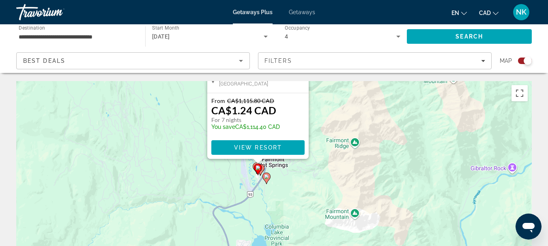
click at [266, 179] on icon "Main content" at bounding box center [265, 178] width 7 height 11
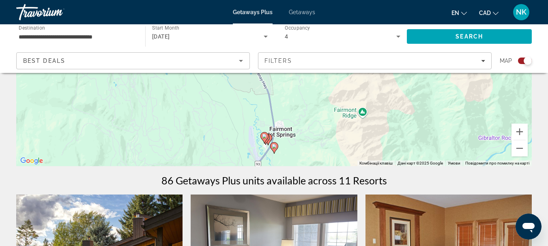
scroll to position [127, 0]
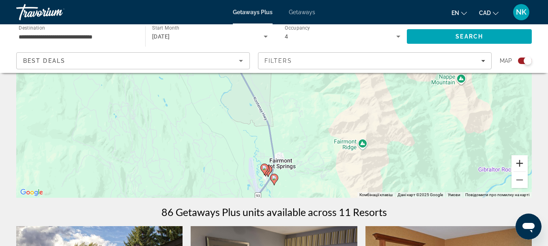
click at [522, 162] on button "Збільшити" at bounding box center [519, 163] width 16 height 16
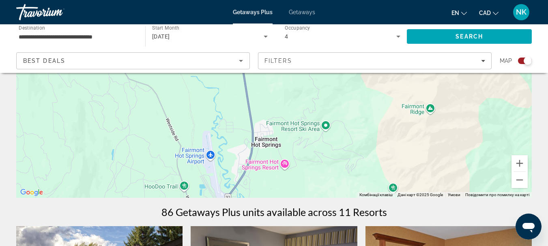
drag, startPoint x: 301, startPoint y: 154, endPoint x: 262, endPoint y: 50, distance: 111.8
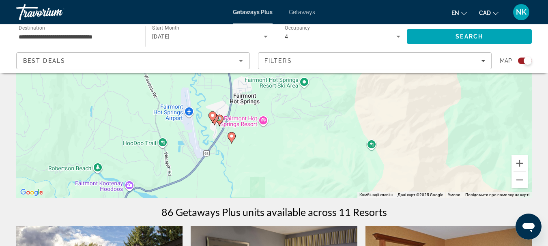
drag, startPoint x: 249, startPoint y: 168, endPoint x: 247, endPoint y: 154, distance: 14.8
click at [247, 154] on div "Для навігації використовуйте клавіші зі стрілками. Увімкніть режим перетягуванн…" at bounding box center [273, 76] width 515 height 243
click at [232, 137] on image "Main content" at bounding box center [231, 136] width 5 height 5
click at [231, 137] on image "Main content" at bounding box center [231, 136] width 5 height 5
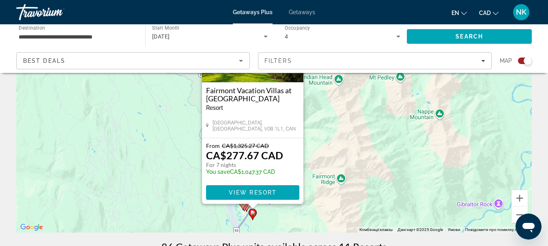
scroll to position [120, 0]
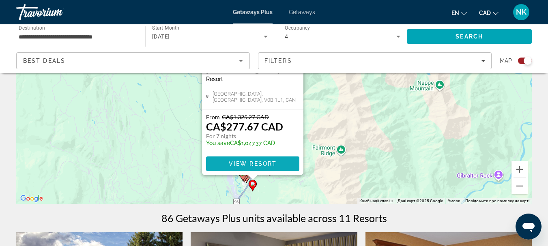
click at [272, 166] on span "View Resort" at bounding box center [252, 164] width 48 height 6
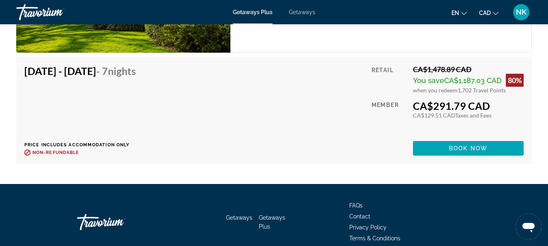
scroll to position [3253, 0]
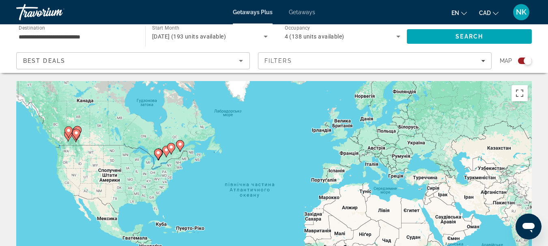
click at [67, 129] on image "Main content" at bounding box center [68, 130] width 5 height 5
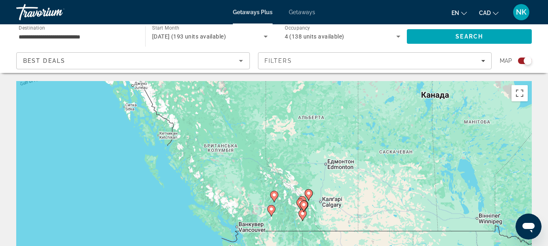
click at [309, 204] on div "Увімкніть режим перетягування за допомогою клавіатури, натиснувши Alt + Enter. …" at bounding box center [273, 202] width 515 height 243
click at [304, 208] on icon "Main content" at bounding box center [303, 206] width 7 height 11
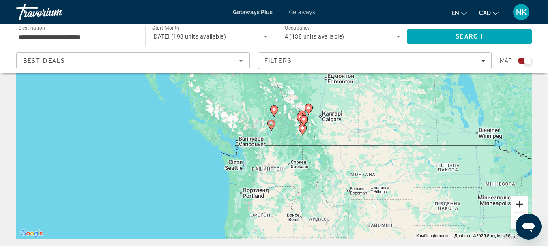
click at [518, 205] on button "Збільшити" at bounding box center [519, 204] width 16 height 16
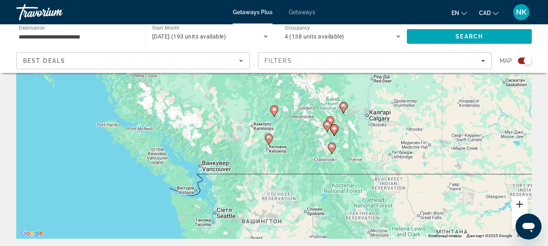
click at [518, 205] on button "Збільшити" at bounding box center [519, 204] width 16 height 16
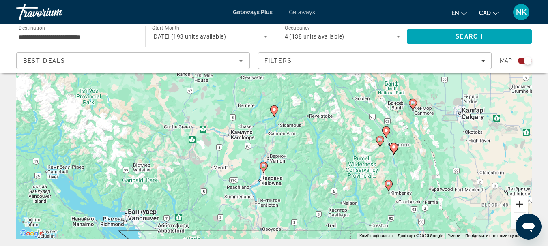
click at [519, 205] on button "Збільшити" at bounding box center [519, 204] width 16 height 16
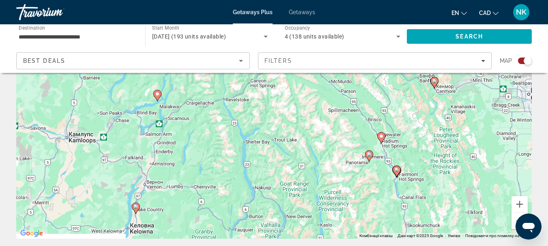
drag, startPoint x: 392, startPoint y: 192, endPoint x: 274, endPoint y: 176, distance: 119.0
click at [274, 176] on div "Увімкніть режим перетягування за допомогою клавіатури, натиснувши Alt + Enter. …" at bounding box center [273, 117] width 515 height 243
click at [432, 81] on image "Main content" at bounding box center [434, 81] width 5 height 5
type input "**********"
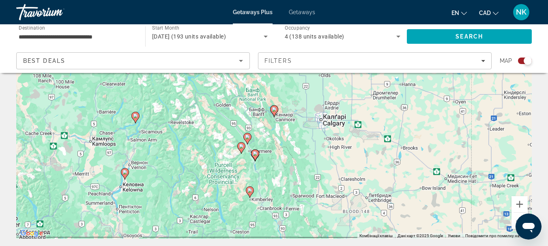
click at [254, 153] on image "Main content" at bounding box center [255, 153] width 5 height 5
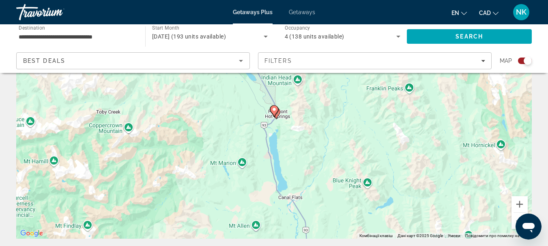
click at [278, 114] on gmp-advanced-marker "Main content" at bounding box center [274, 111] width 8 height 12
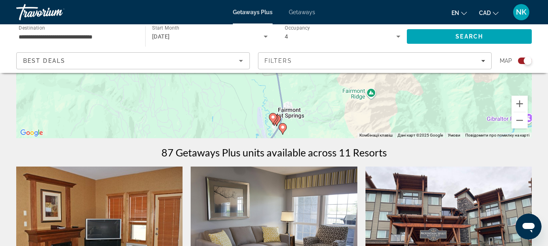
scroll to position [192, 0]
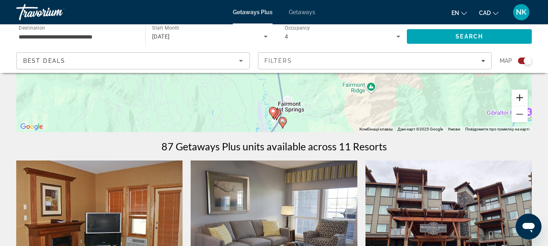
click at [523, 97] on button "Збільшити" at bounding box center [519, 98] width 16 height 16
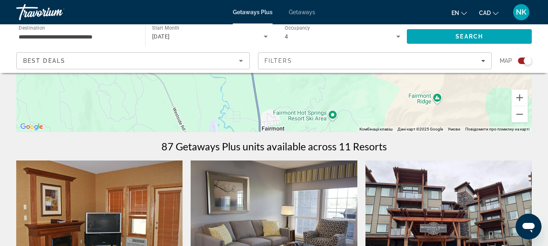
drag, startPoint x: 382, startPoint y: 118, endPoint x: 349, endPoint y: 44, distance: 80.9
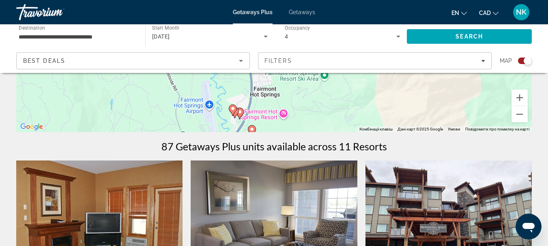
drag, startPoint x: 314, startPoint y: 119, endPoint x: 306, endPoint y: 73, distance: 46.9
click at [306, 74] on div "Увімкніть режим перетягування за допомогою клавіатури, натиснувши Alt + Enter. …" at bounding box center [273, 10] width 515 height 243
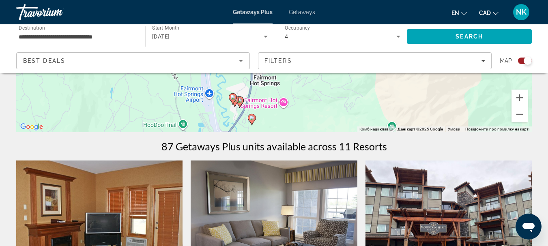
click at [240, 100] on image "Main content" at bounding box center [239, 100] width 5 height 5
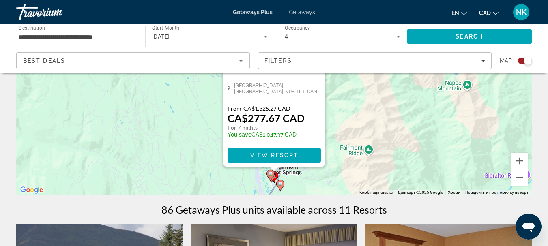
scroll to position [146, 0]
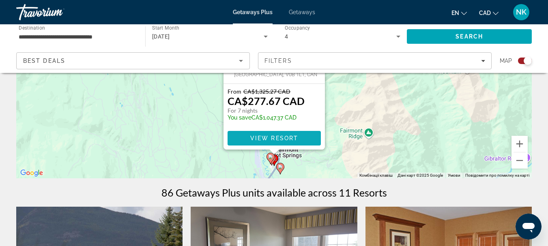
click at [283, 140] on span "View Resort" at bounding box center [274, 138] width 48 height 6
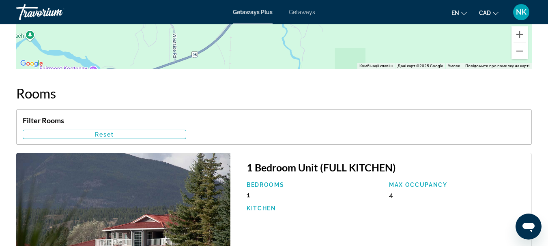
scroll to position [154, 0]
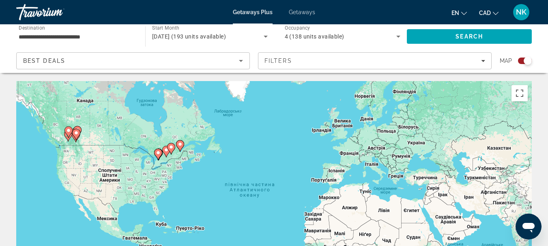
click at [71, 132] on icon "Main content" at bounding box center [67, 132] width 7 height 11
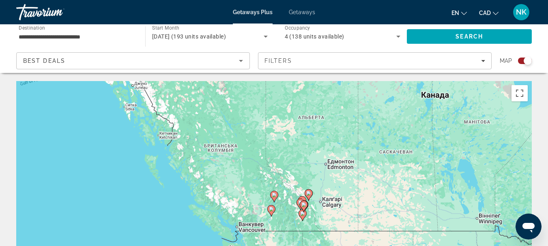
click at [299, 214] on icon "Main content" at bounding box center [301, 215] width 7 height 11
type input "**********"
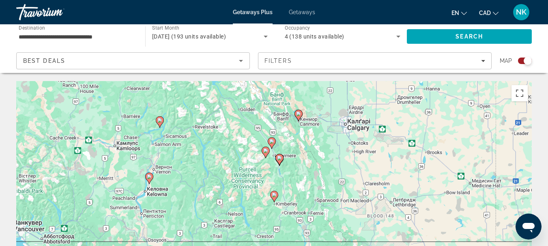
click at [281, 157] on image "Main content" at bounding box center [279, 158] width 5 height 5
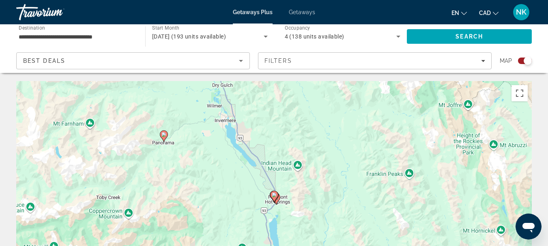
click at [281, 192] on div "Для навігації використовуйте клавіші зі стрілками. Увімкніть режим перетягуванн…" at bounding box center [273, 202] width 515 height 243
click at [278, 194] on icon "Main content" at bounding box center [274, 196] width 8 height 11
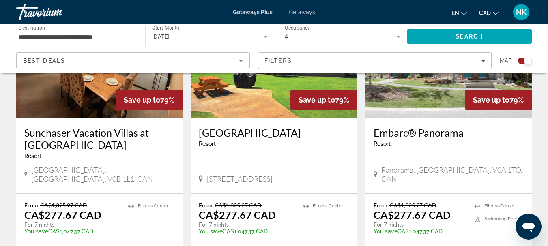
scroll to position [975, 0]
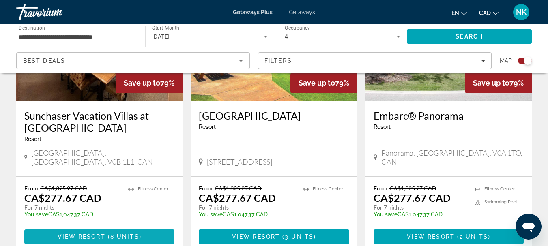
click at [116, 234] on span "8 units" at bounding box center [124, 237] width 29 height 6
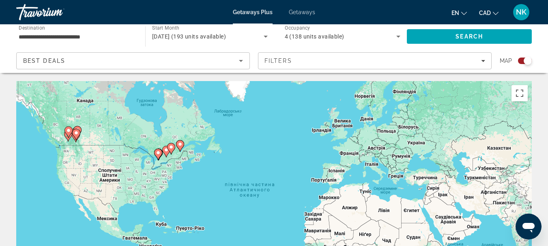
click at [72, 133] on gmp-advanced-marker "Main content" at bounding box center [68, 132] width 8 height 12
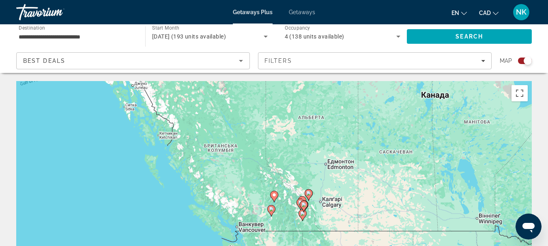
click at [298, 199] on gmp-advanced-marker "Main content" at bounding box center [300, 204] width 8 height 12
type input "**********"
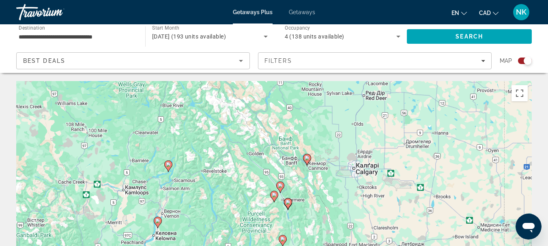
click at [294, 202] on div "Для навігації використовуйте клавіші зі стрілками. Увімкніть режим перетягуванн…" at bounding box center [273, 202] width 515 height 243
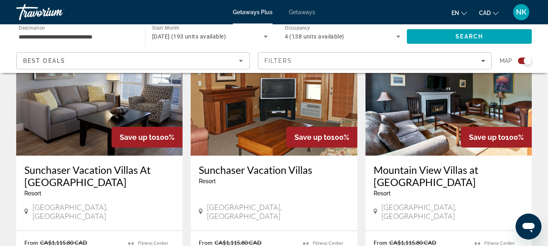
scroll to position [959, 0]
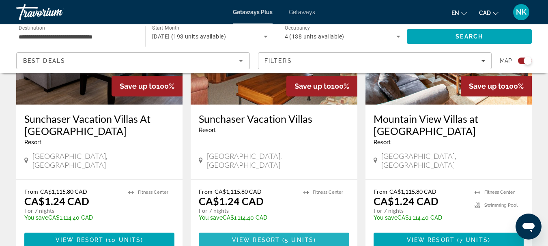
click at [304, 230] on span "Main content" at bounding box center [274, 239] width 150 height 19
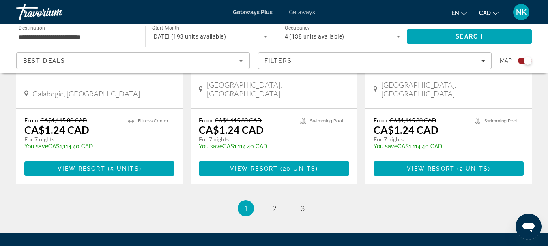
scroll to position [1352, 0]
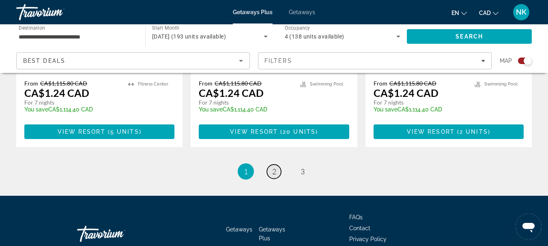
click at [279, 165] on link "page 2" at bounding box center [274, 172] width 14 height 14
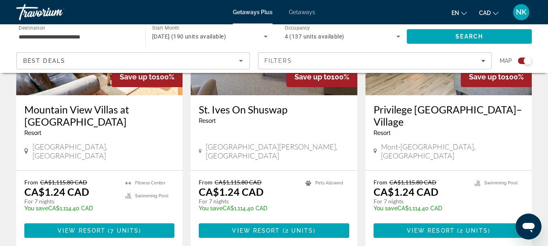
scroll to position [396, 0]
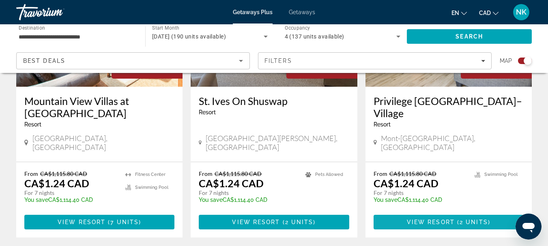
click at [448, 212] on span "Main content" at bounding box center [448, 221] width 150 height 19
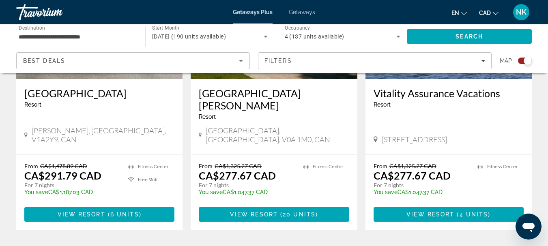
scroll to position [766, 0]
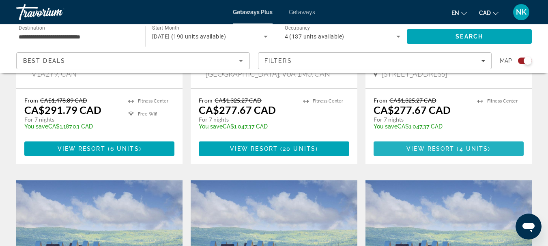
click at [480, 146] on span "4 units" at bounding box center [473, 149] width 29 height 6
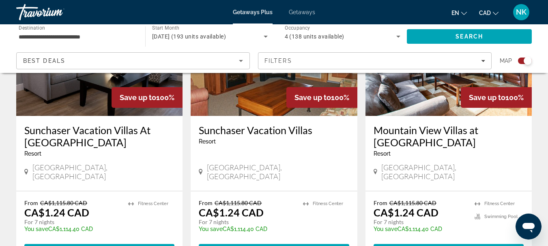
scroll to position [971, 0]
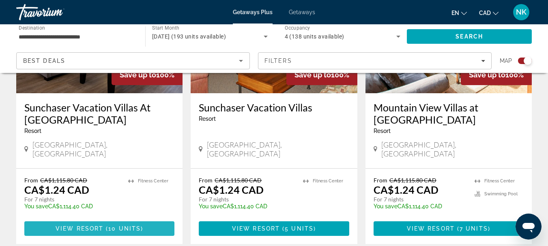
drag, startPoint x: 99, startPoint y: 201, endPoint x: 86, endPoint y: 198, distance: 12.8
click at [86, 219] on span "Main content" at bounding box center [99, 228] width 150 height 19
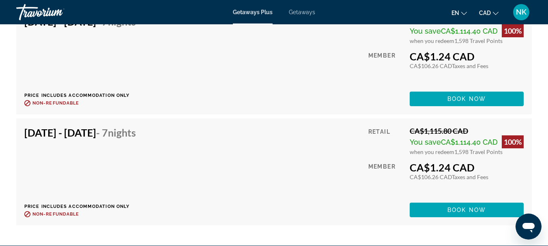
scroll to position [2214, 0]
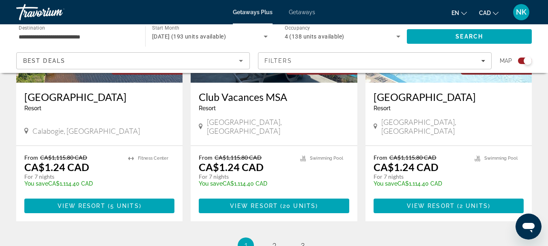
scroll to position [1287, 0]
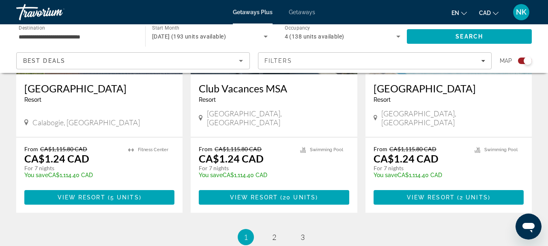
drag, startPoint x: 446, startPoint y: 170, endPoint x: 449, endPoint y: 174, distance: 5.2
click at [446, 190] on button "View Resort ( 2 units )" at bounding box center [448, 197] width 150 height 15
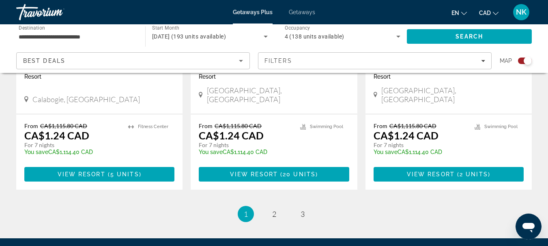
scroll to position [1270, 0]
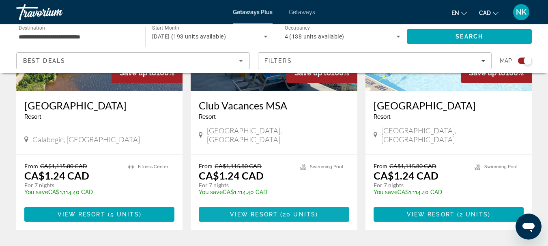
click at [277, 211] on span "View Resort" at bounding box center [254, 214] width 48 height 6
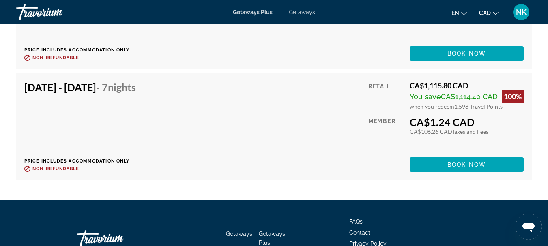
scroll to position [3159, 0]
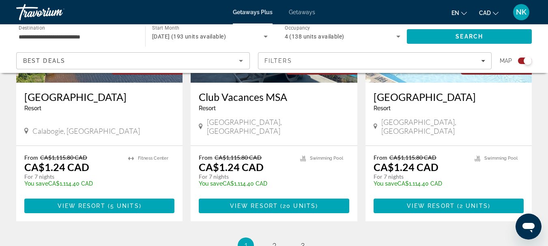
scroll to position [1378, 0]
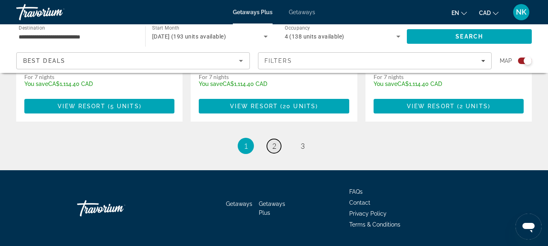
click at [273, 142] on span "2" at bounding box center [274, 146] width 4 height 9
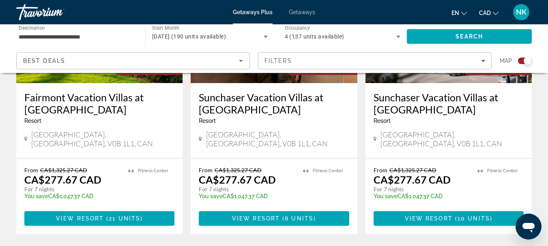
scroll to position [1304, 0]
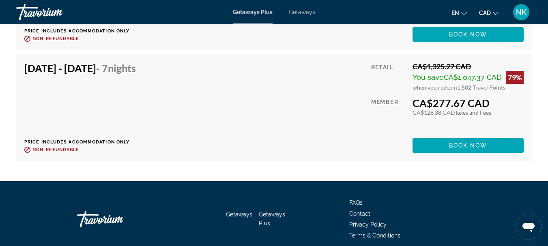
scroll to position [1776, 0]
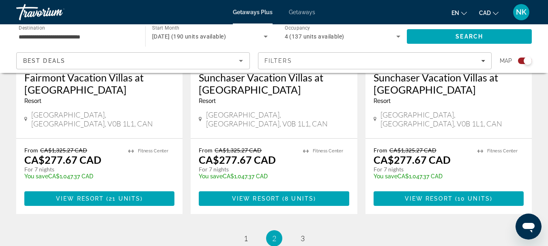
scroll to position [1378, 0]
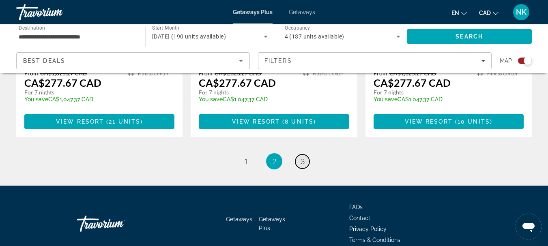
click at [302, 157] on span "3" at bounding box center [302, 161] width 4 height 9
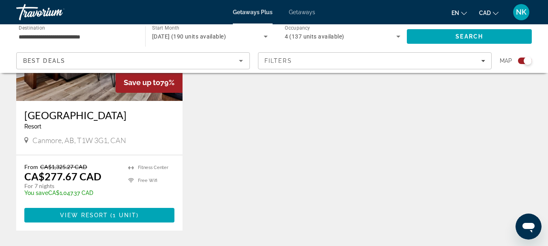
scroll to position [675, 0]
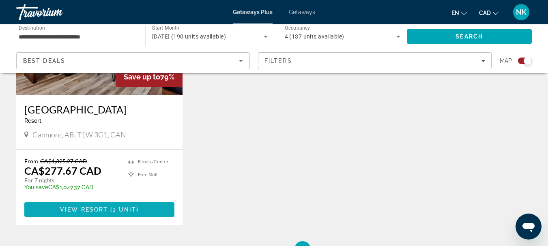
click at [133, 212] on span "1 unit" at bounding box center [125, 209] width 24 height 6
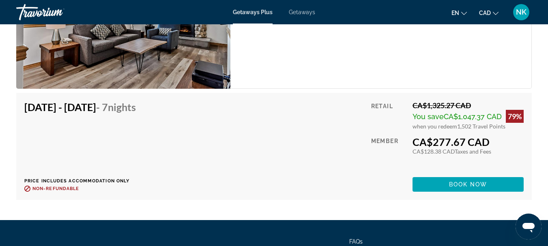
scroll to position [1658, 0]
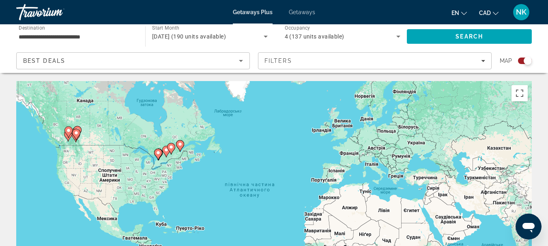
click at [181, 146] on image "Main content" at bounding box center [180, 144] width 5 height 5
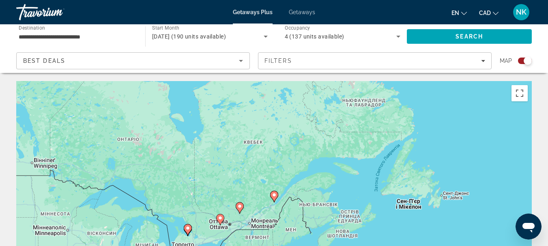
click at [273, 195] on image "Main content" at bounding box center [274, 195] width 5 height 5
type input "**********"
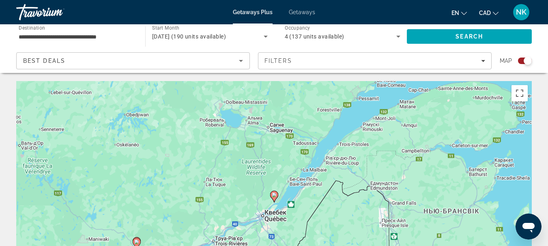
click at [273, 195] on image "Main content" at bounding box center [274, 195] width 5 height 5
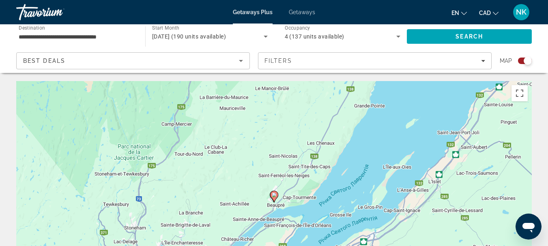
click at [273, 196] on image "Main content" at bounding box center [274, 195] width 5 height 5
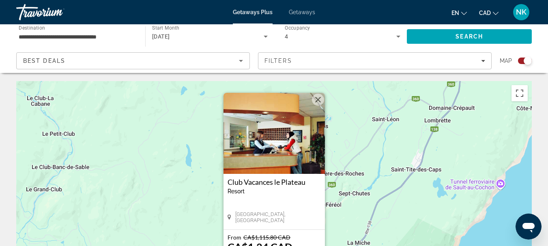
click at [34, 7] on div "Travorium" at bounding box center [56, 12] width 81 height 21
